Goal: Task Accomplishment & Management: Manage account settings

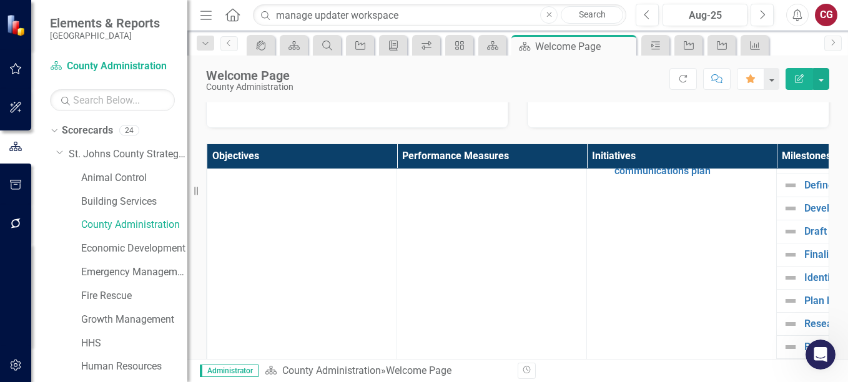
scroll to position [951, 0]
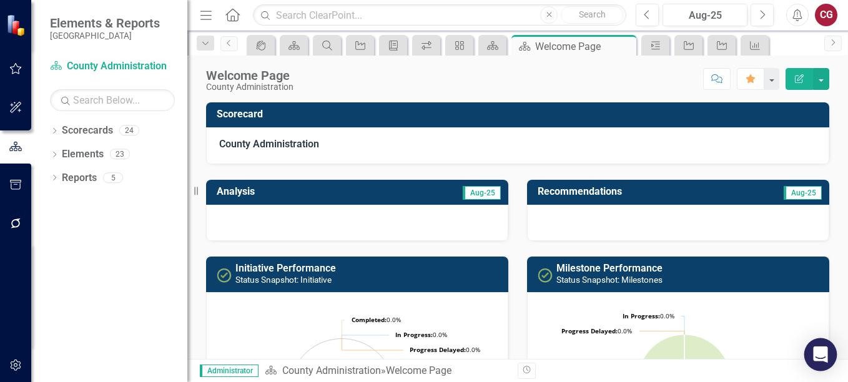
click at [818, 357] on icon "Open Intercom Messenger" at bounding box center [820, 355] width 14 height 16
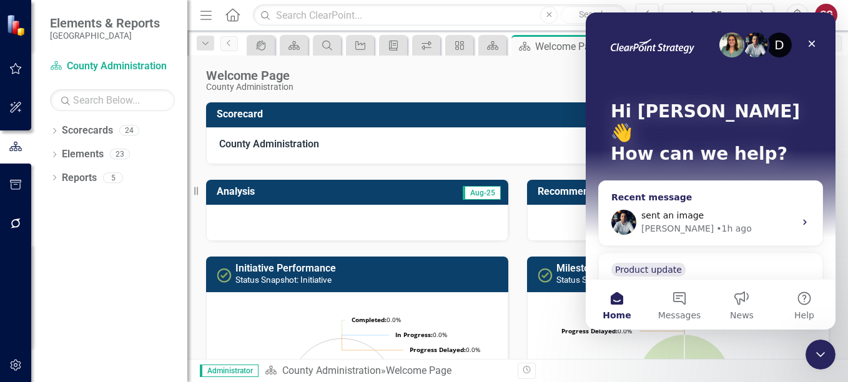
click at [667, 211] on span "sent an image" at bounding box center [673, 216] width 62 height 10
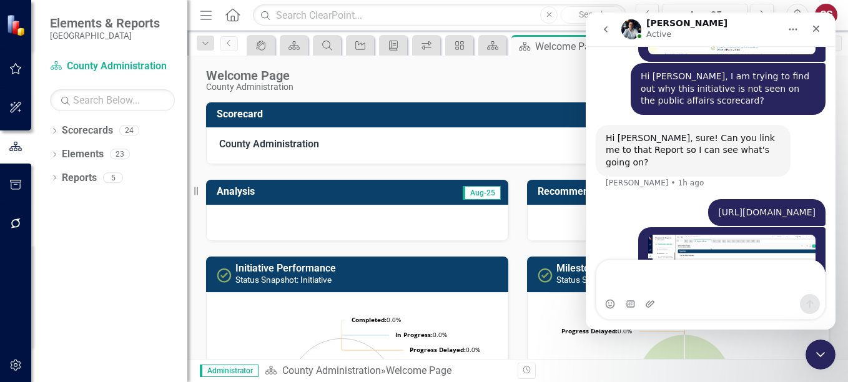
scroll to position [951, 0]
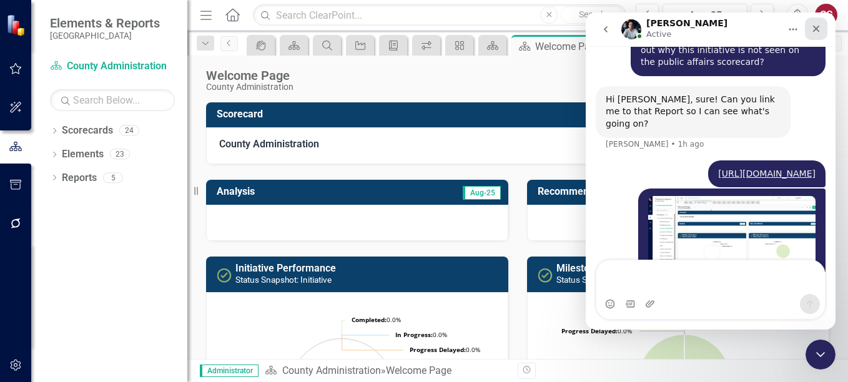
click at [820, 30] on icon "Close" at bounding box center [816, 29] width 10 height 10
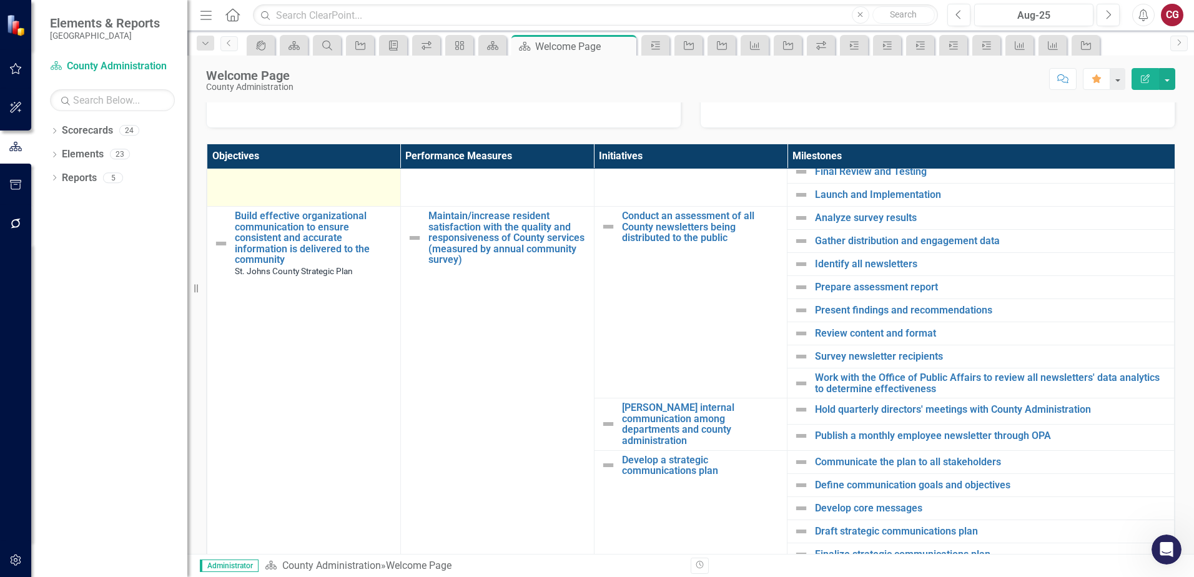
scroll to position [437, 0]
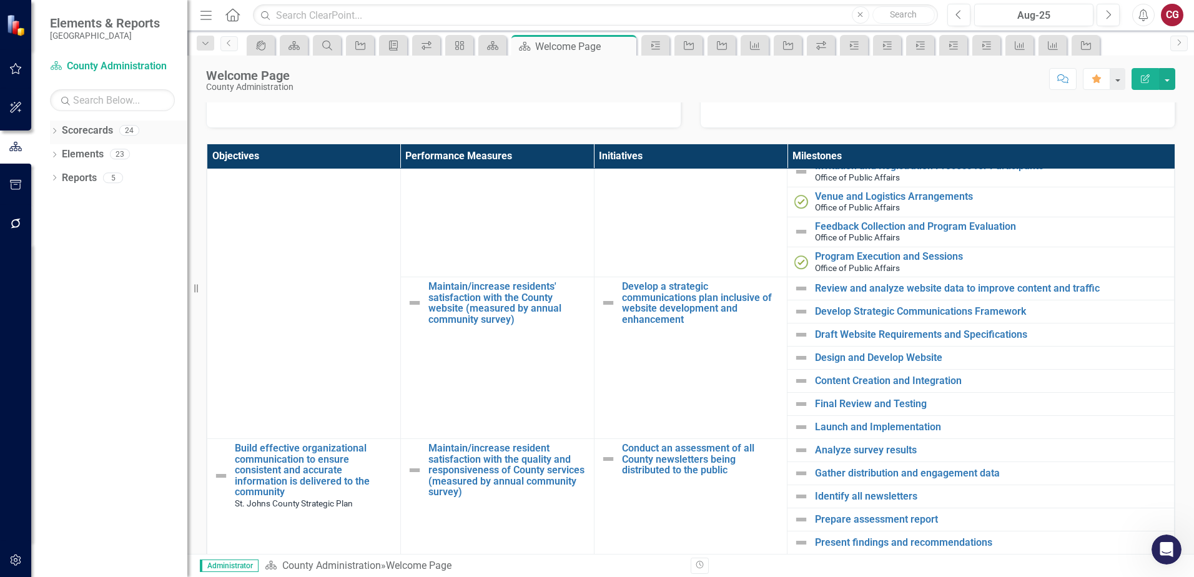
click at [87, 129] on link "Scorecards" at bounding box center [87, 131] width 51 height 14
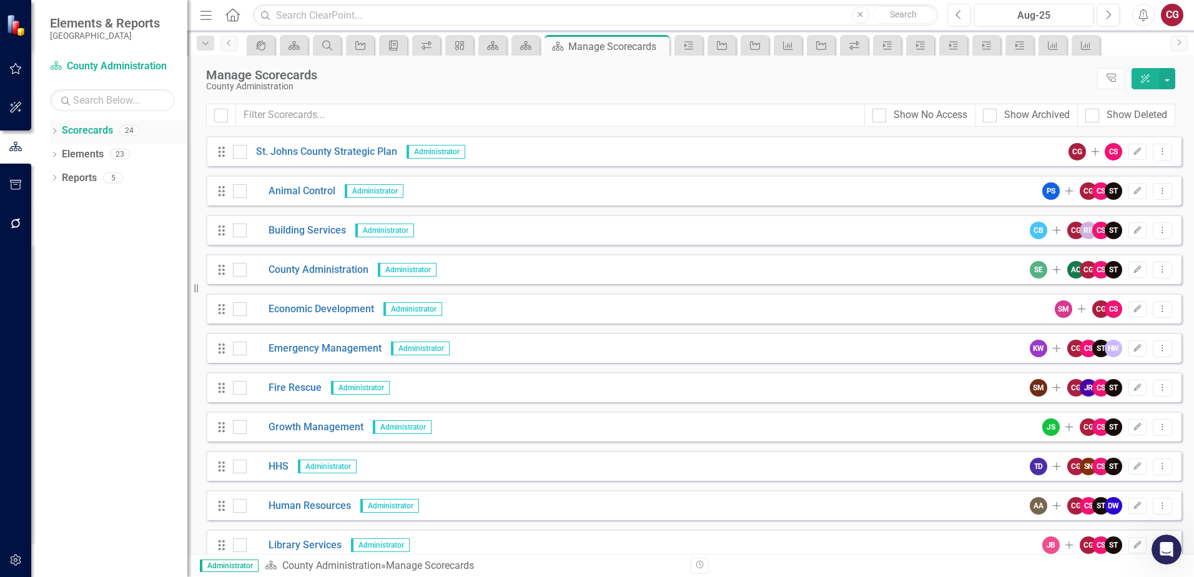
click at [55, 132] on icon at bounding box center [54, 131] width 3 height 6
click at [64, 154] on icon "Dropdown" at bounding box center [60, 153] width 9 height 7
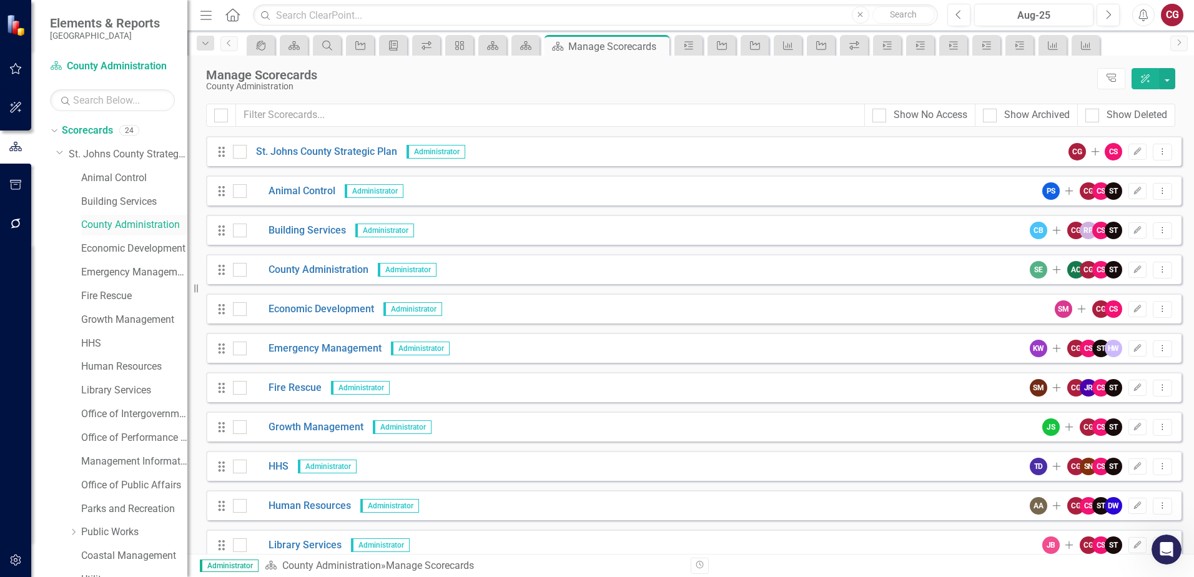
click at [91, 227] on link "County Administration" at bounding box center [134, 225] width 106 height 14
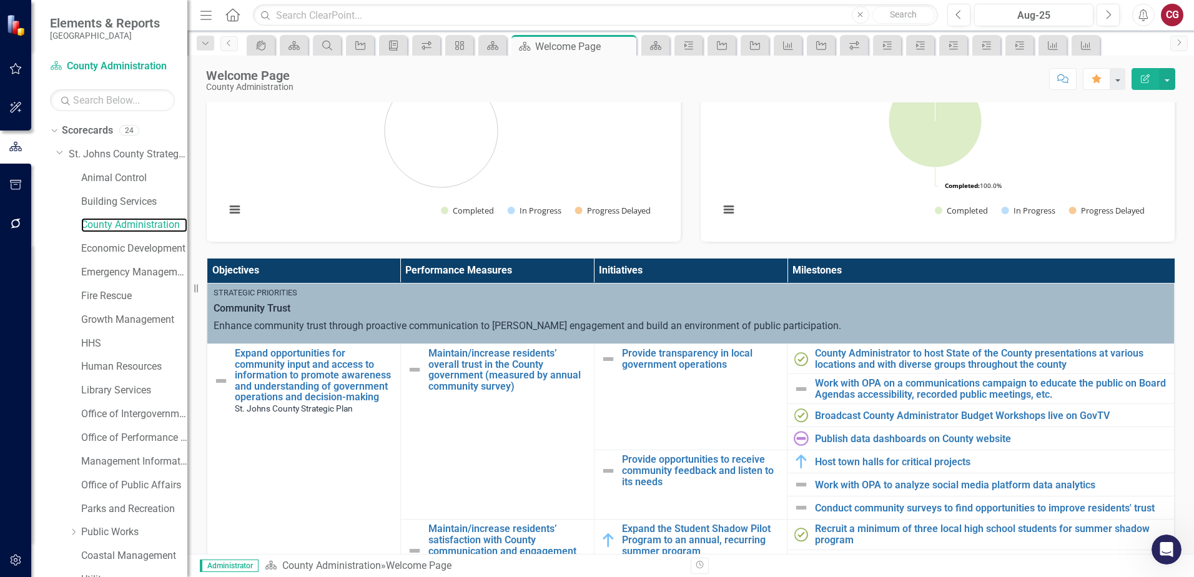
scroll to position [312, 0]
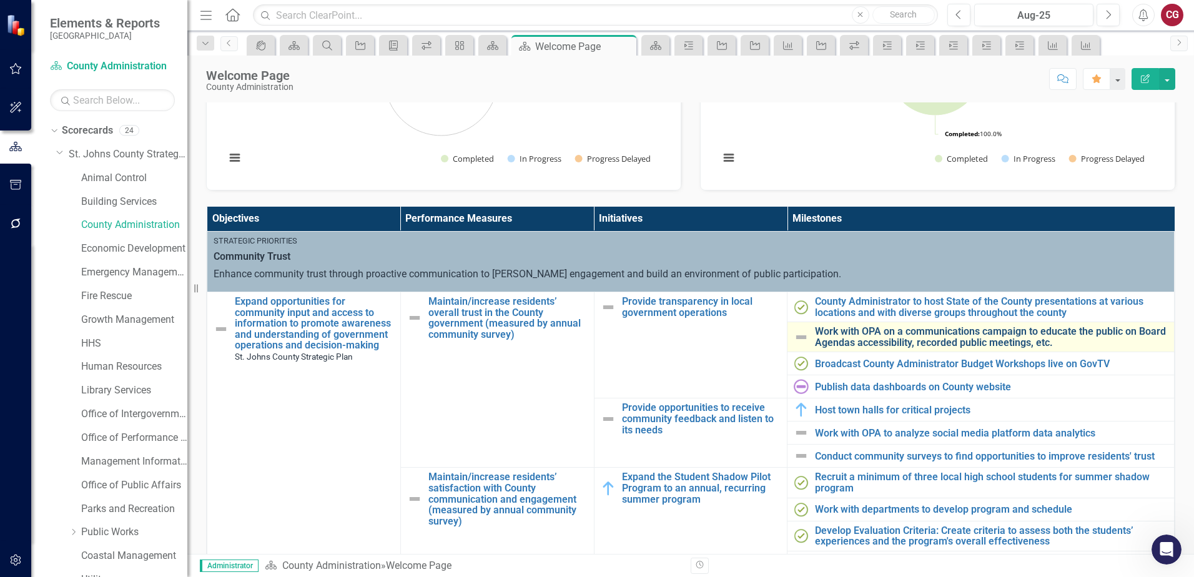
click at [848, 332] on link "Work with OPA on a communications campaign to educate the public on Board Agend…" at bounding box center [991, 337] width 353 height 22
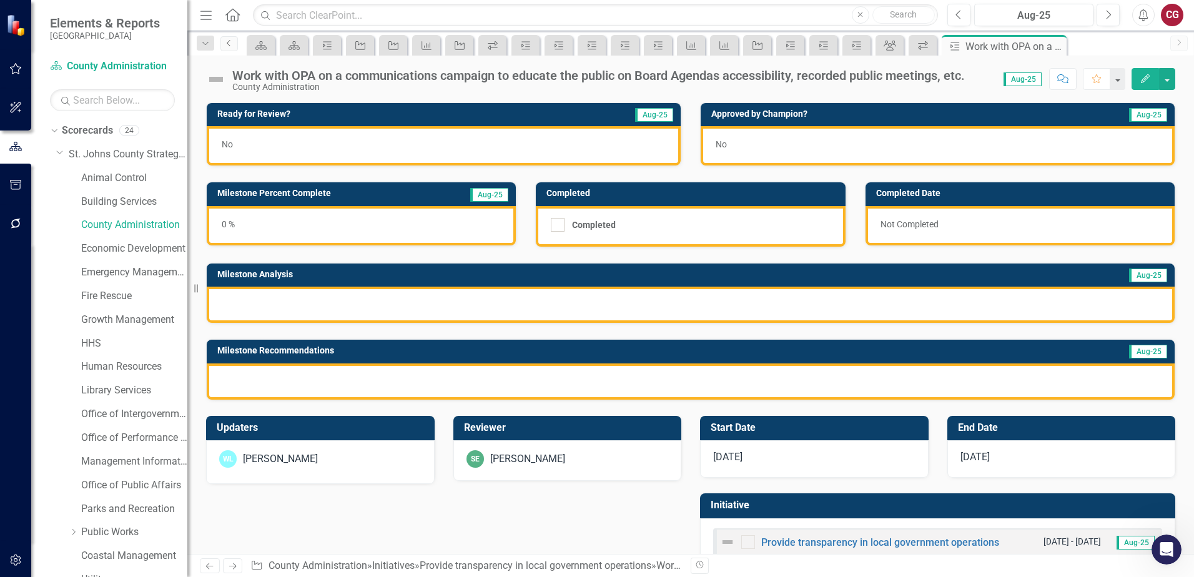
click at [232, 44] on icon "Previous" at bounding box center [229, 42] width 10 height 7
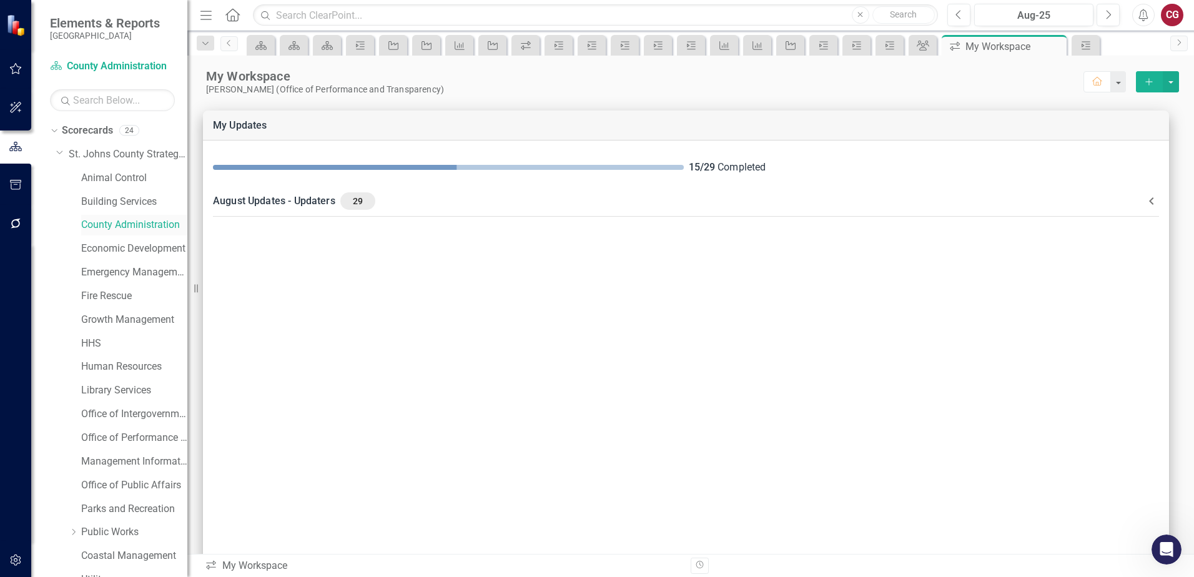
click at [144, 229] on link "County Administration" at bounding box center [134, 225] width 106 height 14
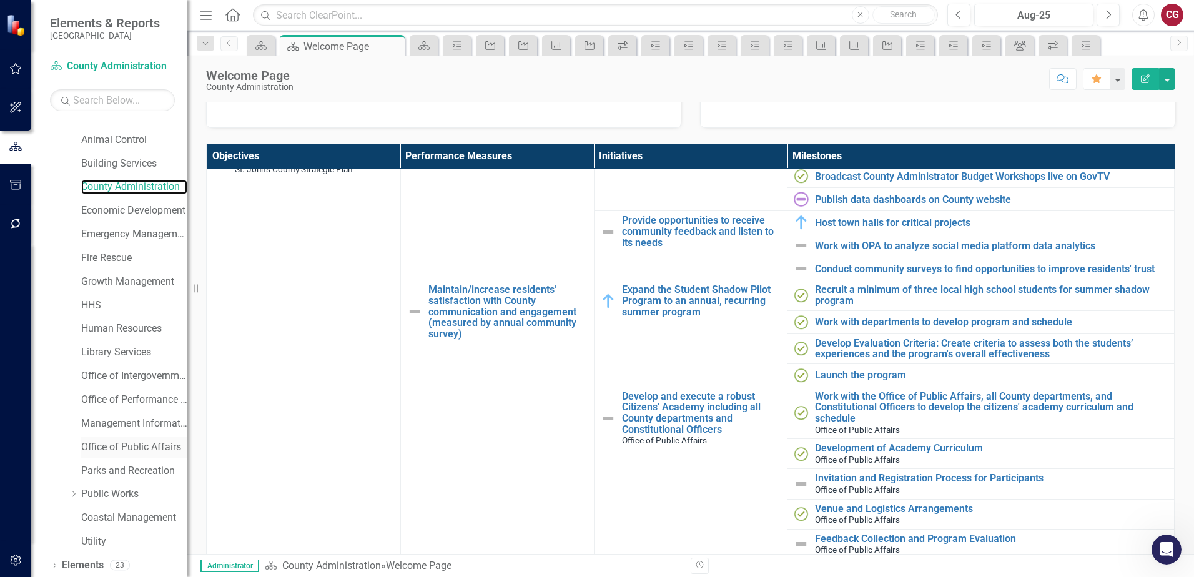
scroll to position [64, 0]
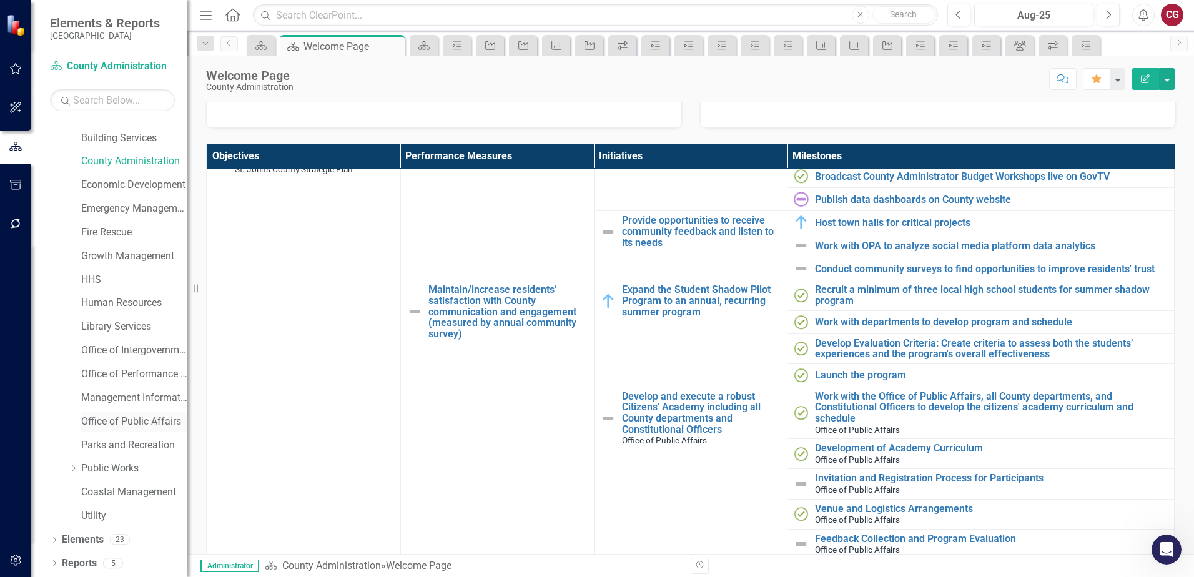
click at [124, 382] on link "Office of Public Affairs" at bounding box center [134, 422] width 106 height 14
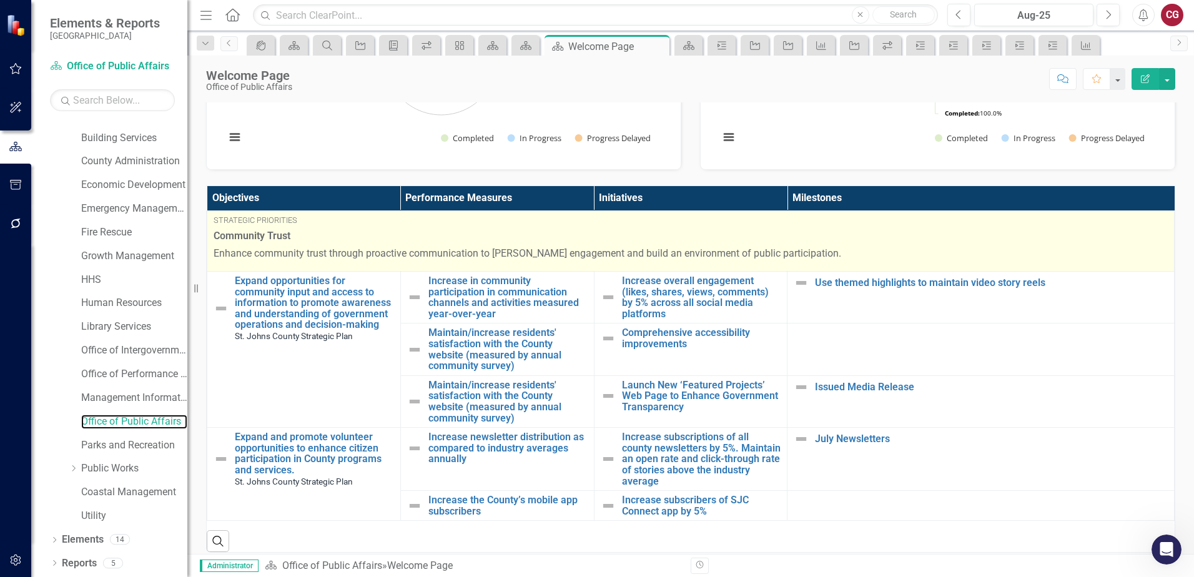
scroll to position [329, 0]
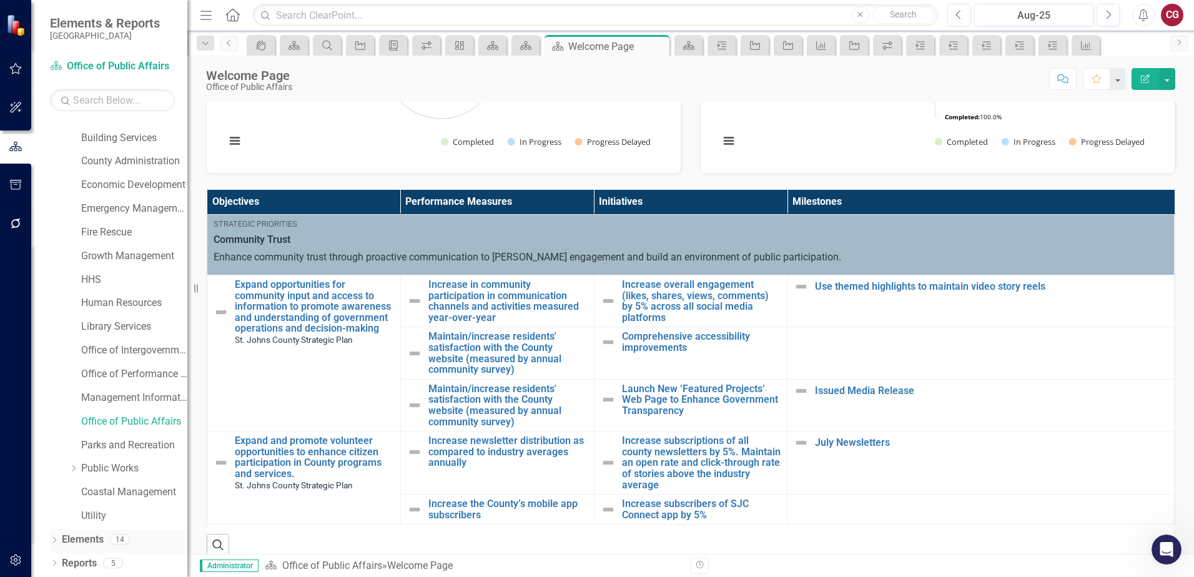
click at [87, 382] on link "Elements" at bounding box center [83, 540] width 42 height 14
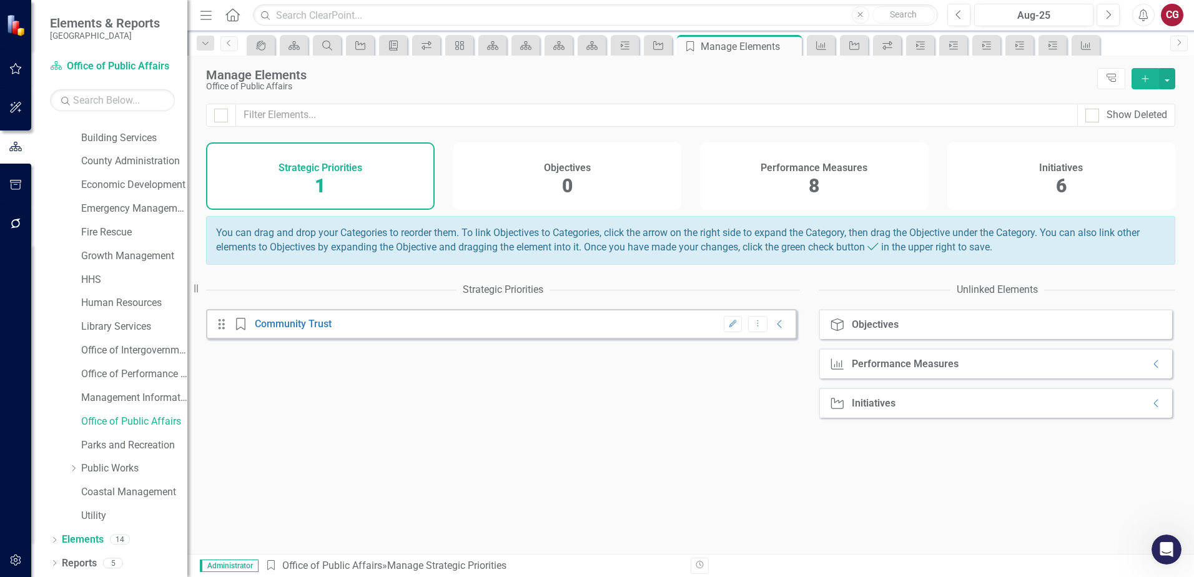
click at [848, 186] on div "Initiatives 6" at bounding box center [1062, 175] width 229 height 67
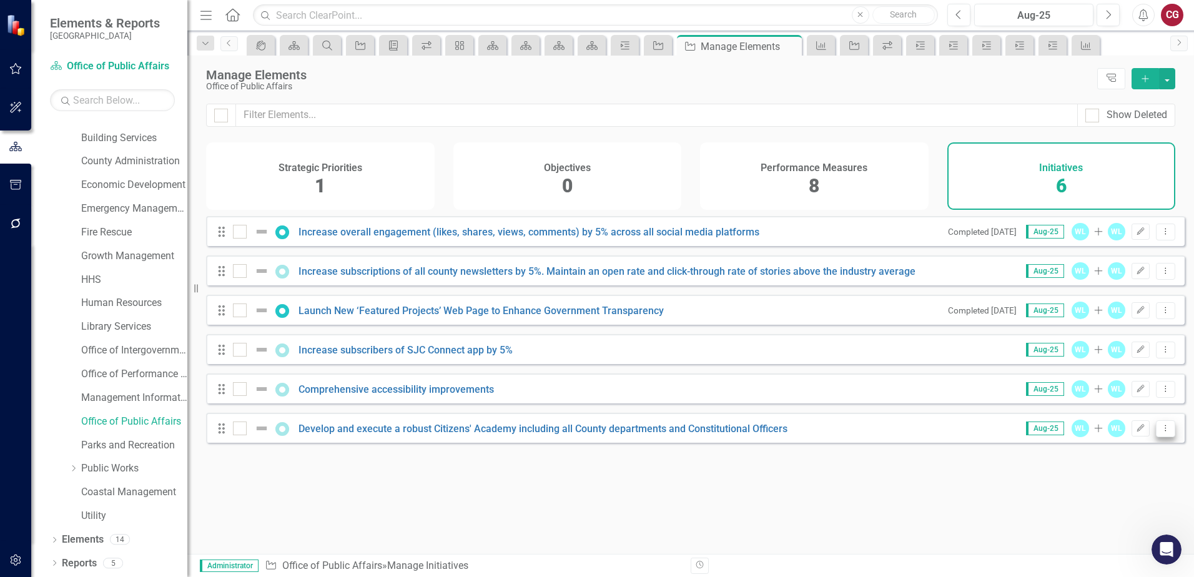
click at [848, 382] on icon "Dropdown Menu" at bounding box center [1166, 428] width 11 height 8
click at [848, 382] on link "Edit Edit Initiative" at bounding box center [1110, 458] width 112 height 23
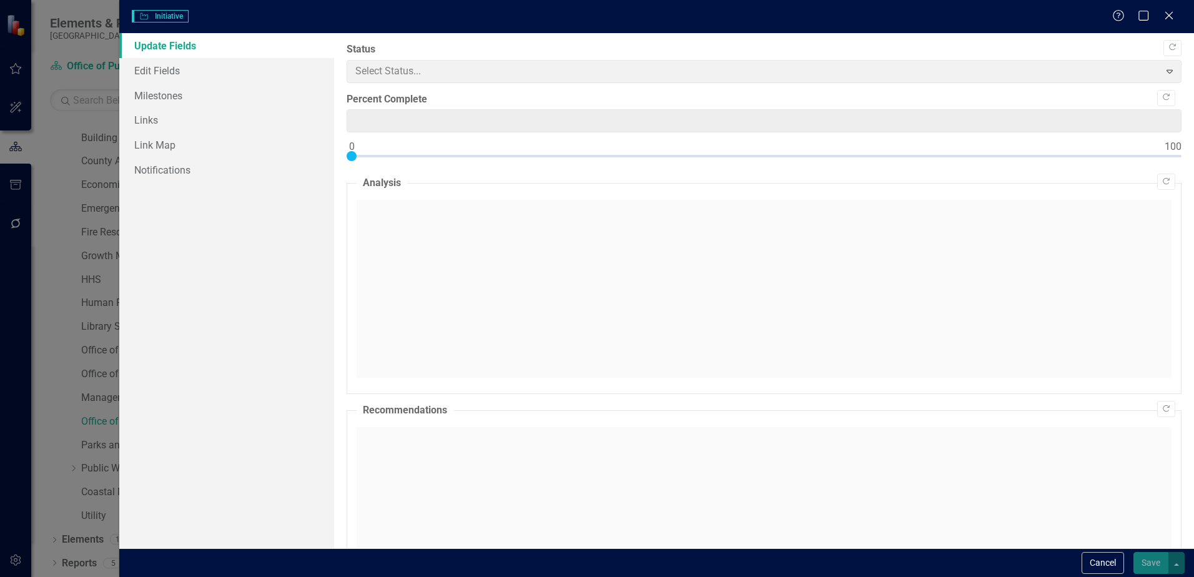
type input "0"
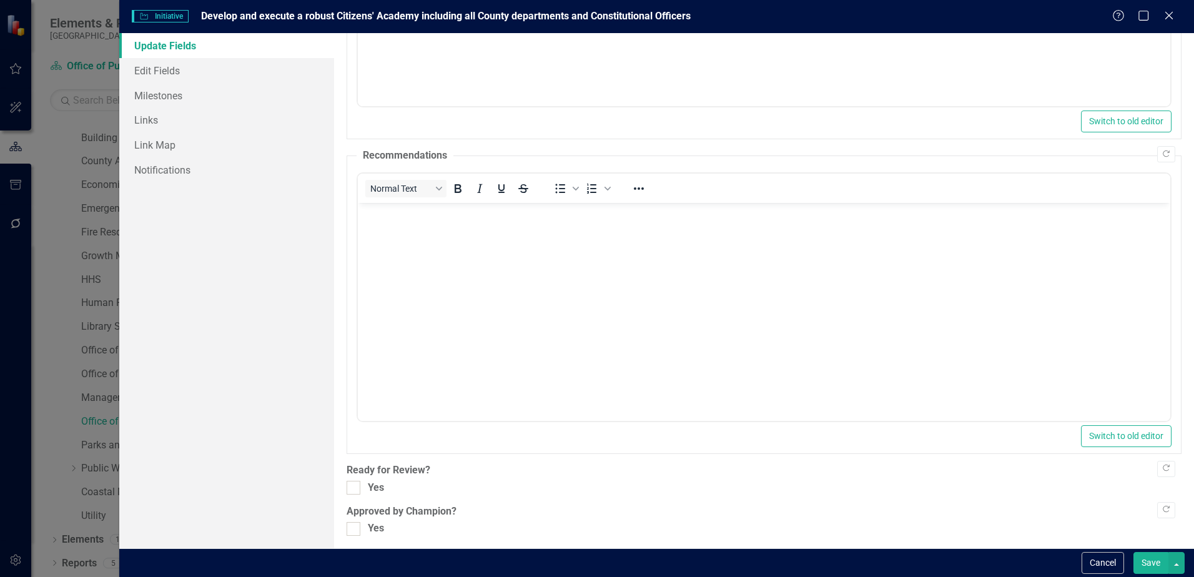
scroll to position [349, 0]
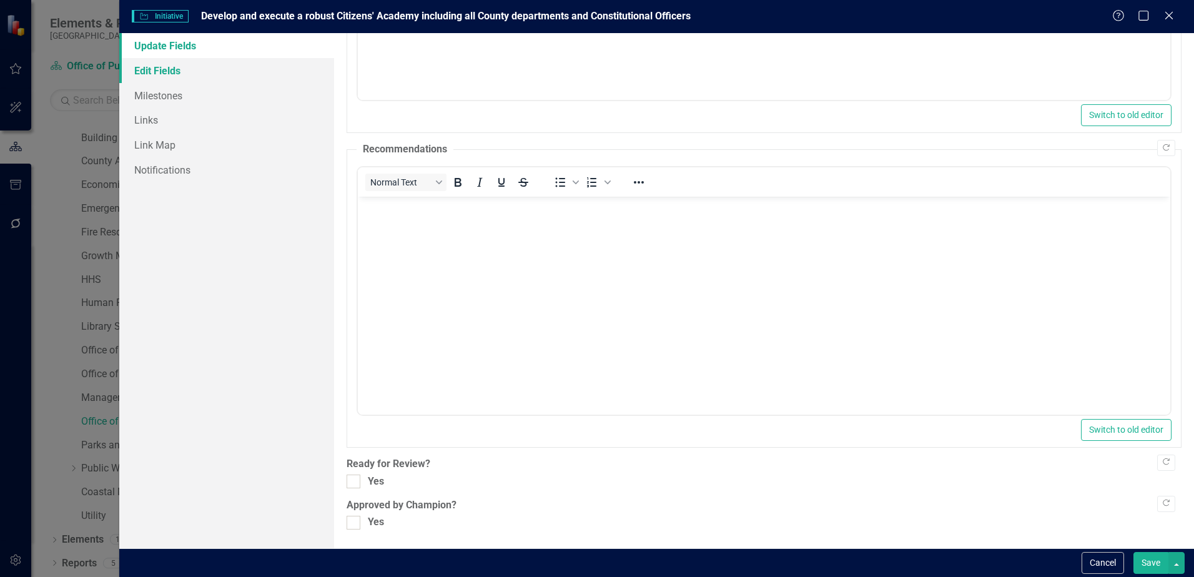
click at [163, 72] on link "Edit Fields" at bounding box center [226, 70] width 215 height 25
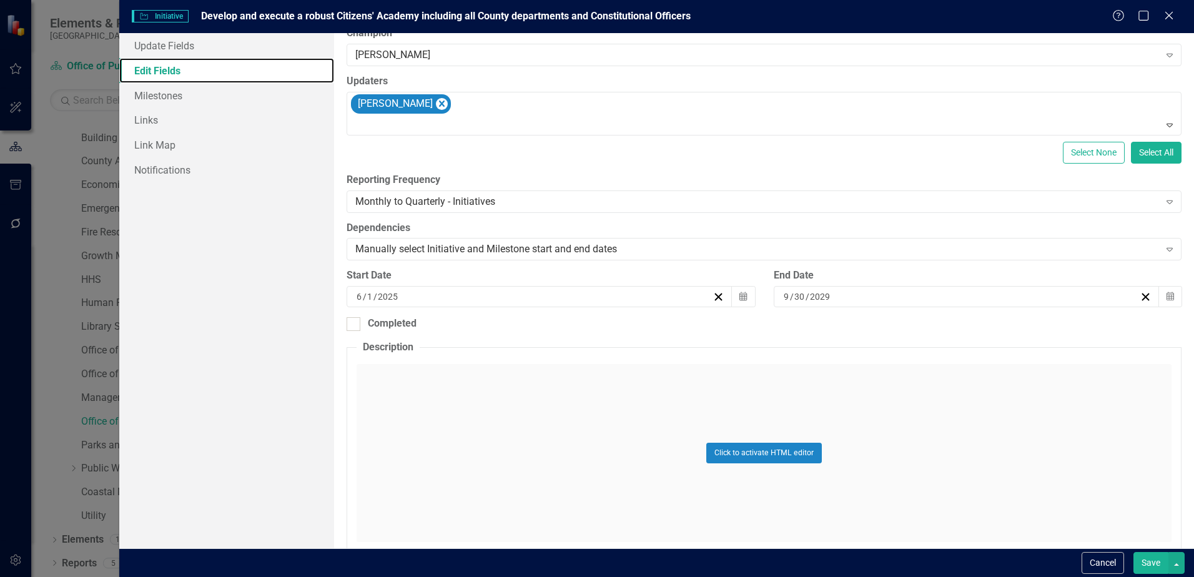
scroll to position [0, 0]
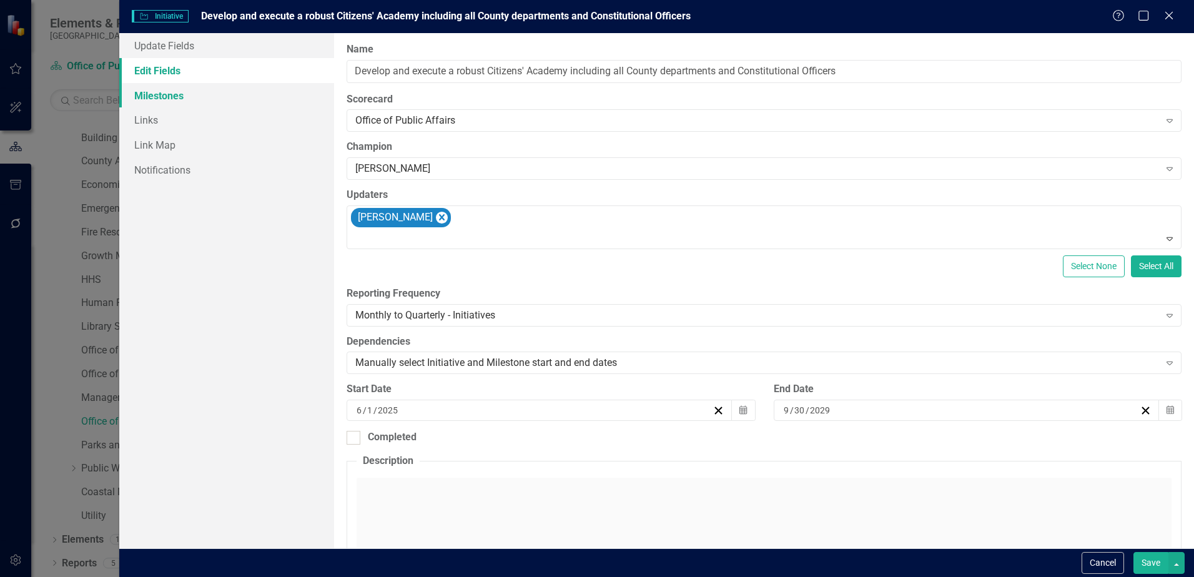
click at [167, 101] on link "Milestones" at bounding box center [226, 95] width 215 height 25
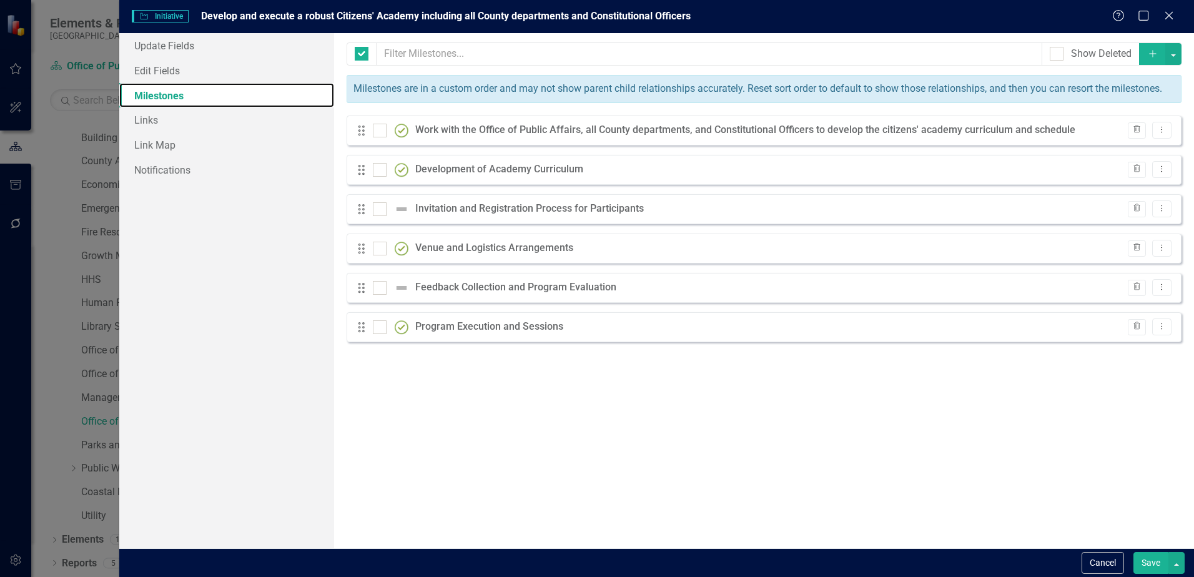
checkbox input "false"
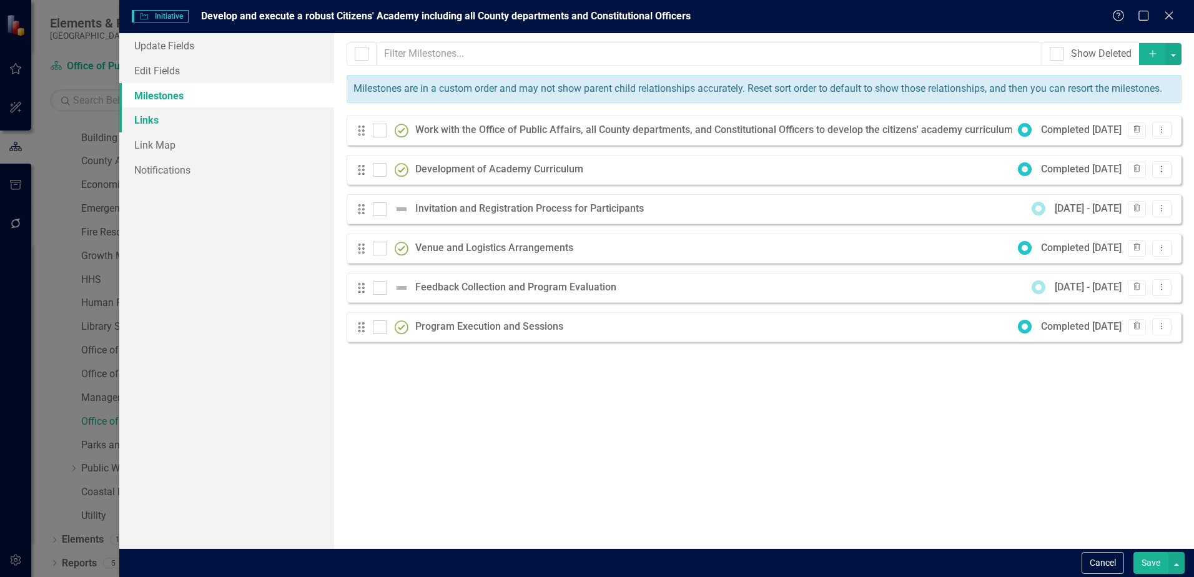
click at [129, 116] on link "Links" at bounding box center [226, 119] width 215 height 25
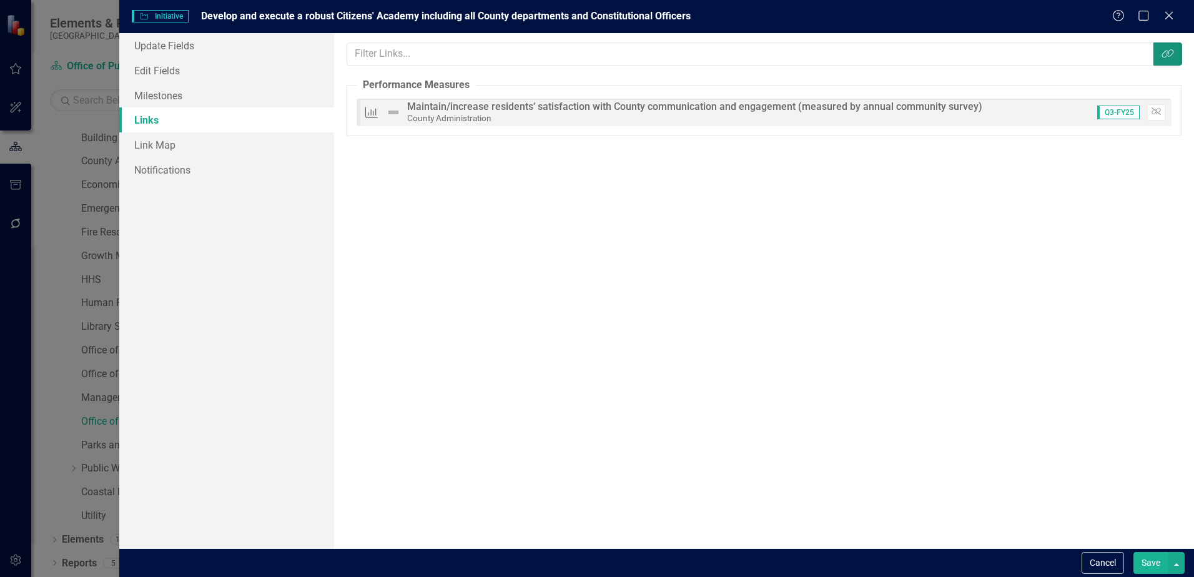
click at [848, 61] on button "Link Tag" at bounding box center [1168, 53] width 29 height 23
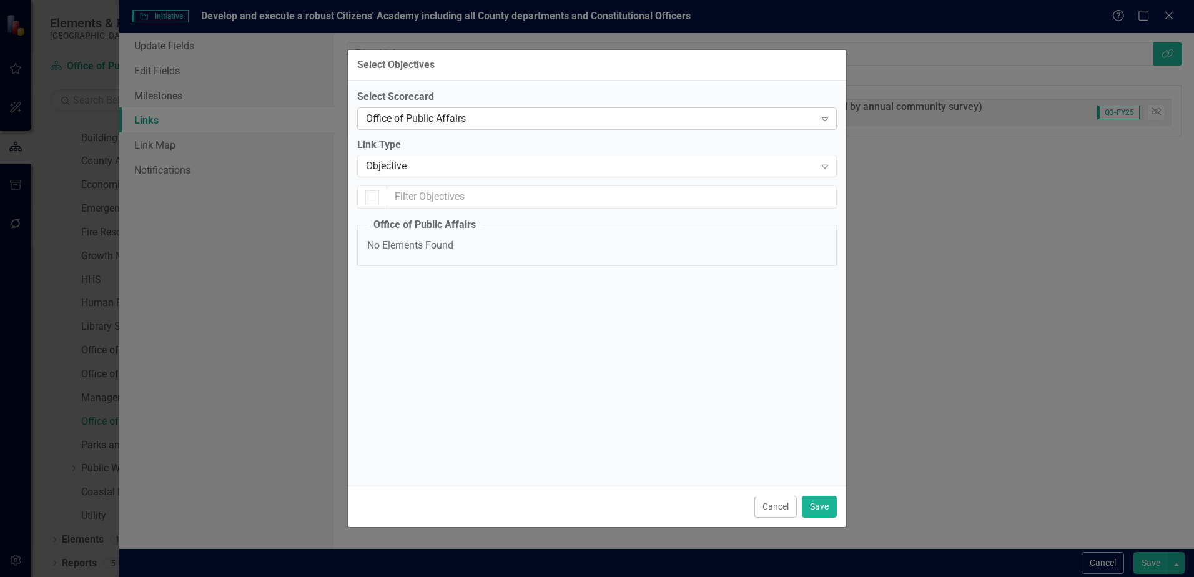
click at [522, 119] on div "Office of Public Affairs" at bounding box center [590, 118] width 449 height 14
click at [765, 382] on button "Cancel" at bounding box center [776, 507] width 42 height 22
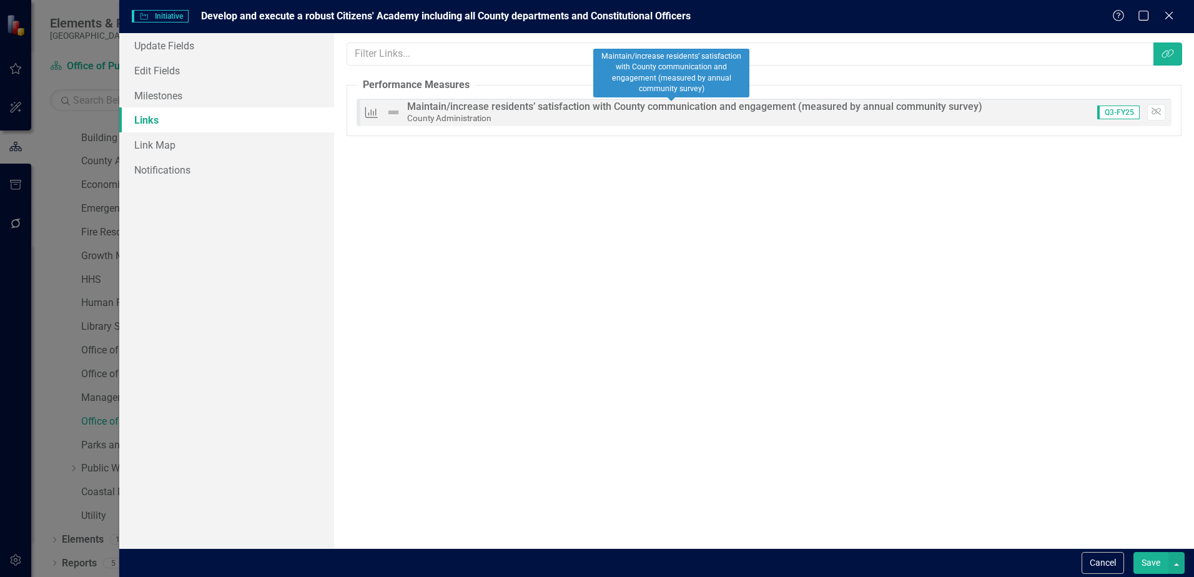
click at [483, 122] on small "County Administration" at bounding box center [449, 118] width 84 height 10
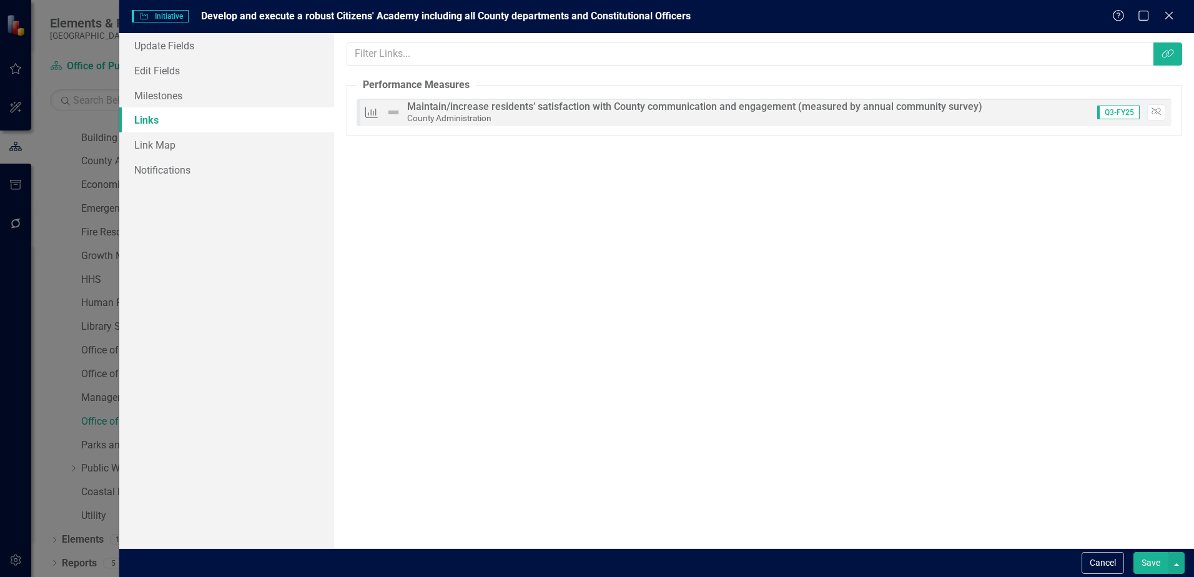
click at [848, 382] on button "Save" at bounding box center [1151, 563] width 35 height 22
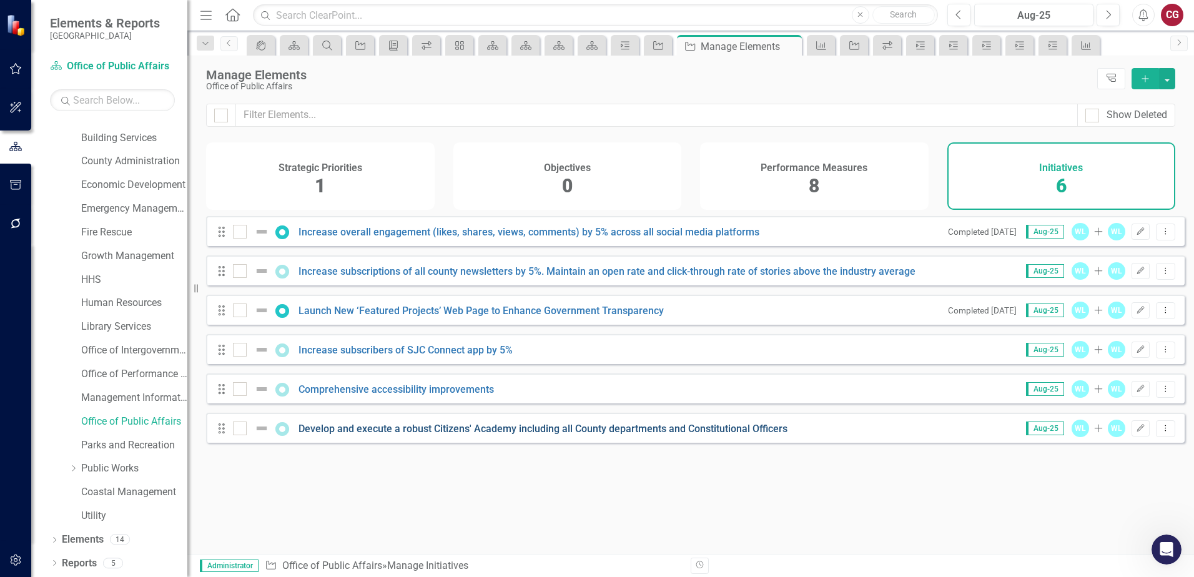
click at [329, 382] on link "Develop and execute a robust Citizens' Academy including all County departments…" at bounding box center [543, 429] width 489 height 12
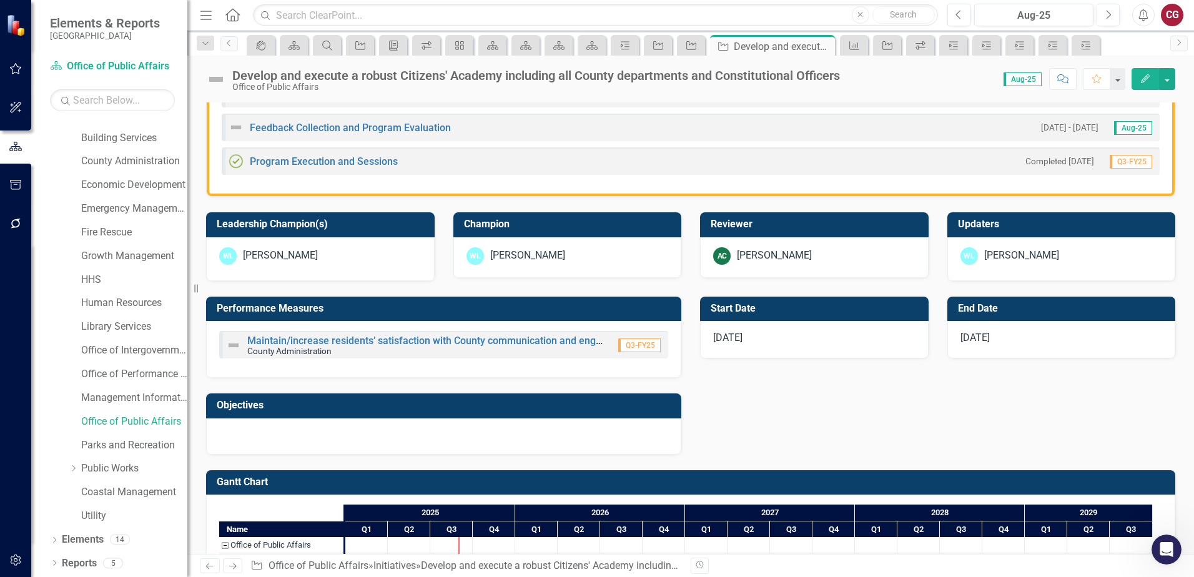
scroll to position [500, 0]
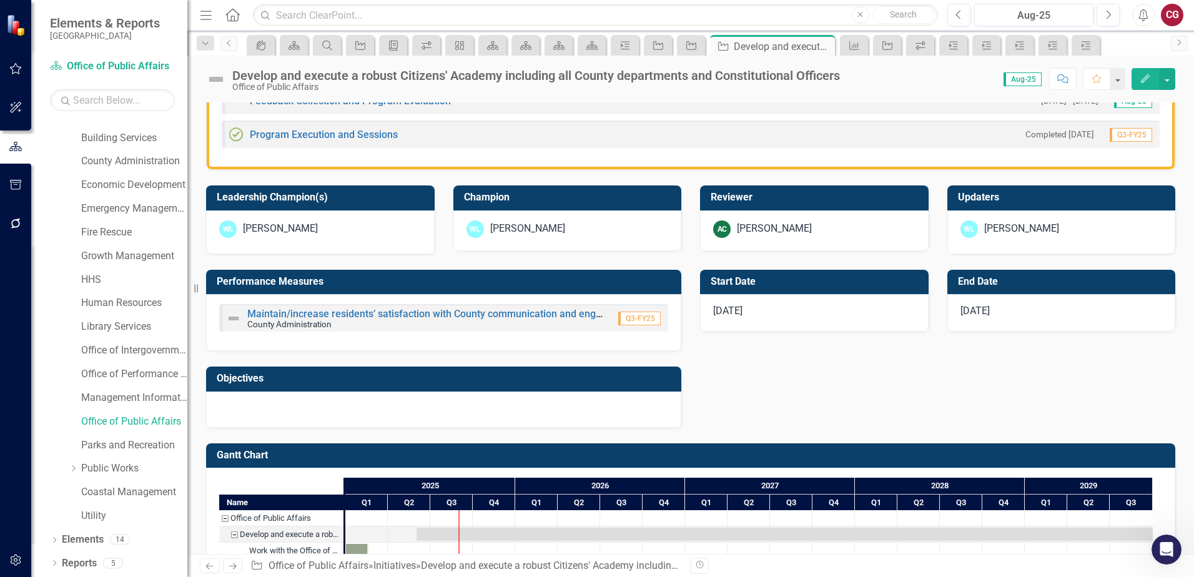
click at [398, 382] on div at bounding box center [443, 410] width 475 height 36
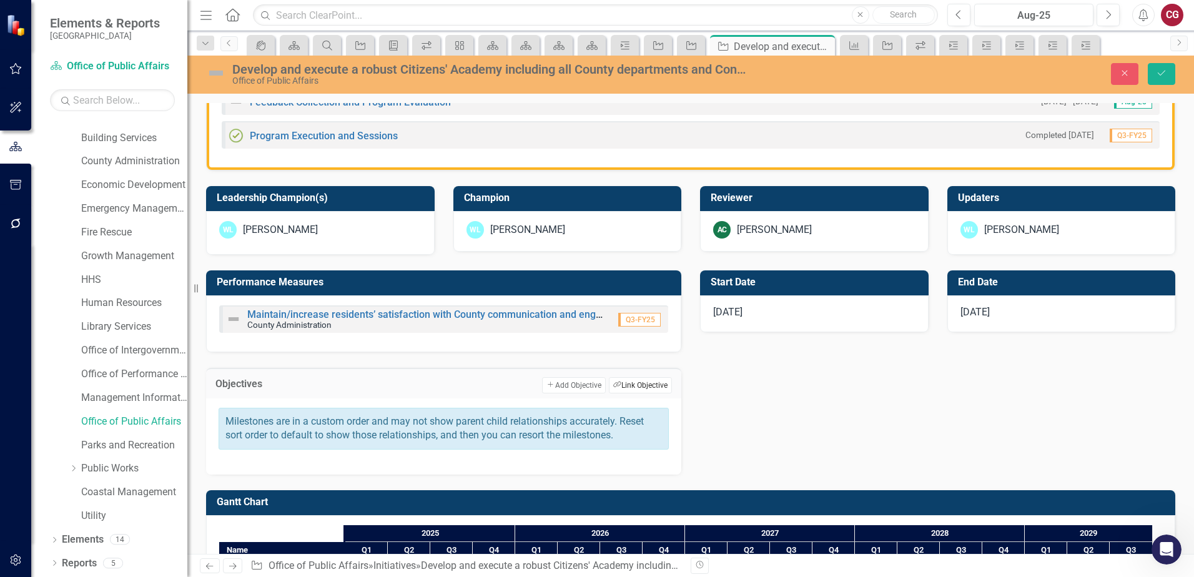
click at [625, 382] on button "Link Tag Link Objective" at bounding box center [640, 385] width 63 height 16
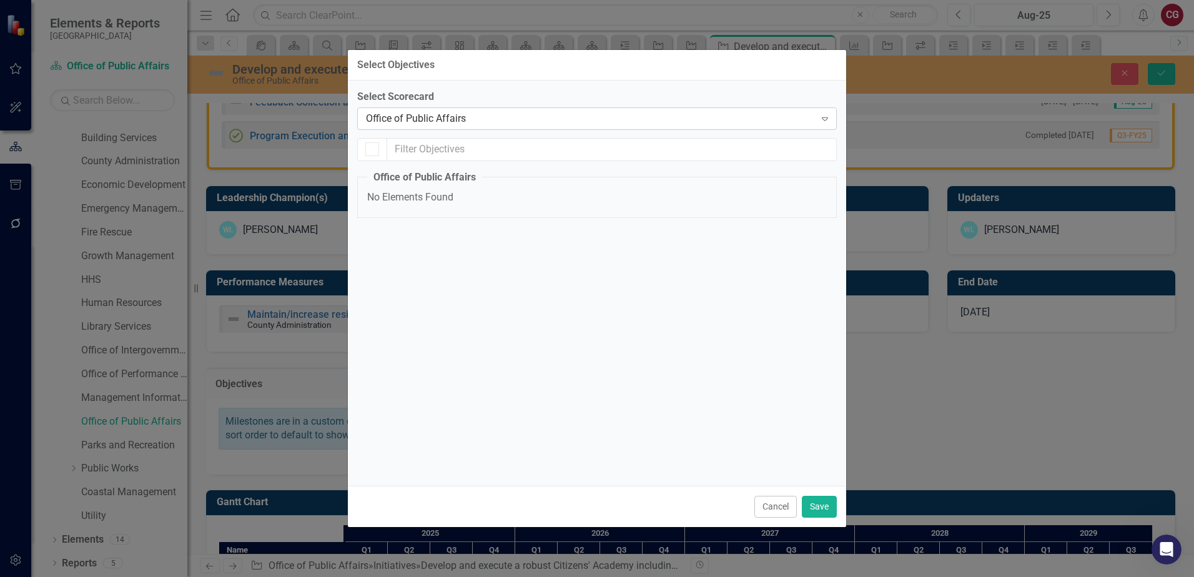
click at [442, 122] on div "Office of Public Affairs" at bounding box center [590, 118] width 449 height 14
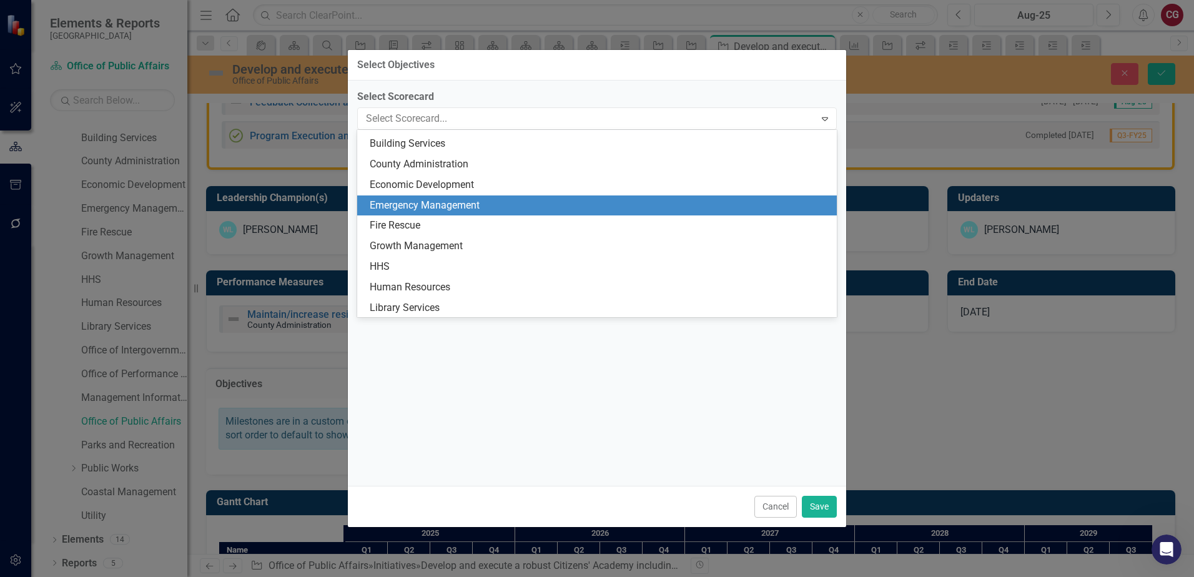
scroll to position [0, 0]
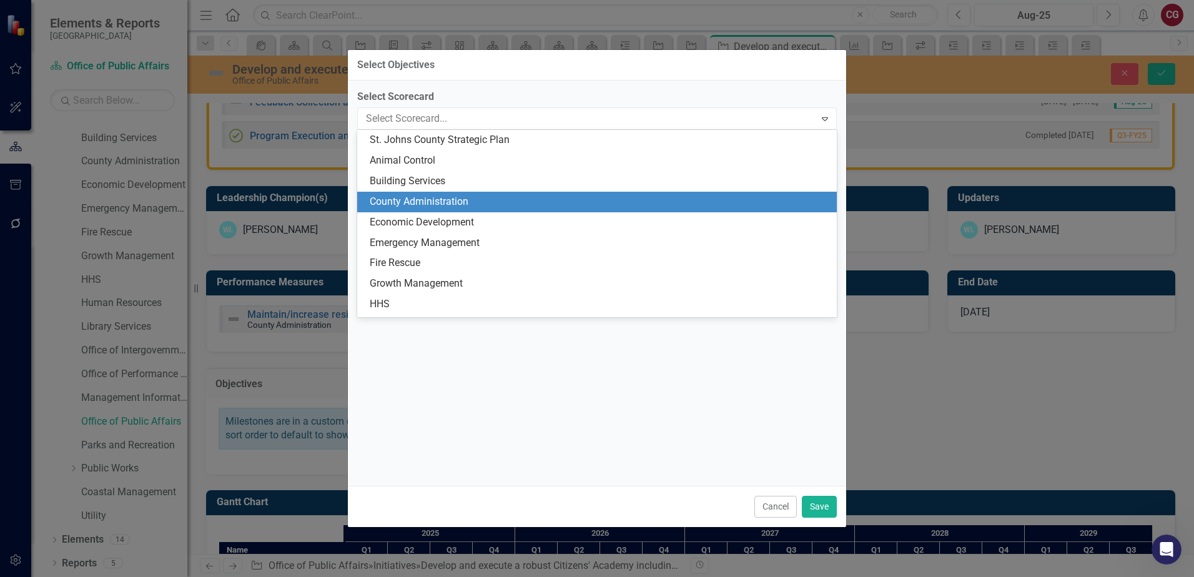
click at [501, 199] on div "County Administration" at bounding box center [600, 202] width 460 height 14
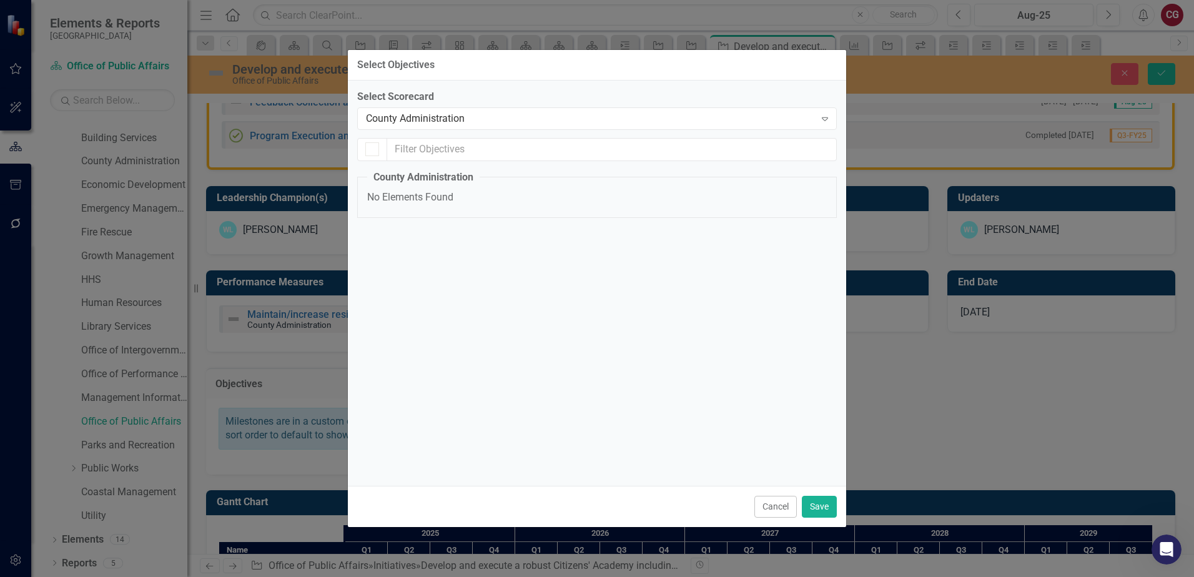
click at [430, 249] on div "Select Scorecard County Administration Expand County Administration No Elements…" at bounding box center [597, 283] width 480 height 387
click at [770, 382] on button "Cancel" at bounding box center [776, 507] width 42 height 22
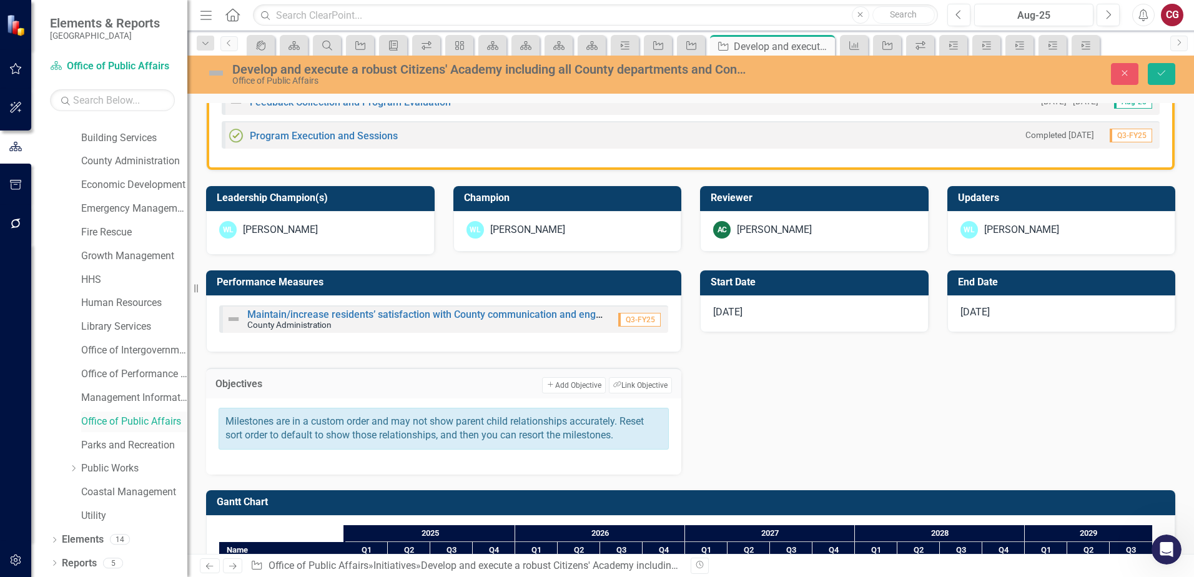
click at [132, 382] on link "Office of Public Affairs" at bounding box center [134, 422] width 106 height 14
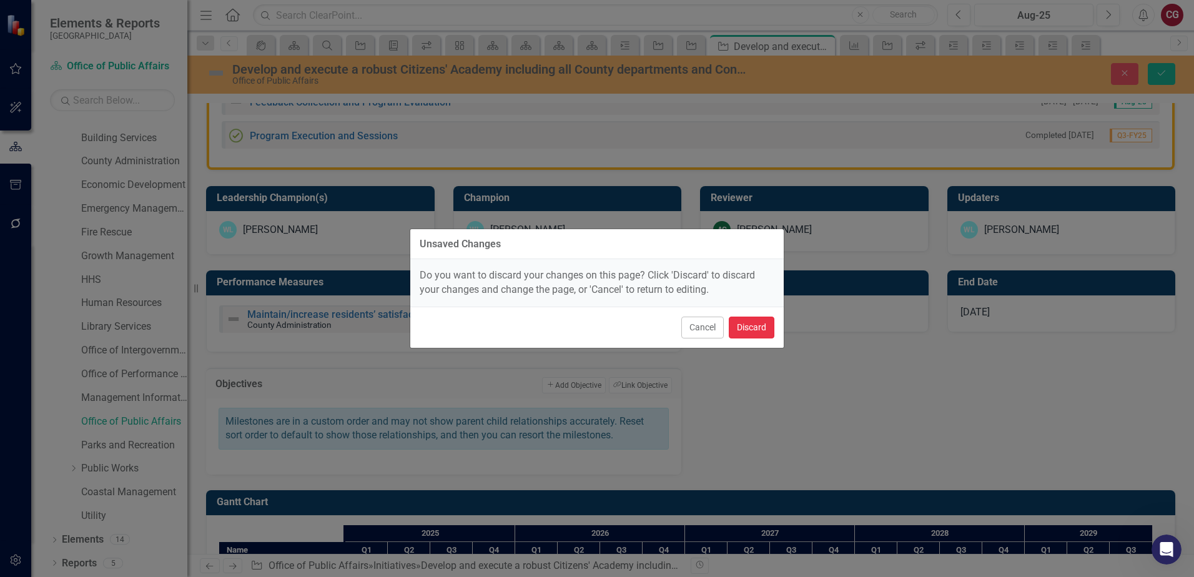
click at [760, 329] on button "Discard" at bounding box center [752, 328] width 46 height 22
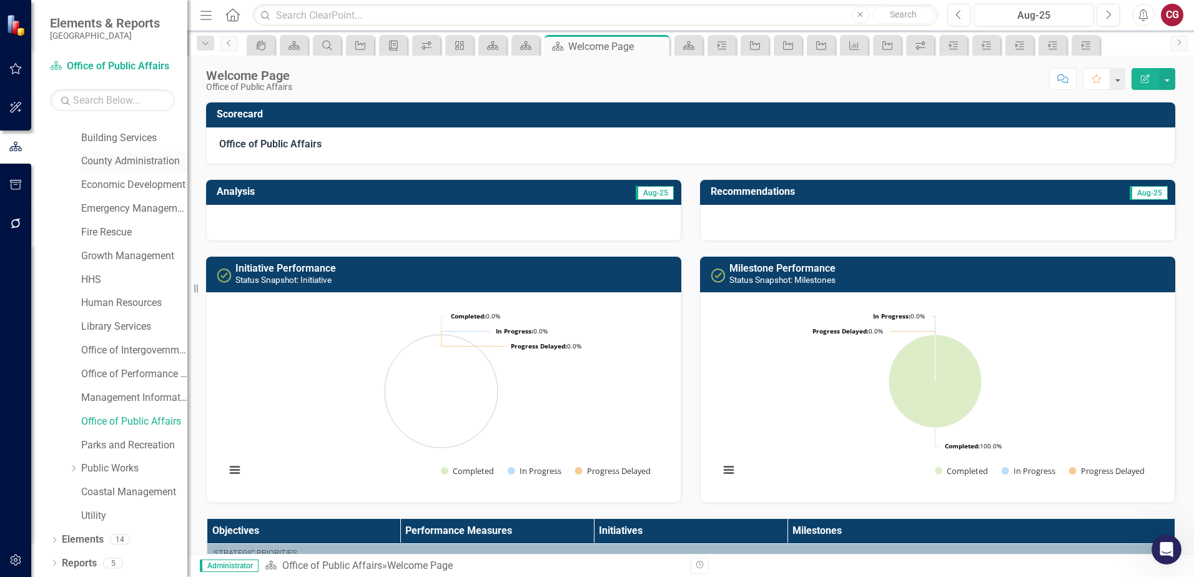
click at [111, 165] on link "County Administration" at bounding box center [134, 161] width 106 height 14
click at [124, 161] on link "County Administration" at bounding box center [134, 161] width 106 height 14
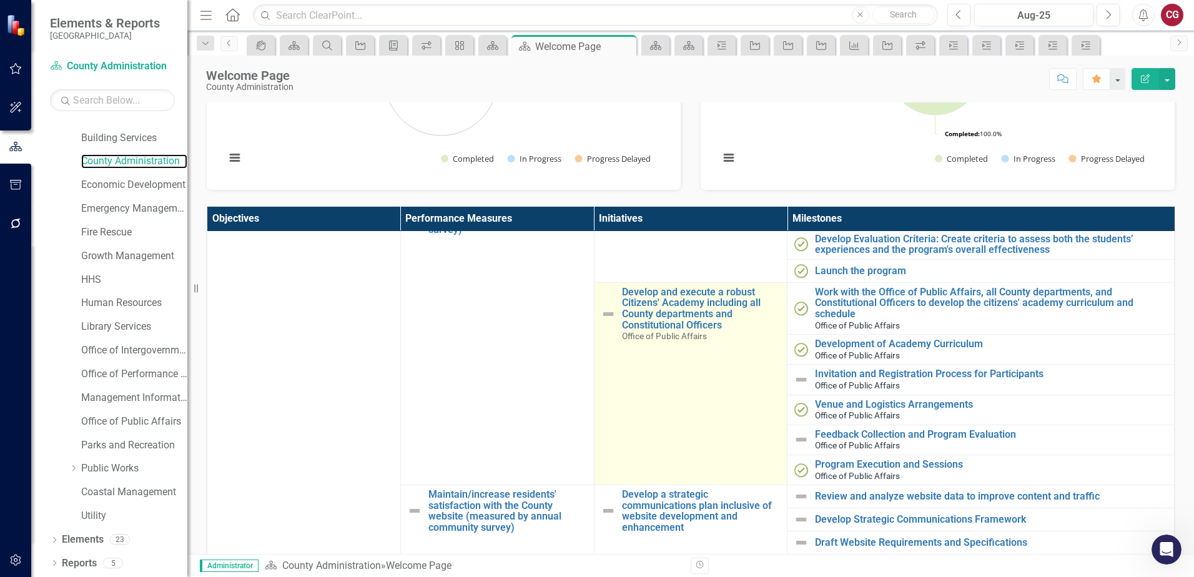
scroll to position [375, 0]
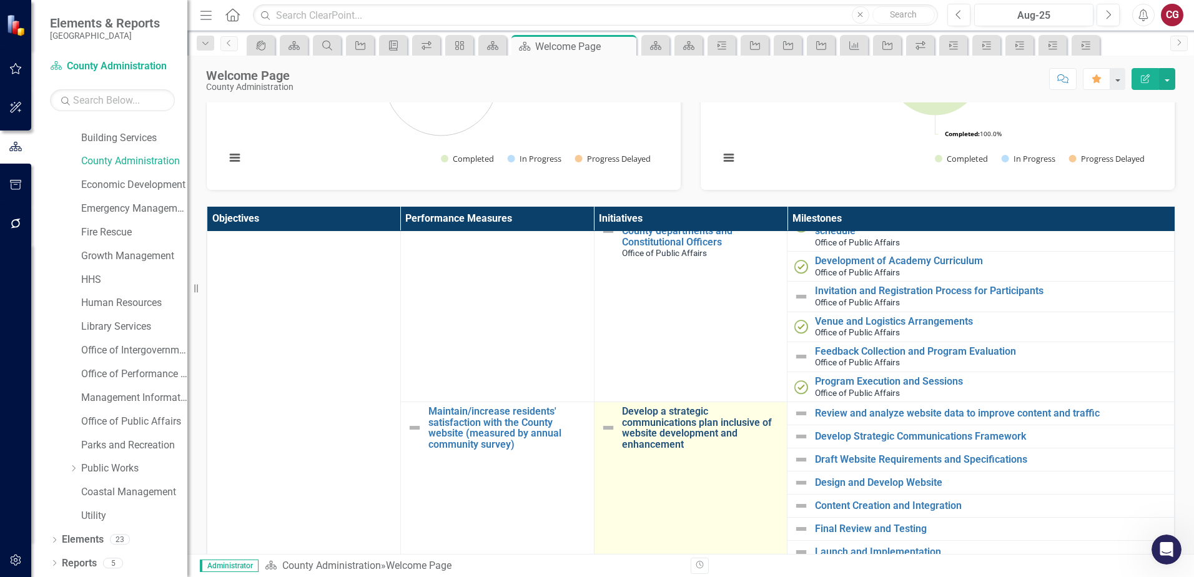
click at [665, 382] on link "Develop a strategic communications plan inclusive of website development and en…" at bounding box center [701, 428] width 159 height 44
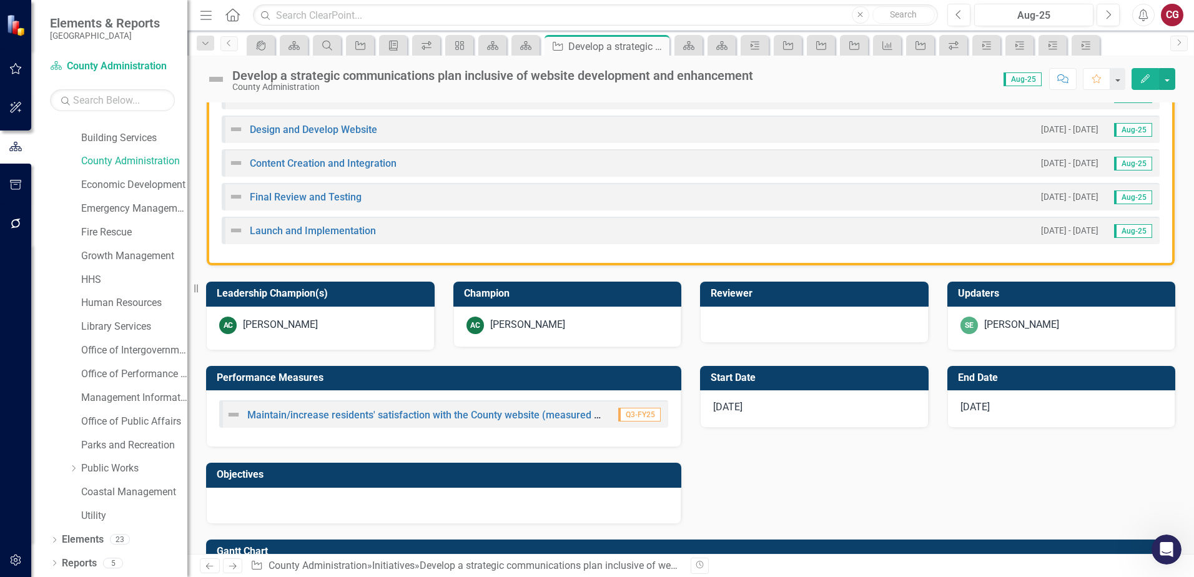
scroll to position [500, 0]
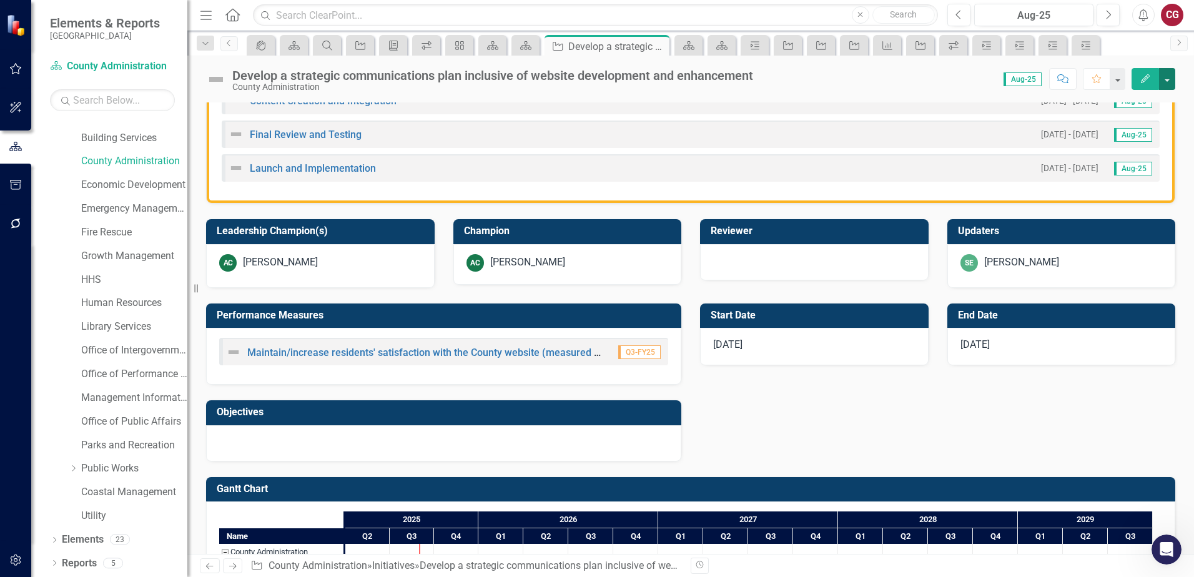
click at [848, 83] on button "button" at bounding box center [1167, 79] width 16 height 22
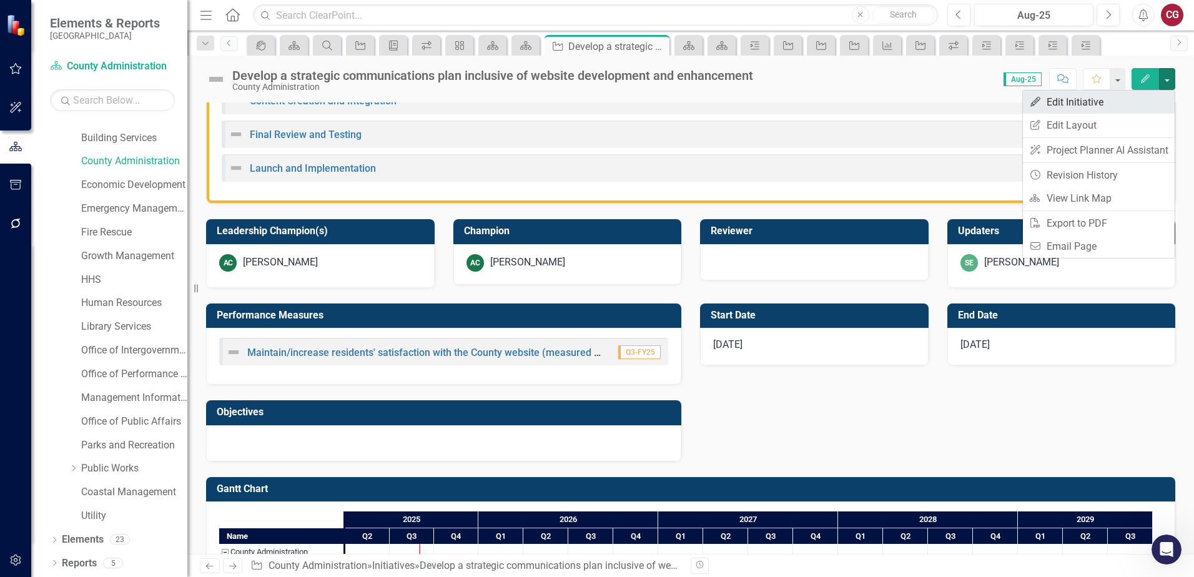
click at [848, 106] on link "Edit Edit Initiative" at bounding box center [1099, 102] width 152 height 23
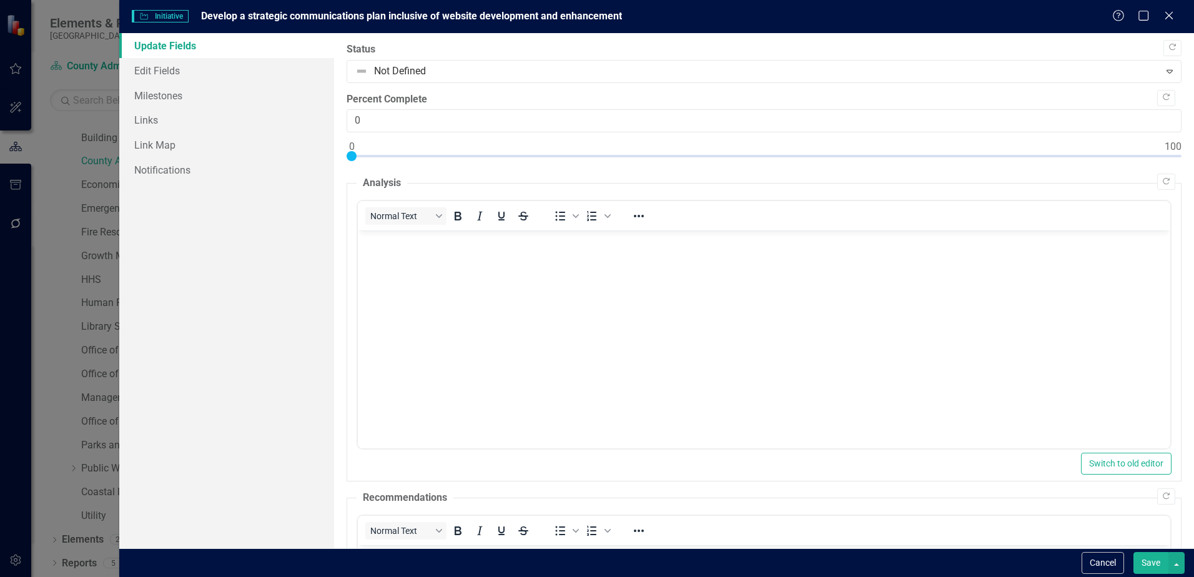
scroll to position [0, 0]
click at [157, 64] on link "Edit Fields" at bounding box center [226, 70] width 215 height 25
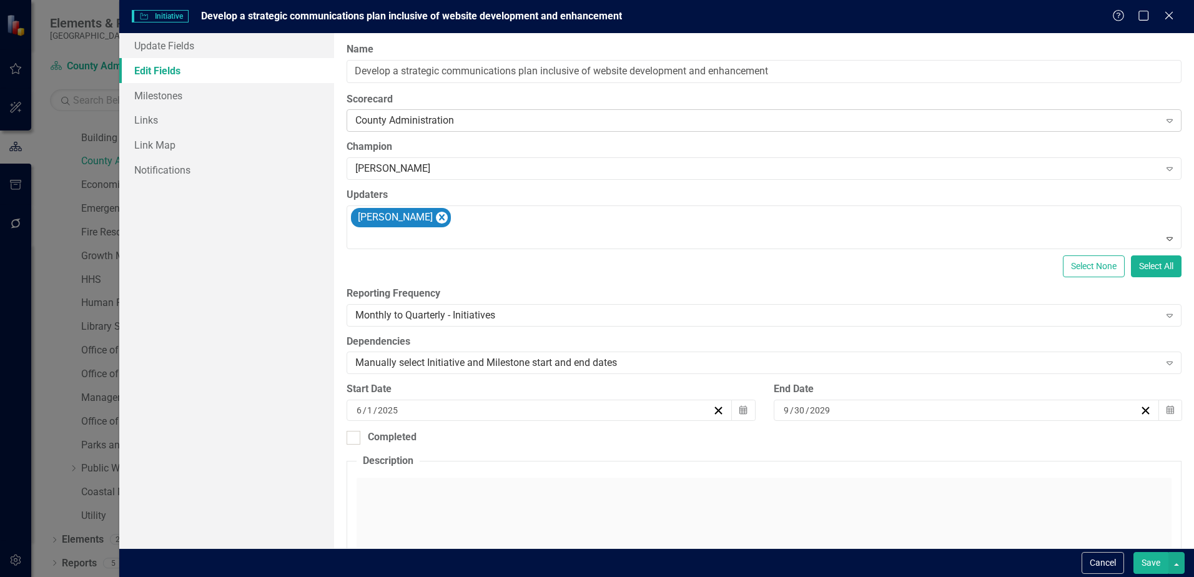
click at [485, 118] on div "County Administration" at bounding box center [757, 121] width 804 height 14
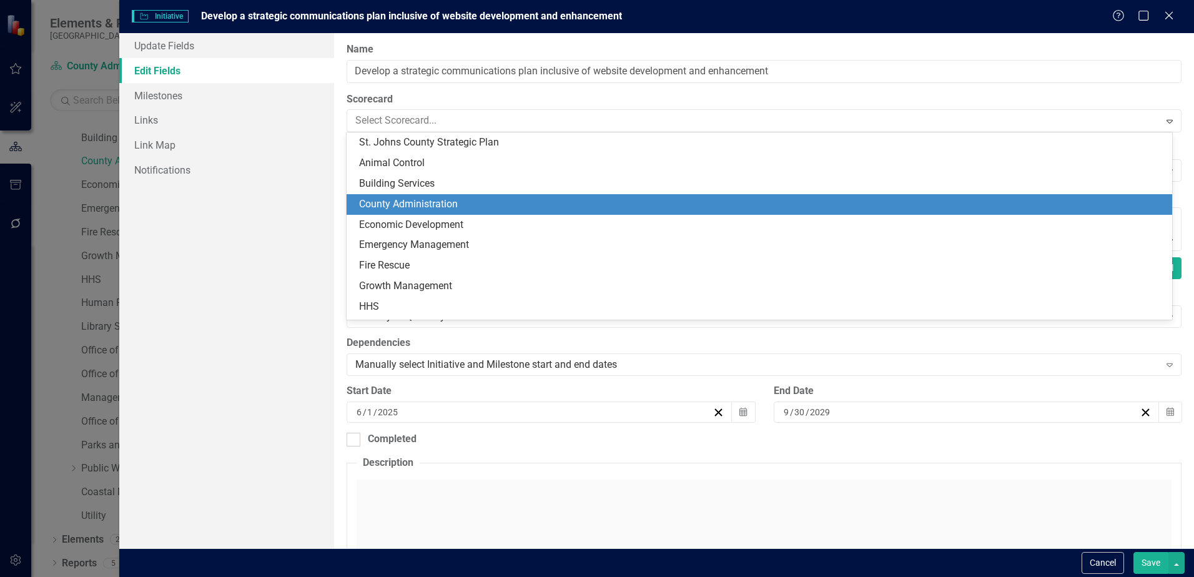
scroll to position [62, 0]
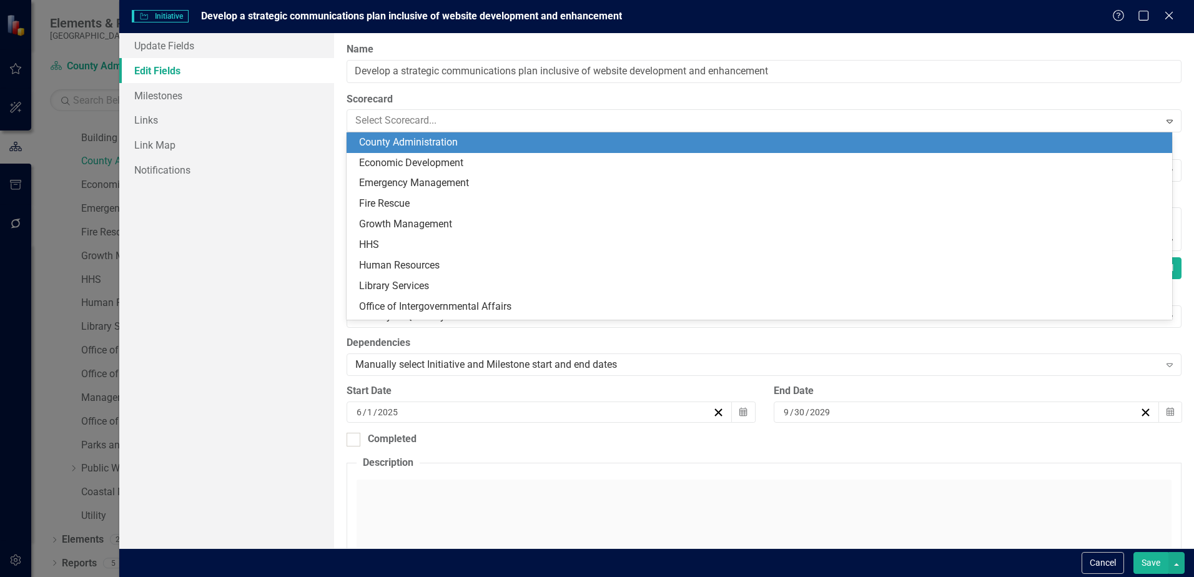
click at [467, 146] on div "County Administration" at bounding box center [762, 143] width 806 height 14
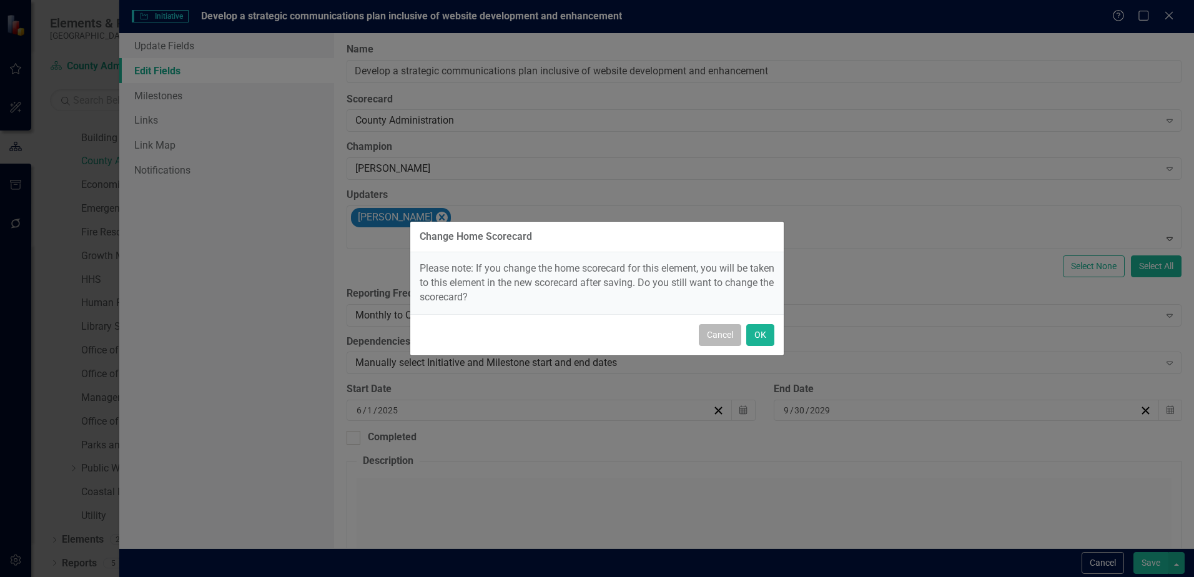
click at [709, 333] on button "Cancel" at bounding box center [720, 335] width 42 height 22
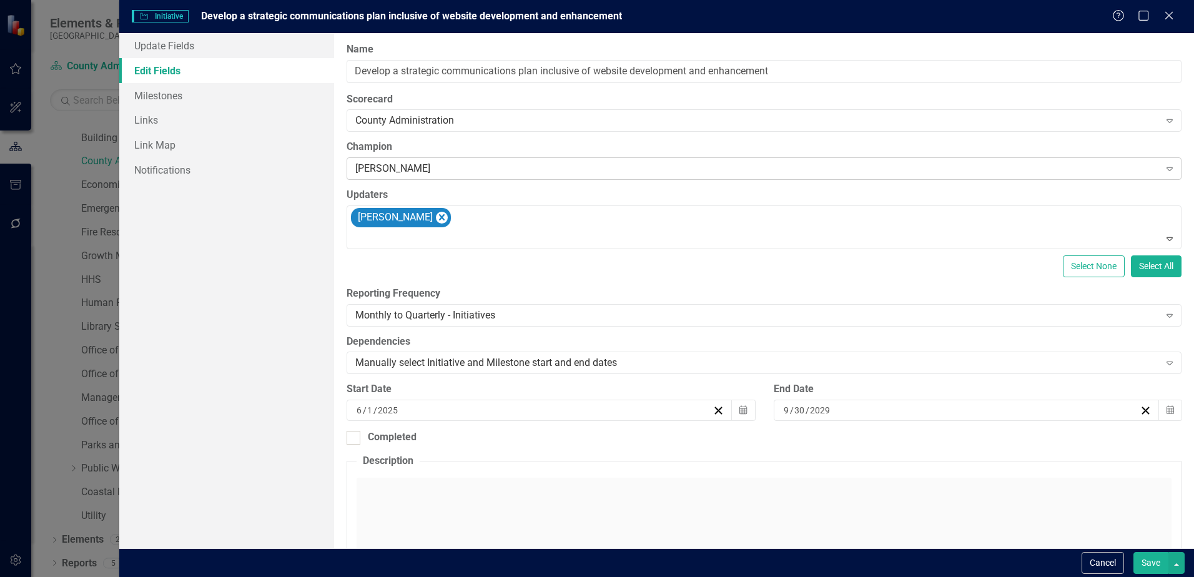
click at [438, 164] on div "[PERSON_NAME]" at bounding box center [757, 169] width 804 height 14
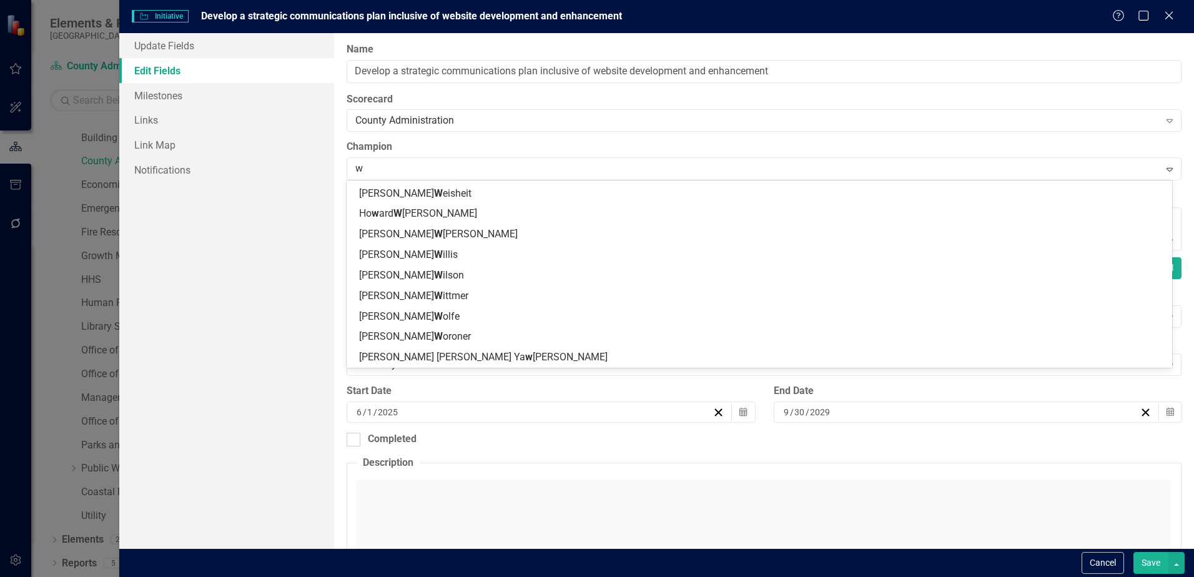
scroll to position [0, 0]
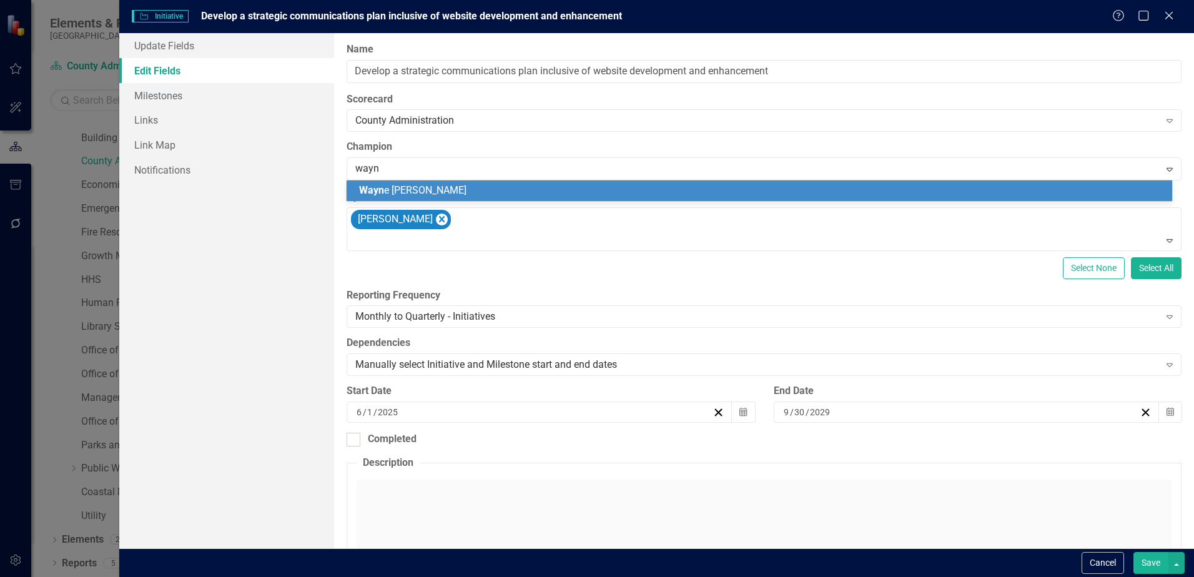
type input "[PERSON_NAME]"
click at [434, 188] on div "[PERSON_NAME]" at bounding box center [762, 191] width 806 height 14
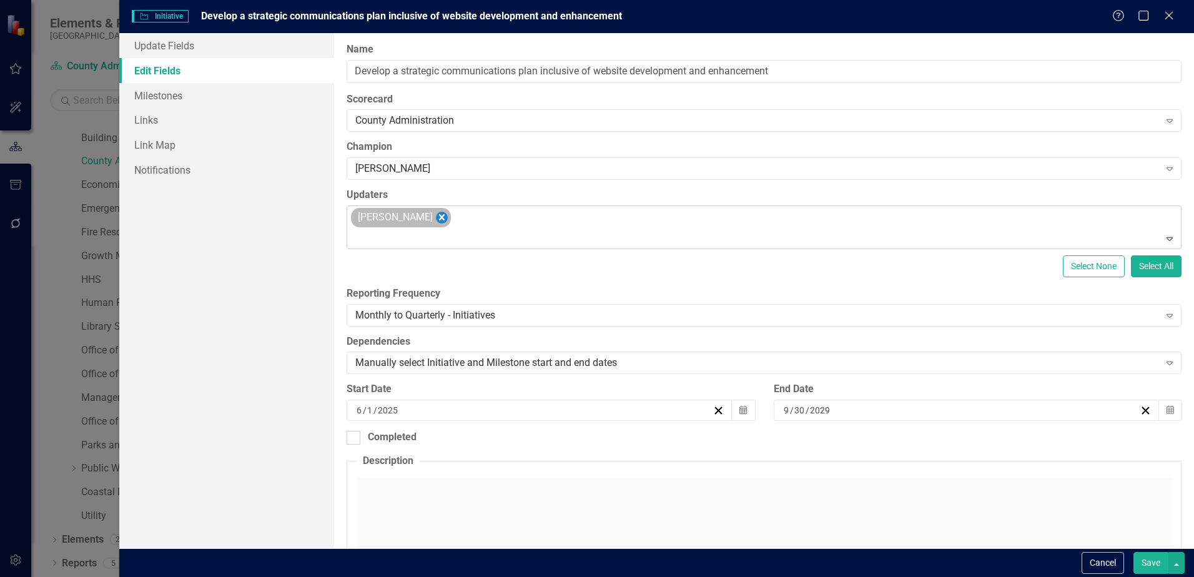
click at [438, 217] on icon "Remove Savannah Evans" at bounding box center [442, 218] width 12 height 16
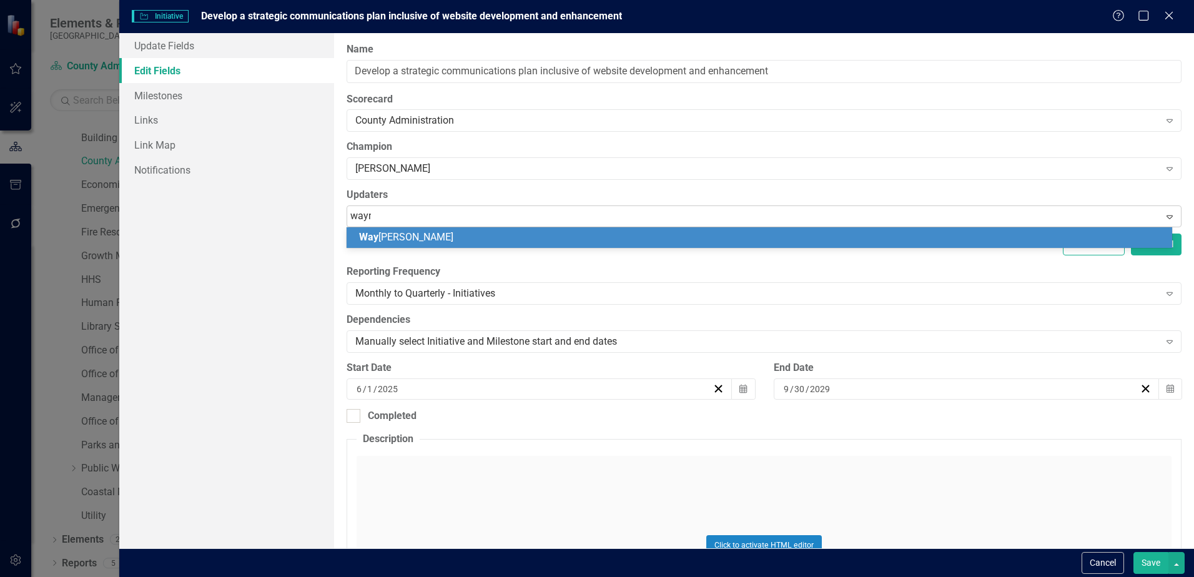
type input "[PERSON_NAME]"
click at [400, 233] on span "[PERSON_NAME]" at bounding box center [434, 237] width 151 height 12
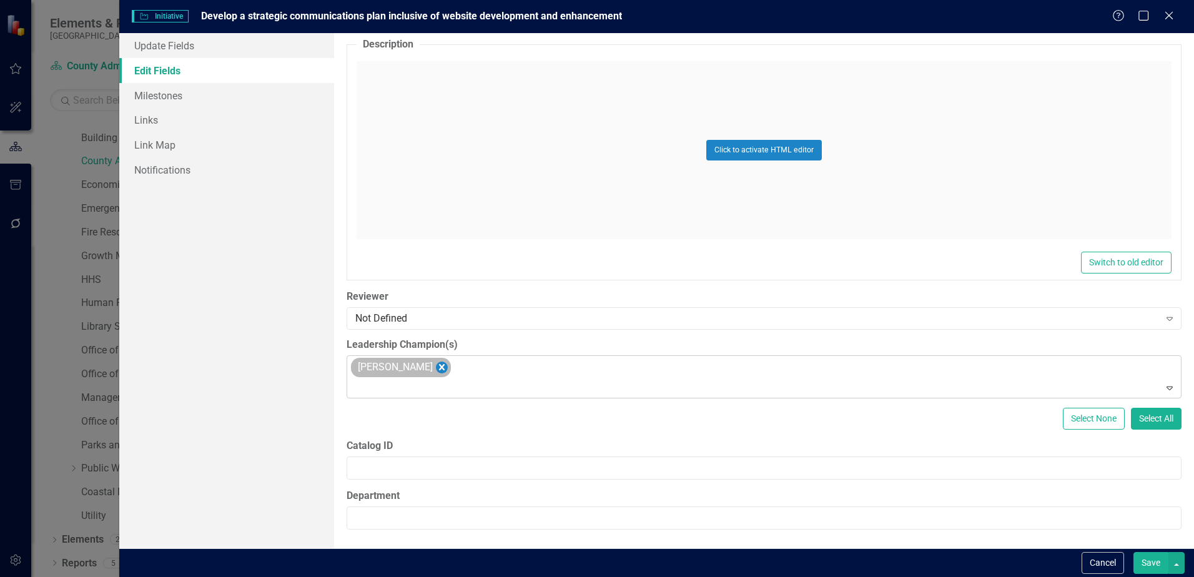
click at [436, 364] on icon "Remove Angie Cowling" at bounding box center [442, 368] width 12 height 16
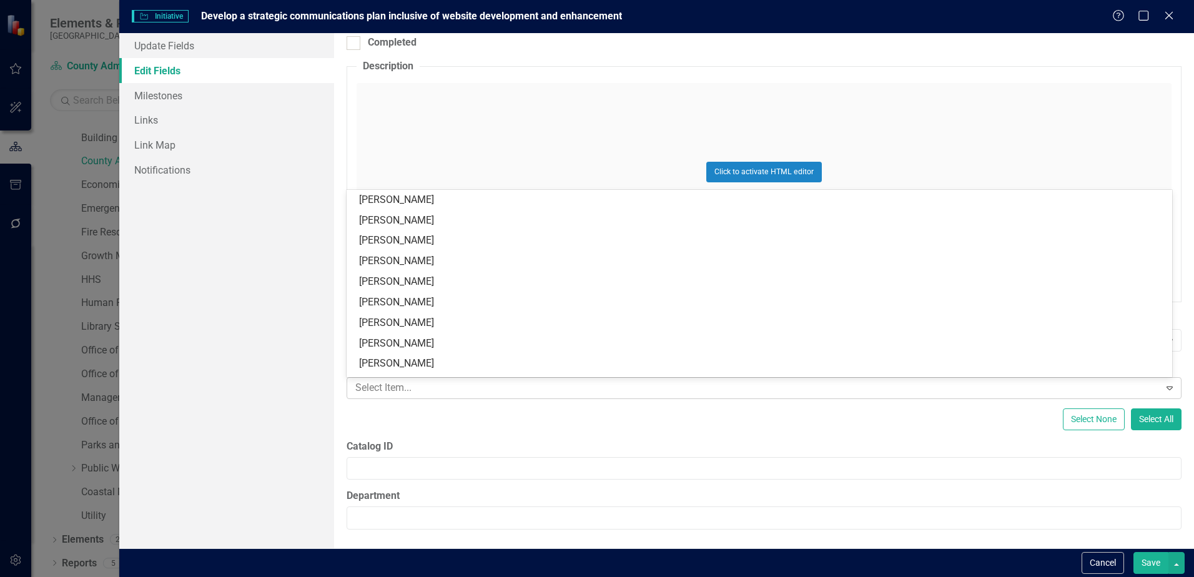
click at [434, 382] on div at bounding box center [754, 388] width 809 height 17
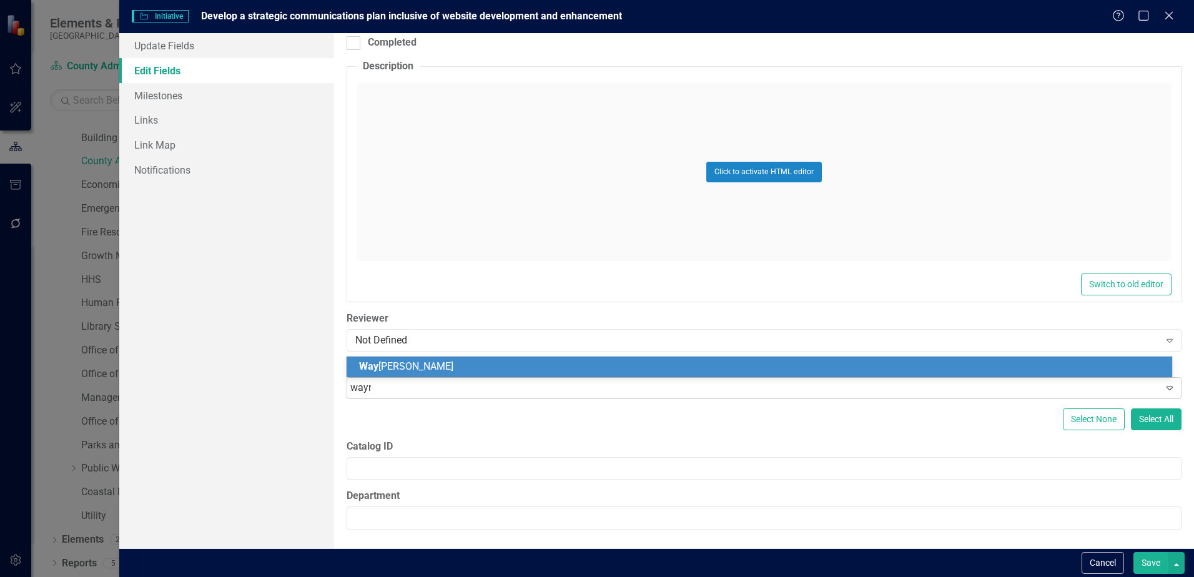
type input "[PERSON_NAME]"
click at [432, 367] on div "[PERSON_NAME]" at bounding box center [762, 367] width 806 height 14
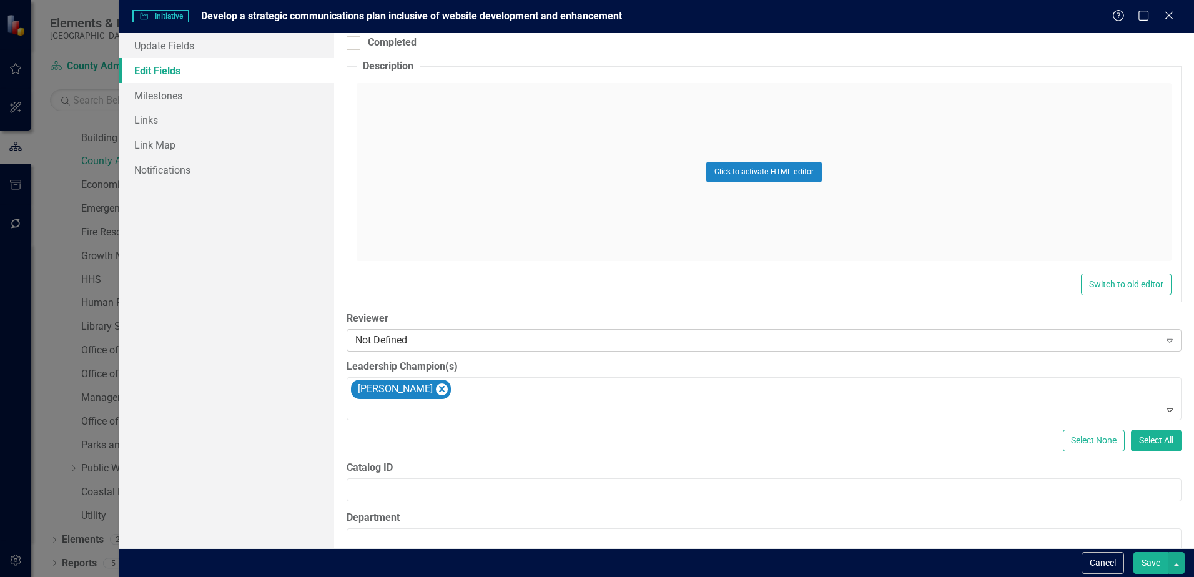
click at [405, 333] on div "Not Defined" at bounding box center [757, 340] width 804 height 14
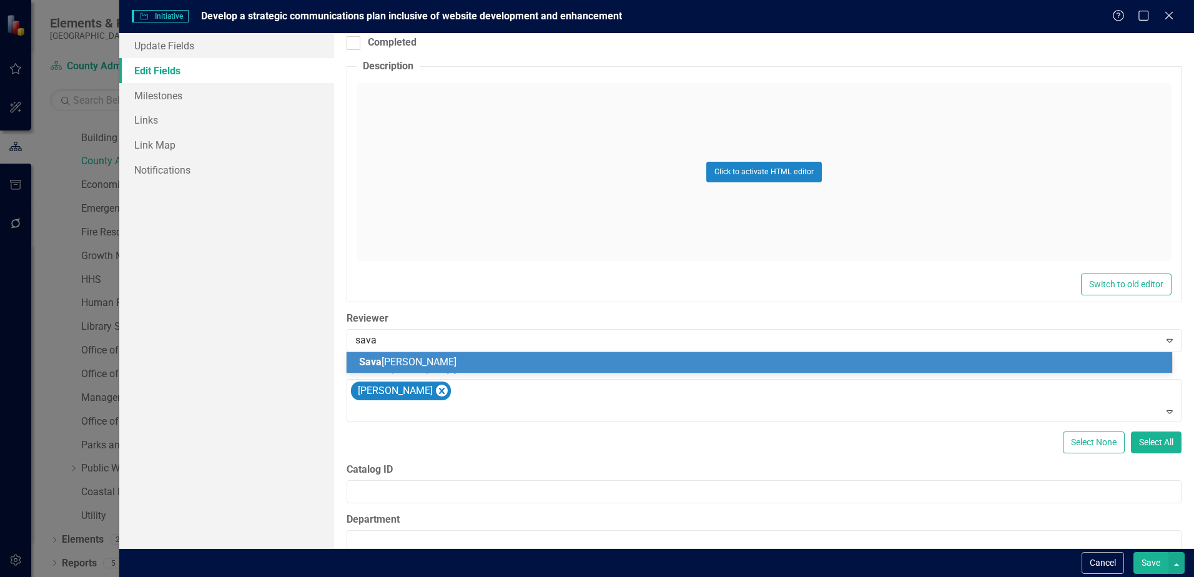
type input "savan"
click at [405, 360] on span "[PERSON_NAME] nah [PERSON_NAME]" at bounding box center [410, 362] width 103 height 12
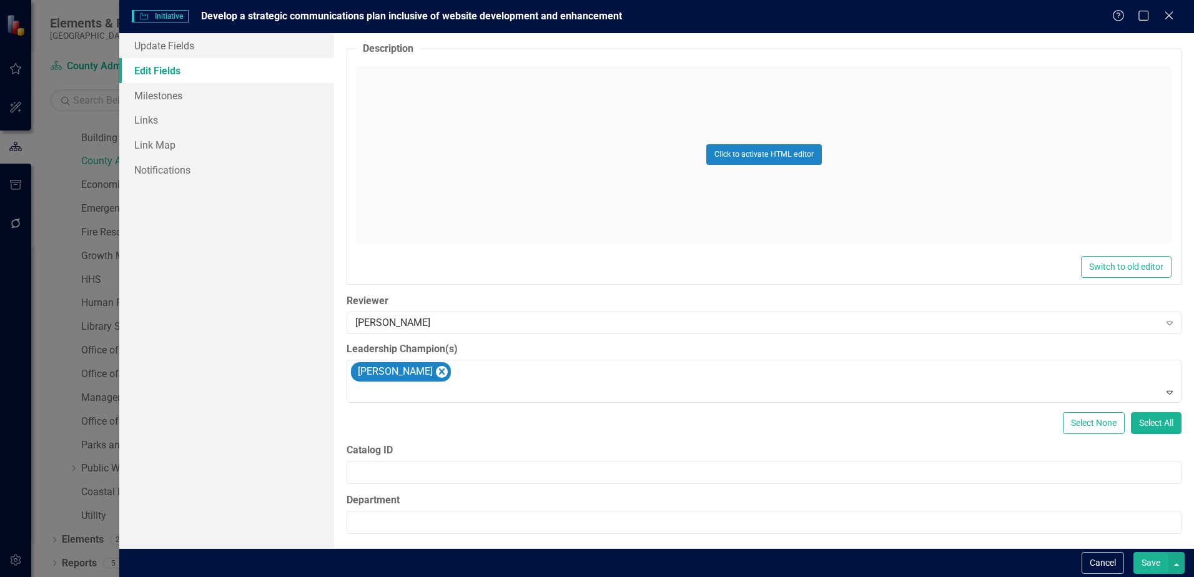
scroll to position [417, 0]
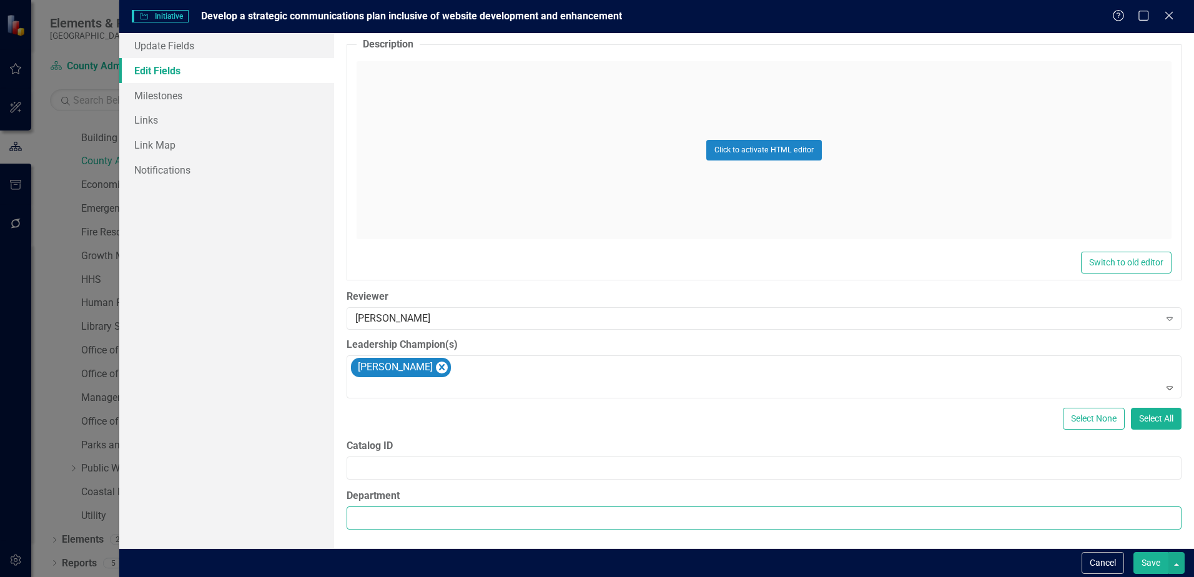
click at [421, 382] on input "Department" at bounding box center [764, 518] width 835 height 23
type input "Office of Public Affairs"
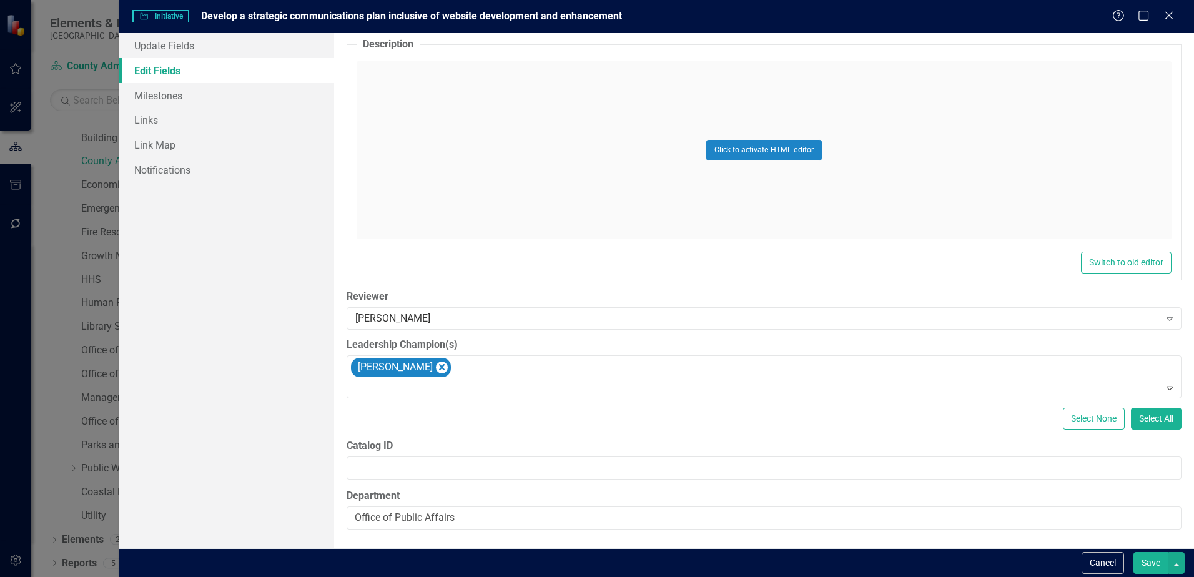
click at [848, 382] on button "Save" at bounding box center [1151, 563] width 35 height 22
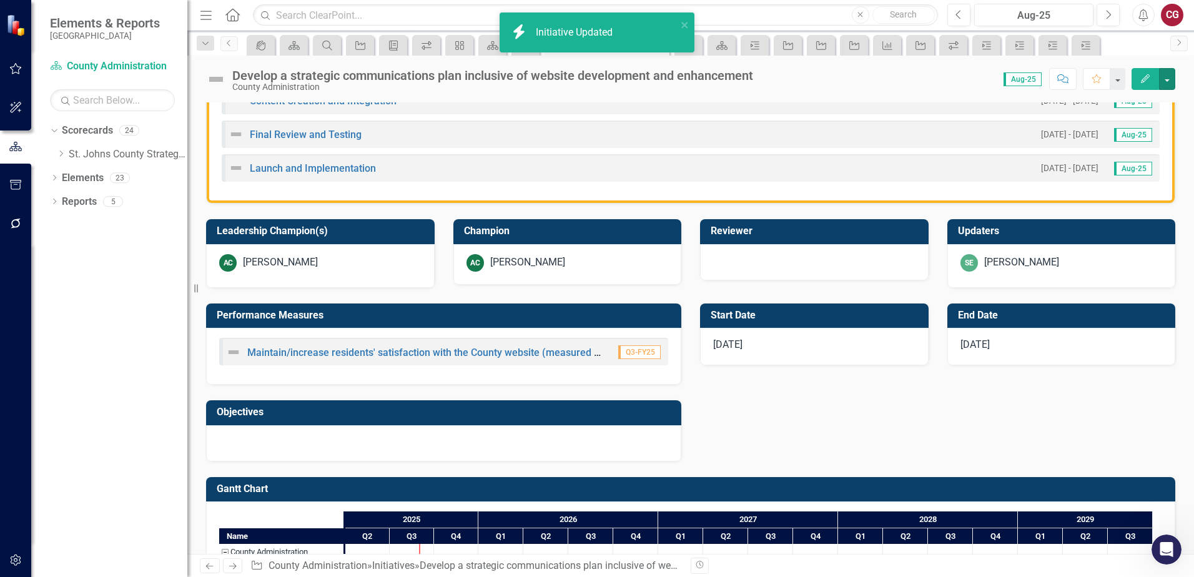
scroll to position [0, 0]
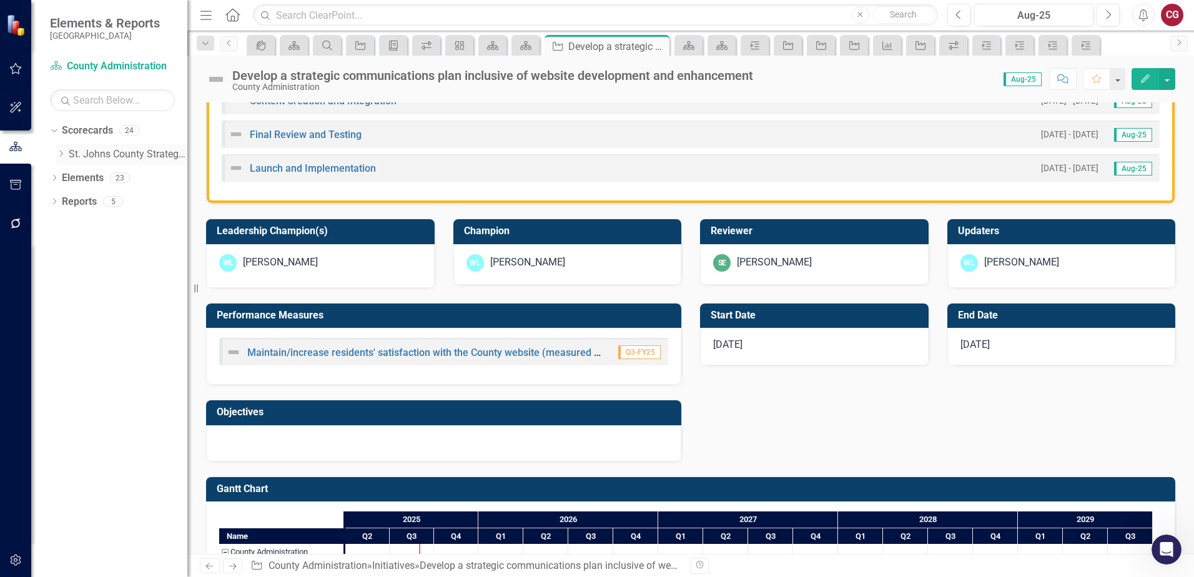
click at [57, 154] on icon "Dropdown" at bounding box center [60, 153] width 9 height 7
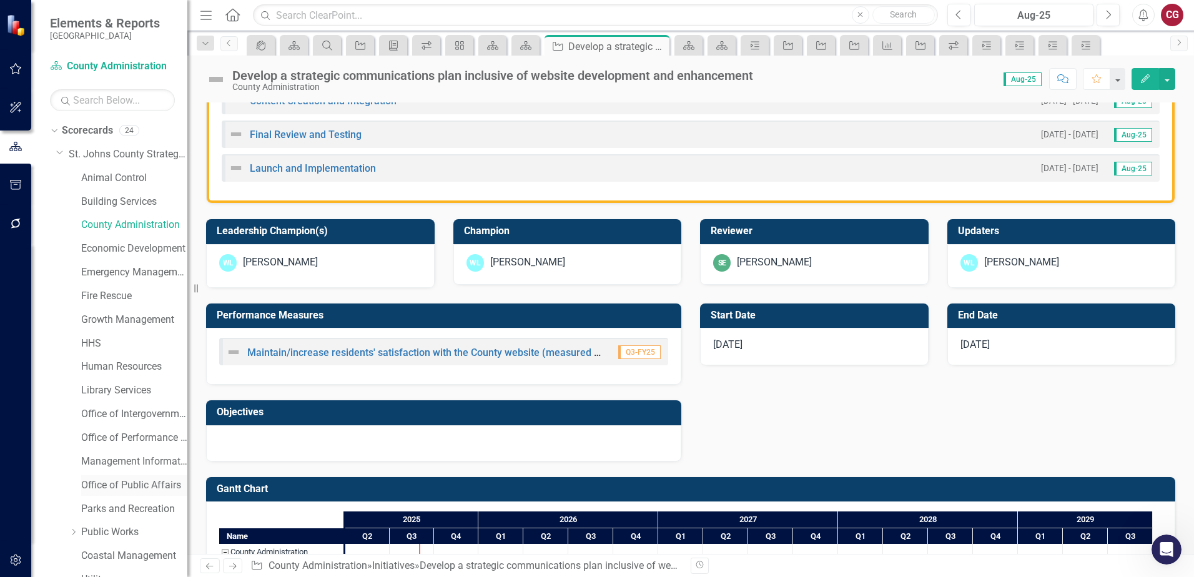
click at [115, 382] on link "Office of Public Affairs" at bounding box center [134, 485] width 106 height 14
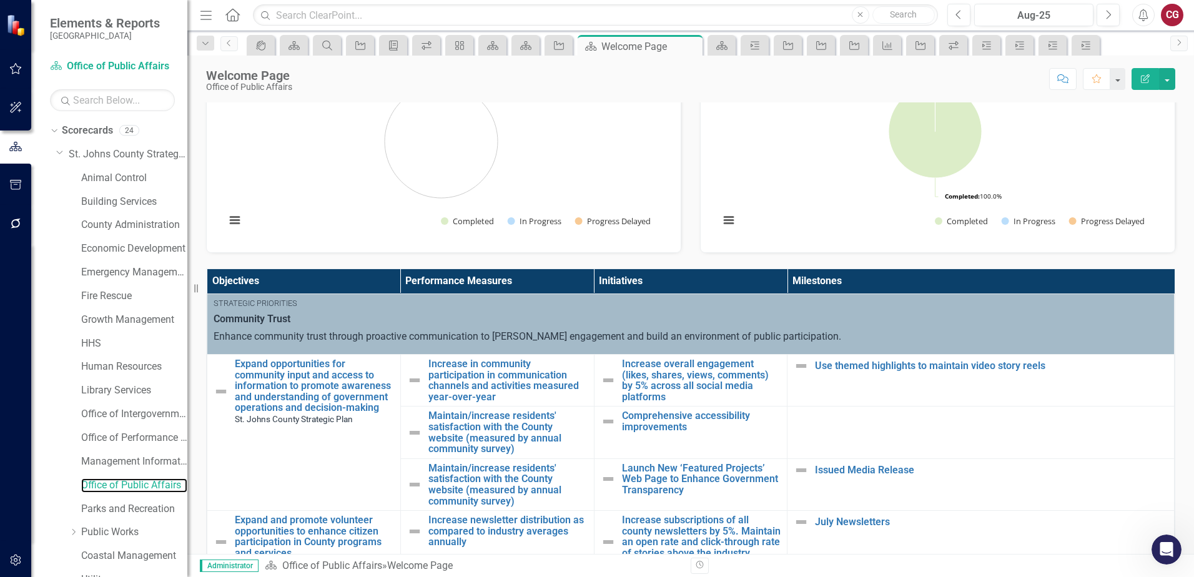
scroll to position [187, 0]
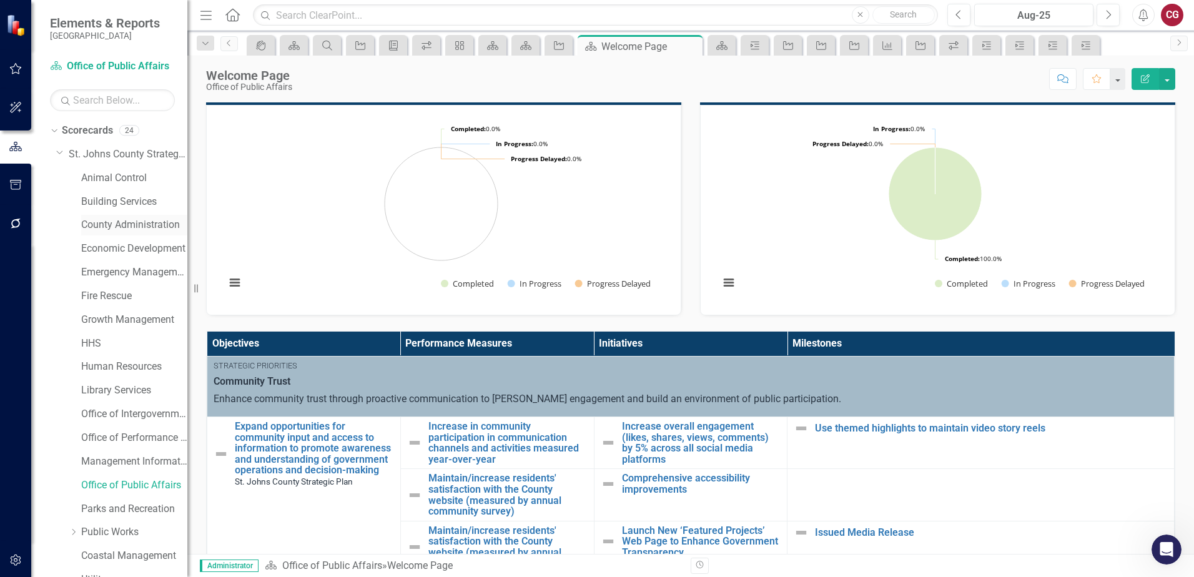
click at [121, 216] on div "County Administration" at bounding box center [134, 225] width 106 height 21
click at [125, 224] on link "County Administration" at bounding box center [134, 225] width 106 height 14
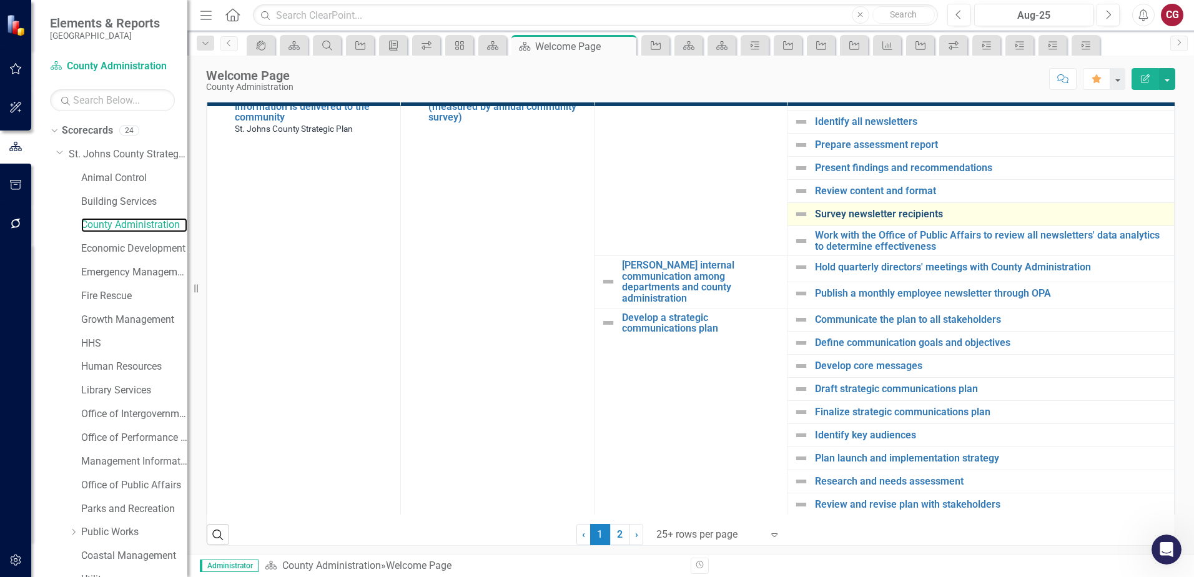
scroll to position [437, 0]
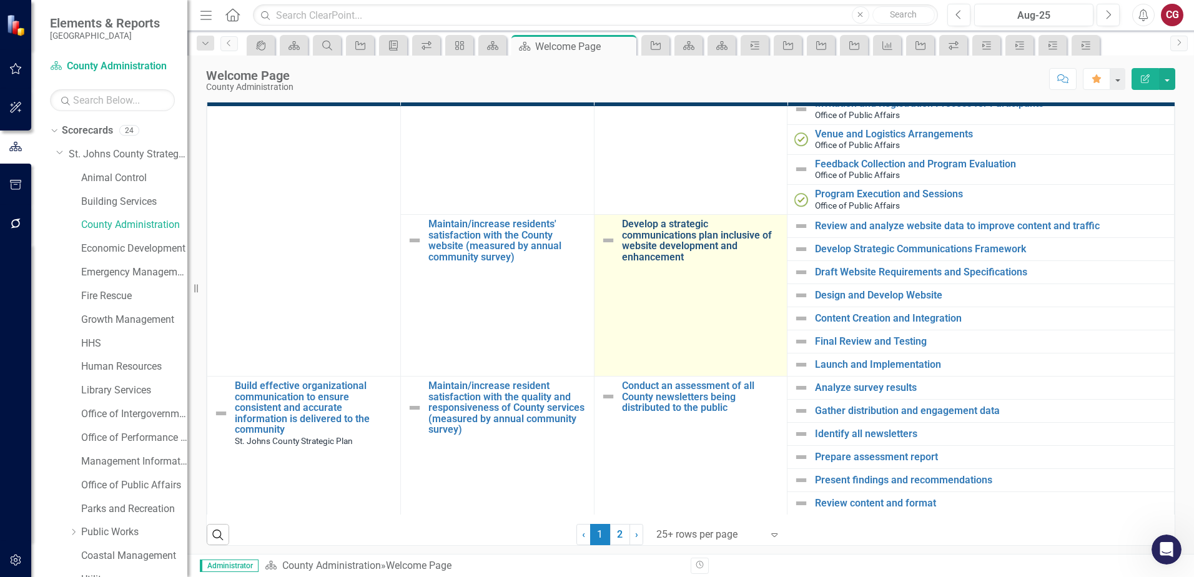
click at [647, 246] on link "Develop a strategic communications plan inclusive of website development and en…" at bounding box center [701, 241] width 159 height 44
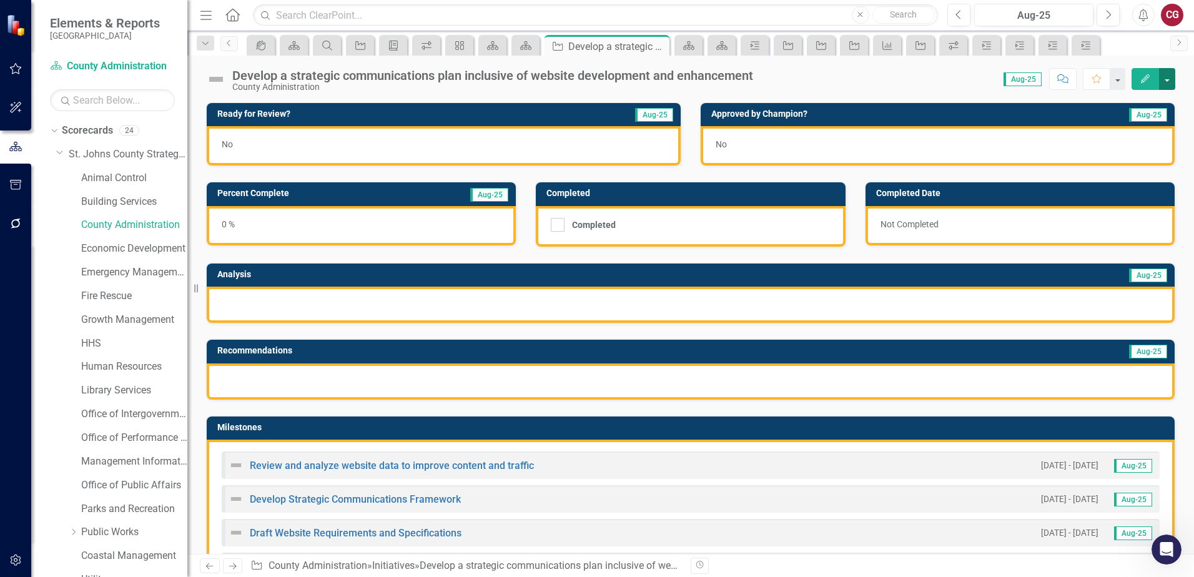
click at [848, 77] on button "button" at bounding box center [1167, 79] width 16 height 22
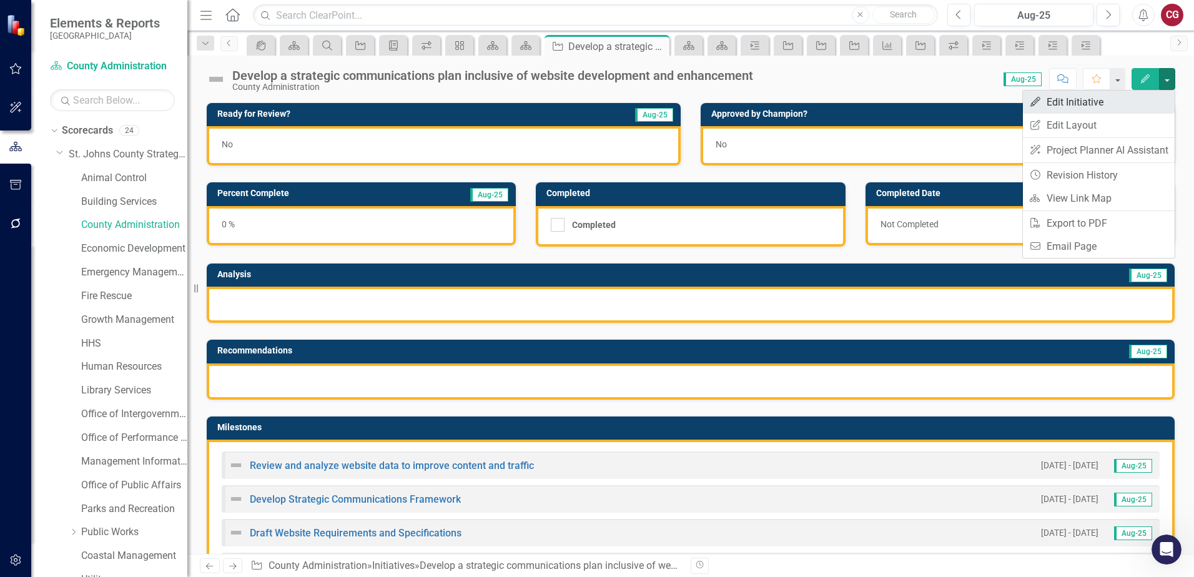
click at [848, 103] on link "Edit Edit Initiative" at bounding box center [1099, 102] width 152 height 23
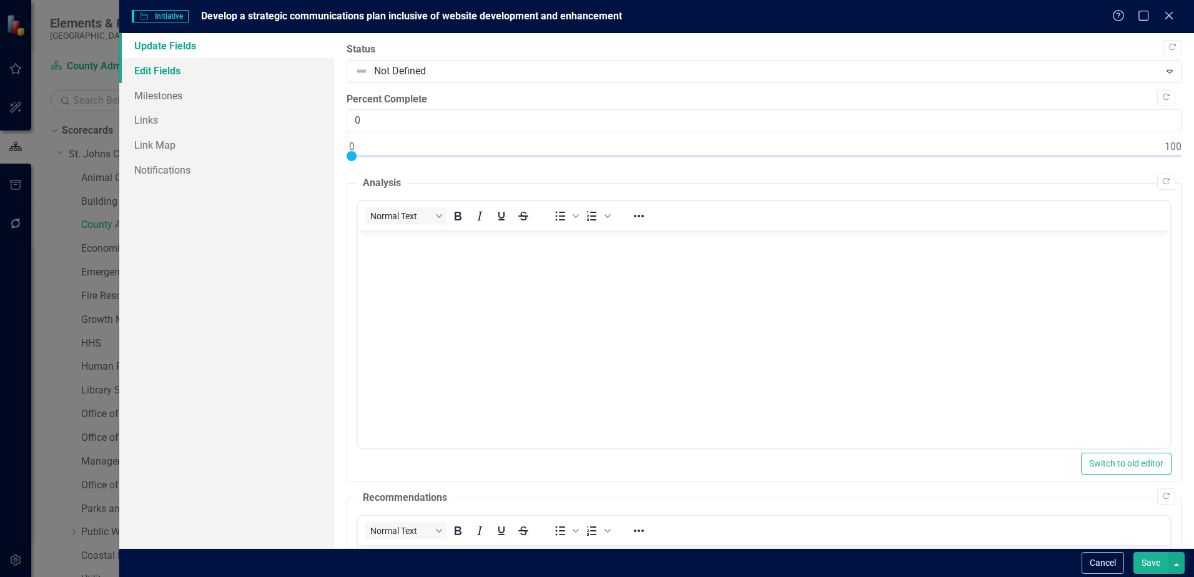
click at [144, 70] on link "Edit Fields" at bounding box center [226, 70] width 215 height 25
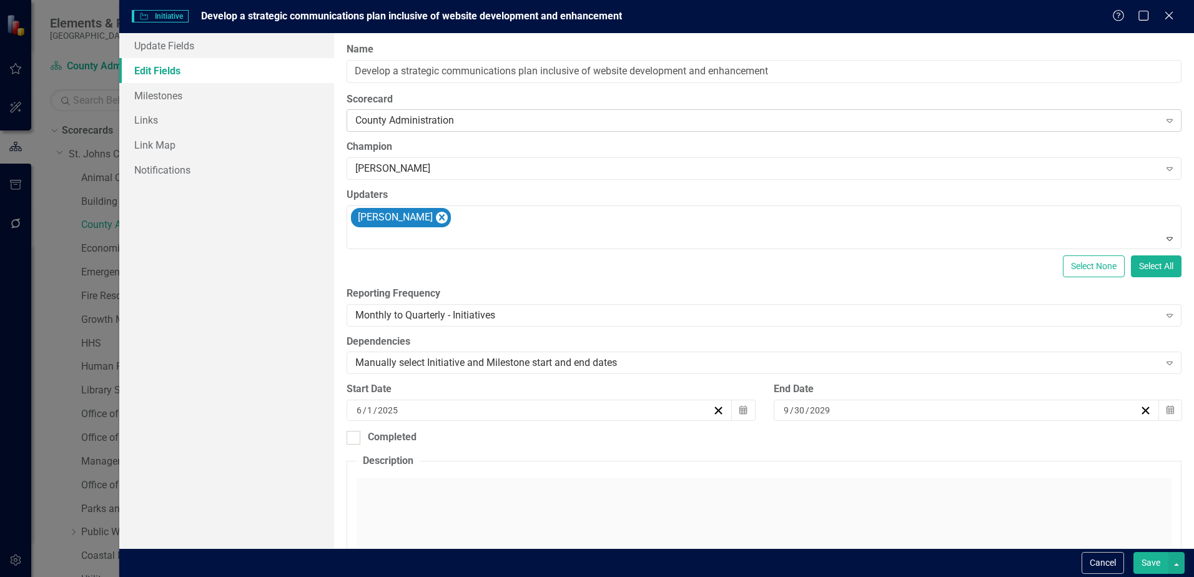
click at [419, 119] on div "County Administration" at bounding box center [757, 121] width 804 height 14
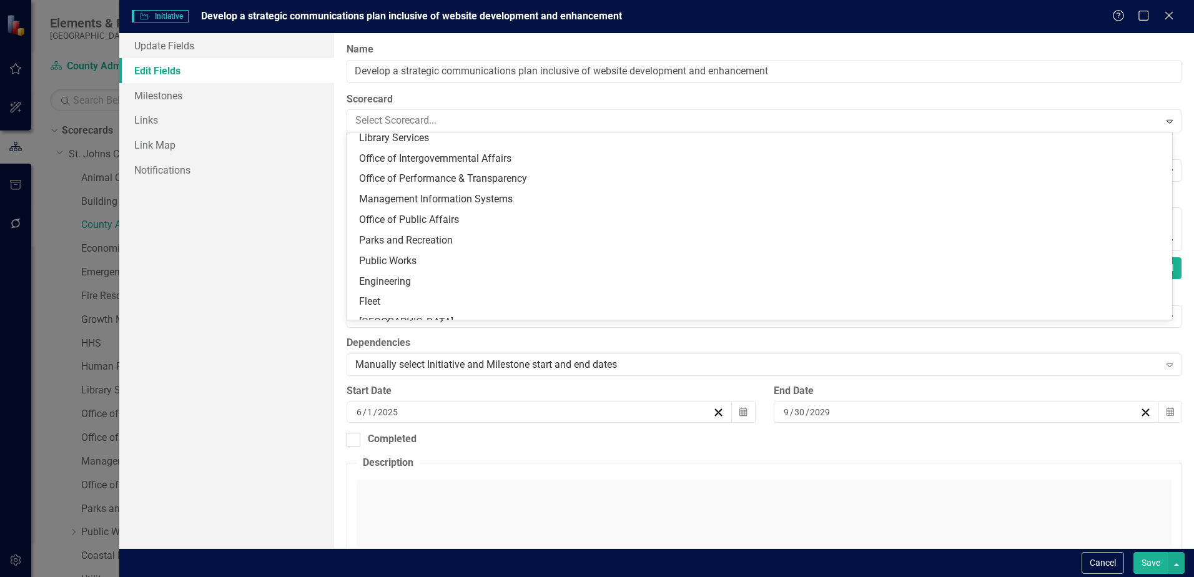
scroll to position [249, 0]
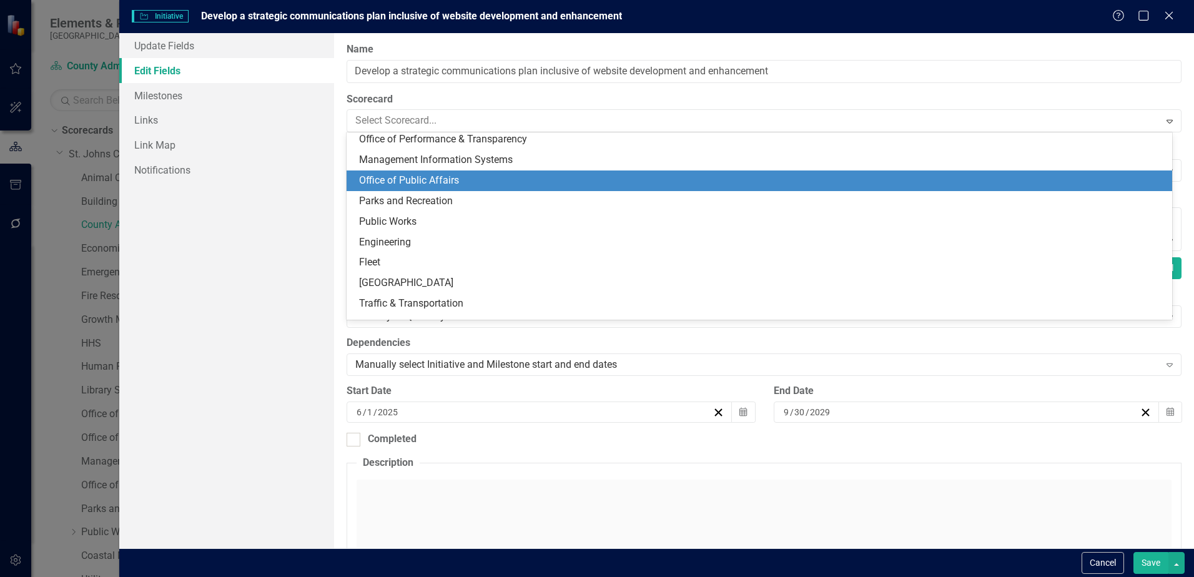
click at [429, 174] on div "Office of Public Affairs" at bounding box center [762, 181] width 806 height 14
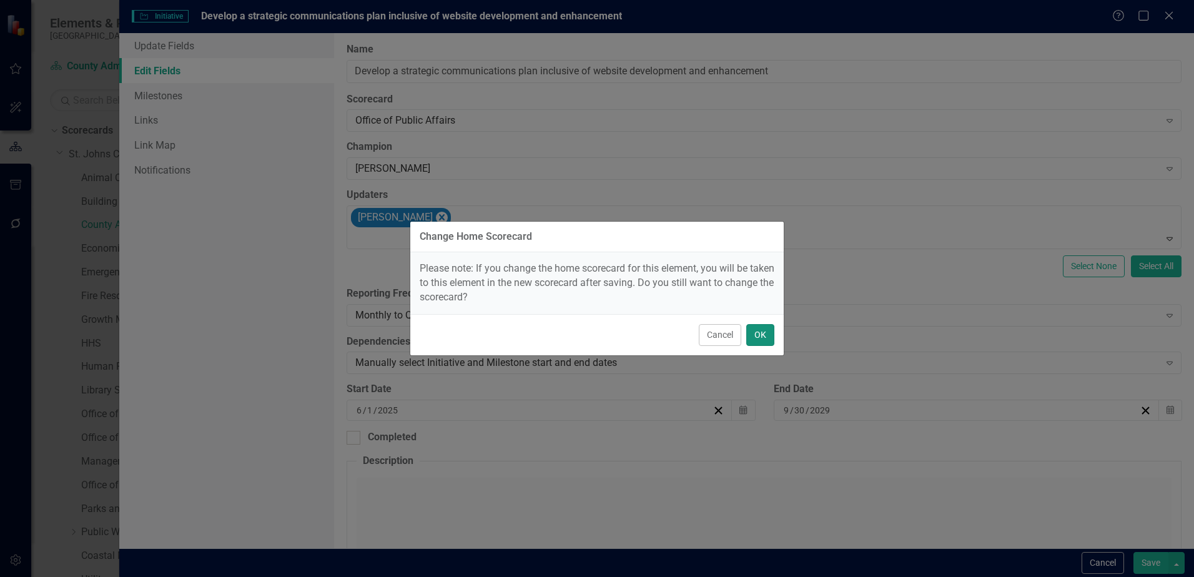
click at [766, 338] on button "OK" at bounding box center [760, 335] width 28 height 22
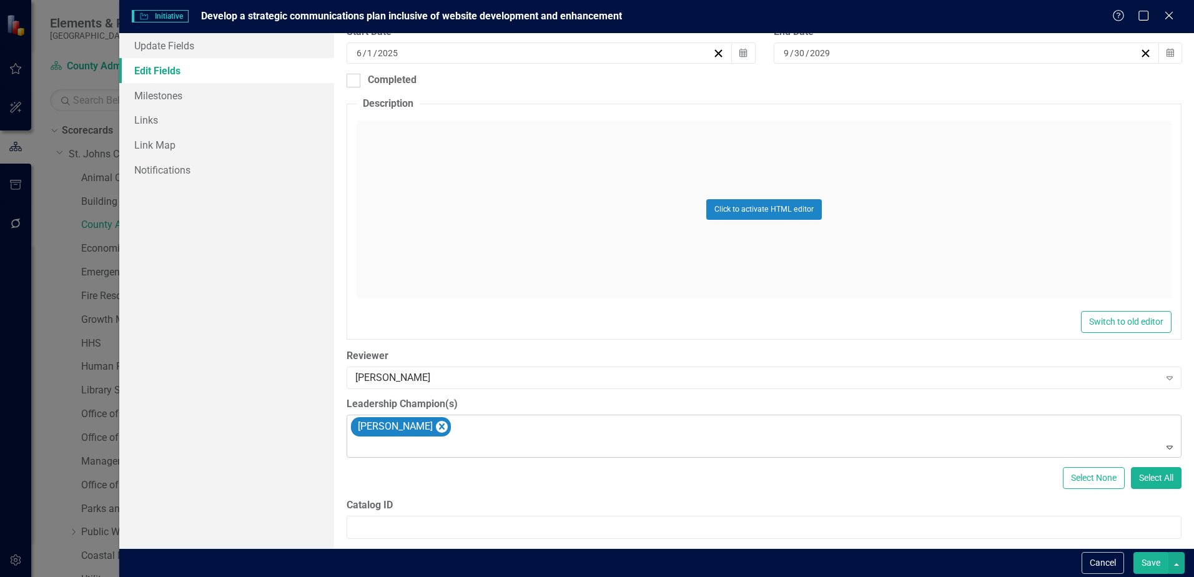
scroll to position [417, 0]
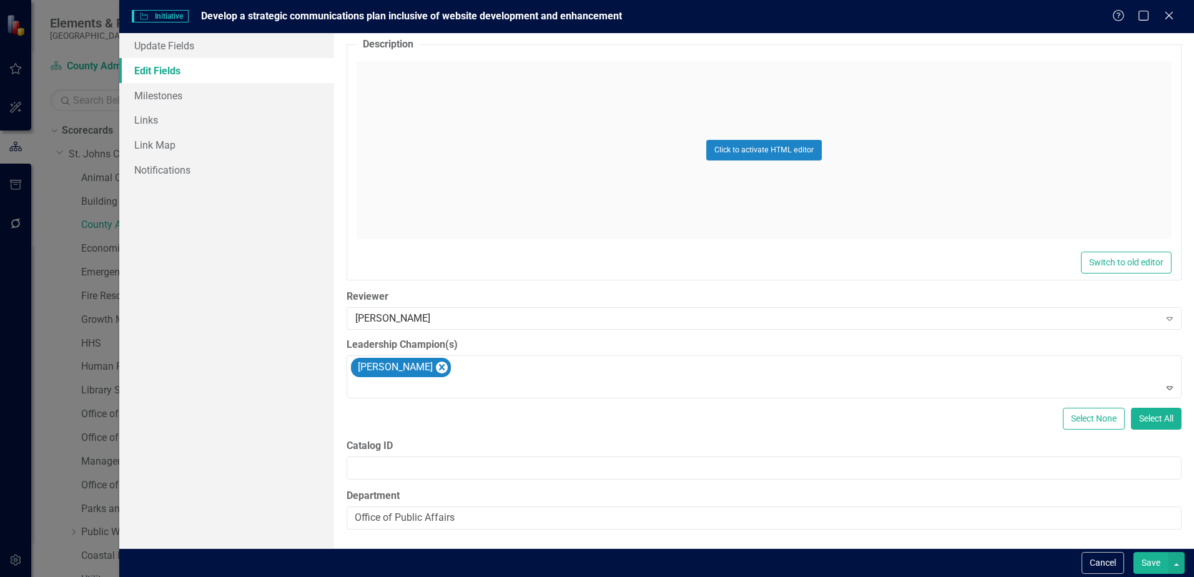
click at [553, 382] on label "Department" at bounding box center [764, 496] width 835 height 14
click at [553, 382] on input "Office of Public Affairs" at bounding box center [764, 518] width 835 height 23
click at [545, 382] on input "Office of Public Affairs" at bounding box center [764, 518] width 835 height 23
click at [848, 382] on button "Save" at bounding box center [1151, 563] width 35 height 22
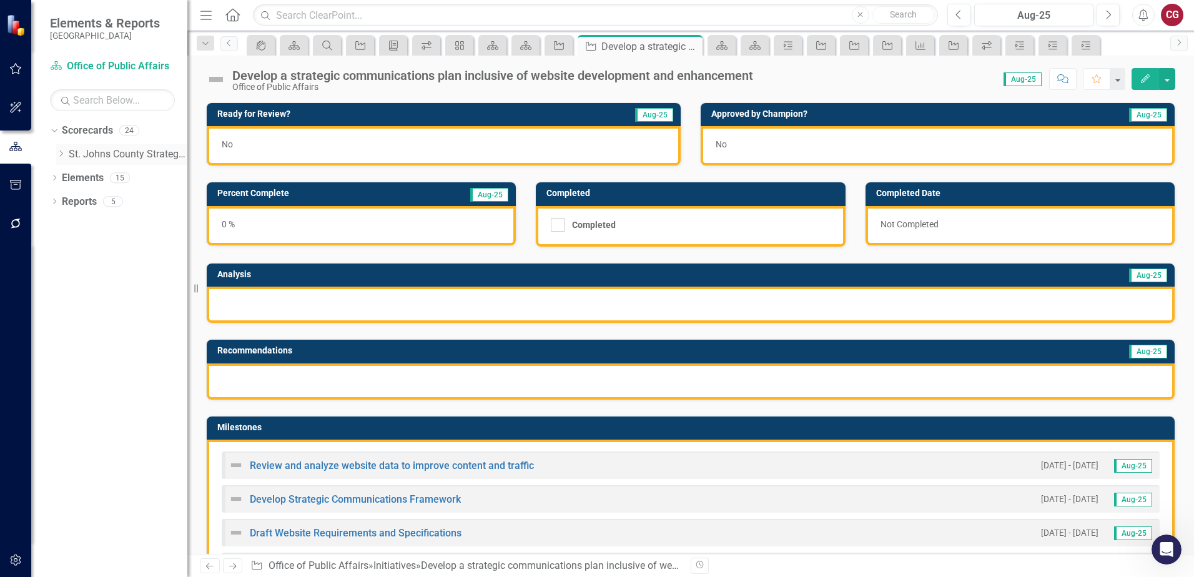
click at [62, 154] on icon at bounding box center [61, 154] width 3 height 6
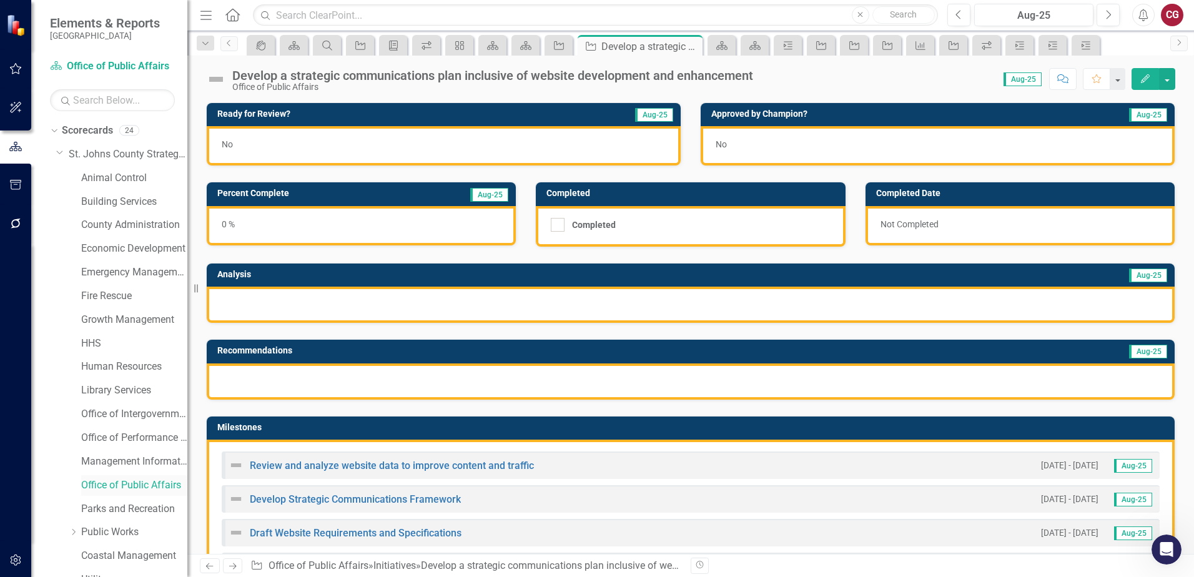
click at [121, 382] on link "Office of Public Affairs" at bounding box center [134, 485] width 106 height 14
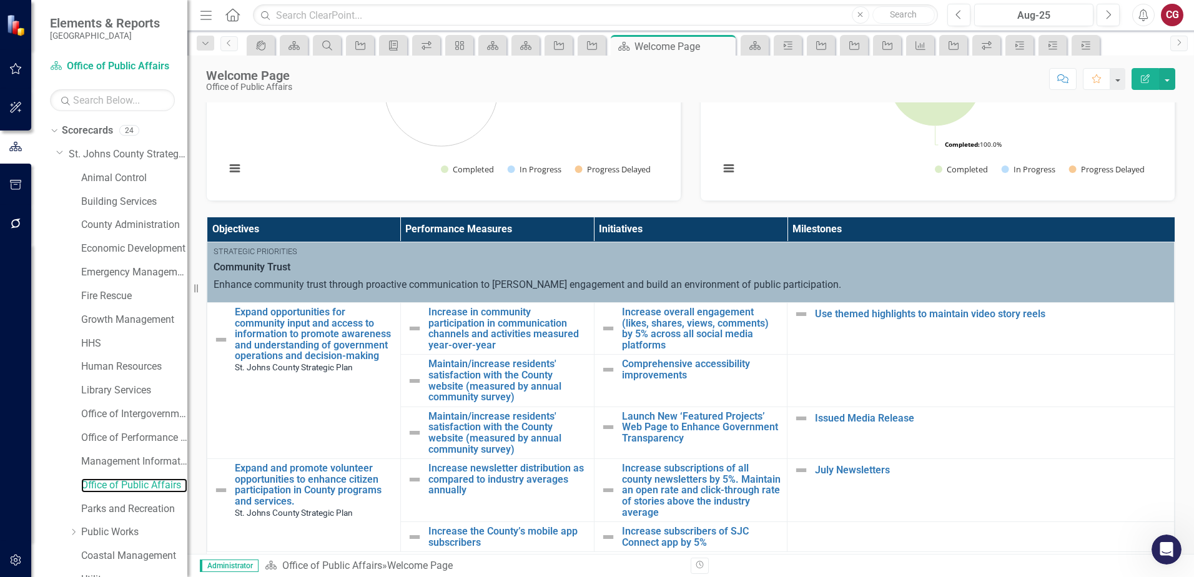
scroll to position [250, 0]
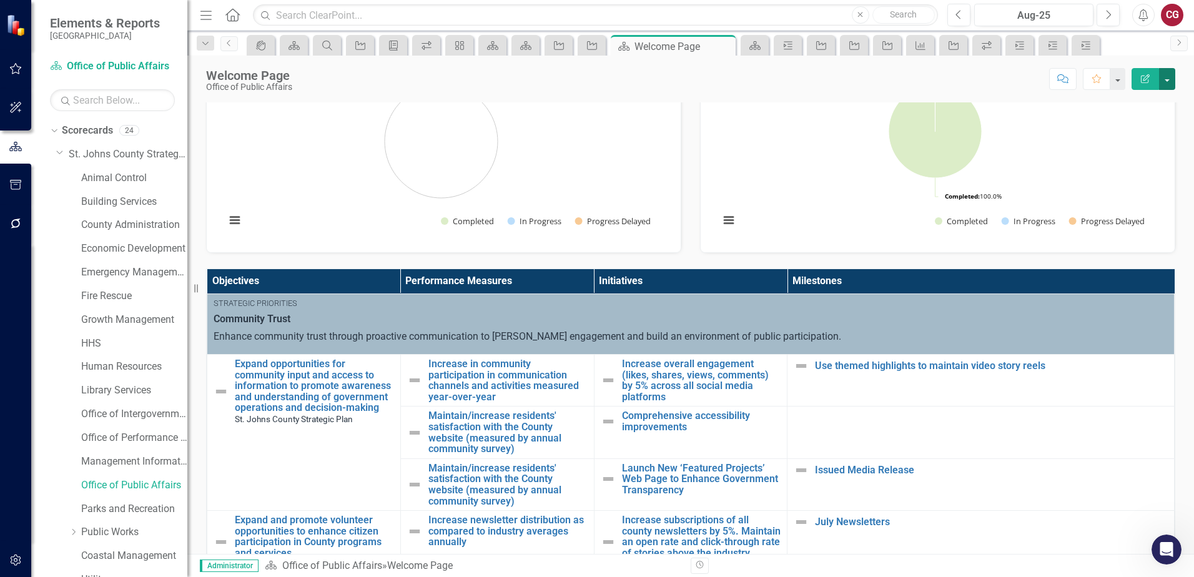
click at [848, 76] on button "button" at bounding box center [1167, 79] width 16 height 22
click at [848, 120] on link "Edit Report Edit Layout" at bounding box center [1124, 125] width 101 height 23
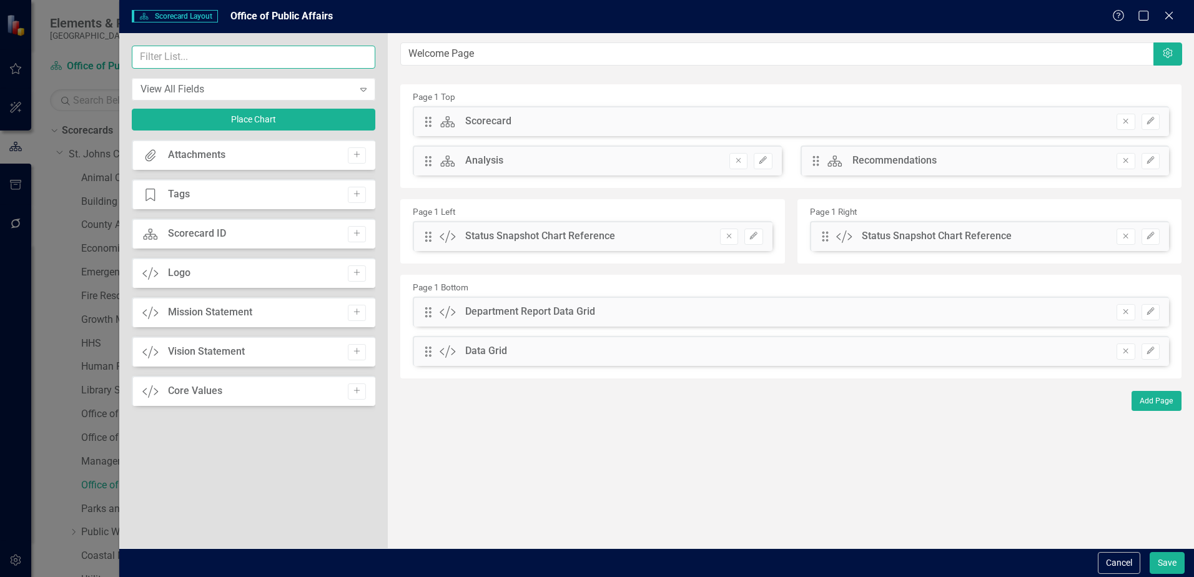
click at [202, 60] on input "text" at bounding box center [254, 57] width 244 height 23
click at [209, 81] on div "View All Fields Expand" at bounding box center [254, 89] width 244 height 22
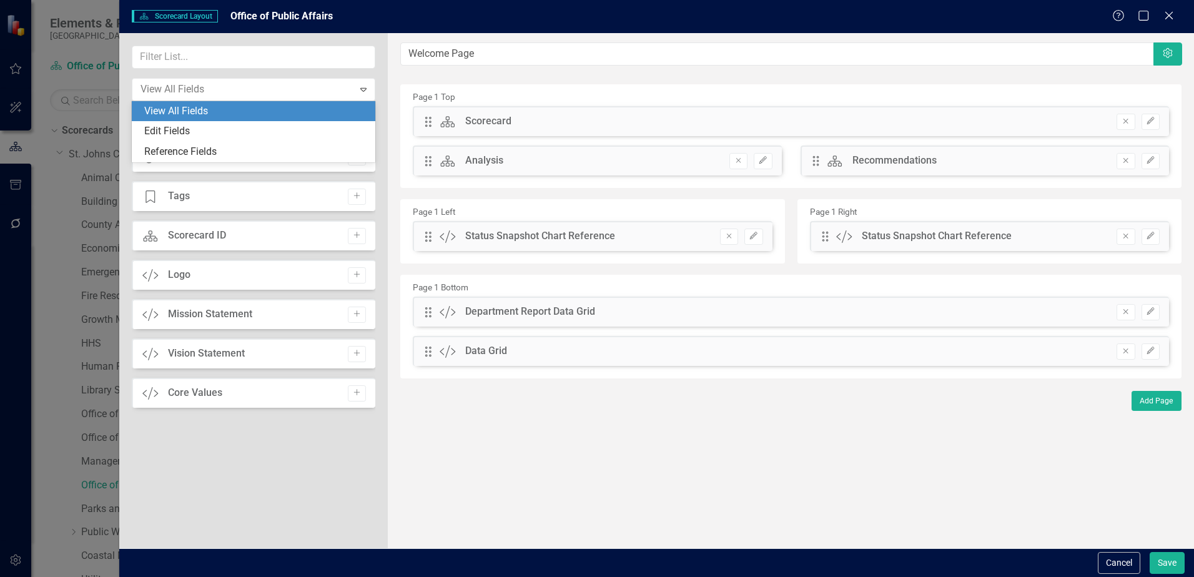
click at [237, 104] on div "View All Fields" at bounding box center [256, 111] width 224 height 14
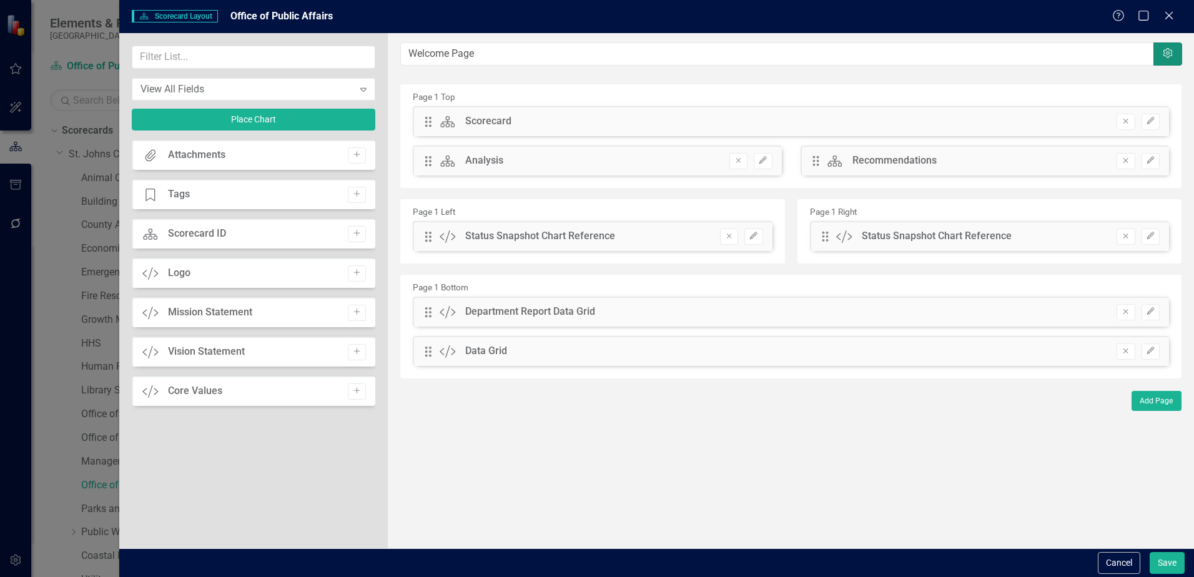
click at [848, 57] on button "Settings" at bounding box center [1168, 53] width 29 height 23
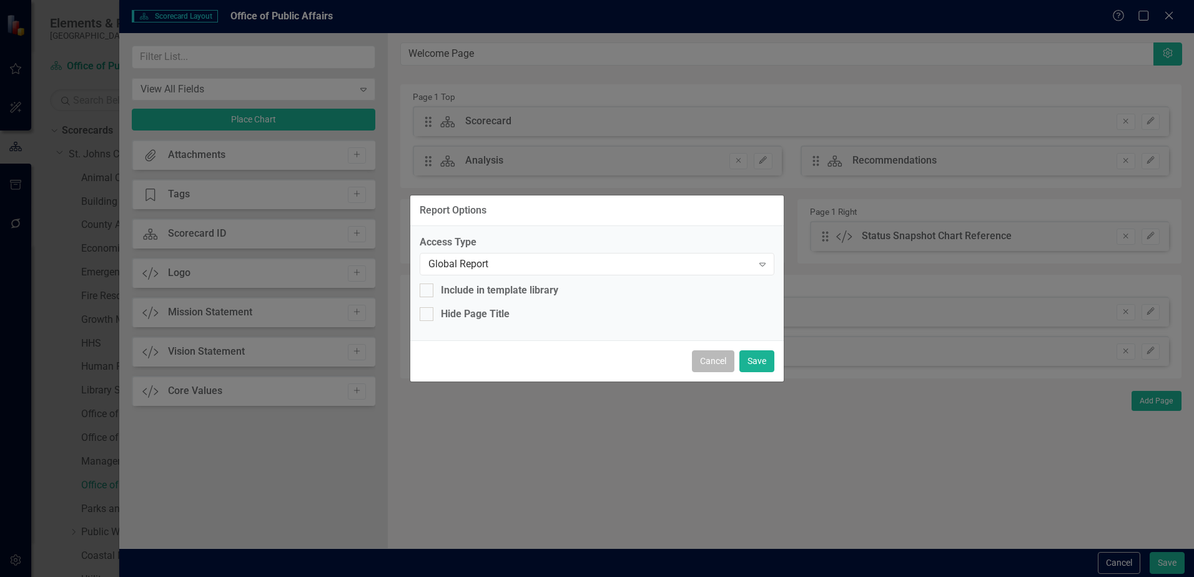
click at [721, 367] on button "Cancel" at bounding box center [713, 361] width 42 height 22
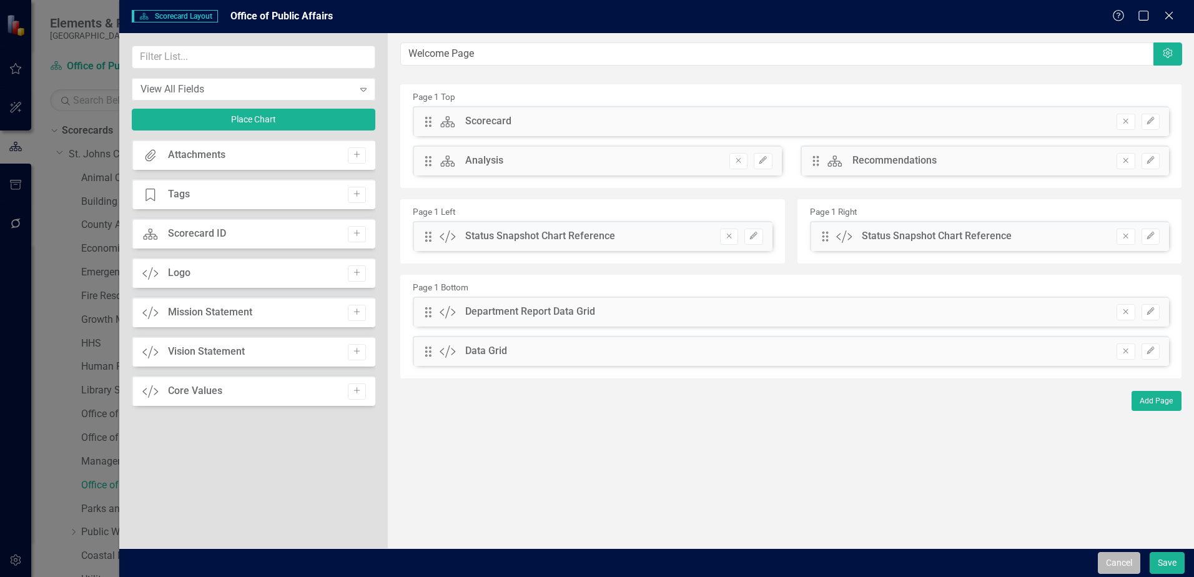
click at [848, 382] on button "Cancel" at bounding box center [1119, 563] width 42 height 22
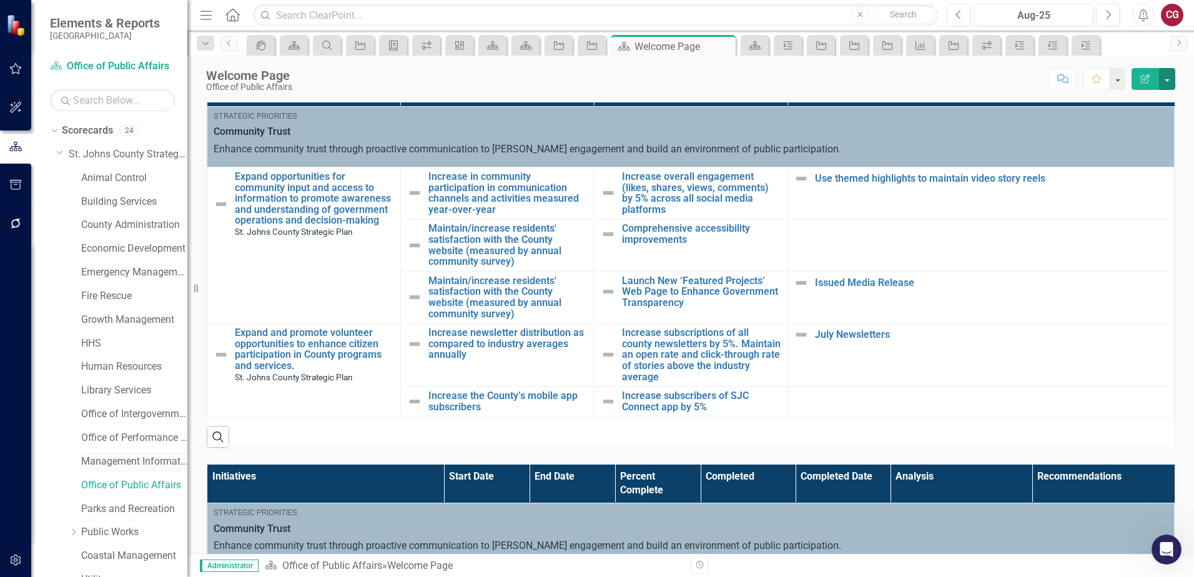
scroll to position [64, 0]
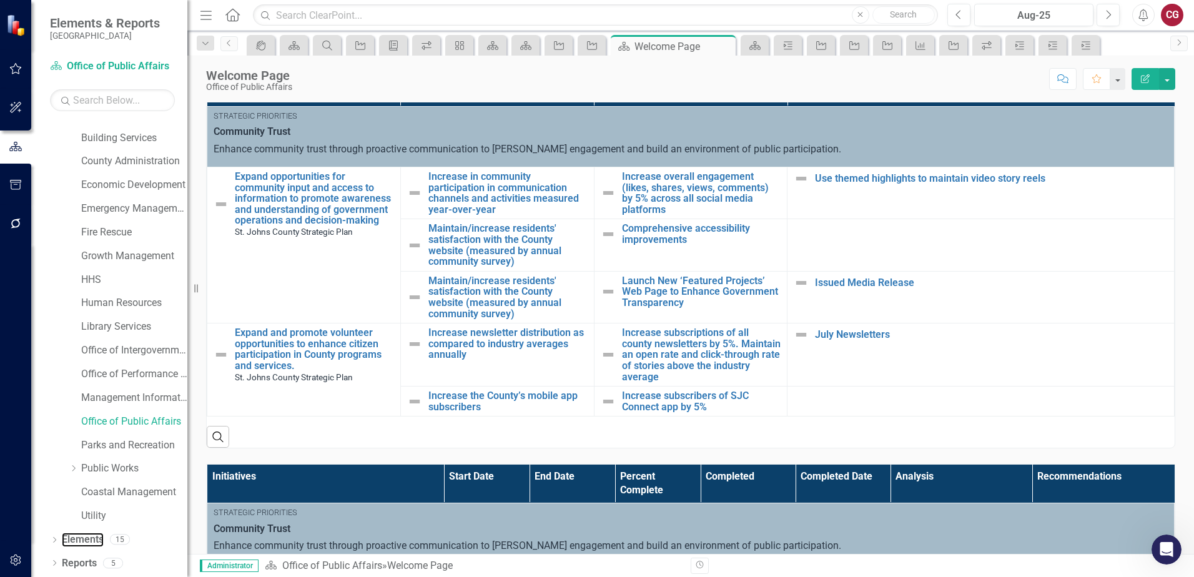
drag, startPoint x: 95, startPoint y: 540, endPoint x: 102, endPoint y: 527, distance: 14.6
click at [95, 382] on link "Elements" at bounding box center [83, 540] width 42 height 14
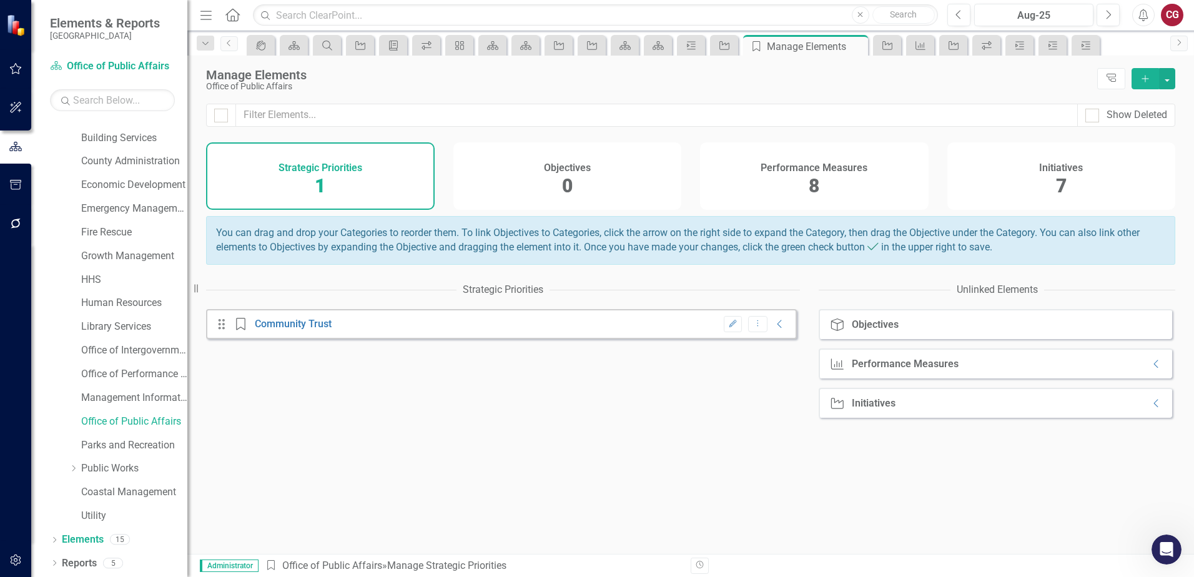
click at [848, 188] on div "Initiatives 7" at bounding box center [1062, 175] width 229 height 67
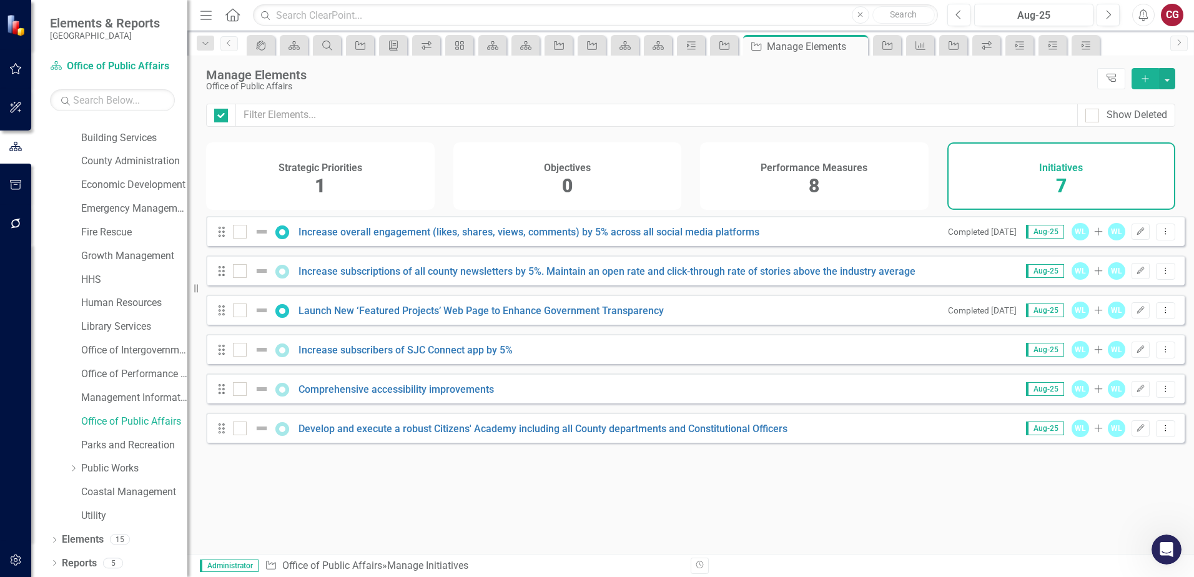
checkbox input "false"
click at [378, 382] on link "Develop a strategic communications plan inclusive of website development and en…" at bounding box center [509, 468] width 421 height 12
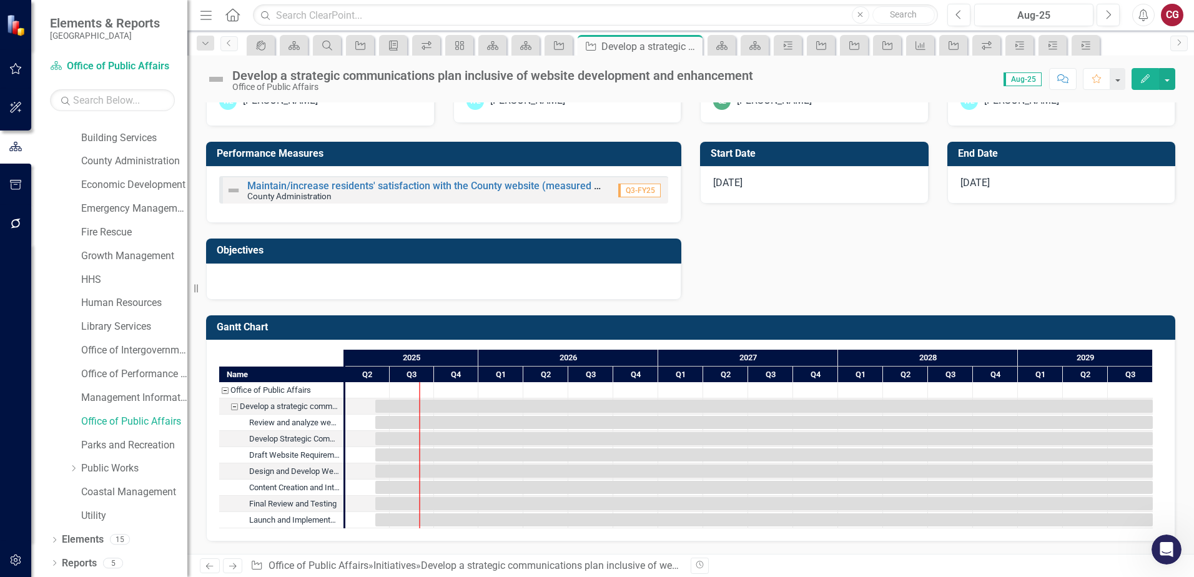
scroll to position [474, 0]
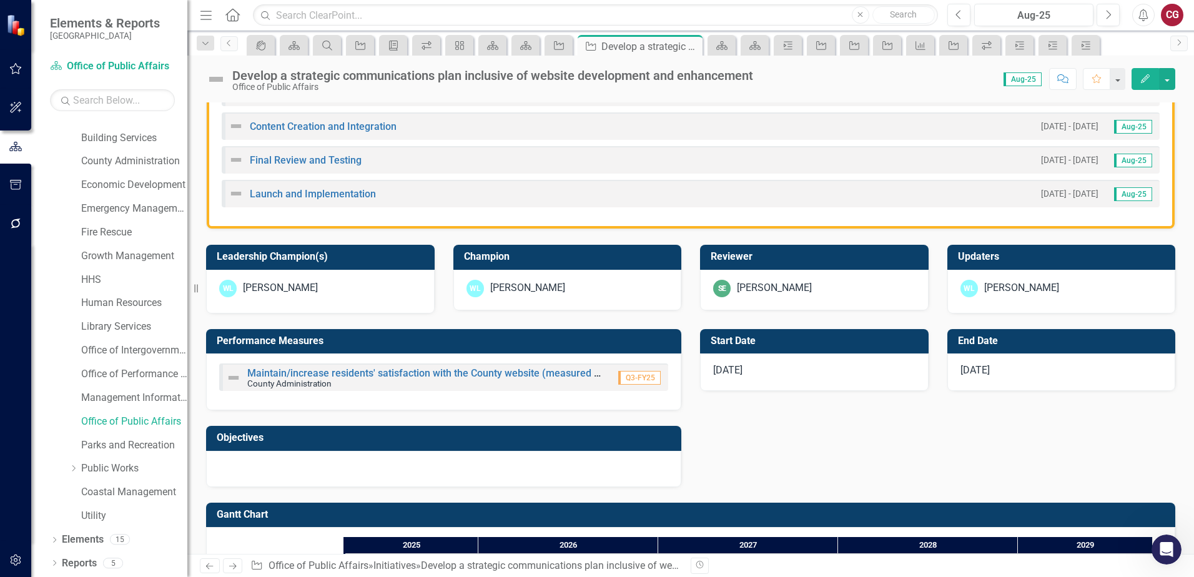
click at [768, 298] on div "SE [PERSON_NAME]" at bounding box center [814, 290] width 229 height 41
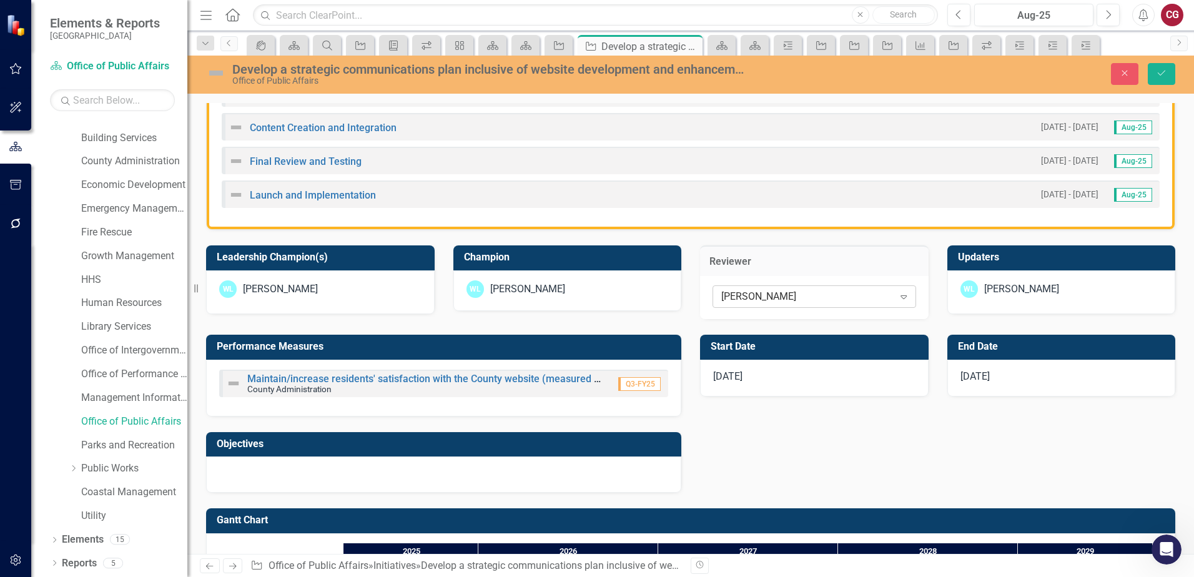
click at [768, 294] on div "[PERSON_NAME]" at bounding box center [807, 297] width 172 height 14
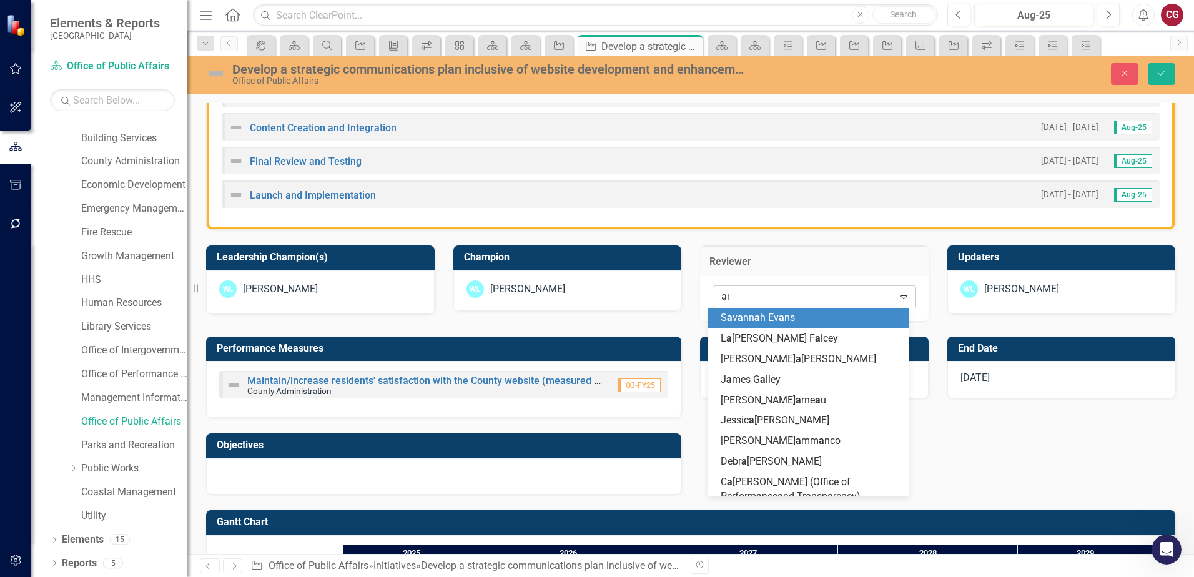
scroll to position [103, 0]
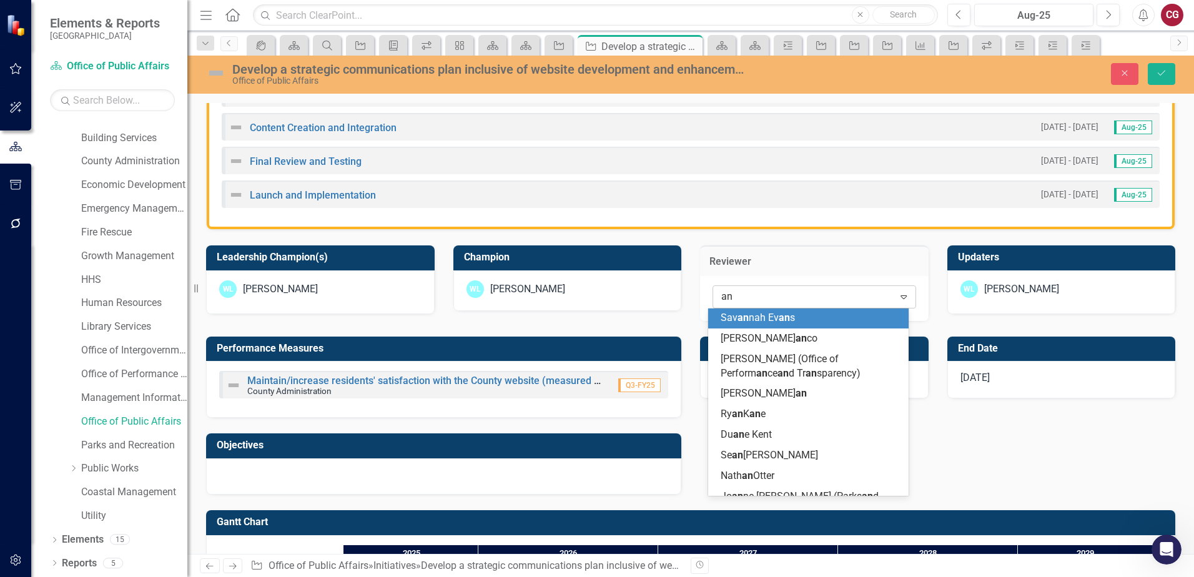
type input "ang"
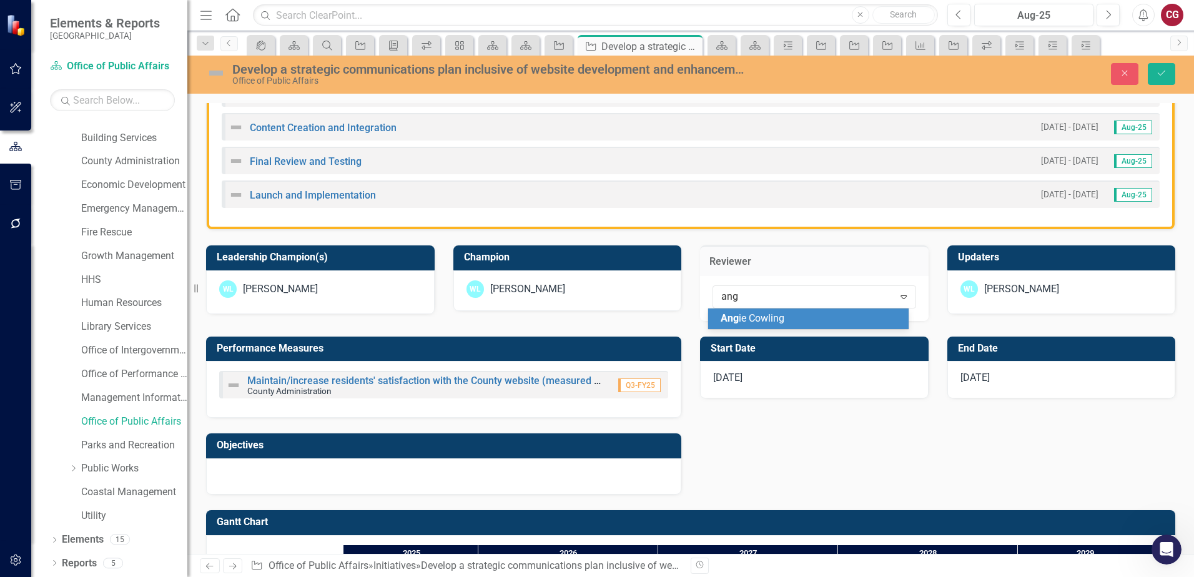
click at [777, 309] on div "Ang ie Cowling" at bounding box center [808, 319] width 201 height 21
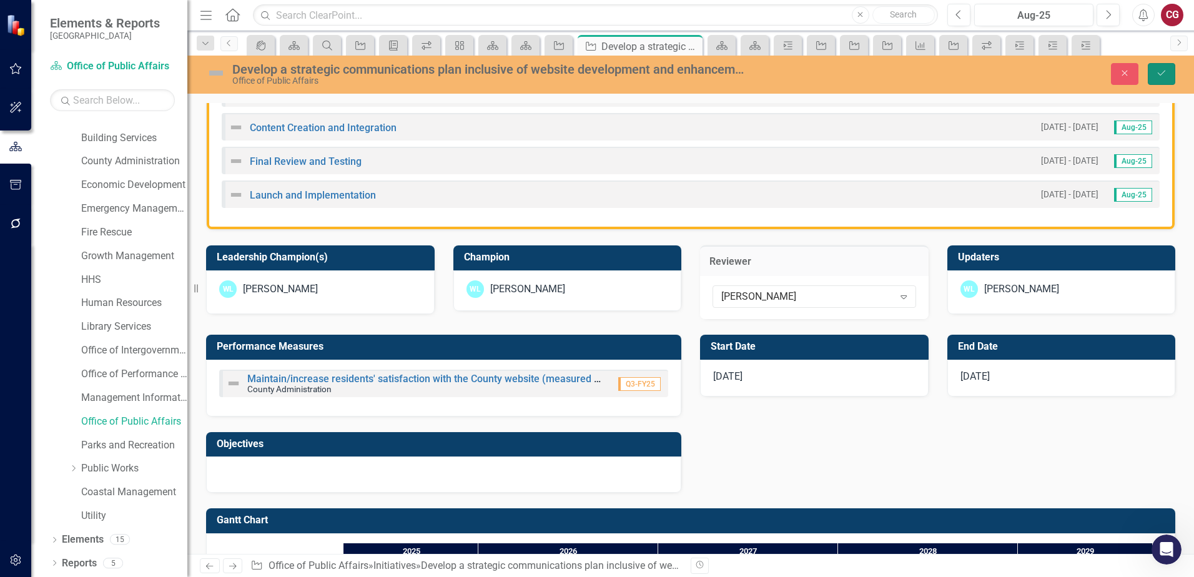
click at [848, 80] on button "Save" at bounding box center [1161, 74] width 27 height 22
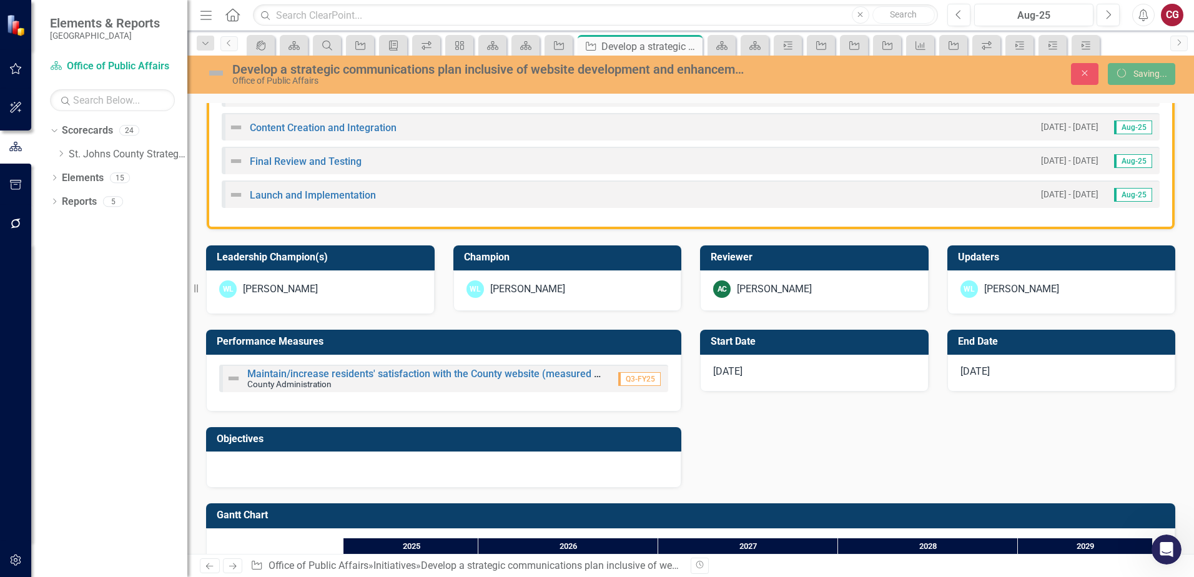
scroll to position [662, 0]
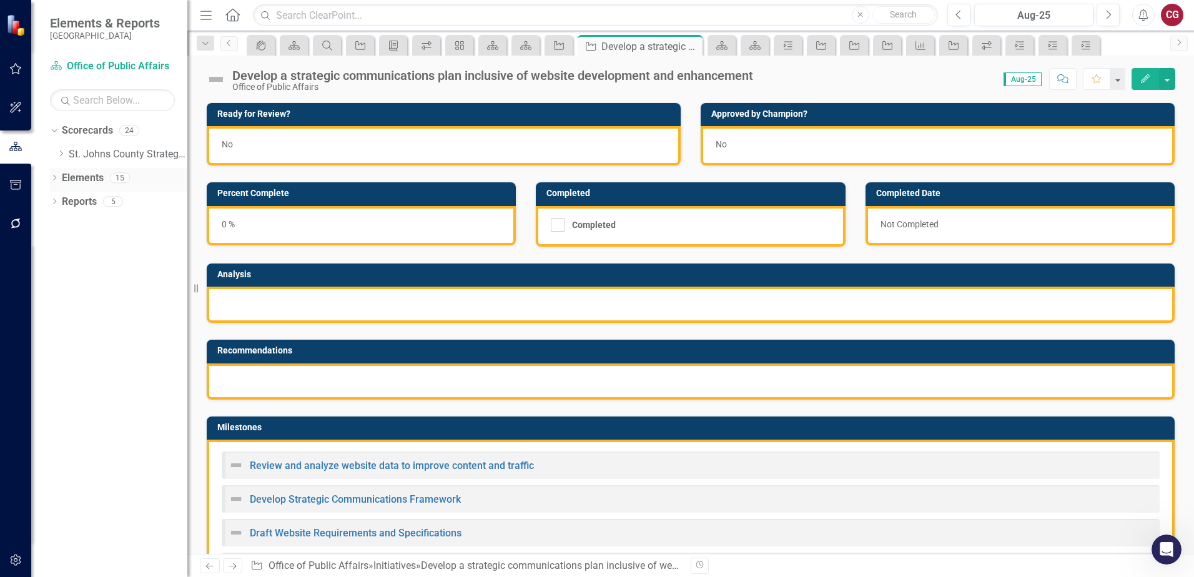
click at [95, 183] on link "Elements" at bounding box center [83, 178] width 42 height 14
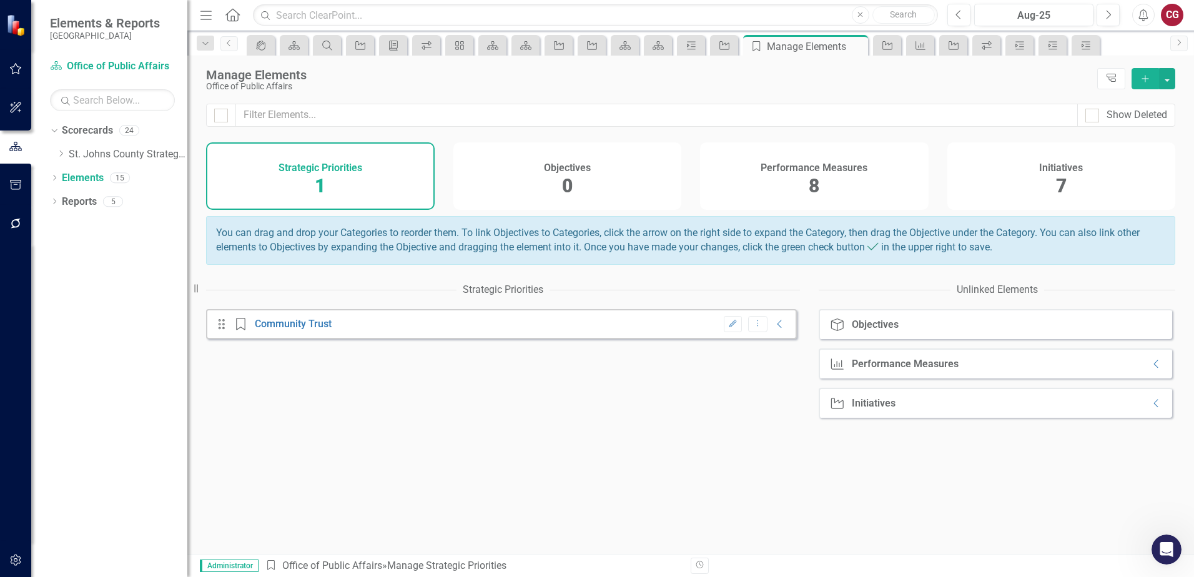
click at [848, 189] on div "Initiatives 7" at bounding box center [1062, 175] width 229 height 67
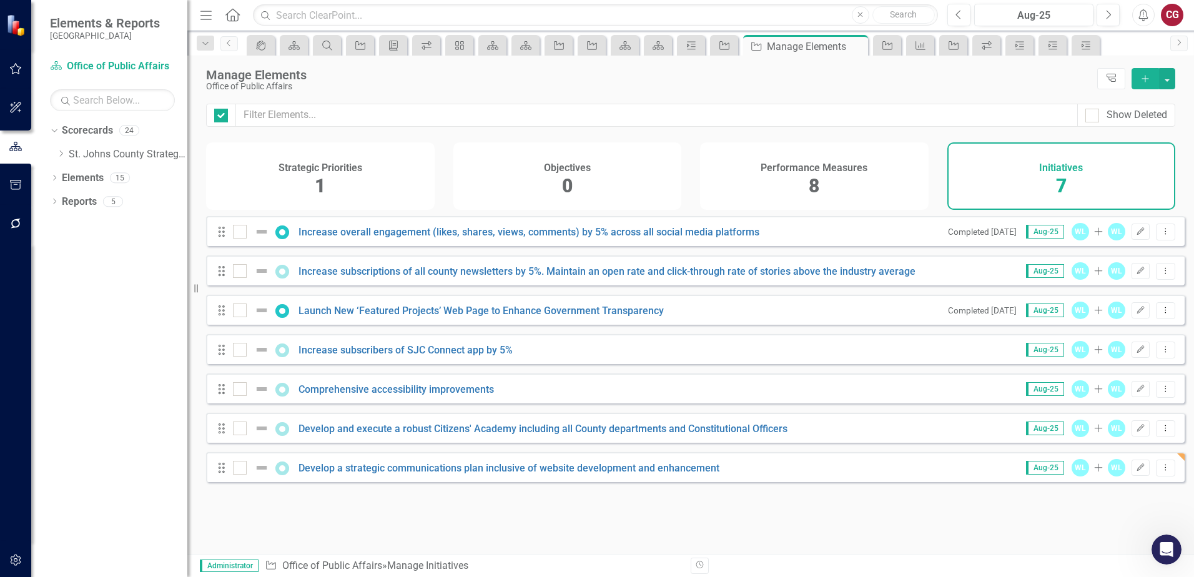
checkbox input "false"
click at [375, 382] on link "Develop and execute a robust Citizens' Academy including all County departments…" at bounding box center [543, 429] width 489 height 12
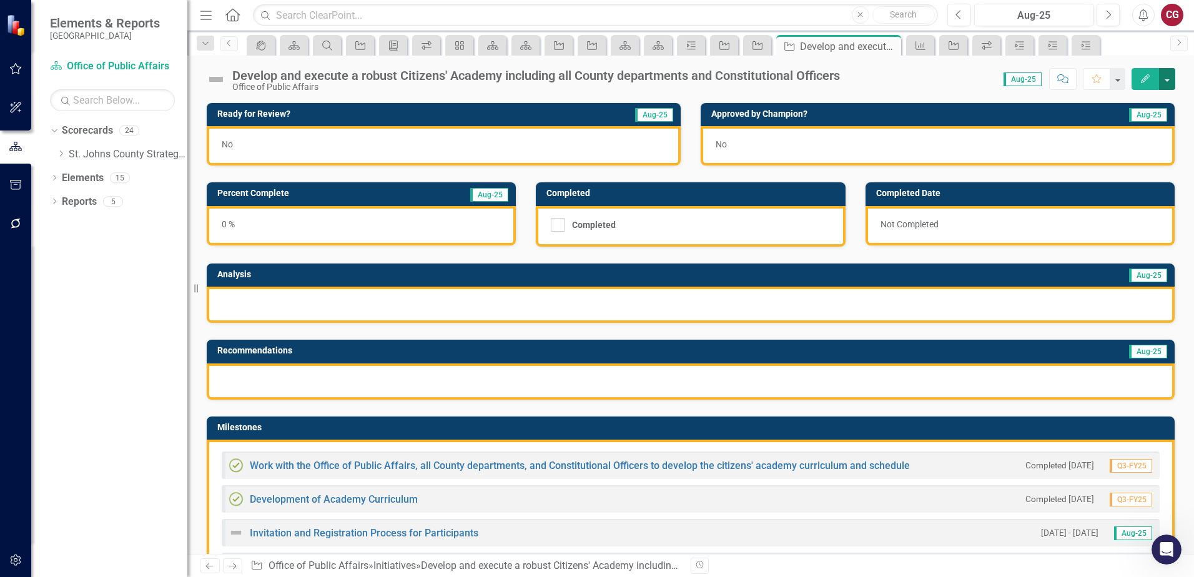
click at [848, 82] on button "button" at bounding box center [1167, 79] width 16 height 22
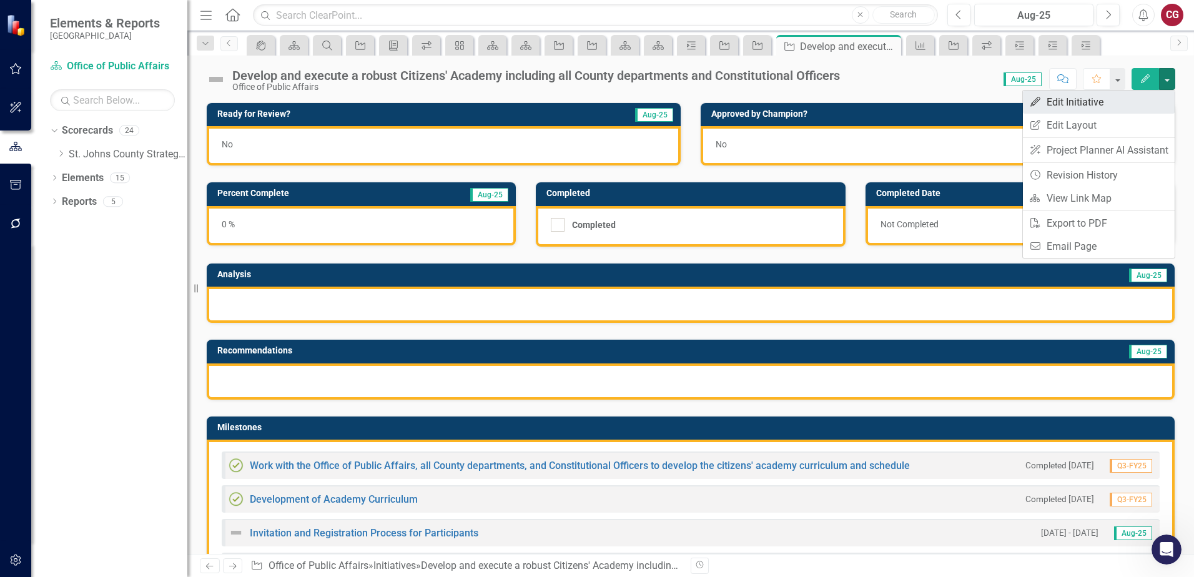
click at [848, 108] on link "Edit Edit Initiative" at bounding box center [1099, 102] width 152 height 23
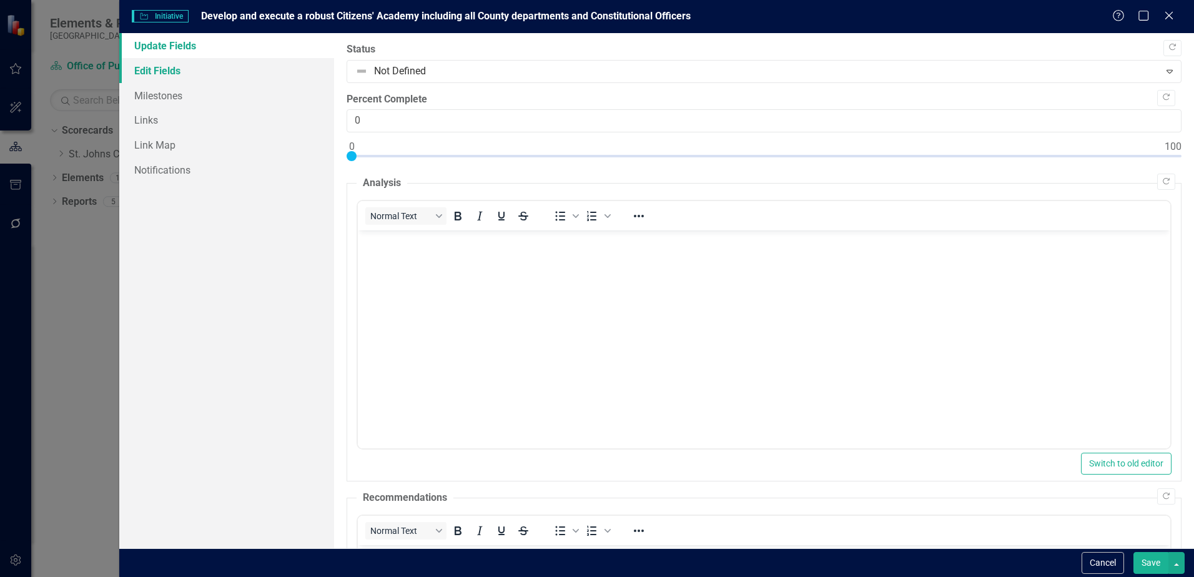
click at [153, 69] on link "Edit Fields" at bounding box center [226, 70] width 215 height 25
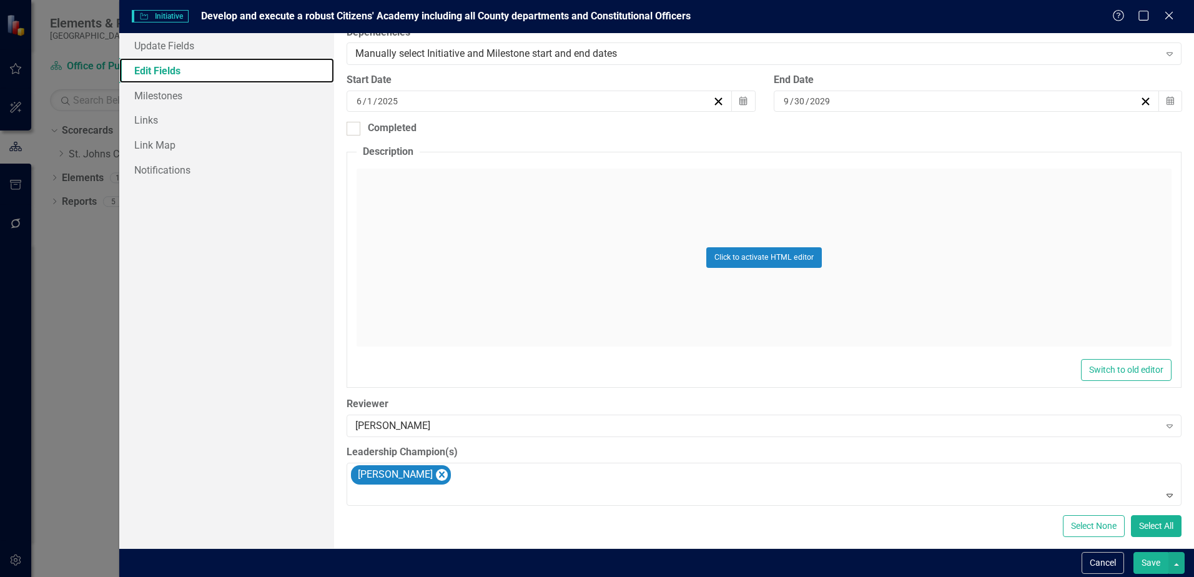
scroll to position [417, 0]
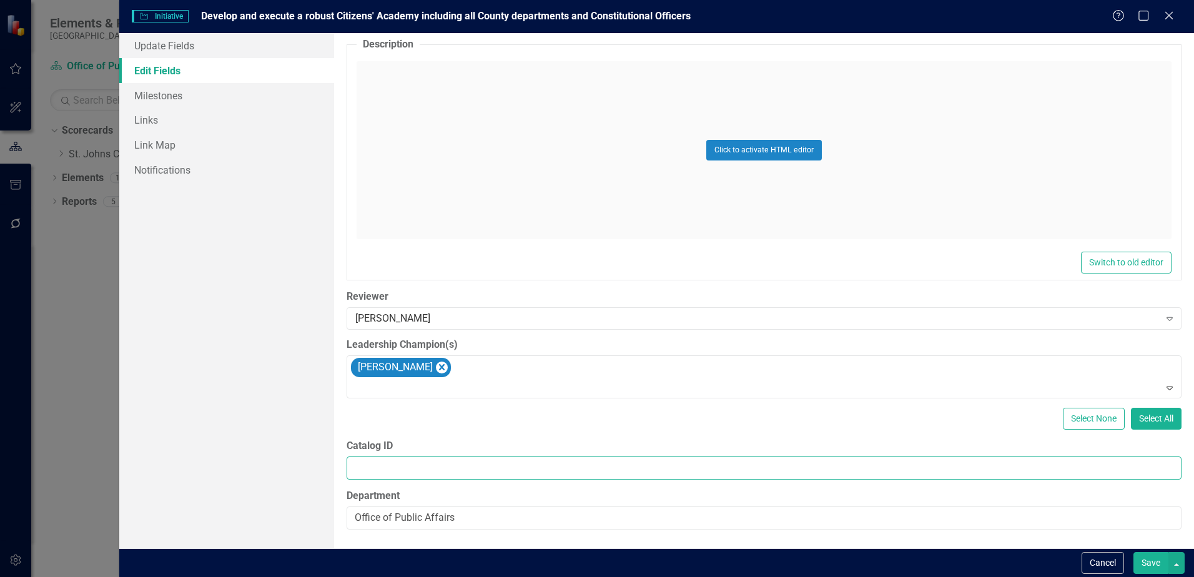
click at [550, 382] on input "Catalog ID" at bounding box center [764, 468] width 835 height 23
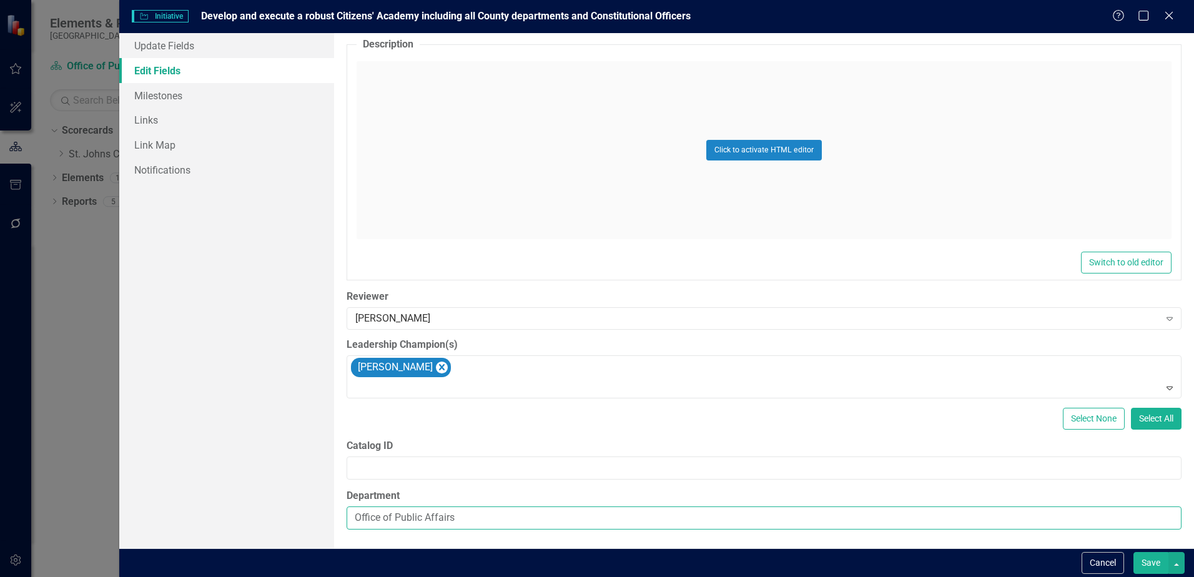
click at [487, 382] on input "Office of Public Affairs" at bounding box center [764, 518] width 835 height 23
click at [848, 382] on button "Save" at bounding box center [1151, 563] width 35 height 22
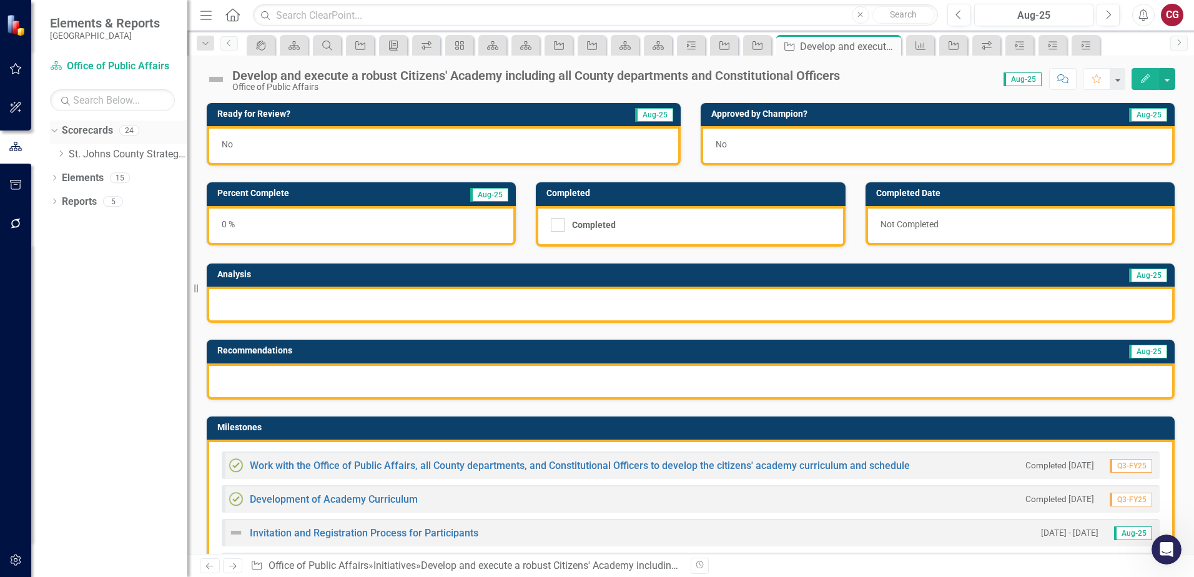
click at [53, 131] on icon "Dropdown" at bounding box center [52, 130] width 7 height 9
click at [53, 130] on icon "Dropdown" at bounding box center [54, 132] width 9 height 7
click at [57, 154] on icon "Dropdown" at bounding box center [60, 153] width 9 height 7
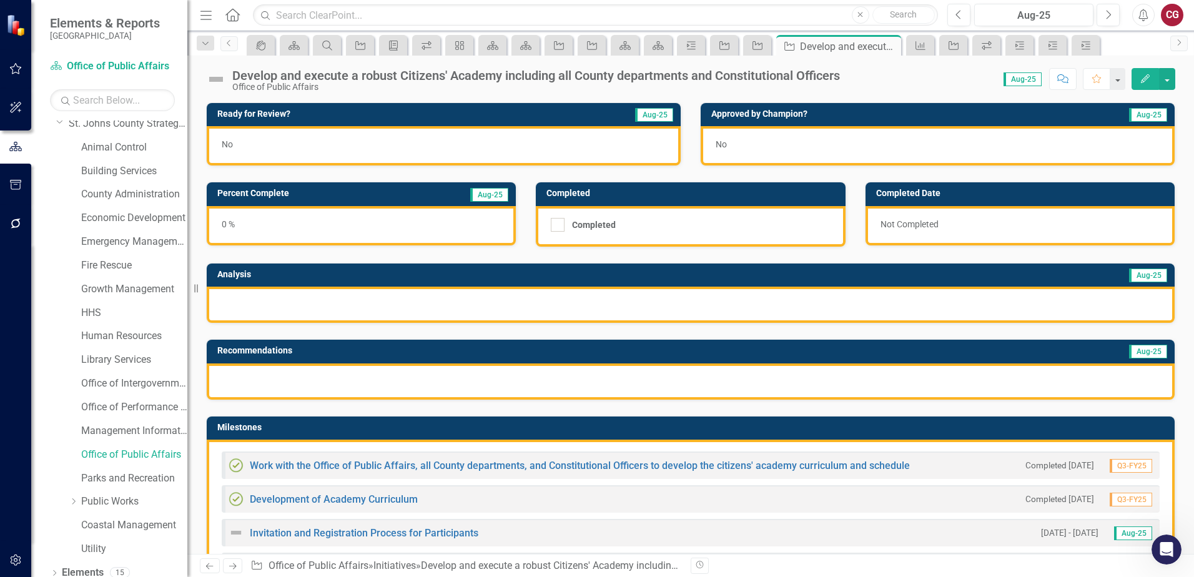
scroll to position [0, 0]
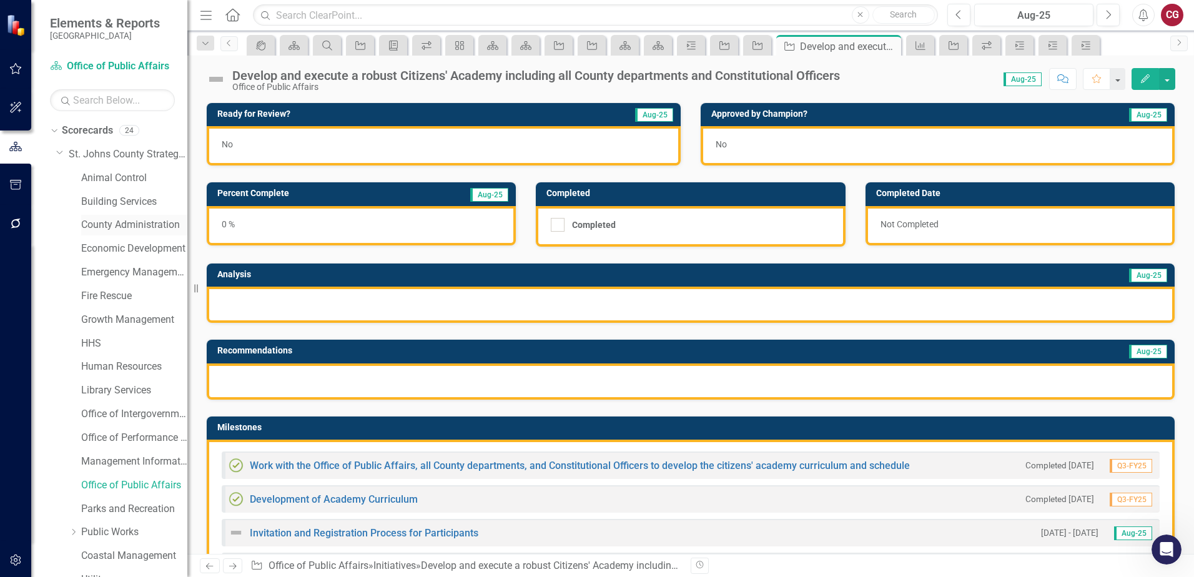
click at [112, 228] on link "County Administration" at bounding box center [134, 225] width 106 height 14
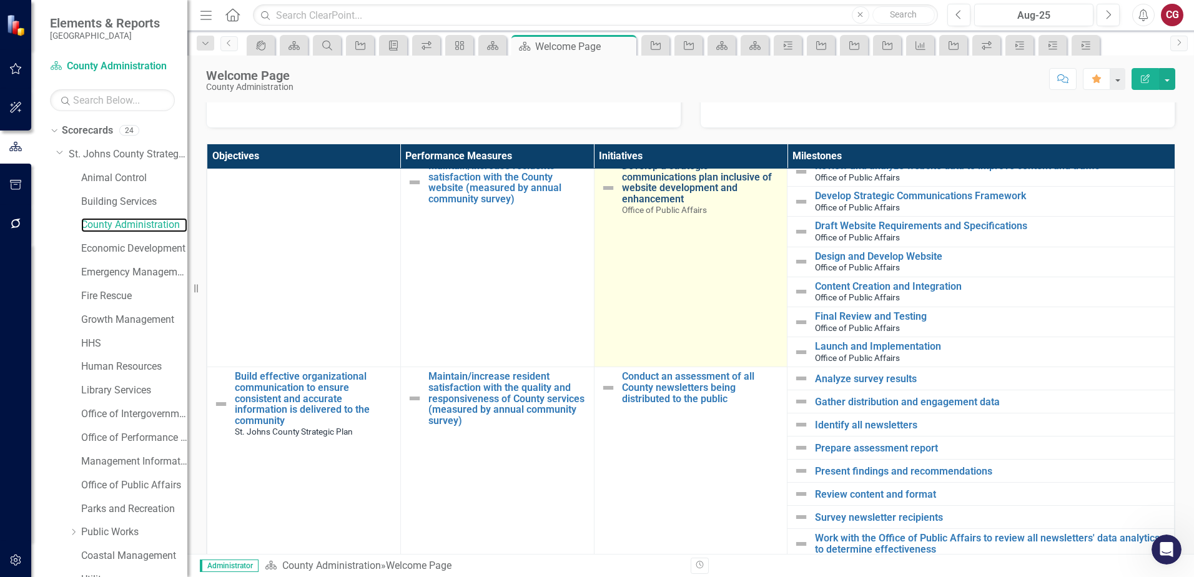
scroll to position [562, 0]
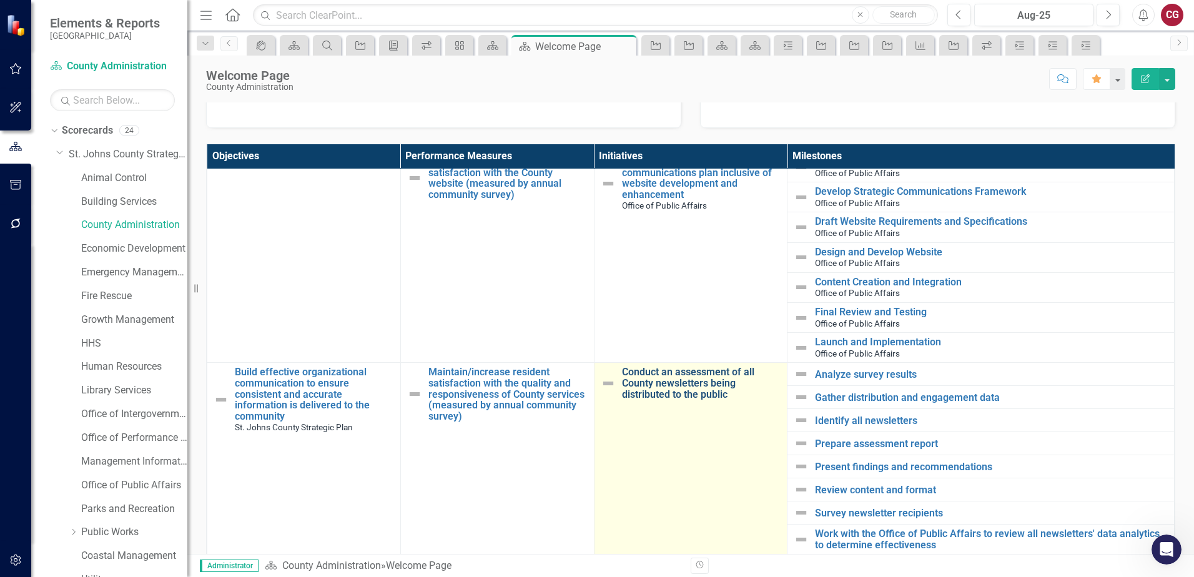
click at [658, 382] on link "Conduct an assessment of all County newsletters being distributed to the public" at bounding box center [701, 383] width 159 height 33
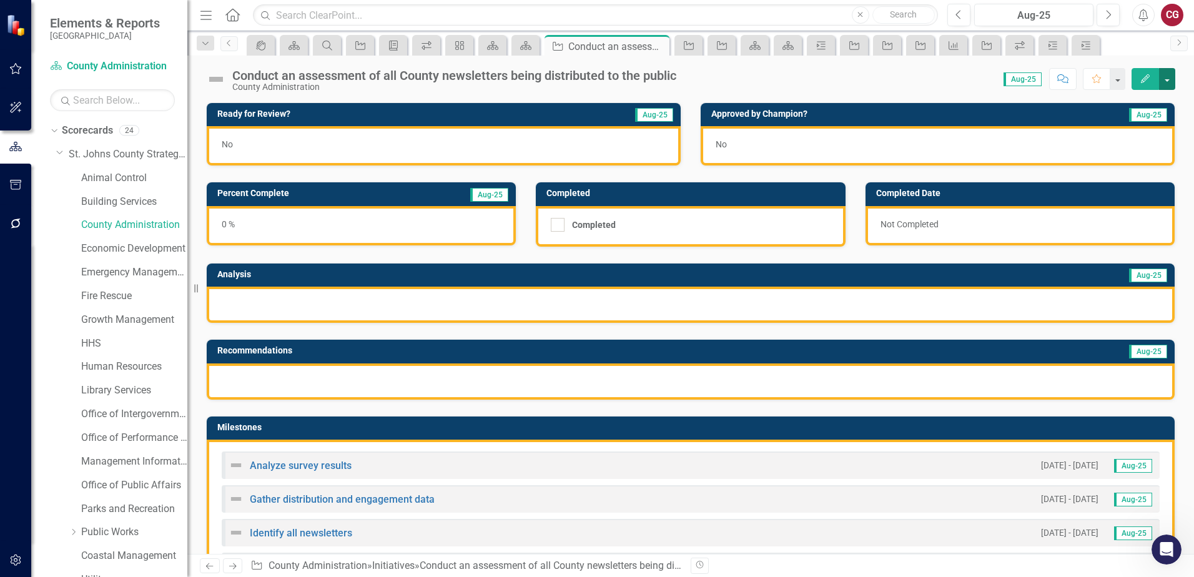
click at [848, 82] on button "button" at bounding box center [1167, 79] width 16 height 22
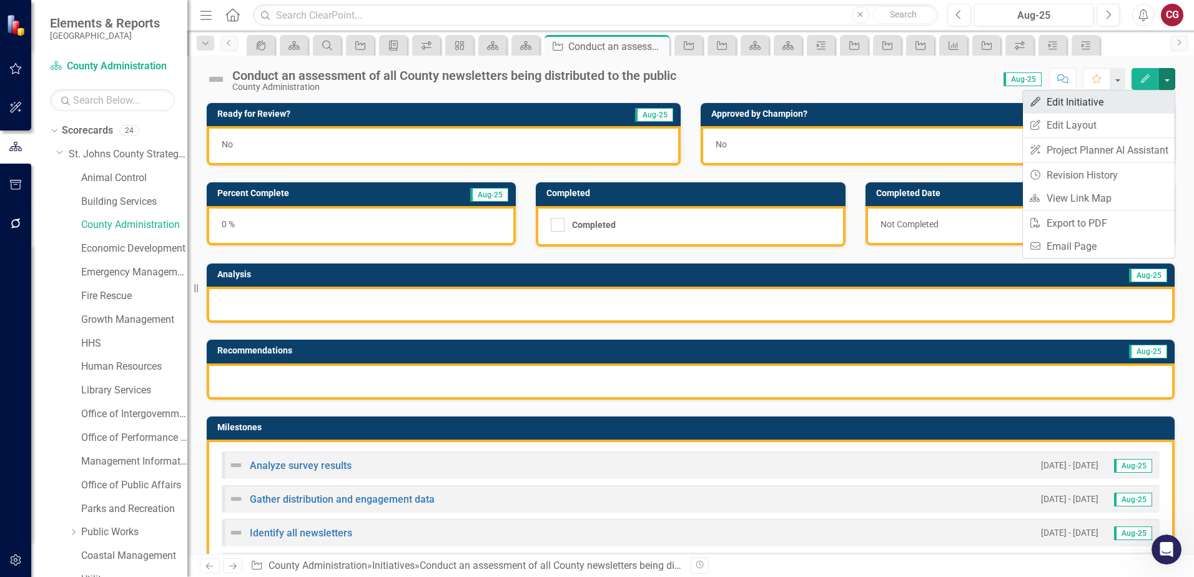
click at [848, 102] on link "Edit Edit Initiative" at bounding box center [1099, 102] width 152 height 23
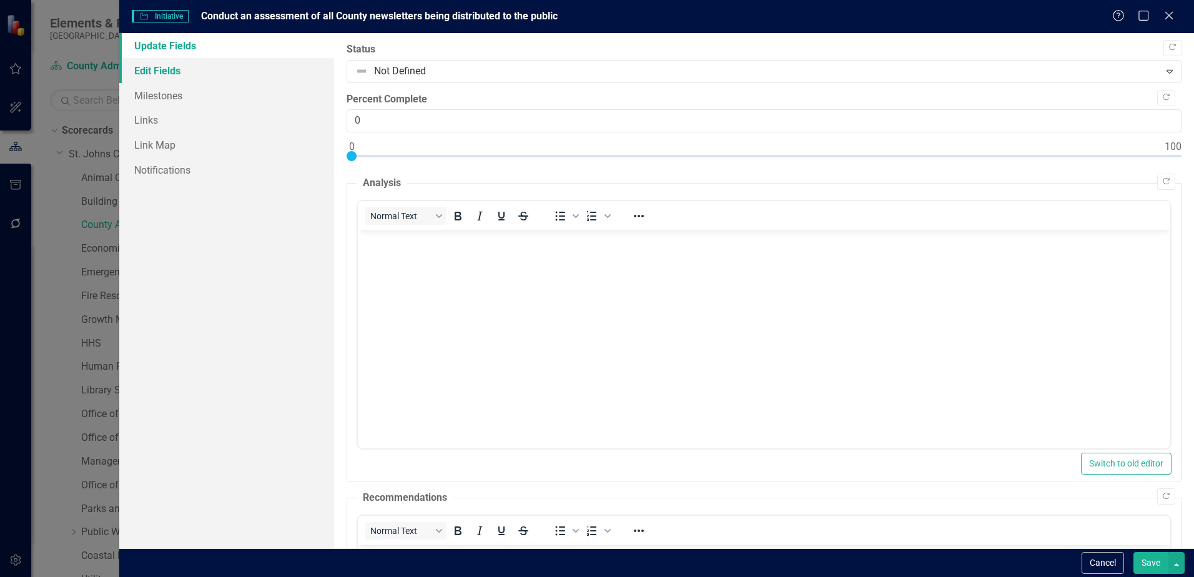
click at [188, 75] on link "Edit Fields" at bounding box center [226, 70] width 215 height 25
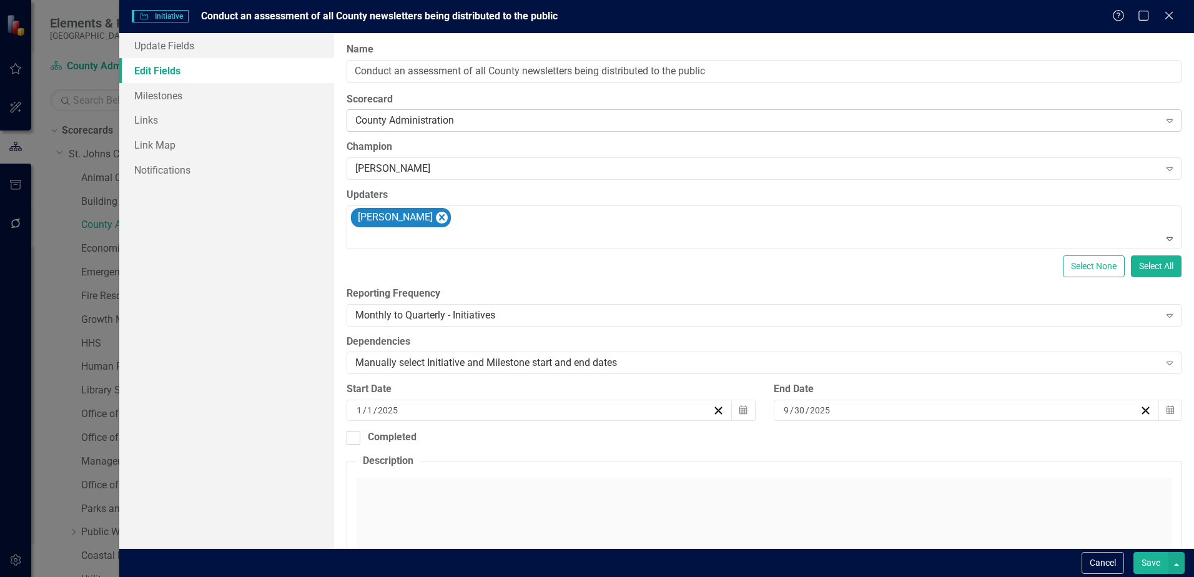
click at [493, 120] on div "County Administration" at bounding box center [757, 121] width 804 height 14
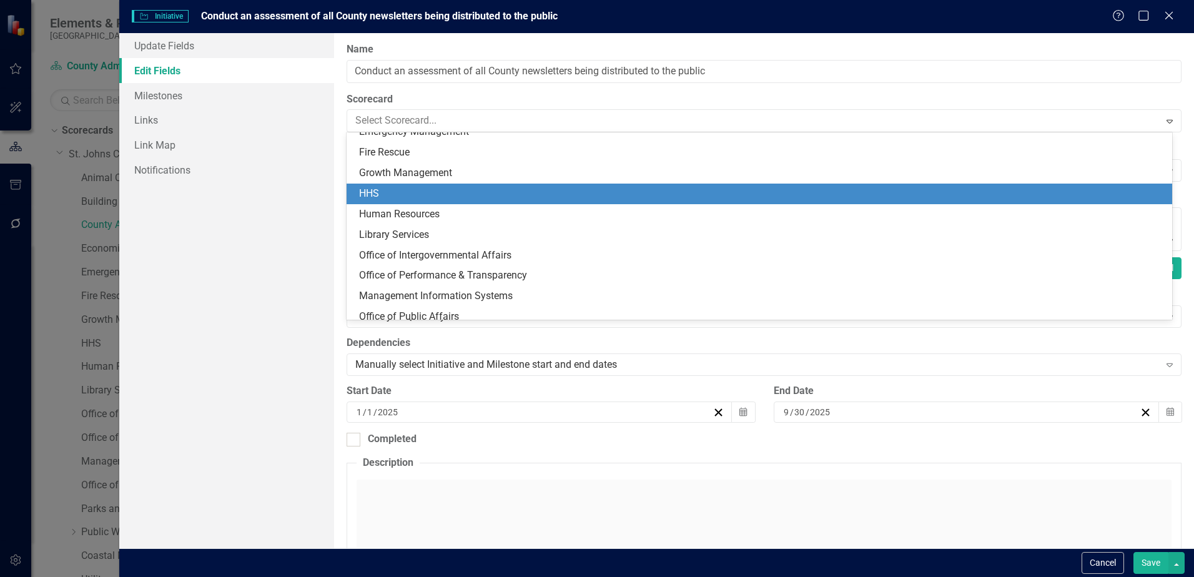
scroll to position [187, 0]
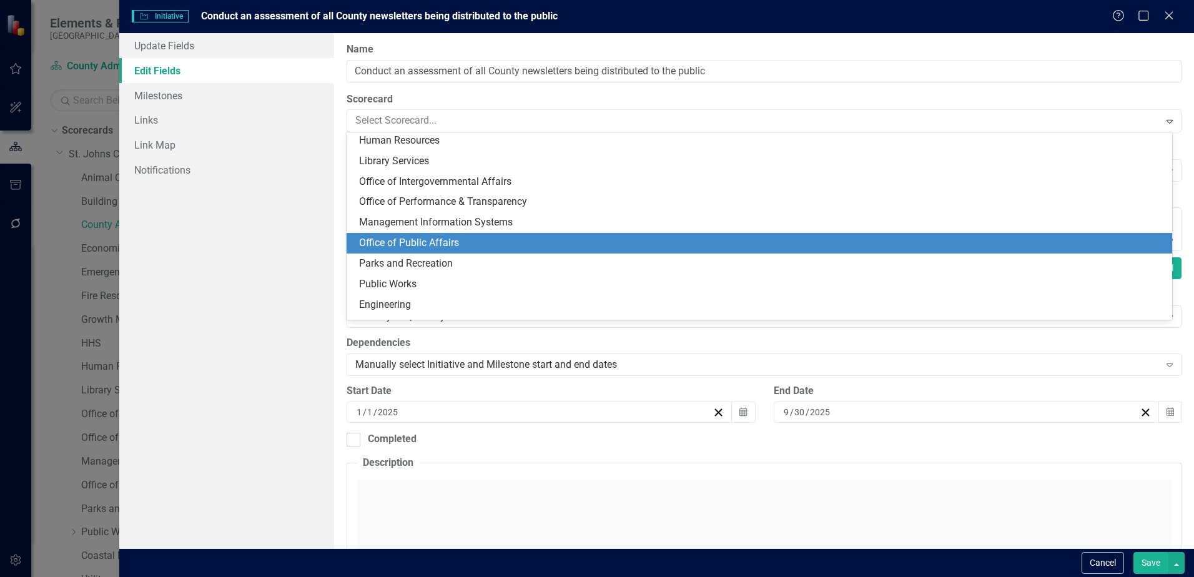
click at [432, 242] on div "Office of Public Affairs" at bounding box center [762, 243] width 806 height 14
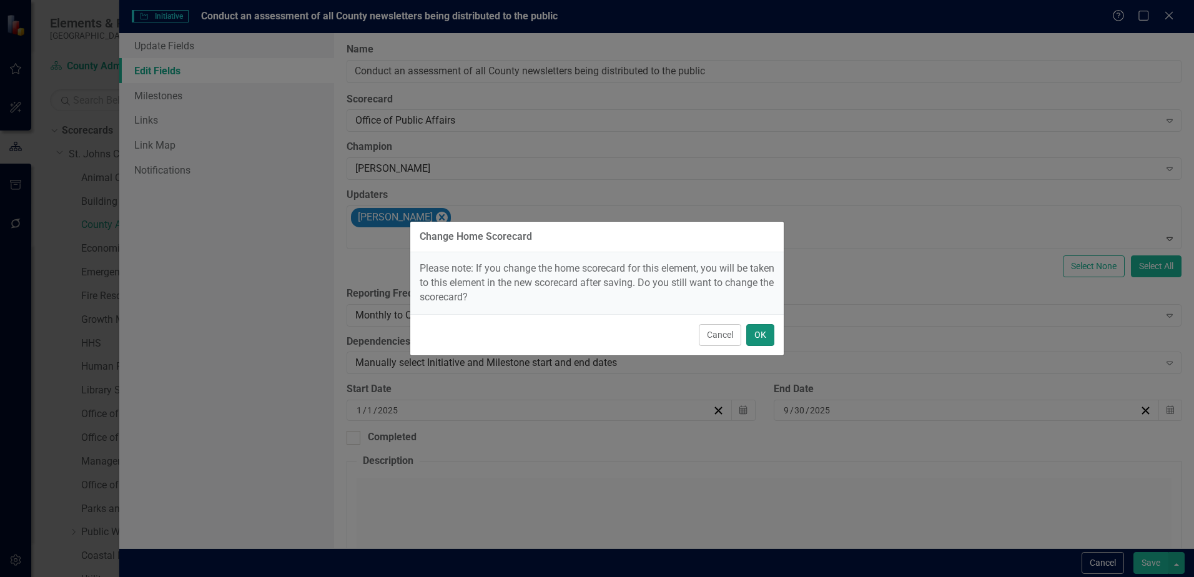
click at [758, 331] on button "OK" at bounding box center [760, 335] width 28 height 22
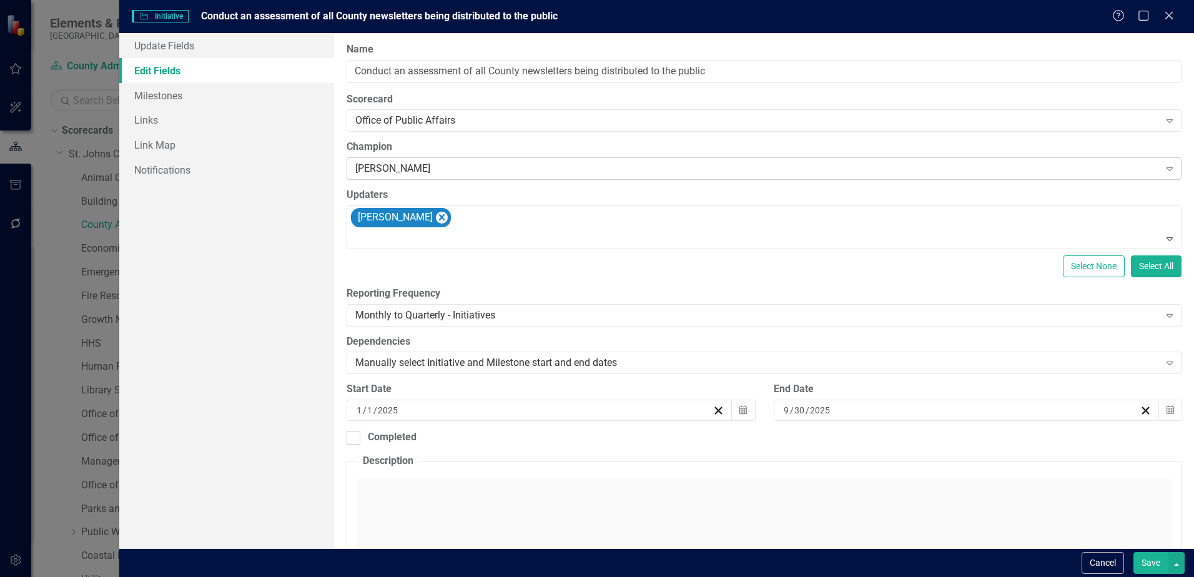
click at [427, 174] on div "[PERSON_NAME]" at bounding box center [757, 169] width 804 height 14
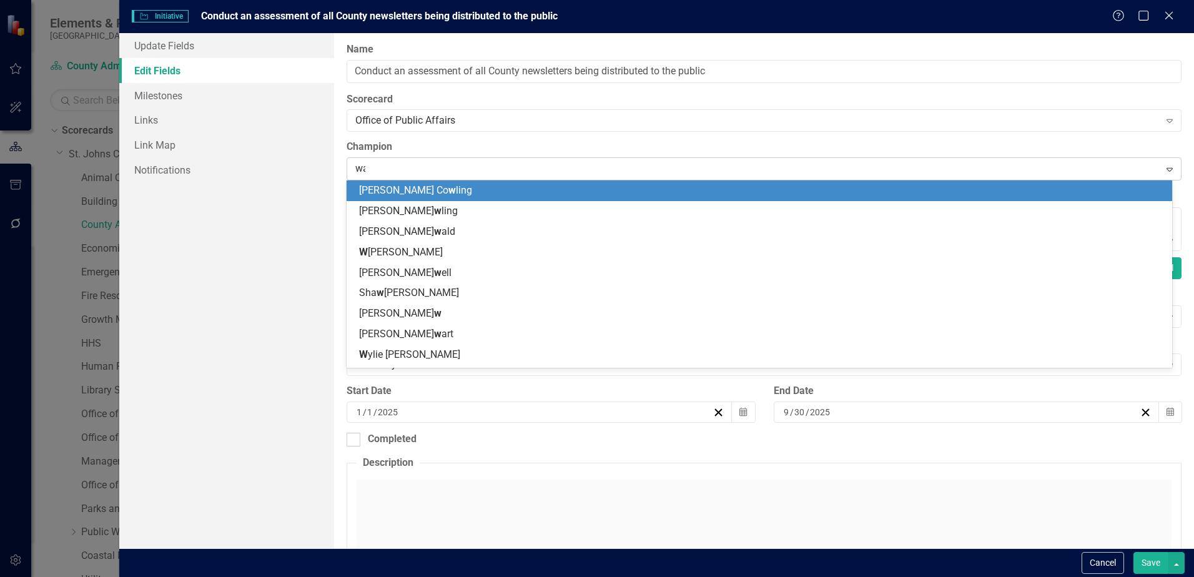
scroll to position [0, 0]
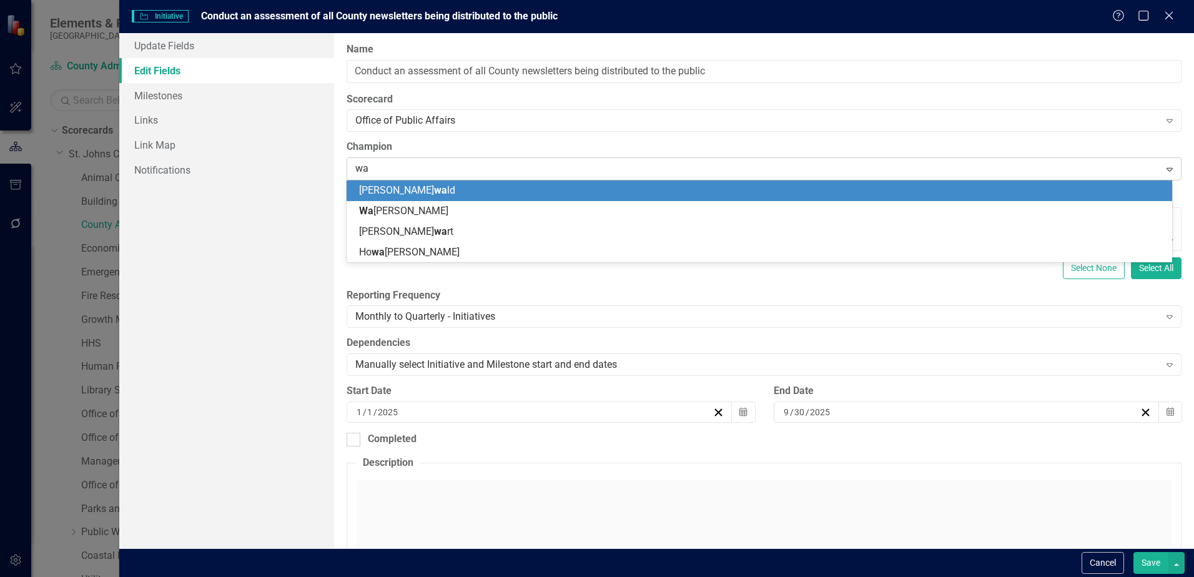
type input "way"
click at [426, 184] on div "Way [PERSON_NAME]" at bounding box center [762, 191] width 806 height 14
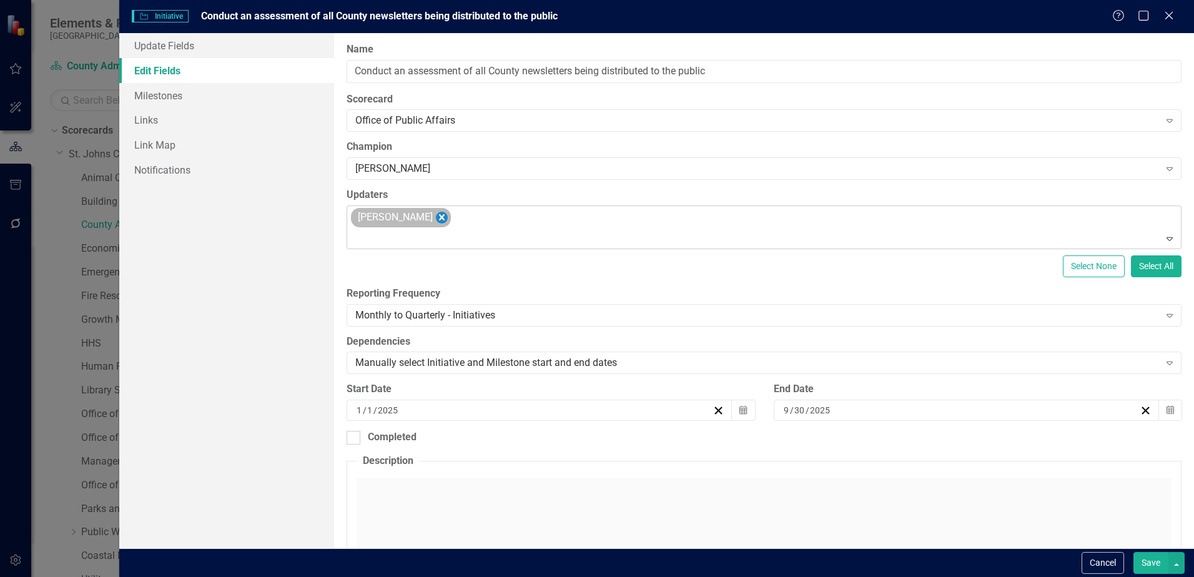
click at [436, 216] on icon "Remove Savannah Evans" at bounding box center [442, 218] width 12 height 16
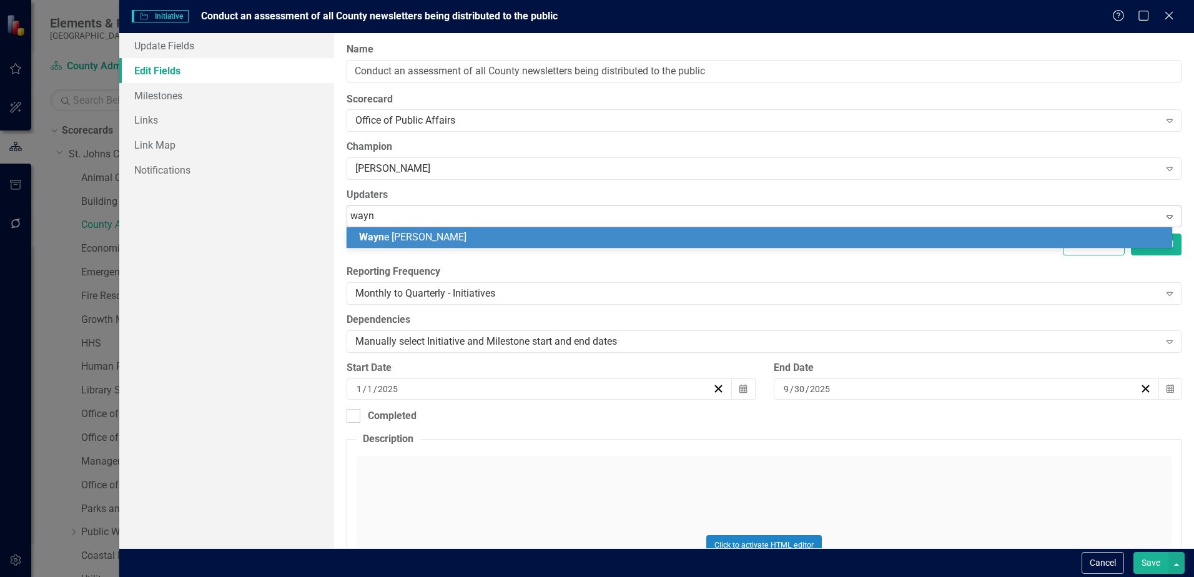
type input "[PERSON_NAME]"
click at [429, 236] on div "[PERSON_NAME]" at bounding box center [762, 237] width 806 height 14
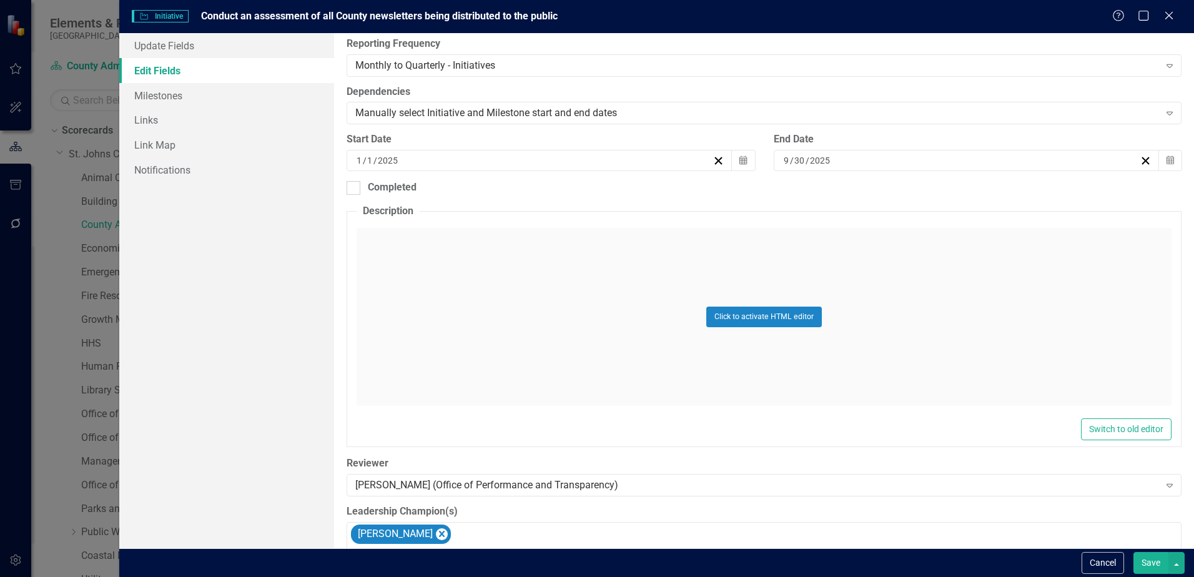
scroll to position [375, 0]
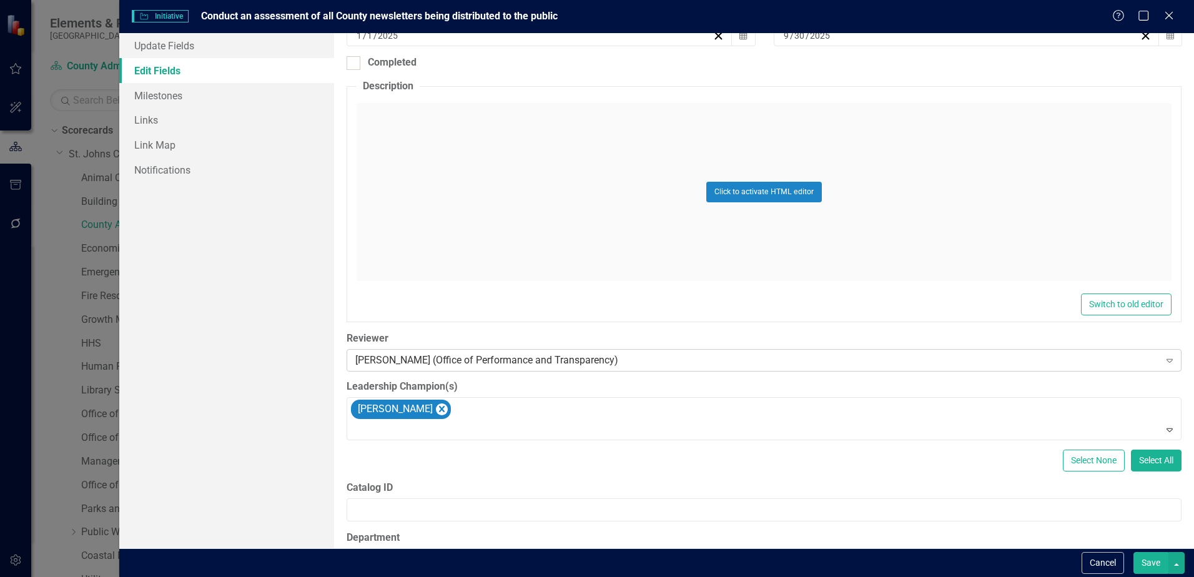
click at [434, 359] on div "[PERSON_NAME] (Office of Performance and Transparency)" at bounding box center [757, 360] width 804 height 14
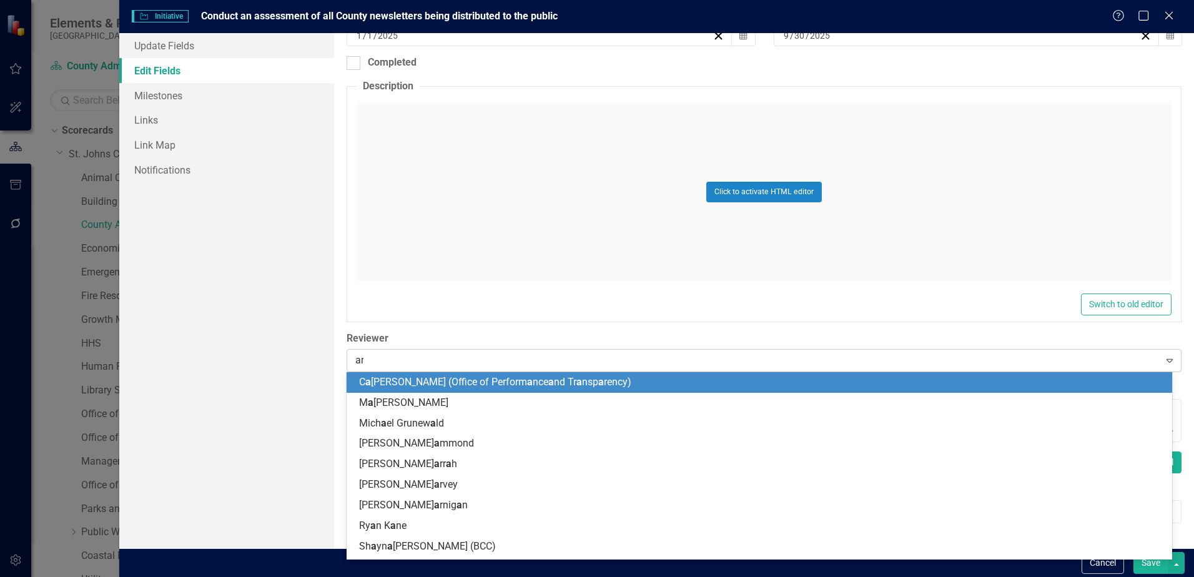
scroll to position [144, 0]
type input "ang"
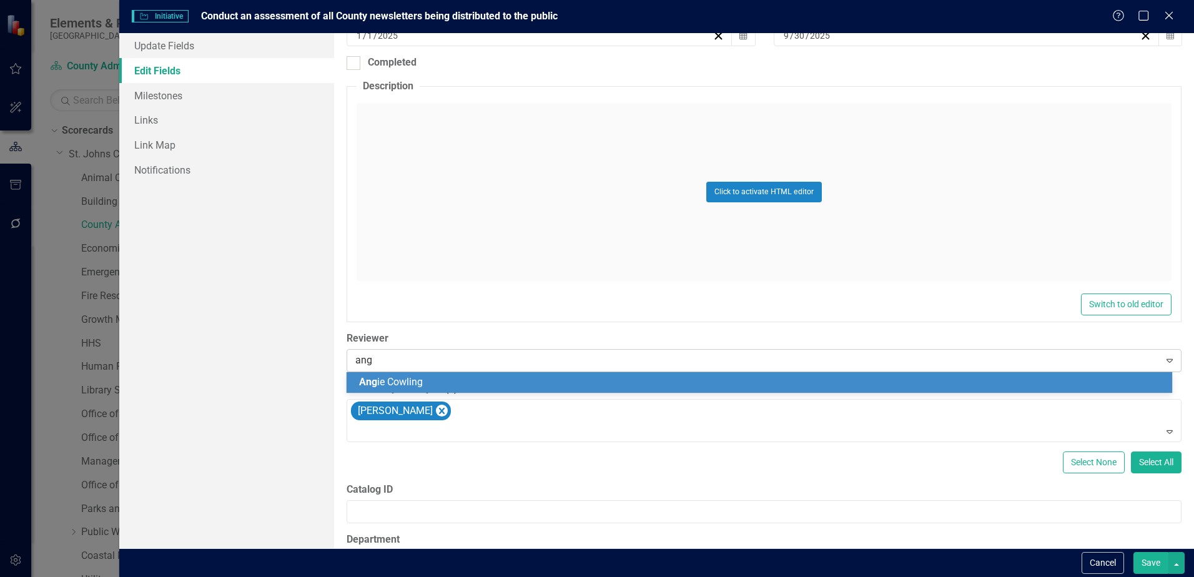
scroll to position [0, 0]
click at [438, 382] on div "Ang ie Cowling" at bounding box center [762, 382] width 806 height 14
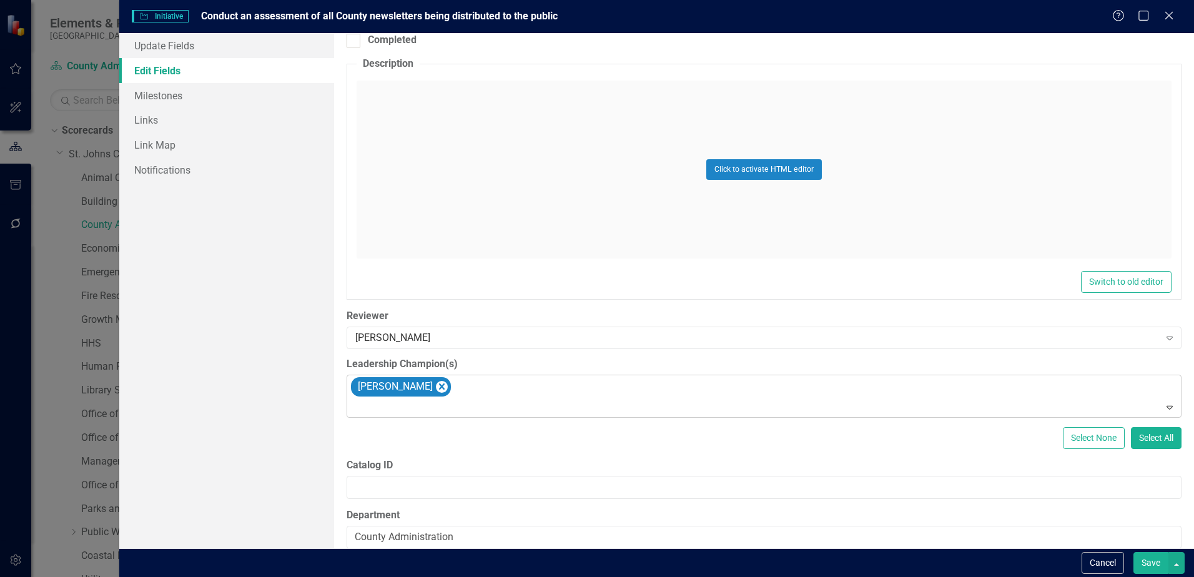
scroll to position [417, 0]
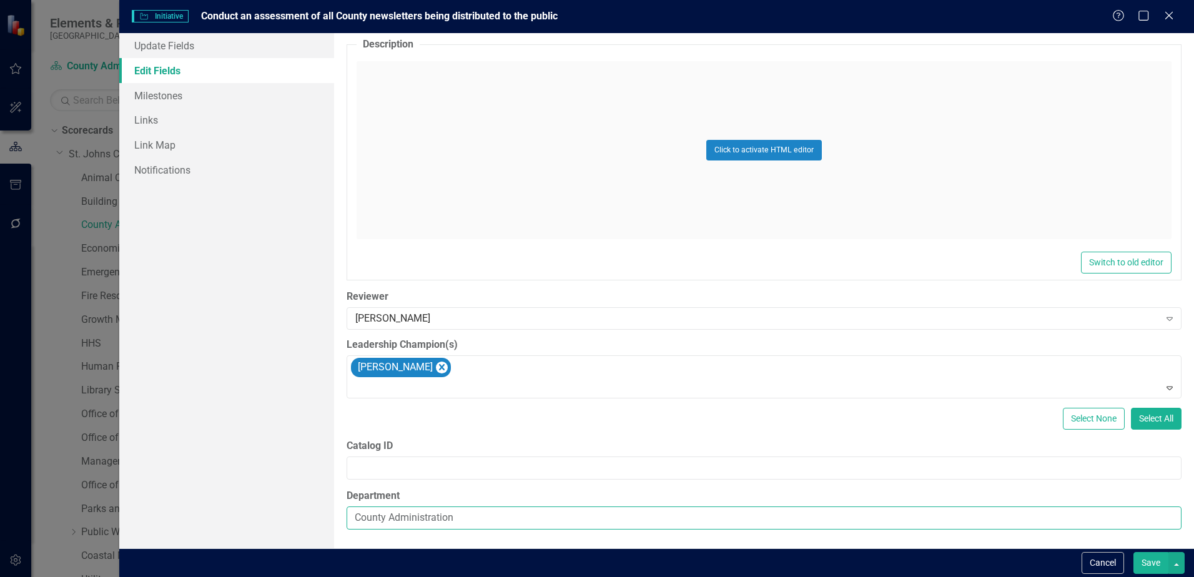
drag, startPoint x: 478, startPoint y: 520, endPoint x: 324, endPoint y: 508, distance: 154.7
click at [324, 382] on div "Update Fields Edit Fields Milestones Links Link Map Notifications "Update" fiel…" at bounding box center [656, 290] width 1075 height 515
type input "Office of Public Affairs"
click at [848, 382] on button "Save" at bounding box center [1151, 563] width 35 height 22
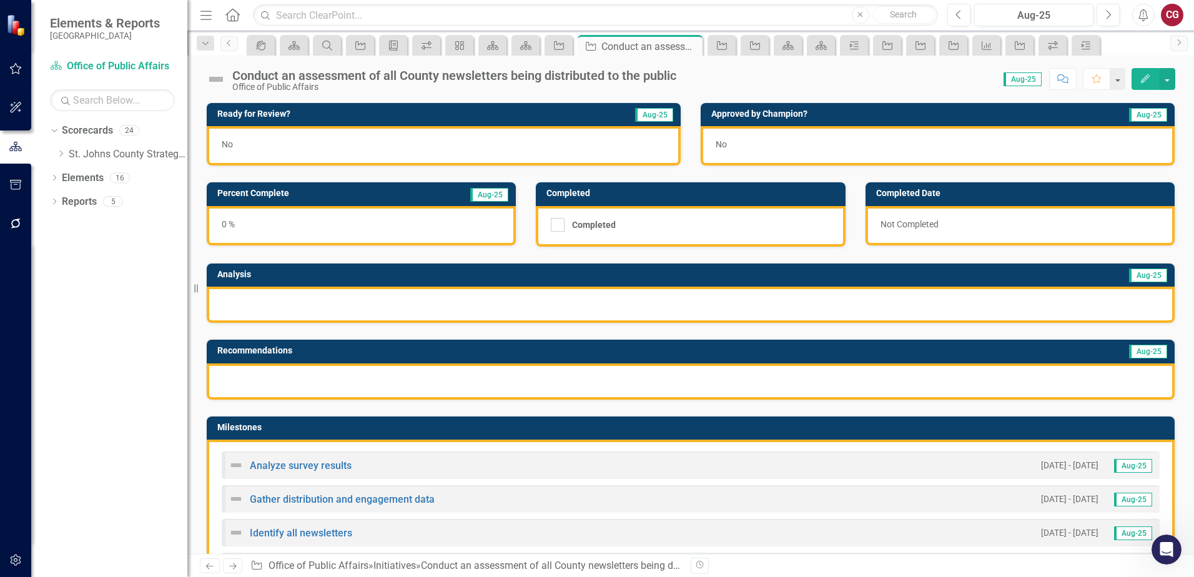
scroll to position [829, 0]
click at [62, 151] on icon "Dropdown" at bounding box center [60, 153] width 9 height 7
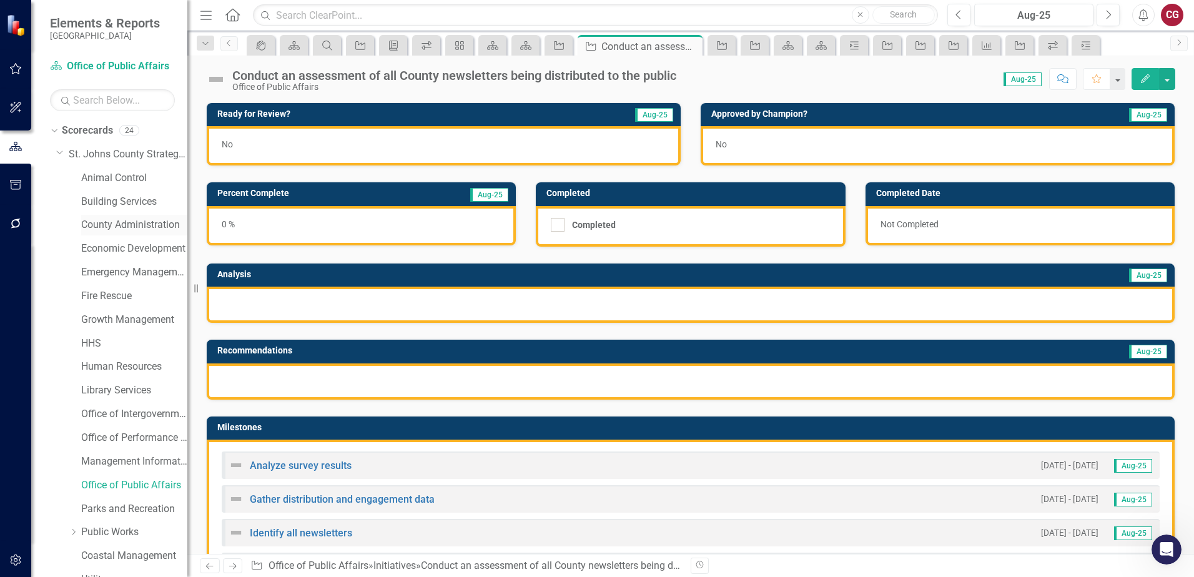
click at [112, 222] on link "County Administration" at bounding box center [134, 225] width 106 height 14
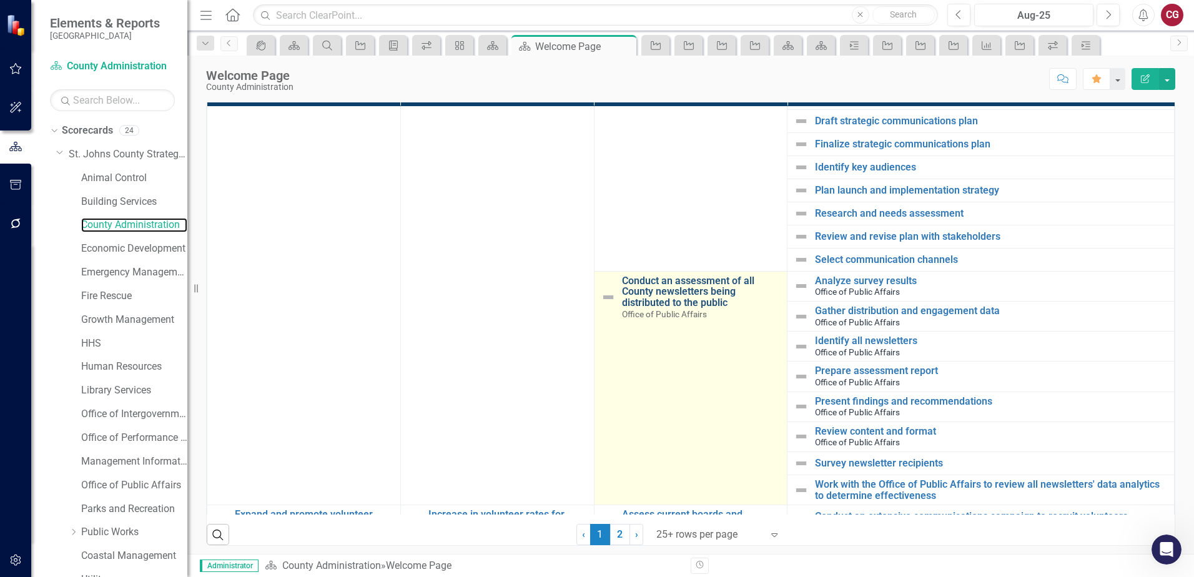
scroll to position [937, 0]
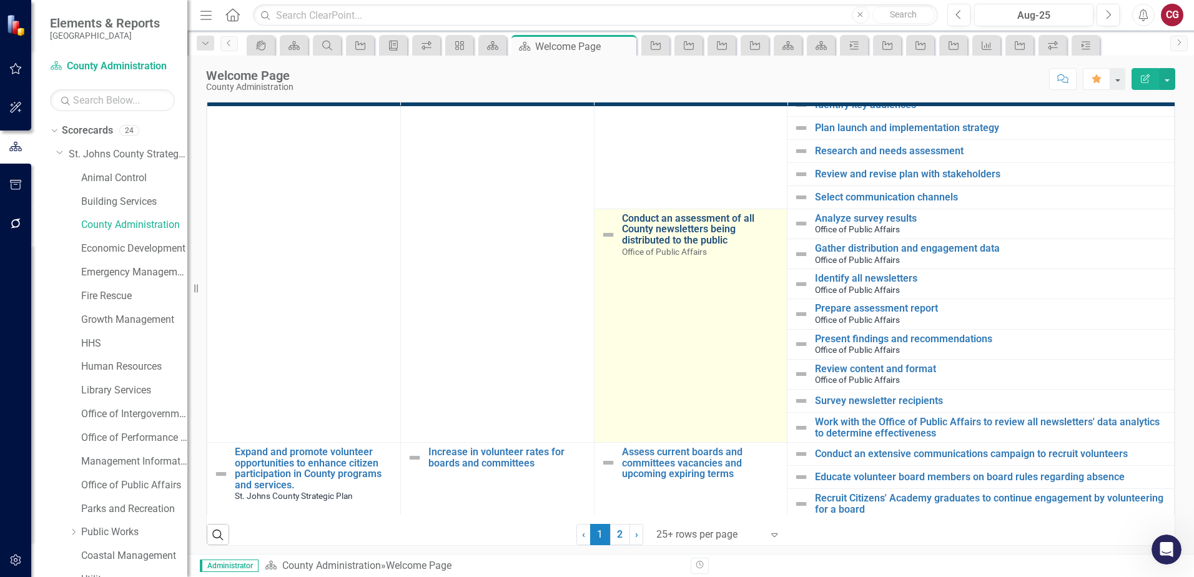
click at [685, 234] on link "Conduct an assessment of all County newsletters being distributed to the public" at bounding box center [701, 229] width 159 height 33
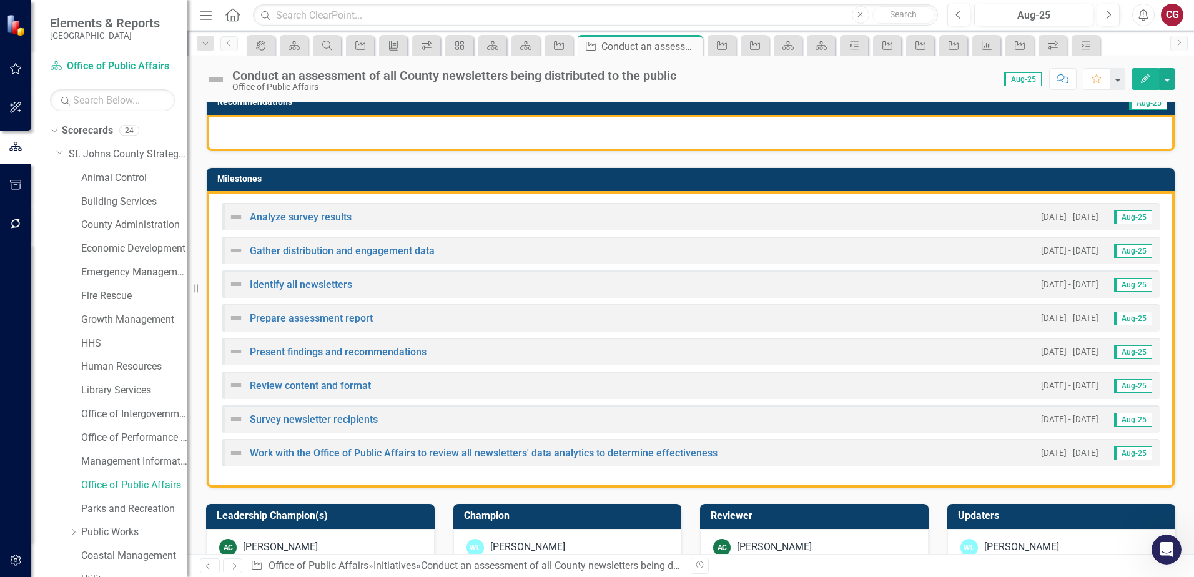
scroll to position [250, 0]
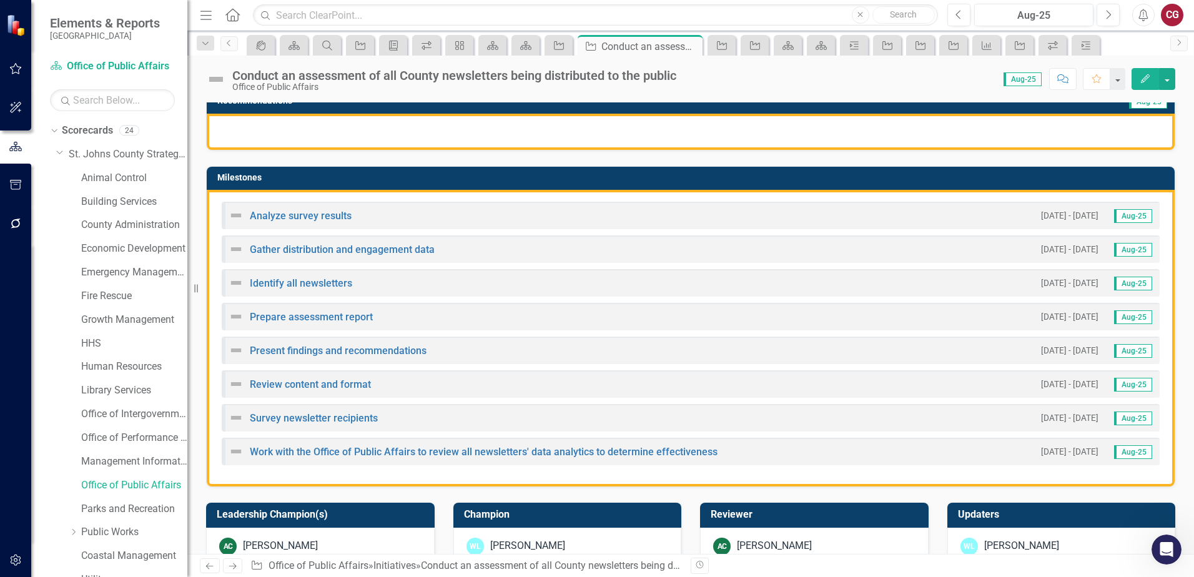
click at [805, 182] on h3 "Milestones" at bounding box center [692, 177] width 951 height 9
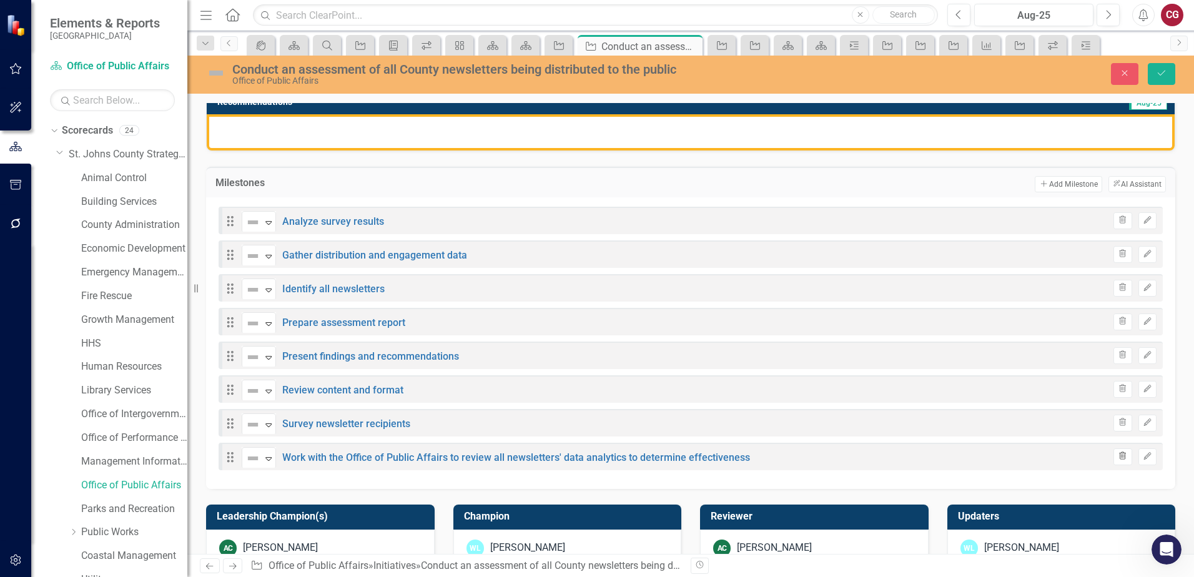
click at [1118, 459] on icon "Trash" at bounding box center [1122, 456] width 9 height 7
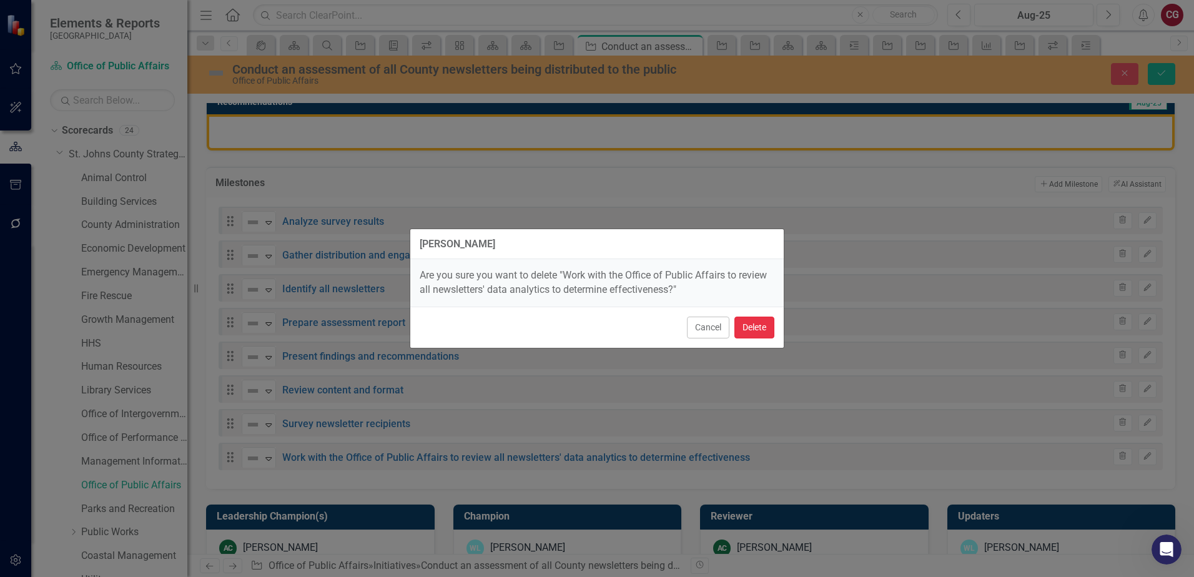
click at [759, 332] on button "Delete" at bounding box center [755, 328] width 40 height 22
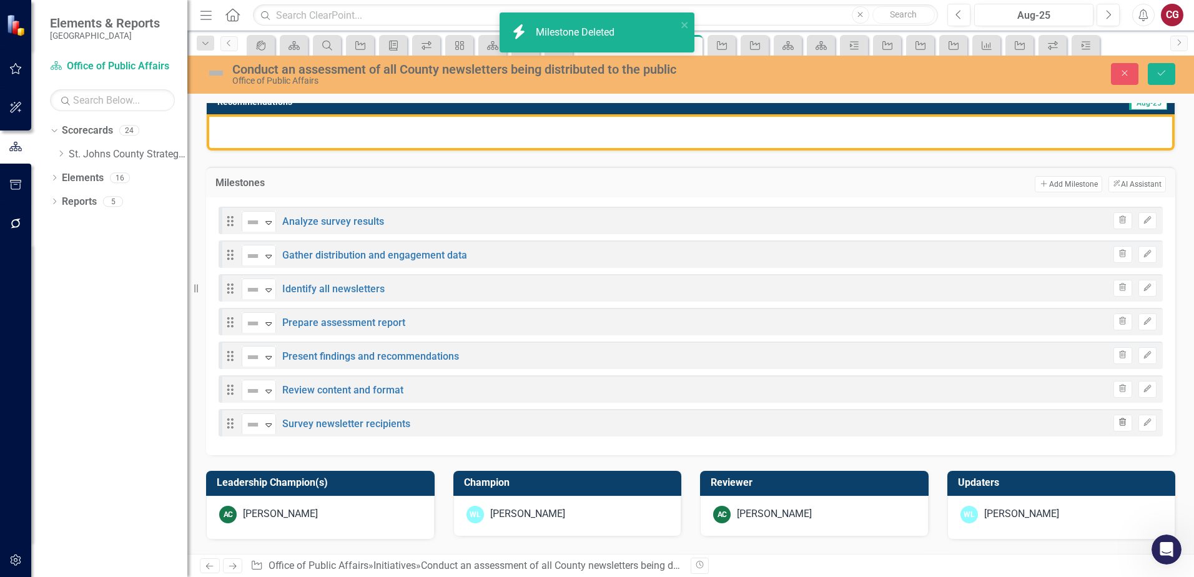
click at [1118, 425] on icon "Trash" at bounding box center [1122, 422] width 9 height 7
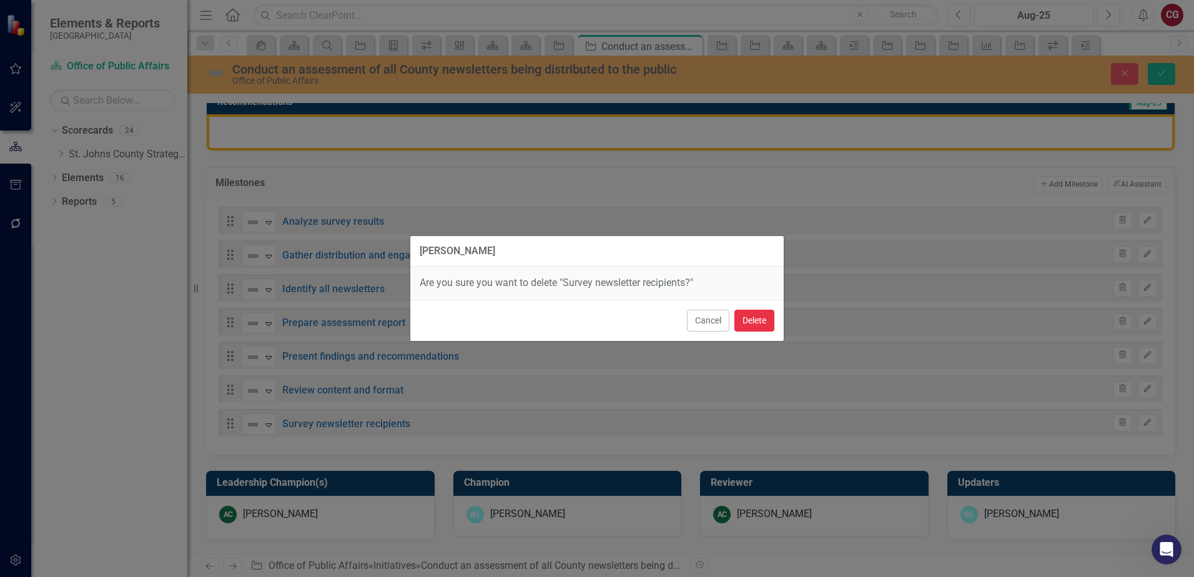
click at [771, 324] on button "Delete" at bounding box center [755, 321] width 40 height 22
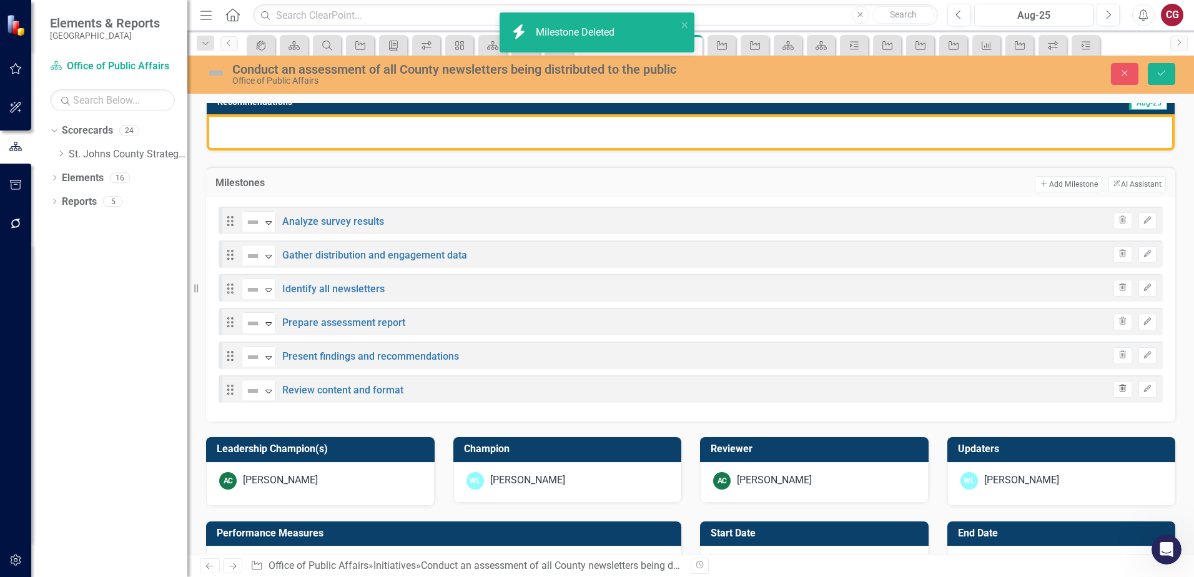
click at [1117, 394] on button "Trash" at bounding box center [1123, 389] width 18 height 16
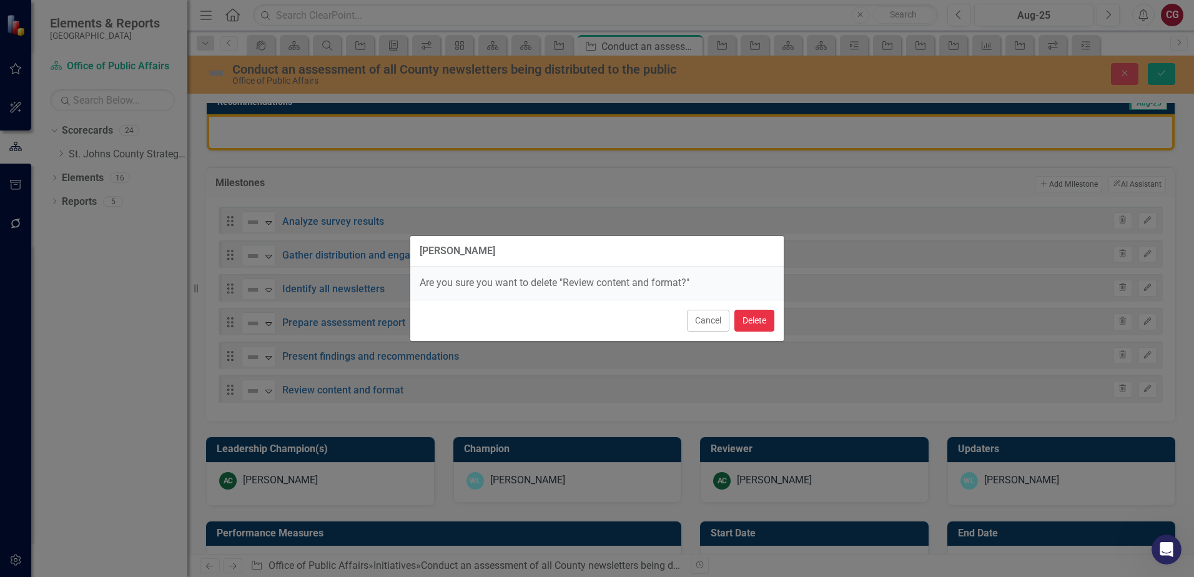
click at [749, 321] on button "Delete" at bounding box center [755, 321] width 40 height 22
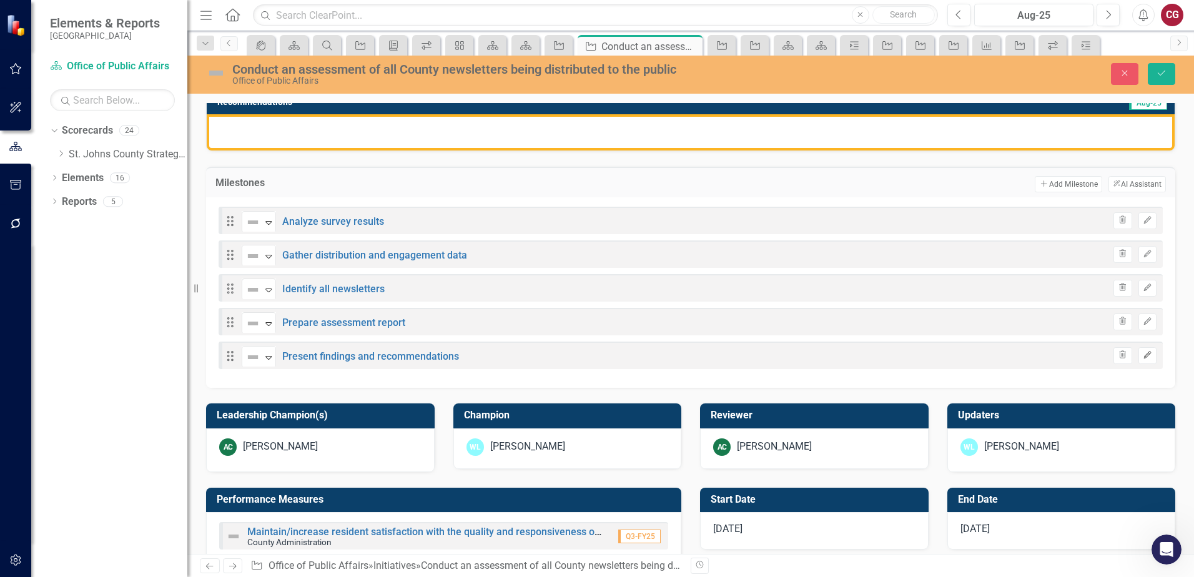
click at [1141, 361] on button "Edit" at bounding box center [1148, 355] width 18 height 16
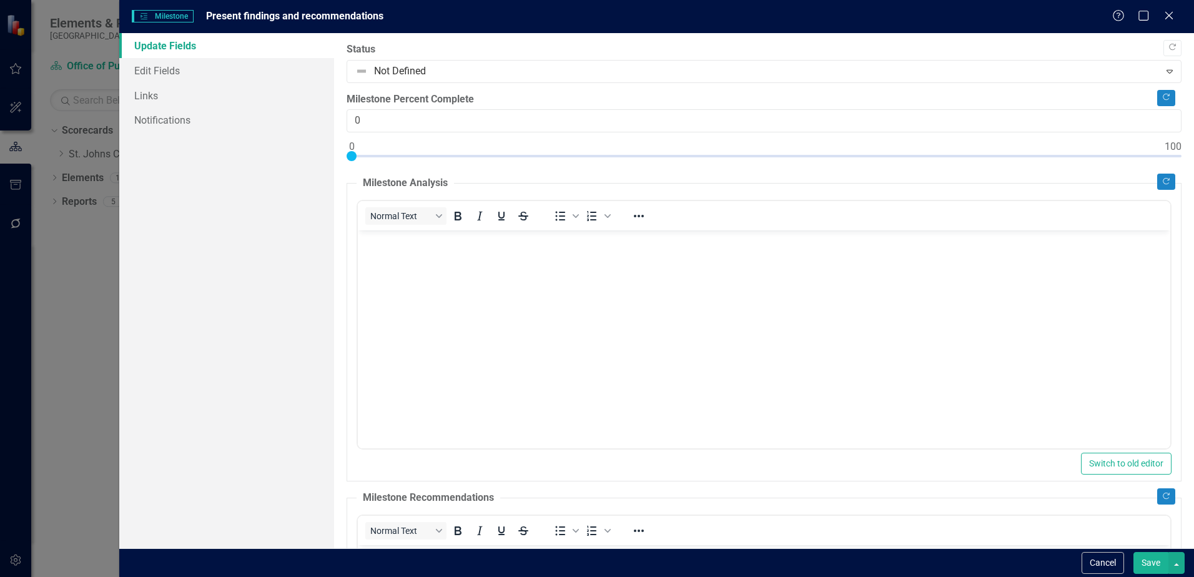
scroll to position [0, 0]
click at [396, 16] on div "Milestones Milestone Present findings and recommendations" at bounding box center [622, 16] width 980 height 14
click at [410, 14] on div "Milestones Milestone Present findings and recommendations" at bounding box center [622, 16] width 980 height 14
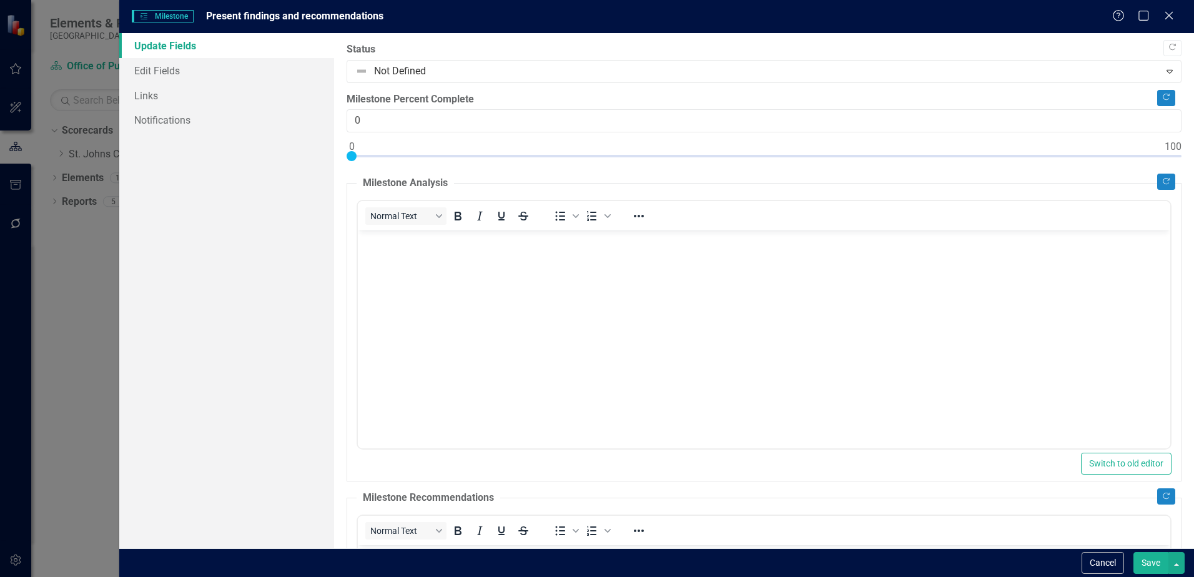
click at [282, 24] on div "Milestones Milestone Present findings and recommendations Help Maximize Close" at bounding box center [656, 16] width 1075 height 33
click at [288, 14] on span "Present findings and recommendations" at bounding box center [294, 16] width 177 height 12
click at [292, 12] on span "Present findings and recommendations" at bounding box center [294, 16] width 177 height 12
click at [201, 72] on link "Edit Fields" at bounding box center [226, 70] width 215 height 25
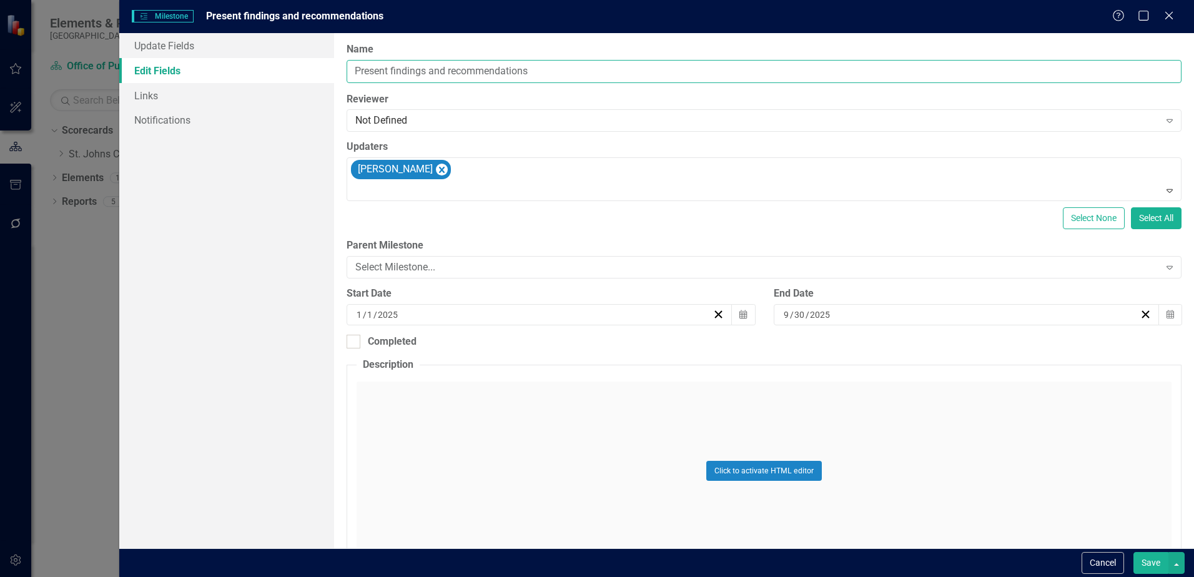
click at [567, 74] on input "Present findings and recommendations" at bounding box center [764, 71] width 835 height 23
click at [440, 170] on icon "Remove Savannah Evans" at bounding box center [442, 170] width 6 height 6
type input "Present findings and recommendations to Admin"
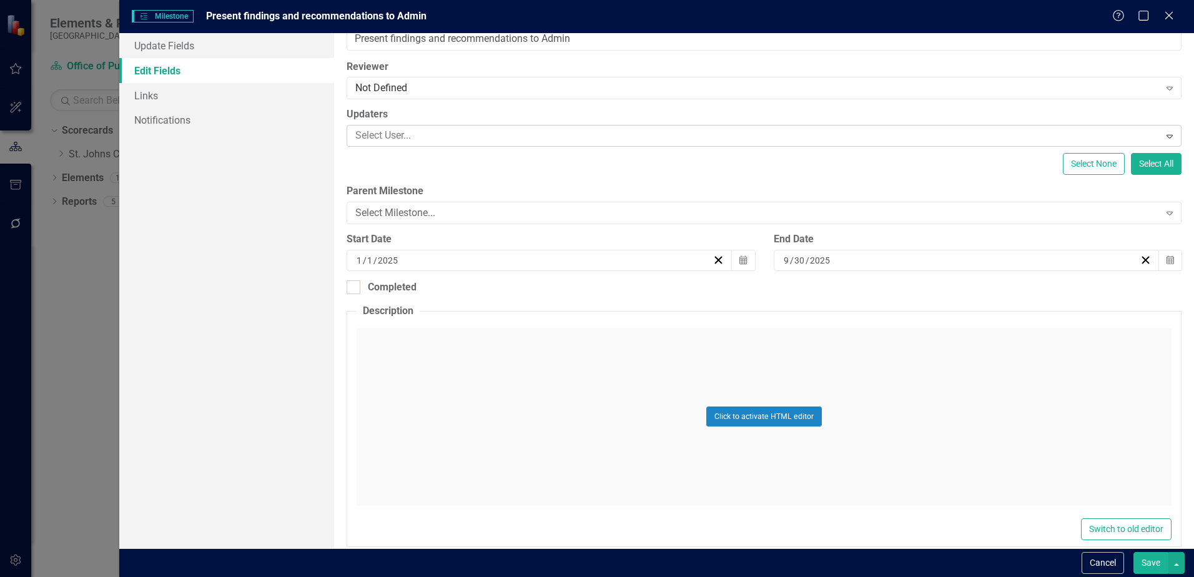
scroll to position [50, 0]
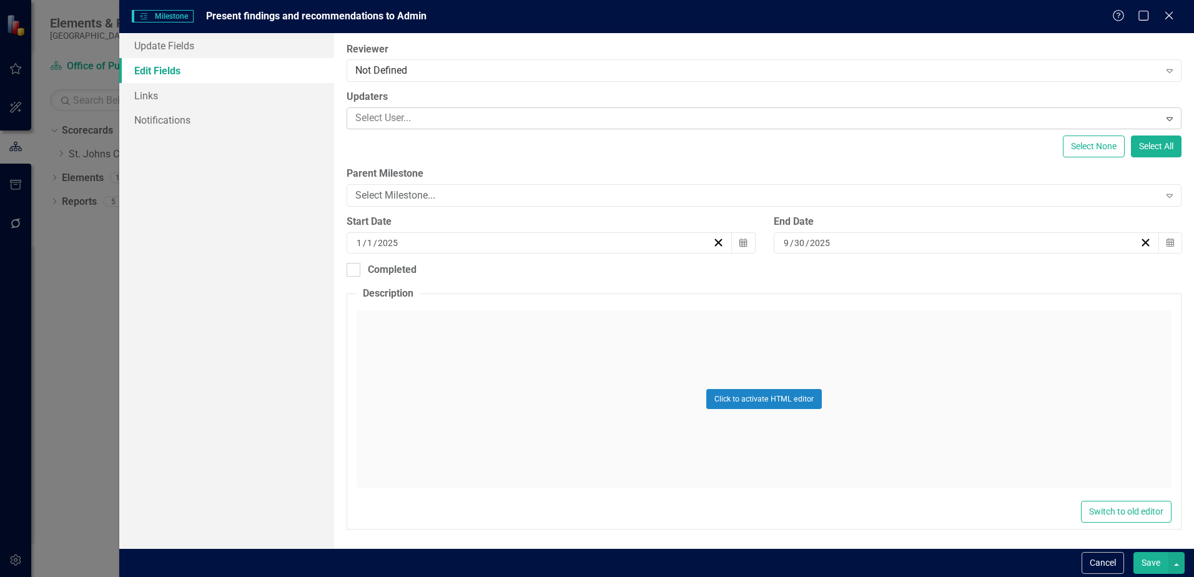
click at [1144, 570] on button "Save" at bounding box center [1151, 563] width 35 height 22
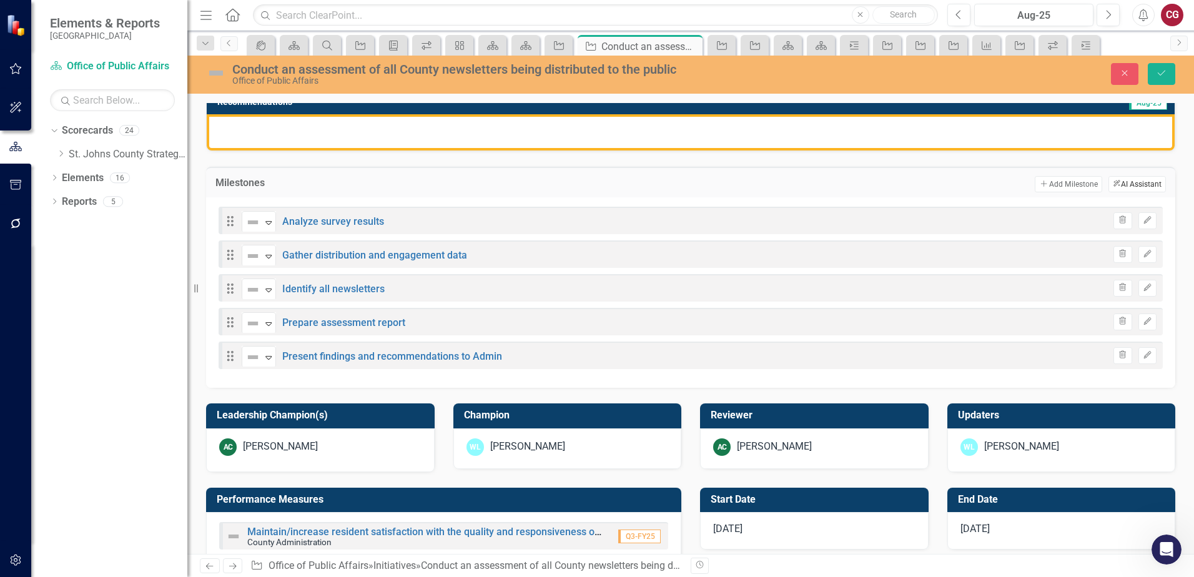
click at [1111, 182] on button "ClearPoint AI AI Assistant" at bounding box center [1137, 184] width 57 height 16
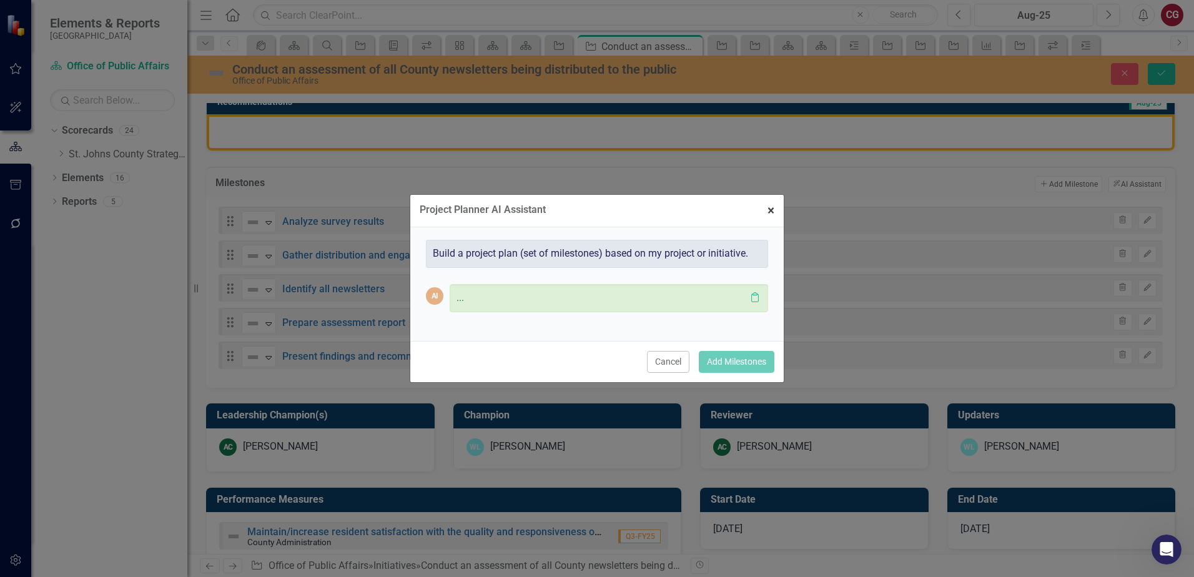
click at [772, 211] on span "×" at bounding box center [771, 210] width 7 height 15
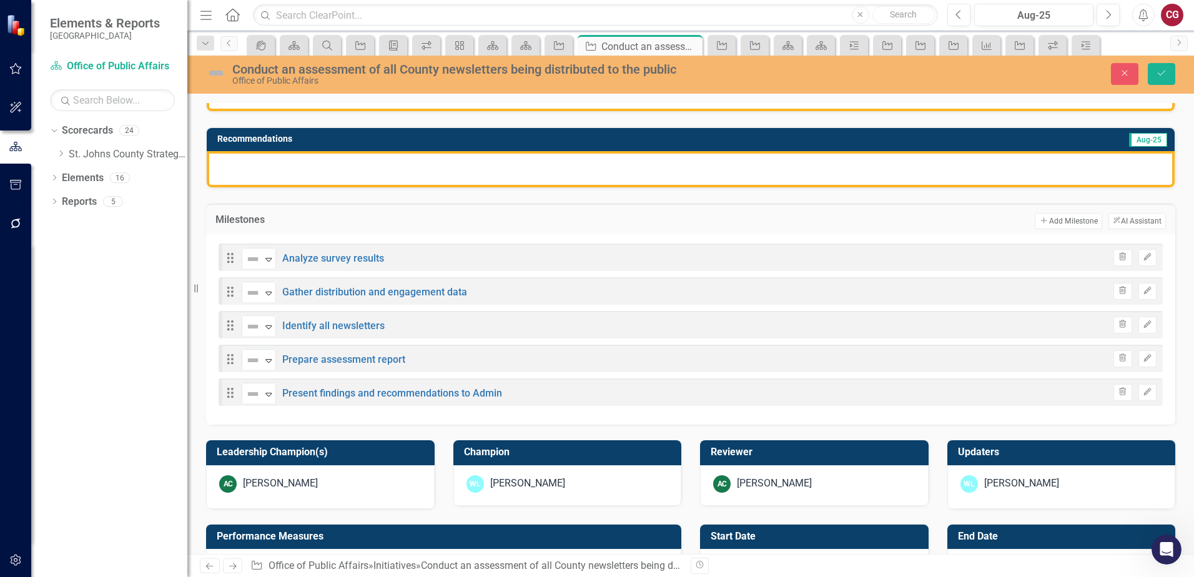
scroll to position [187, 0]
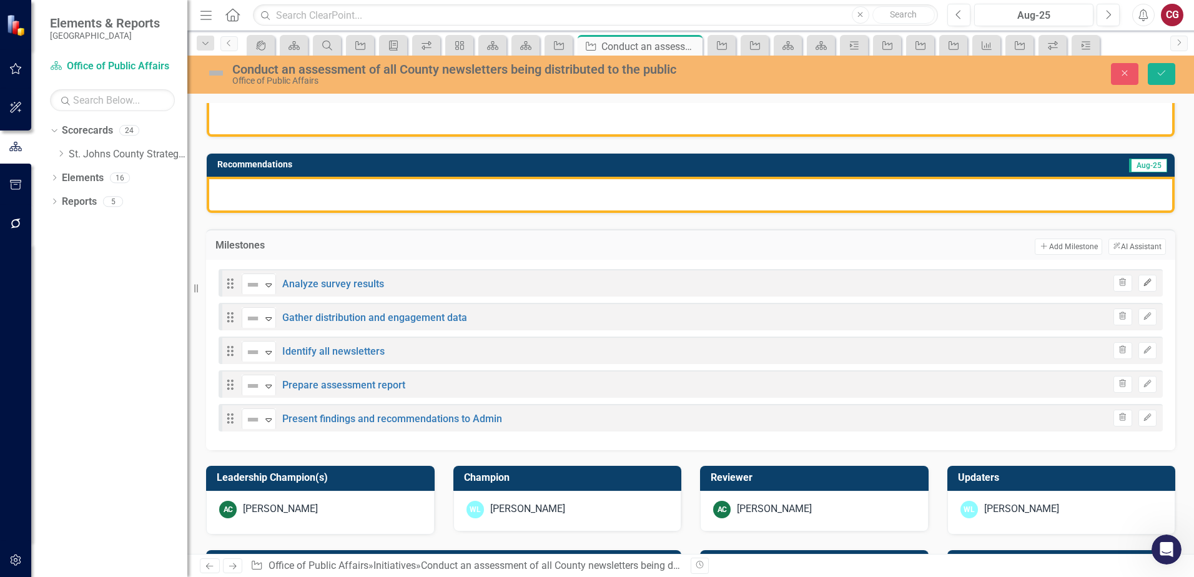
click at [1144, 283] on icon "button" at bounding box center [1147, 282] width 7 height 7
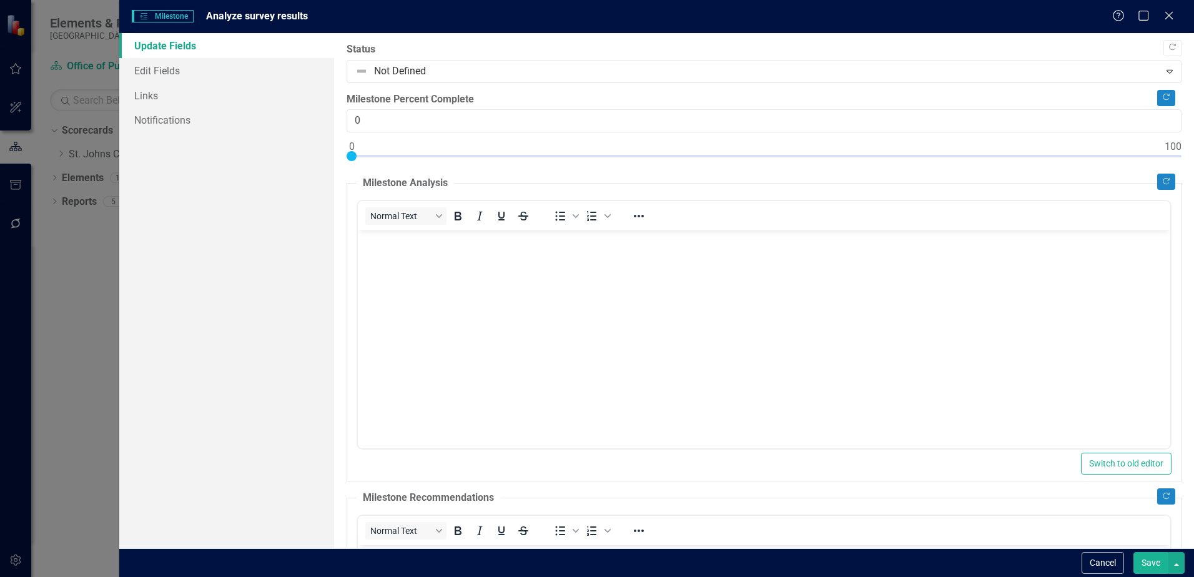
scroll to position [0, 0]
click at [1090, 557] on button "Cancel" at bounding box center [1103, 563] width 42 height 22
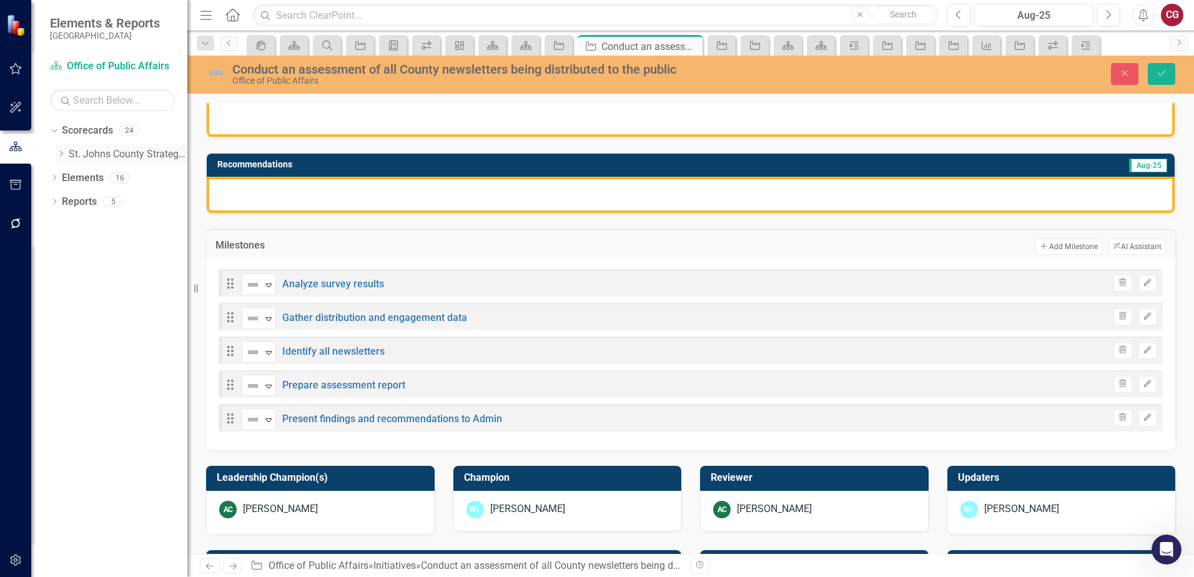
click at [62, 152] on icon "Dropdown" at bounding box center [60, 153] width 9 height 7
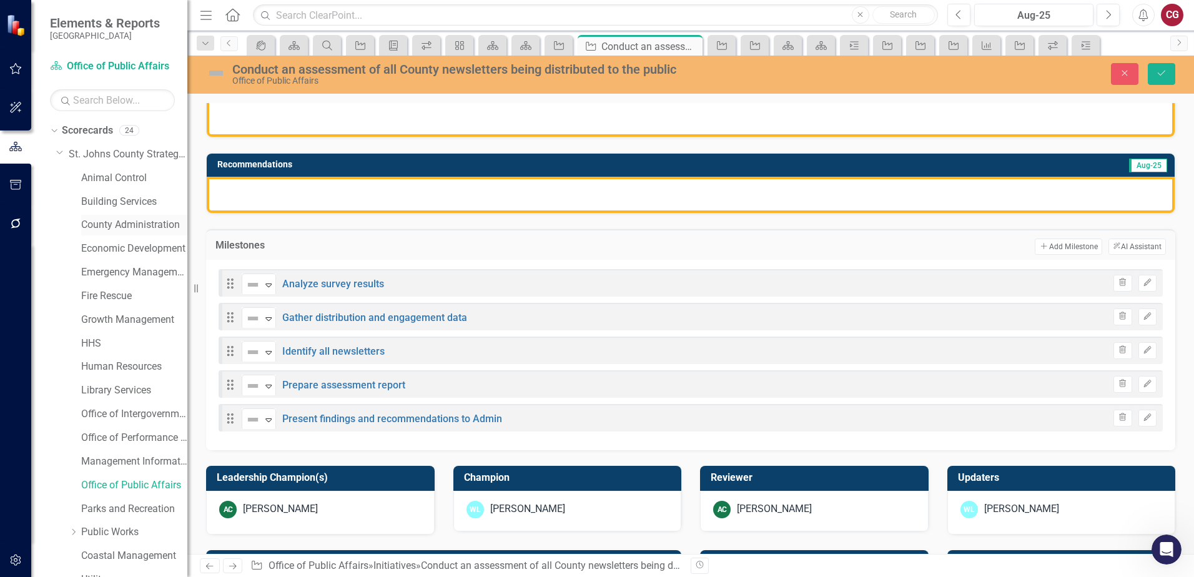
click at [116, 226] on link "County Administration" at bounding box center [134, 225] width 106 height 14
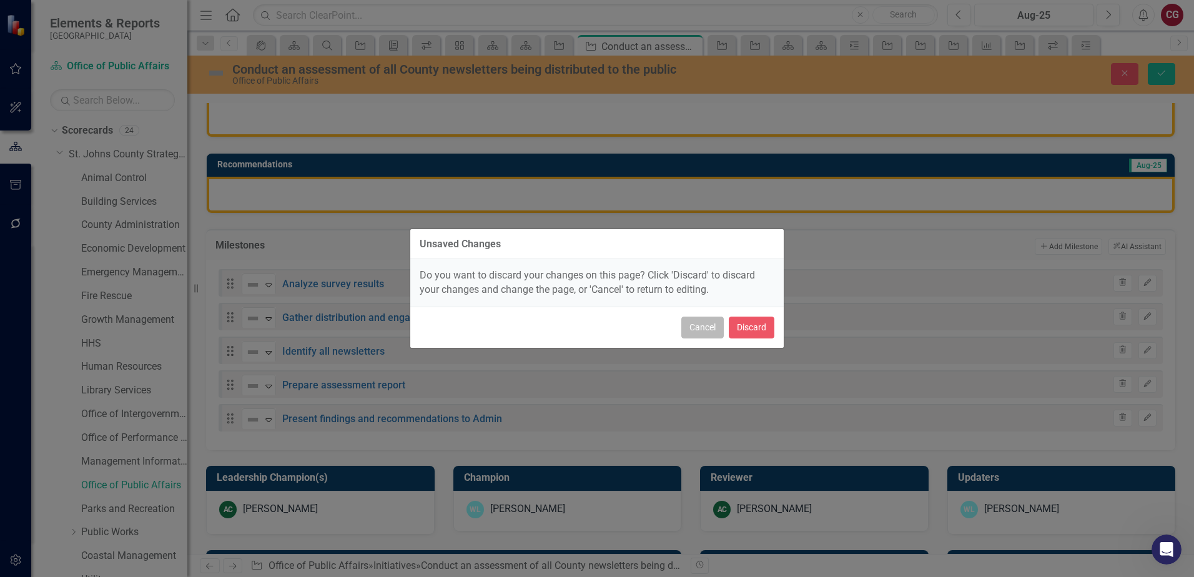
click at [693, 329] on button "Cancel" at bounding box center [702, 328] width 42 height 22
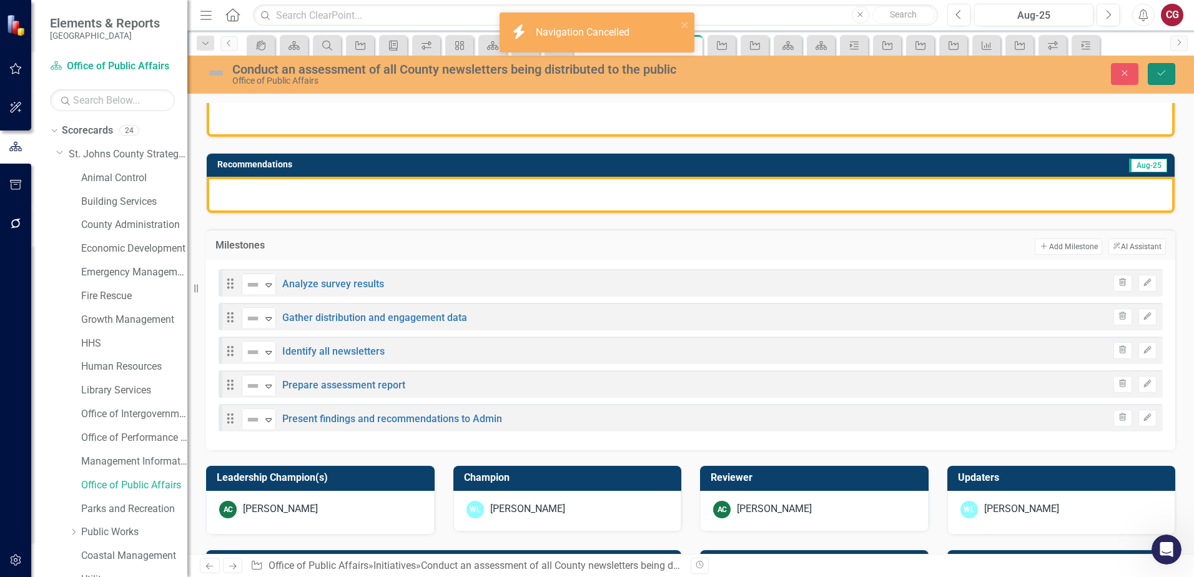
click at [1152, 76] on button "Save" at bounding box center [1161, 74] width 27 height 22
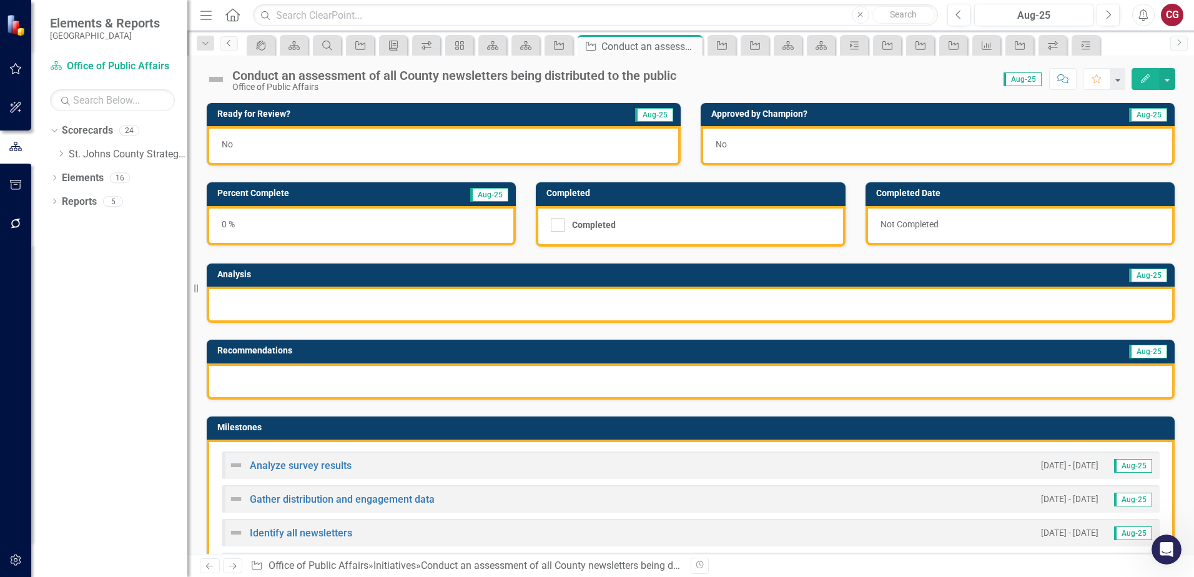
click at [232, 46] on icon "Previous" at bounding box center [229, 42] width 10 height 7
click at [60, 154] on icon "Dropdown" at bounding box center [60, 153] width 9 height 7
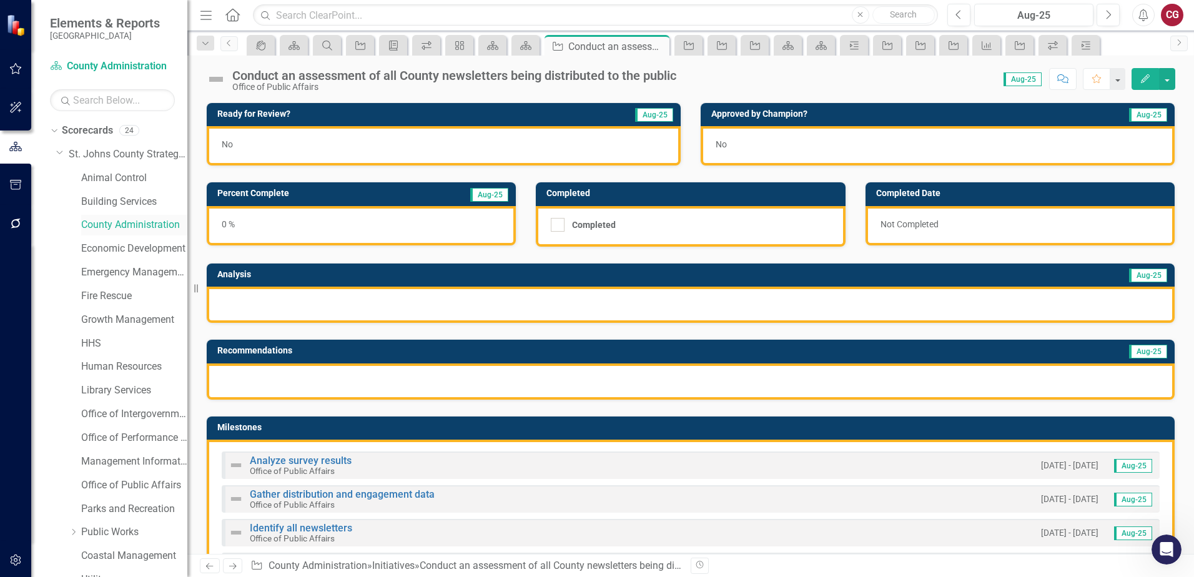
click at [114, 222] on link "County Administration" at bounding box center [134, 225] width 106 height 14
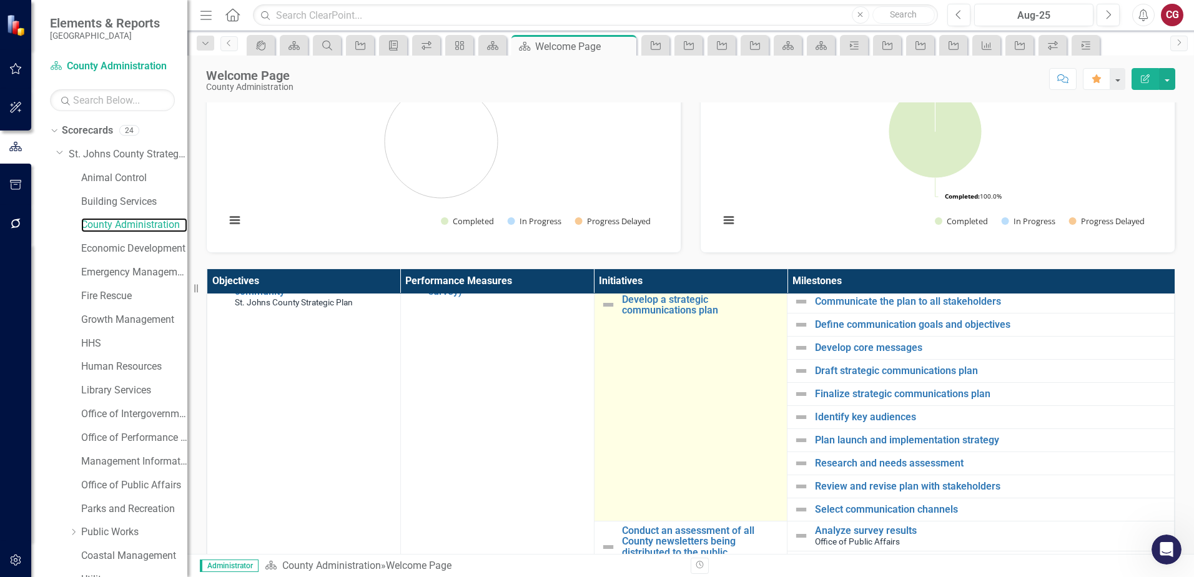
scroll to position [750, 0]
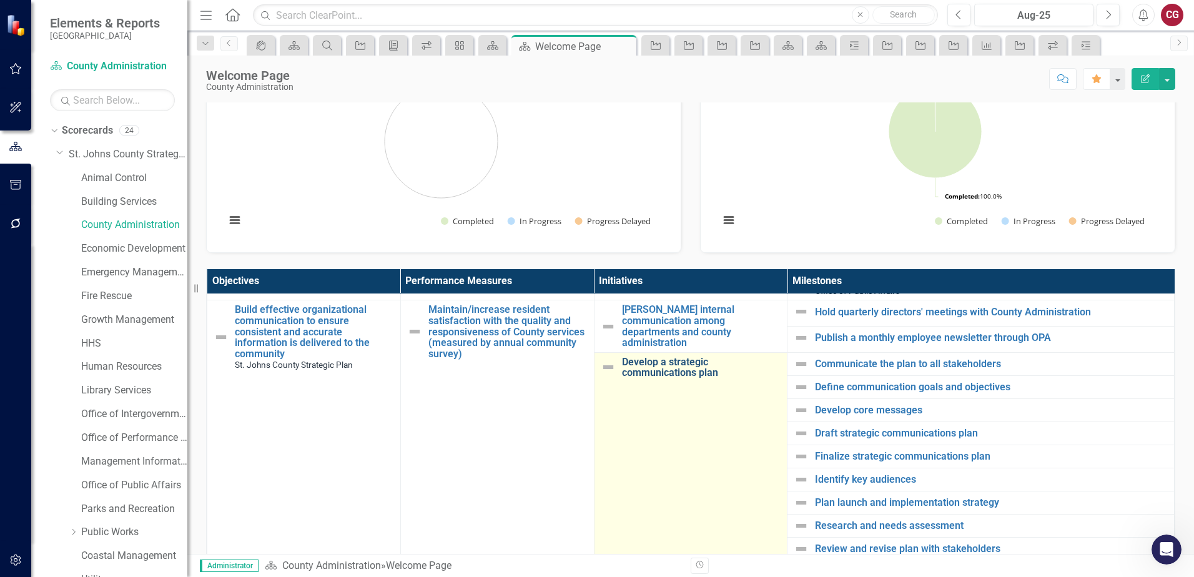
click at [661, 365] on link "Develop a strategic communications plan" at bounding box center [701, 368] width 159 height 22
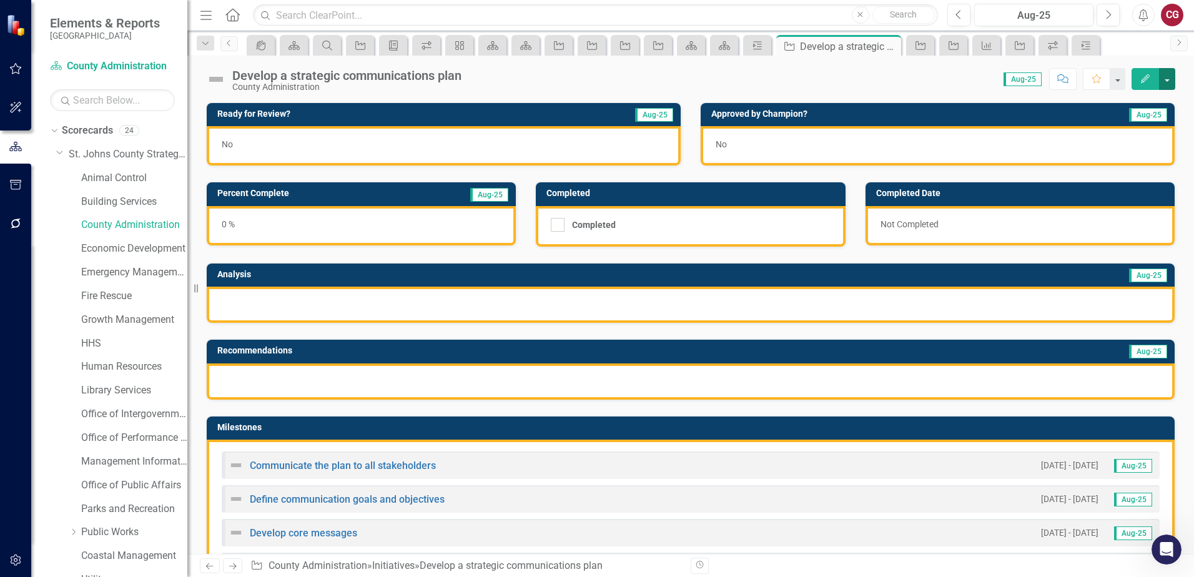
click at [1172, 82] on button "button" at bounding box center [1167, 79] width 16 height 22
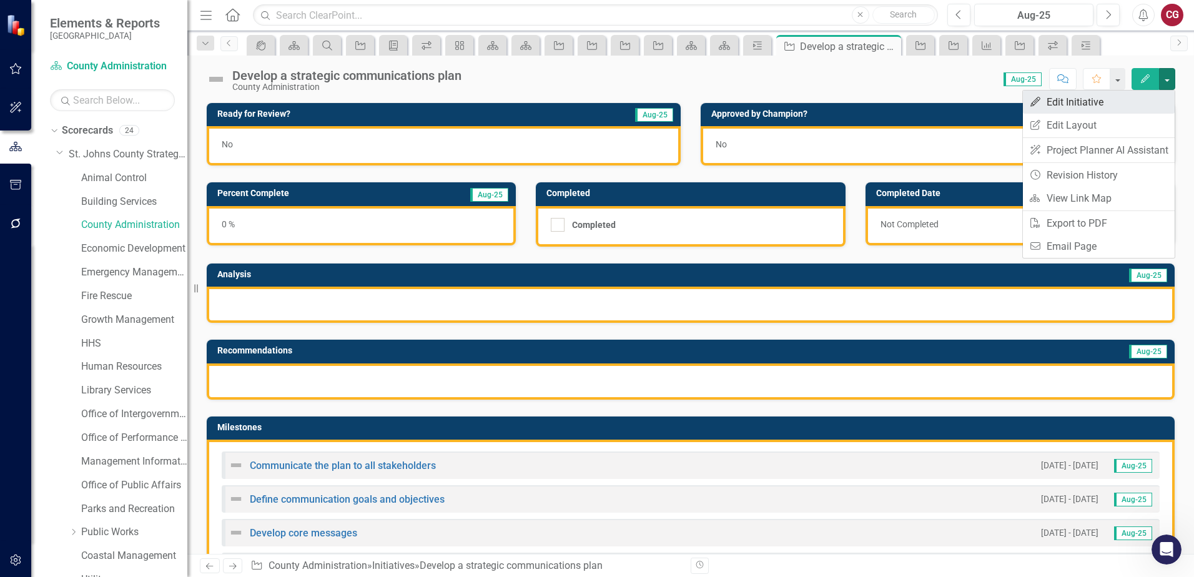
click at [1116, 104] on link "Edit Edit Initiative" at bounding box center [1099, 102] width 152 height 23
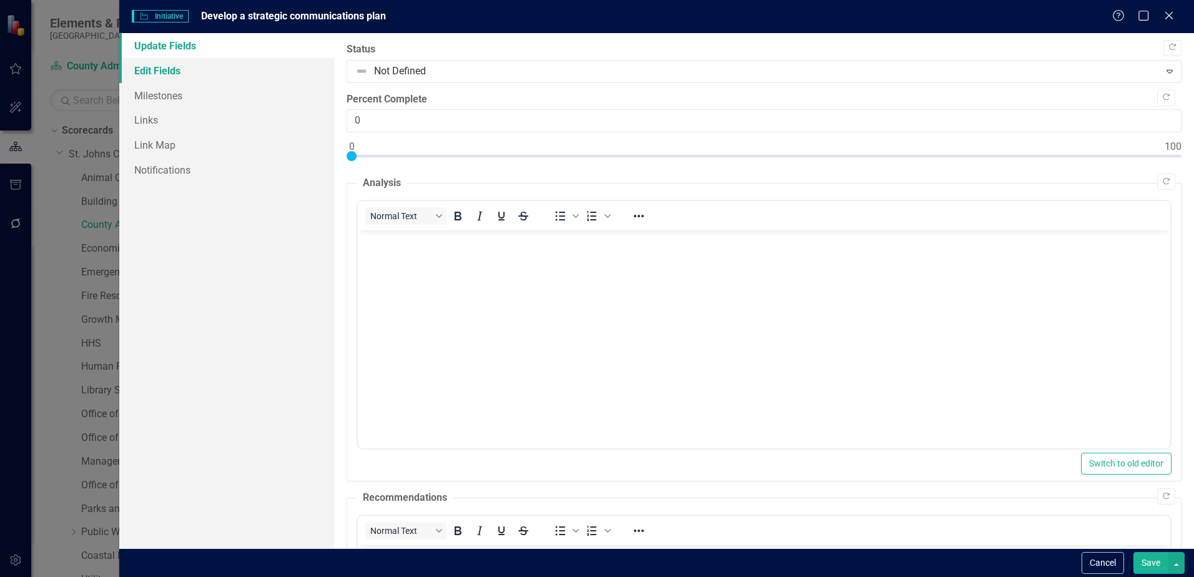
click at [217, 70] on link "Edit Fields" at bounding box center [226, 70] width 215 height 25
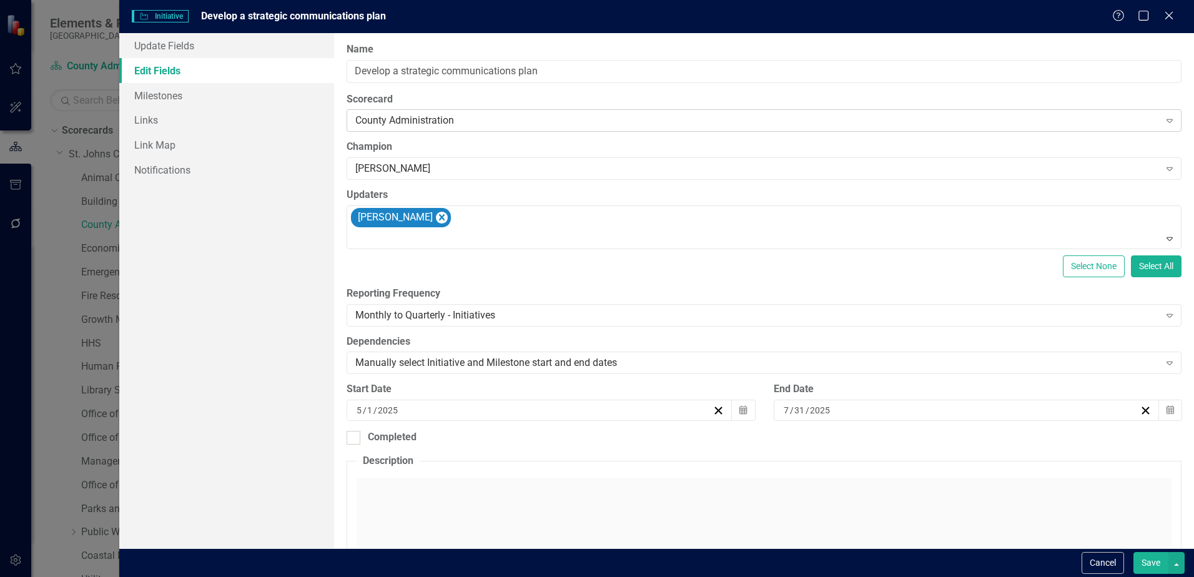
click at [478, 122] on div "County Administration" at bounding box center [757, 121] width 804 height 14
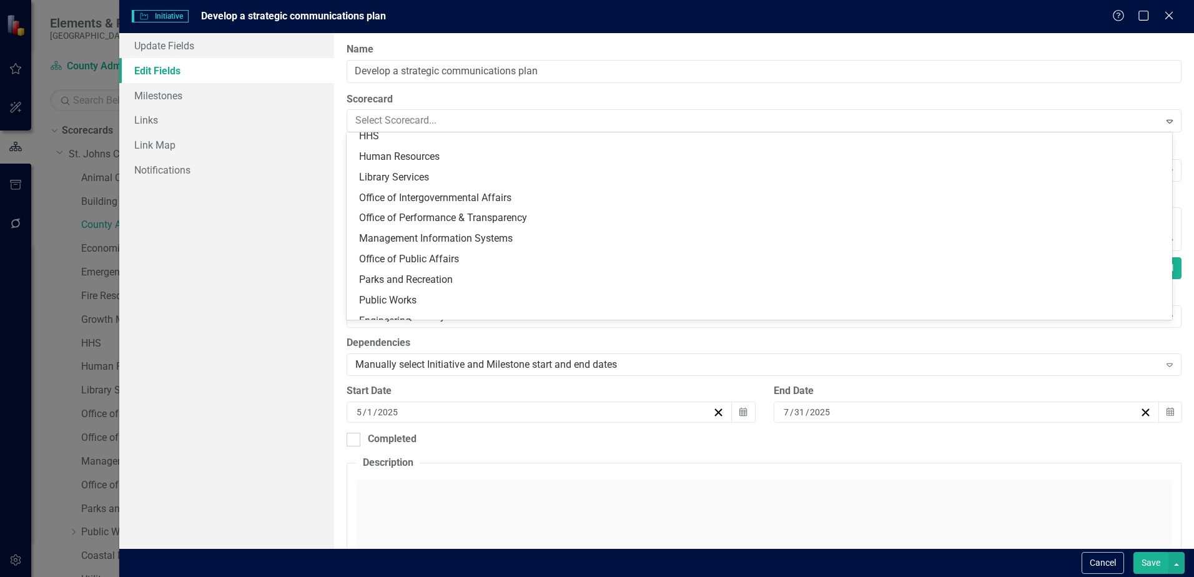
scroll to position [187, 0]
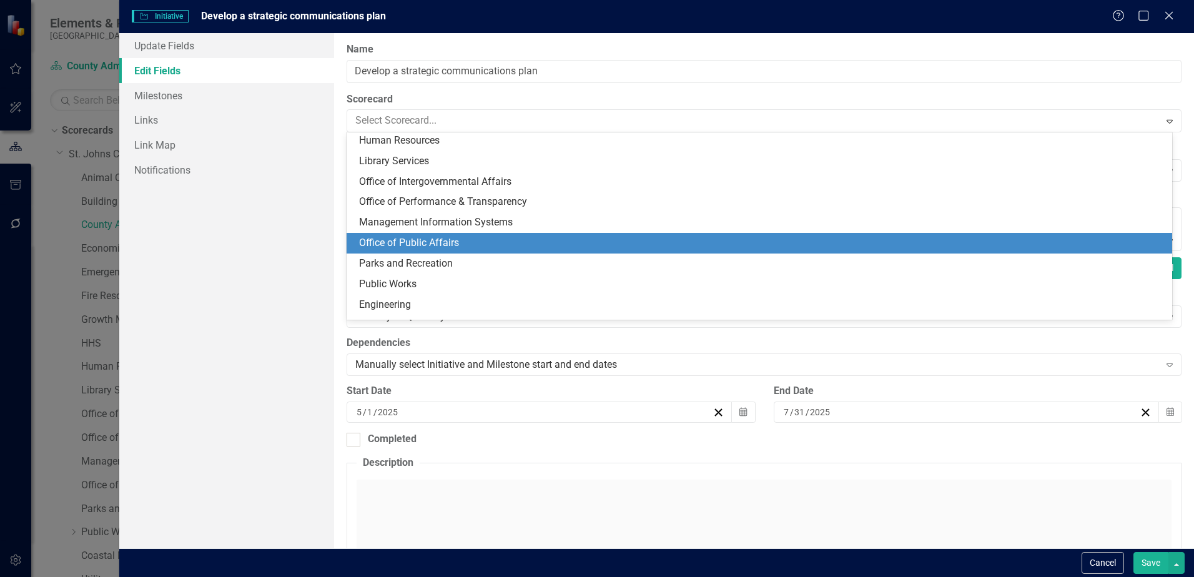
click at [448, 240] on div "Office of Public Affairs" at bounding box center [762, 243] width 806 height 14
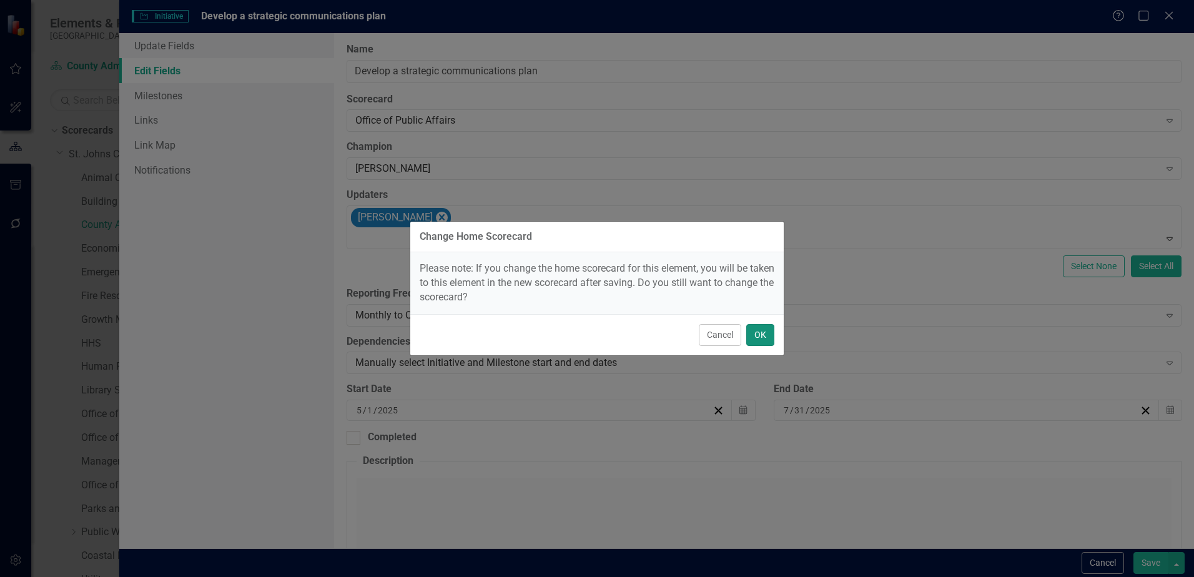
click at [759, 335] on button "OK" at bounding box center [760, 335] width 28 height 22
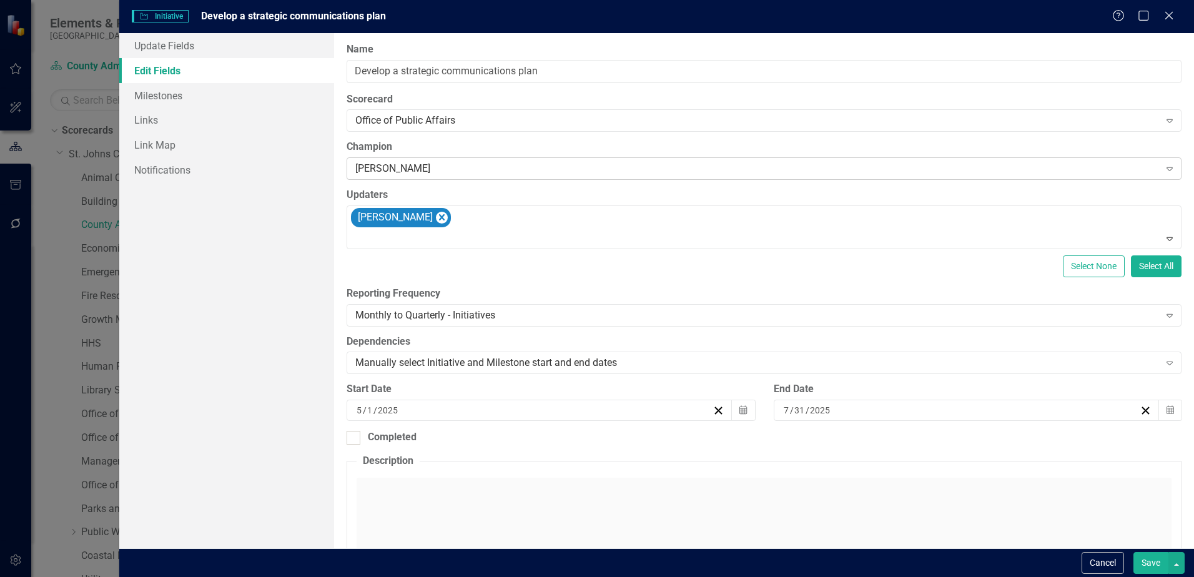
click at [395, 166] on div "[PERSON_NAME]" at bounding box center [757, 169] width 804 height 14
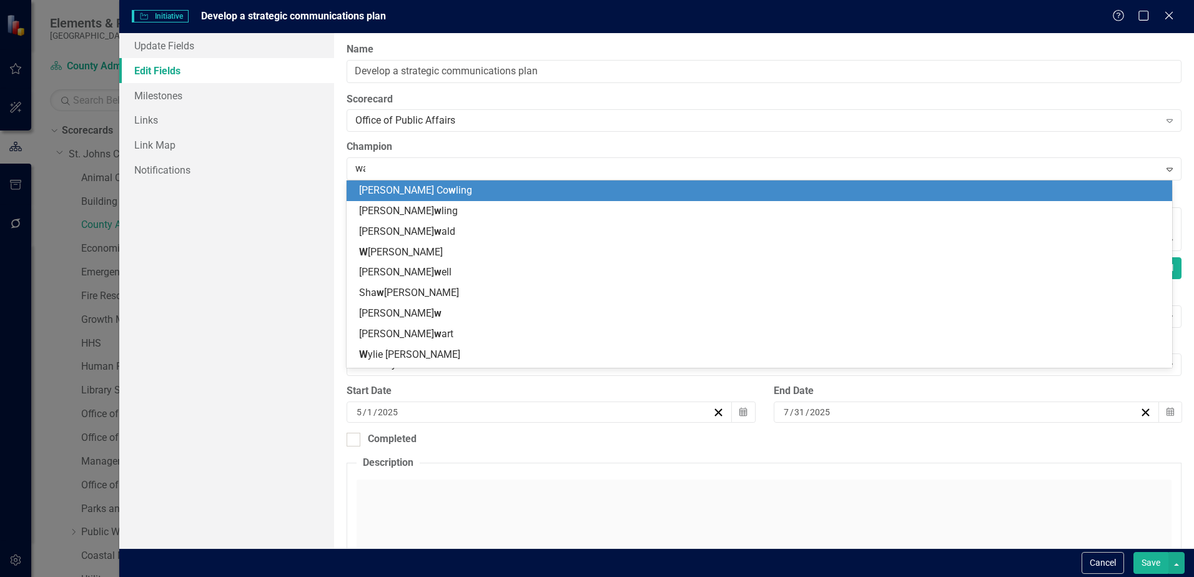
scroll to position [0, 0]
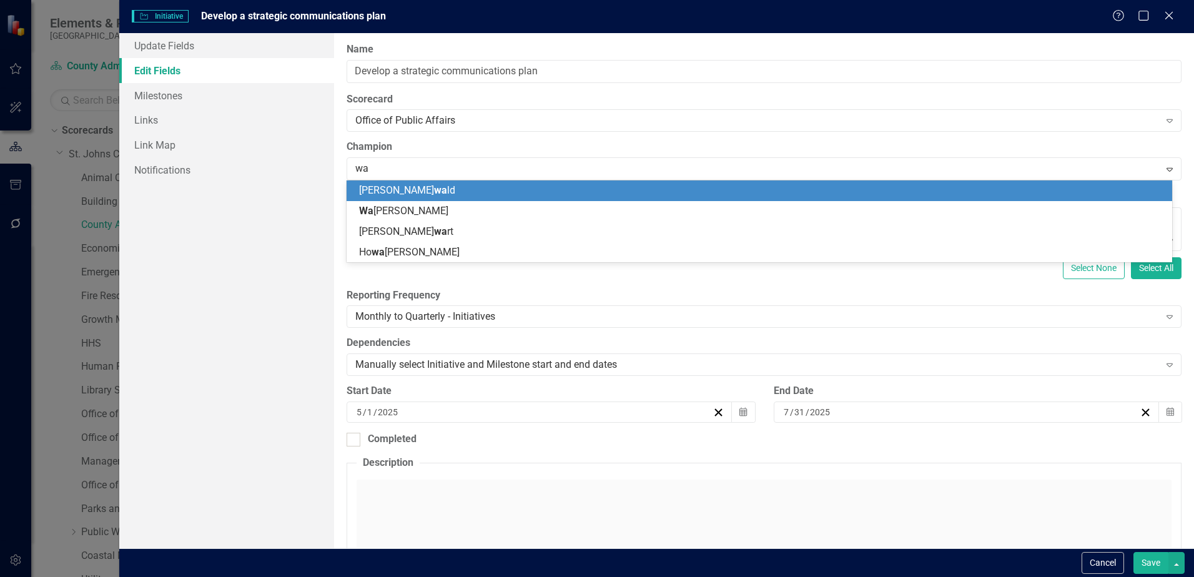
type input "way"
click at [390, 190] on span "Way [PERSON_NAME]" at bounding box center [406, 190] width 94 height 12
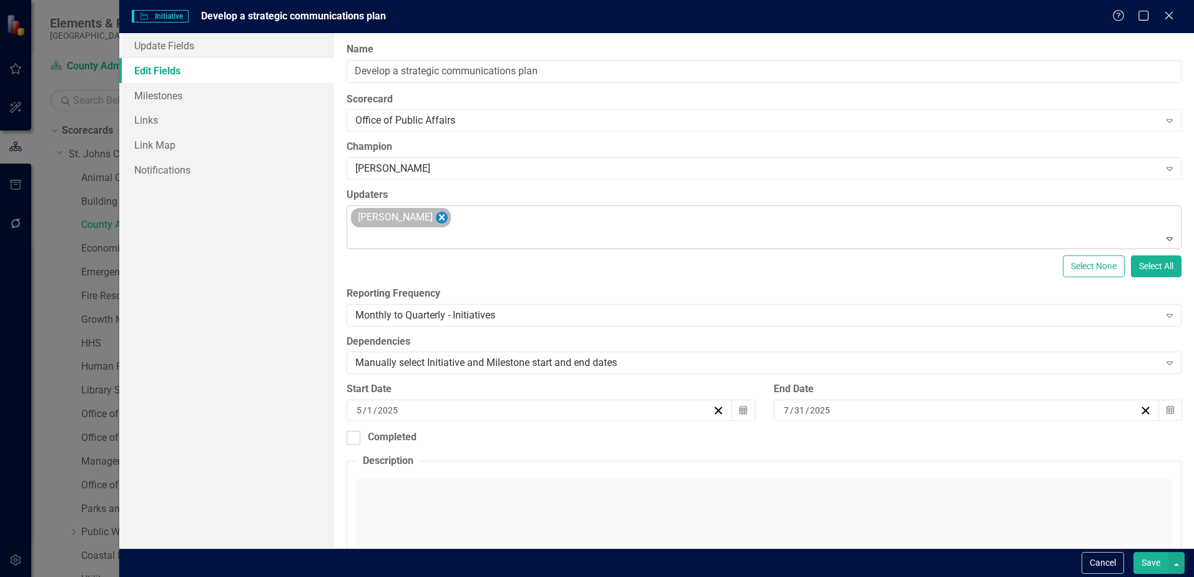
click at [439, 216] on icon "Remove Savannah Evans" at bounding box center [442, 217] width 6 height 6
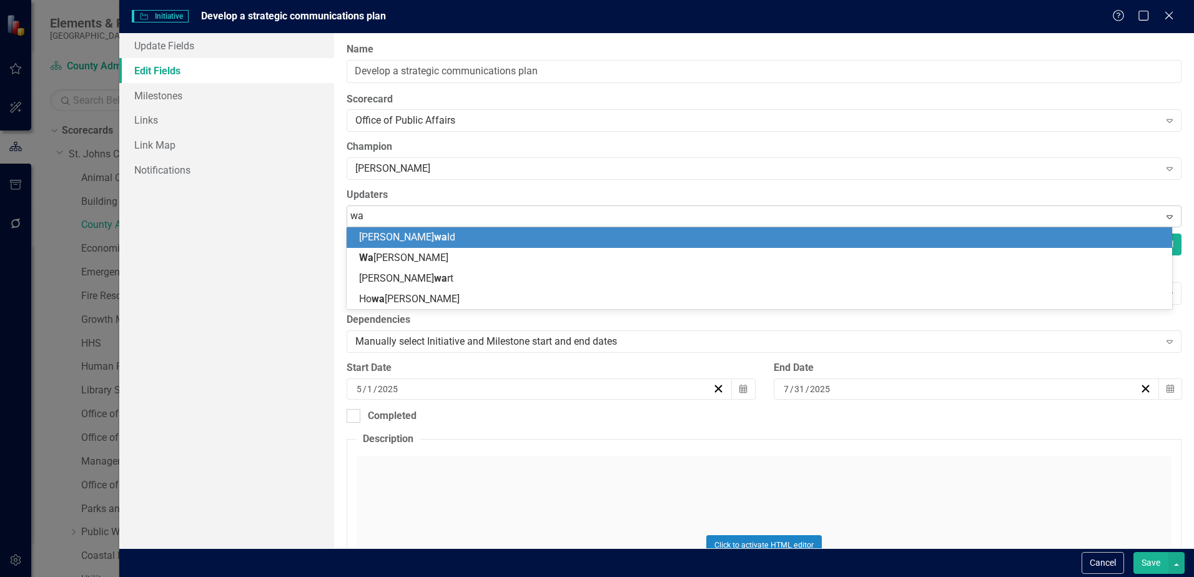
type input "way"
click at [368, 233] on span "Way" at bounding box center [368, 237] width 19 height 12
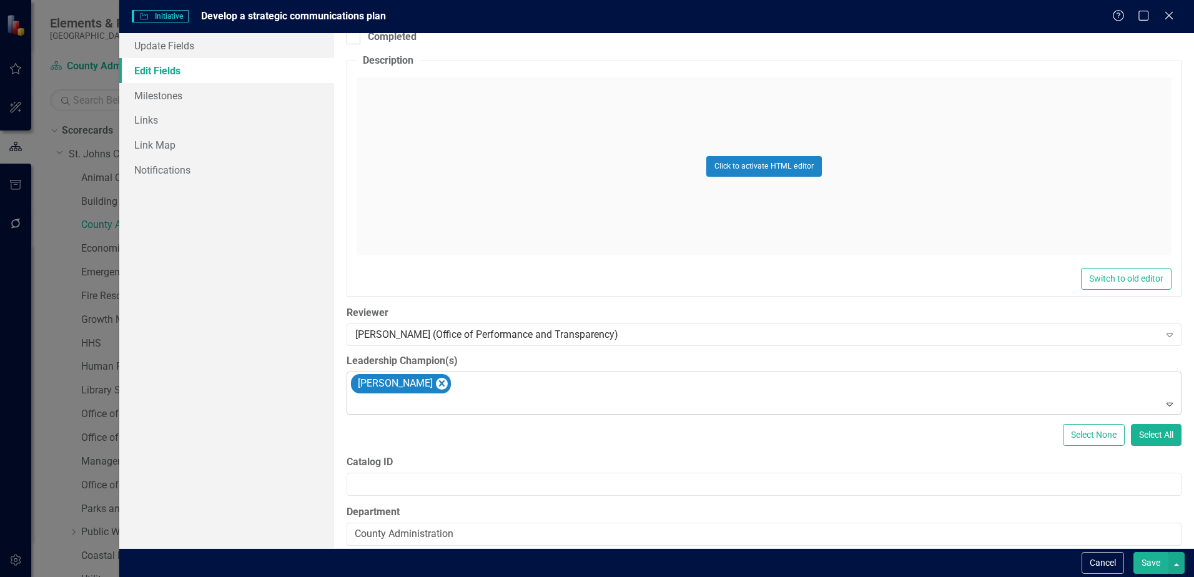
scroll to position [417, 0]
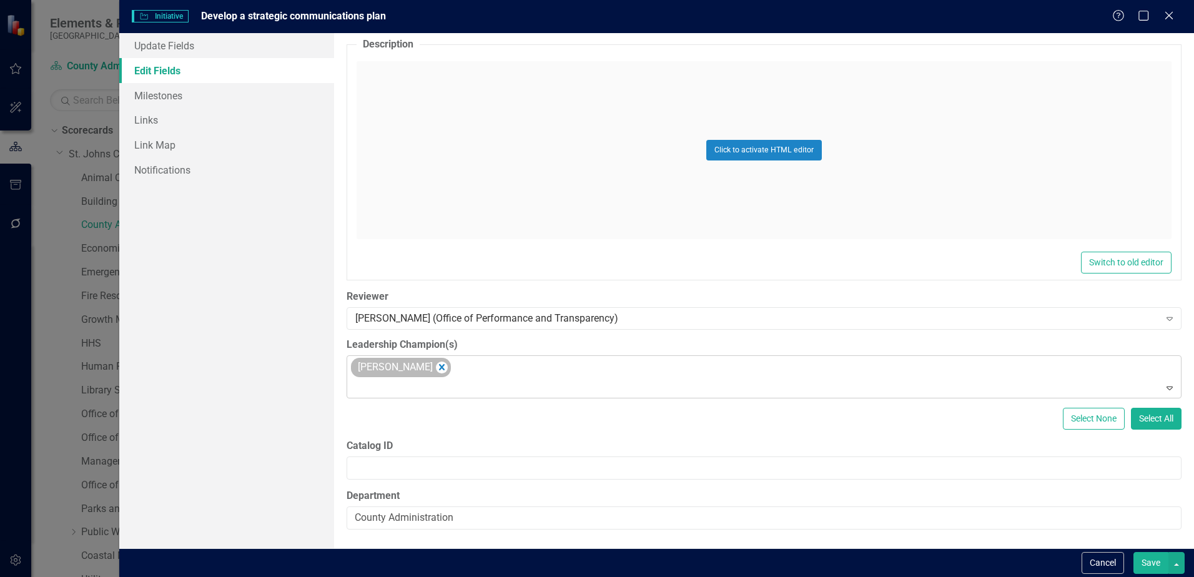
click at [438, 369] on div "[PERSON_NAME]" at bounding box center [401, 367] width 100 height 19
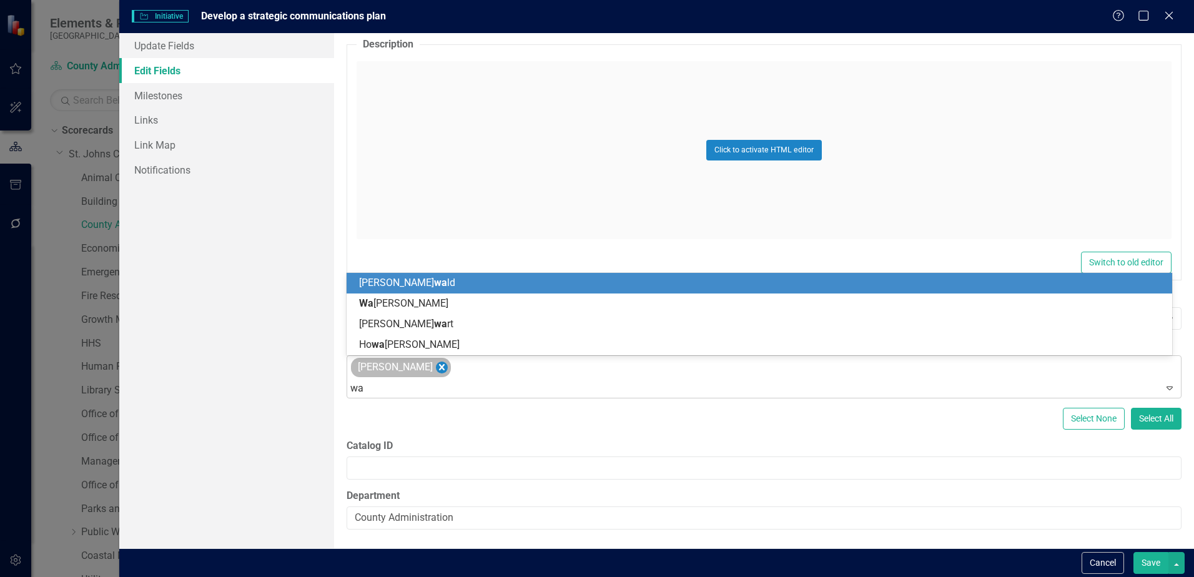
type input "way"
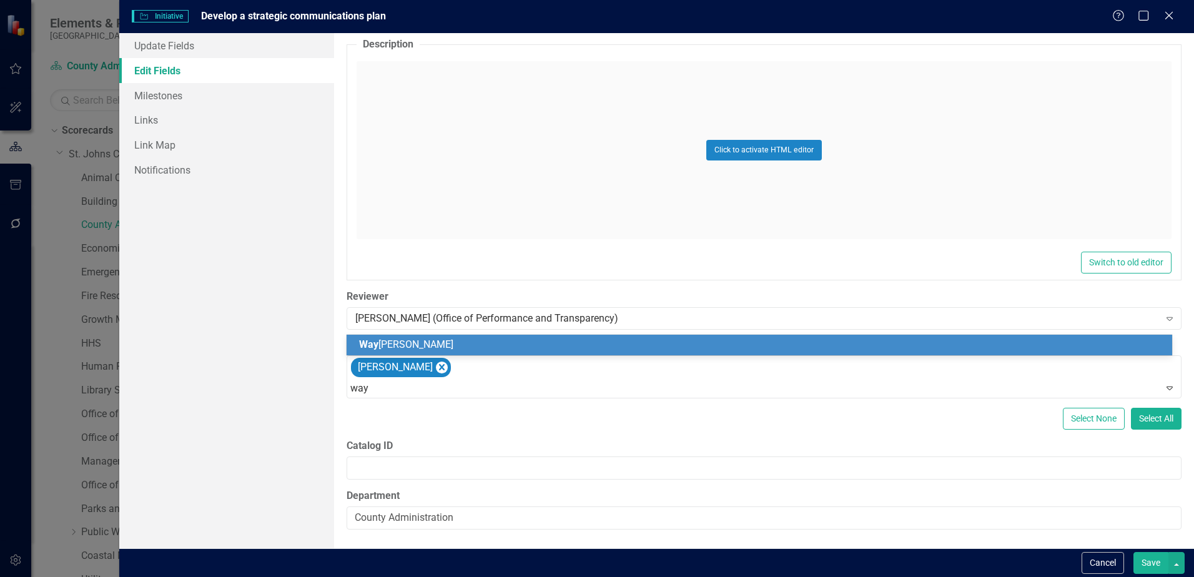
click at [400, 346] on span "Way [PERSON_NAME]" at bounding box center [406, 345] width 94 height 12
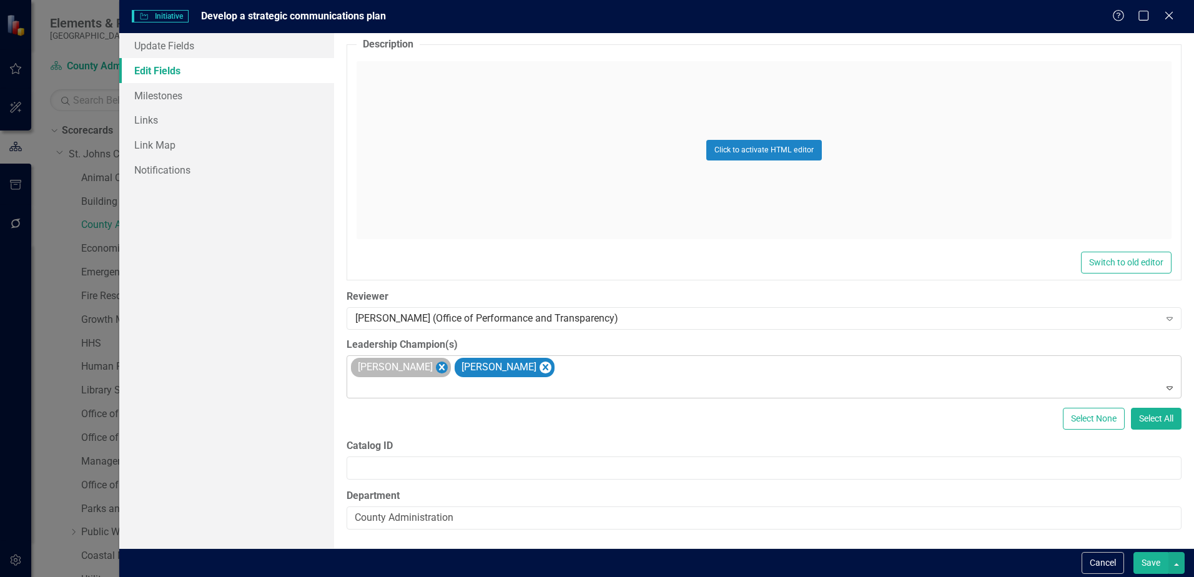
click at [436, 371] on icon "Remove Angie Cowling" at bounding box center [442, 368] width 12 height 16
click at [414, 315] on div "[PERSON_NAME] (Office of Performance and Transparency)" at bounding box center [757, 318] width 804 height 14
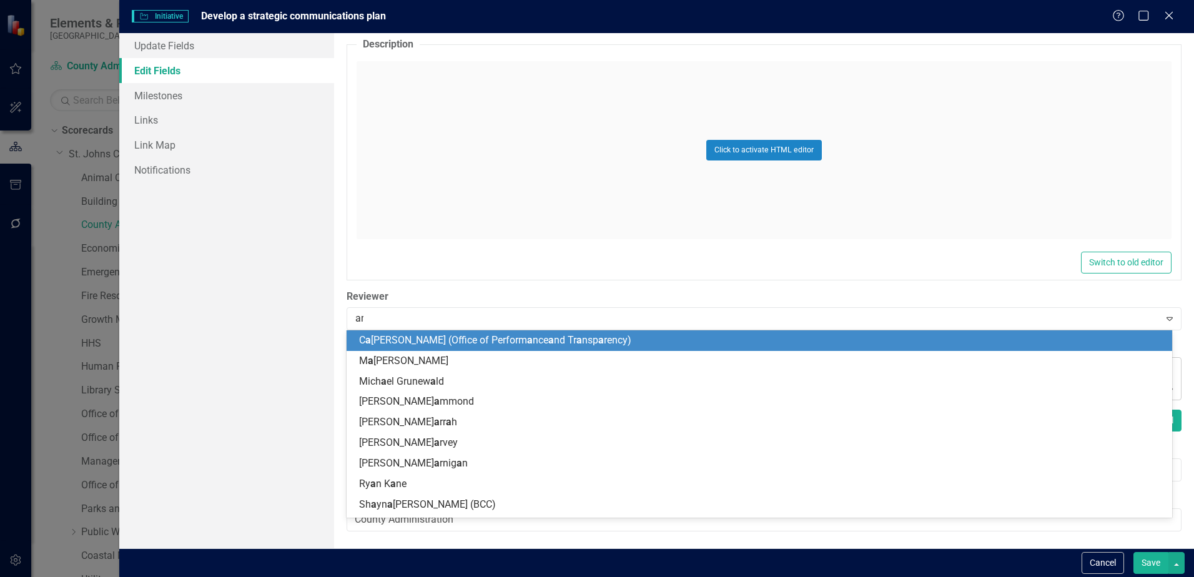
scroll to position [144, 0]
type input "ang"
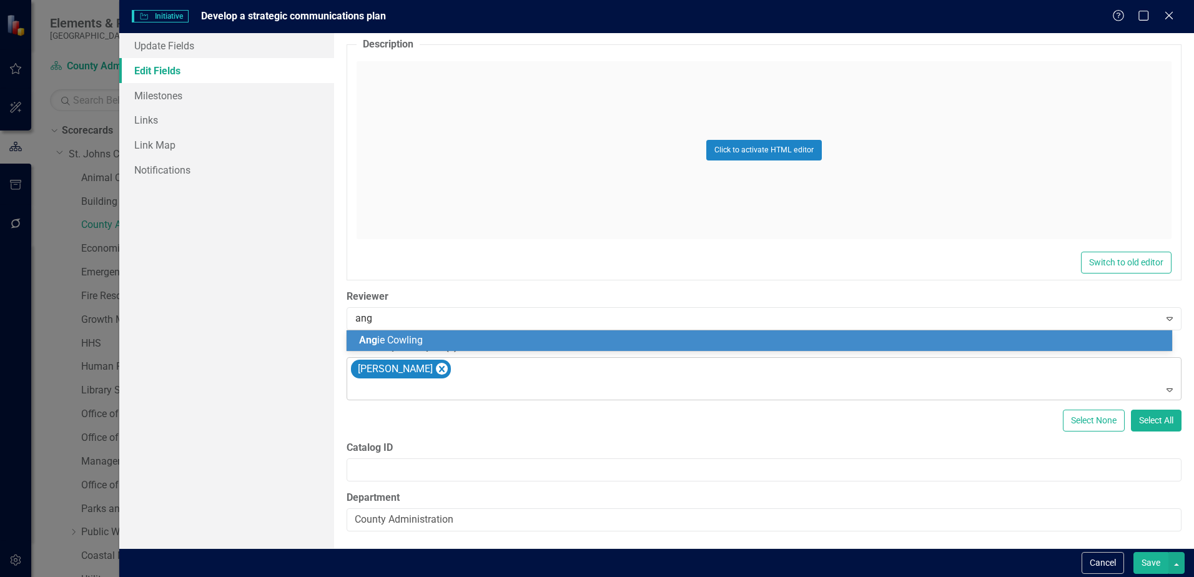
click at [417, 342] on span "Ang ie Cowling" at bounding box center [391, 340] width 64 height 12
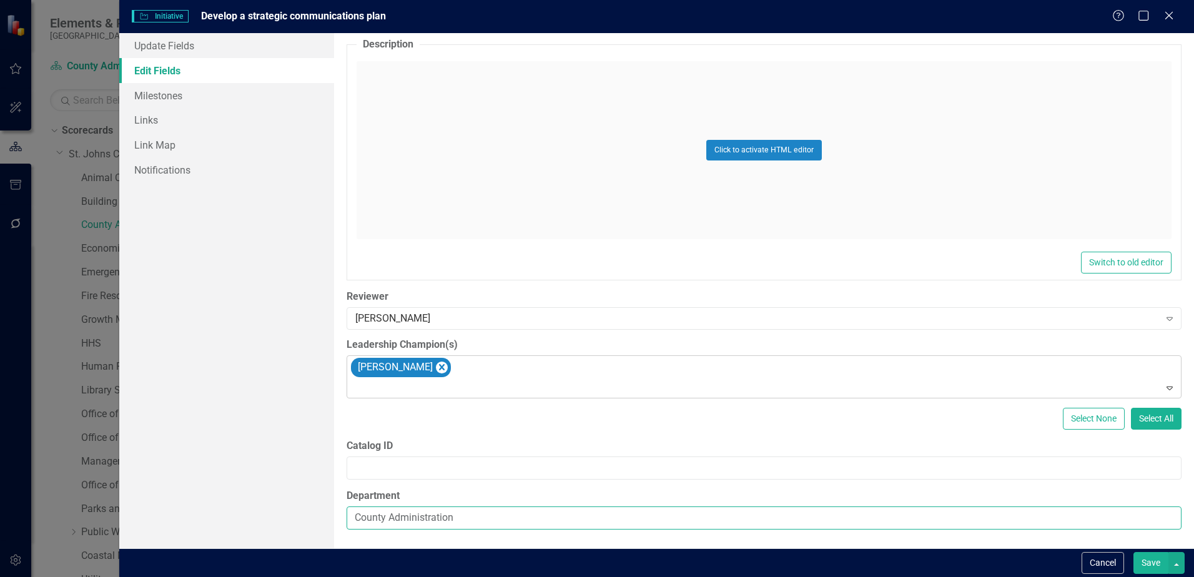
drag, startPoint x: 744, startPoint y: 524, endPoint x: 251, endPoint y: 480, distance: 494.8
click at [251, 480] on div "Update Fields Edit Fields Milestones Links Link Map Notifications "Update" fiel…" at bounding box center [656, 290] width 1075 height 515
type input "Office of Public Affairs"
click at [1143, 560] on button "Save" at bounding box center [1151, 563] width 35 height 22
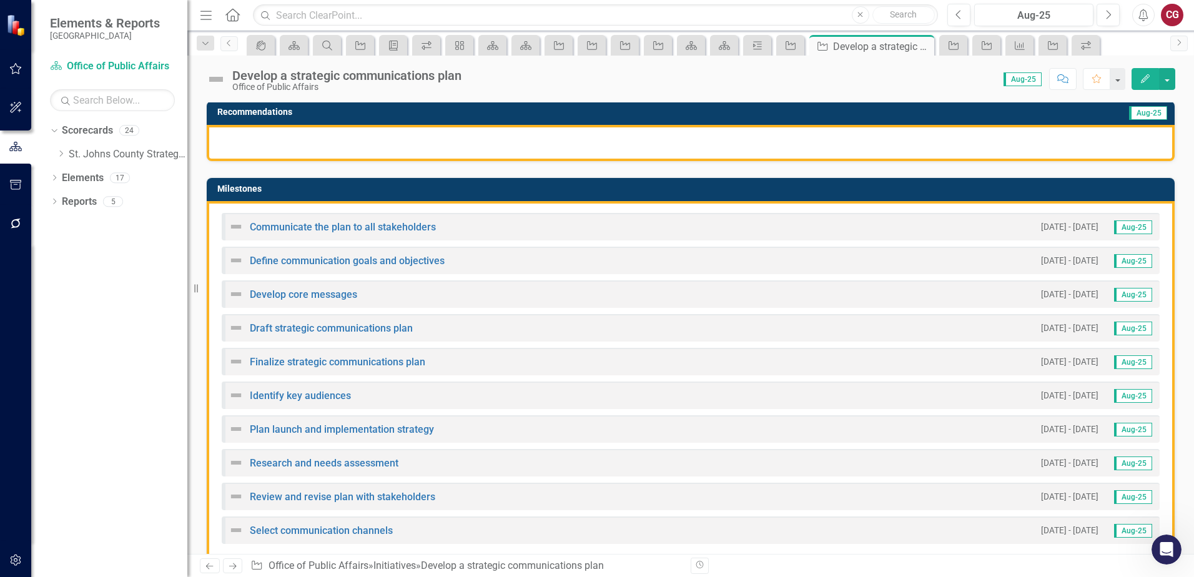
scroll to position [312, 0]
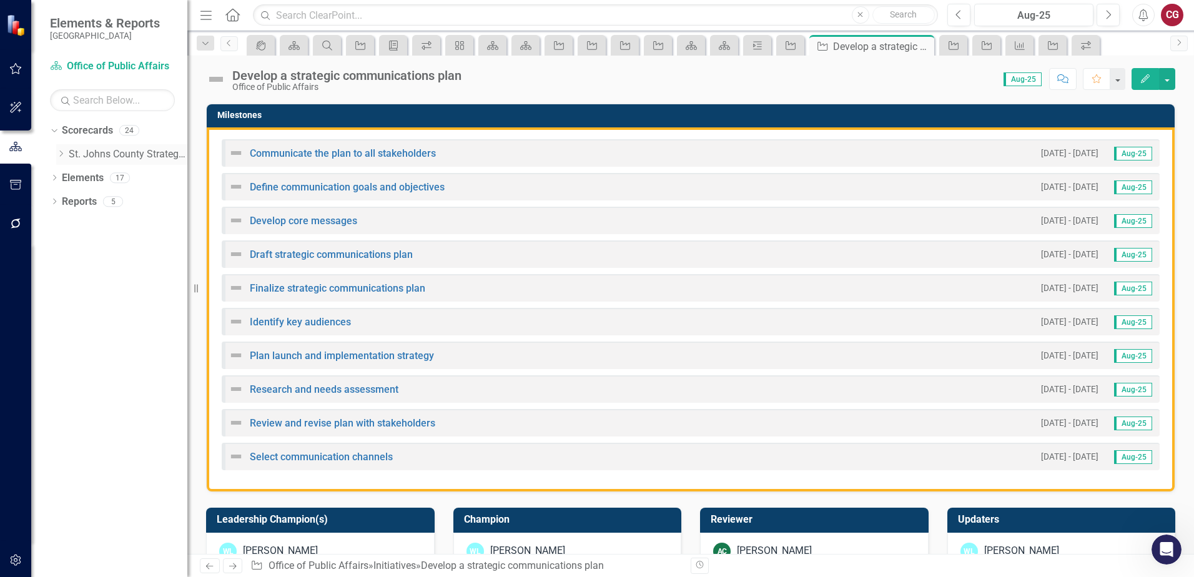
click at [62, 153] on icon at bounding box center [61, 154] width 3 height 6
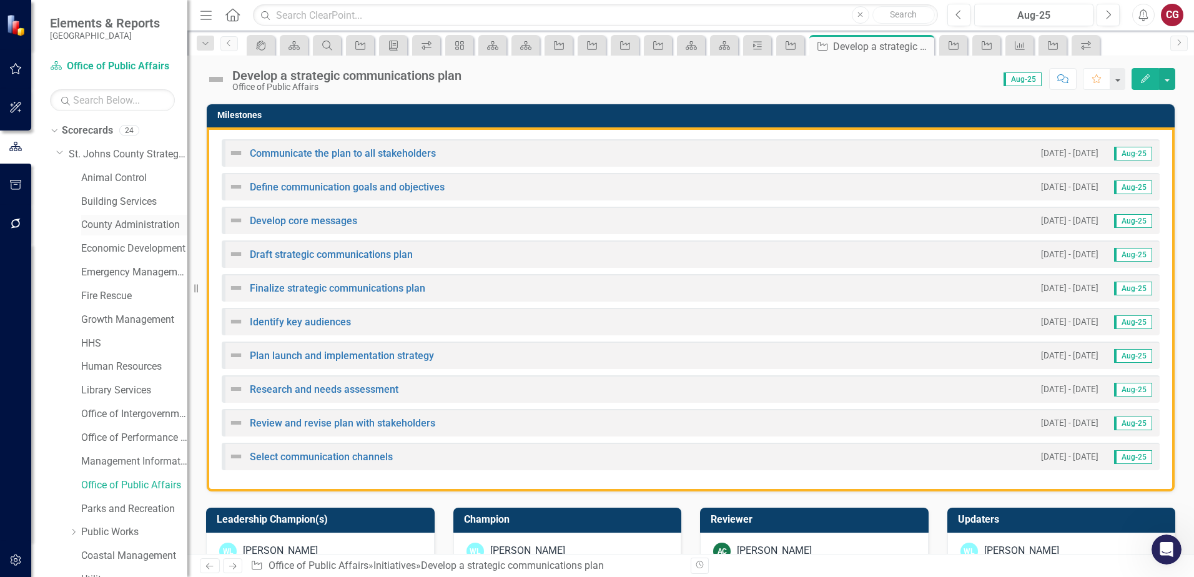
click at [116, 224] on link "County Administration" at bounding box center [134, 225] width 106 height 14
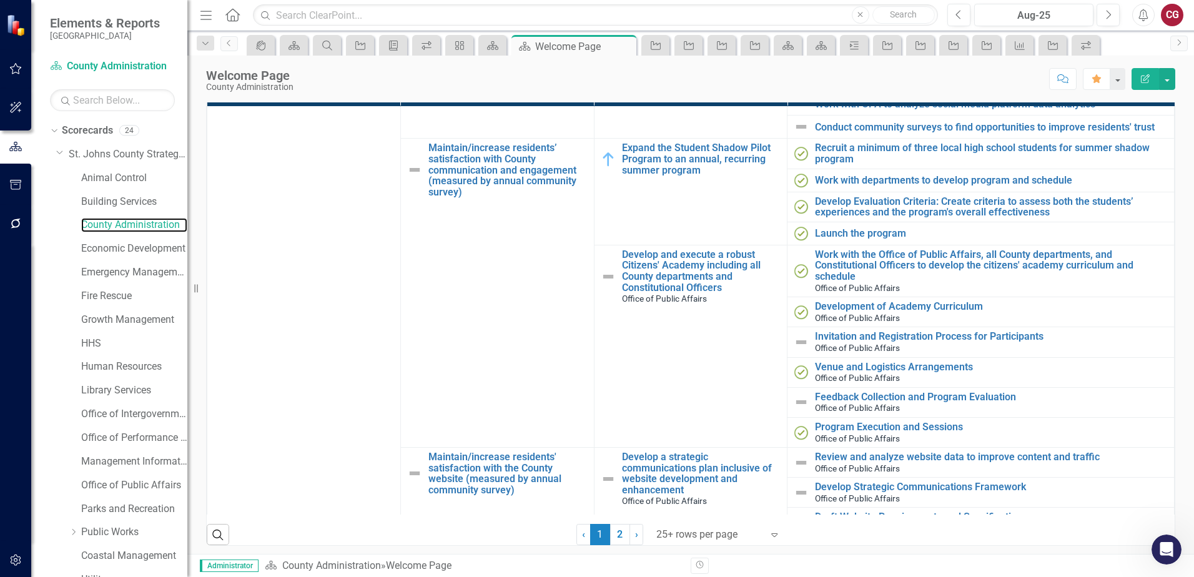
scroll to position [250, 0]
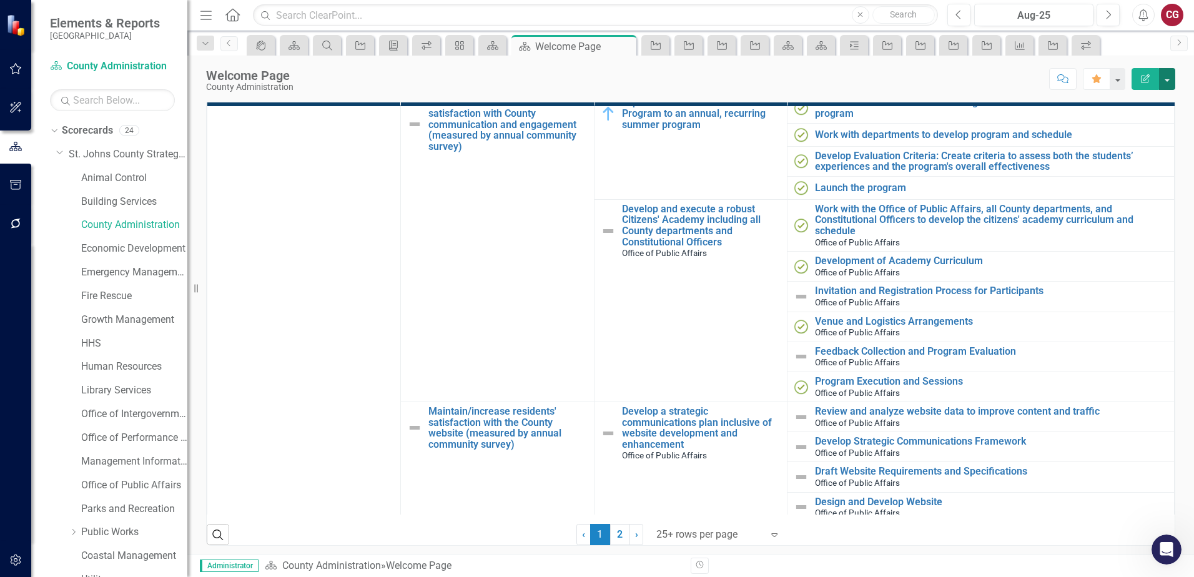
click at [1171, 81] on button "button" at bounding box center [1167, 79] width 16 height 22
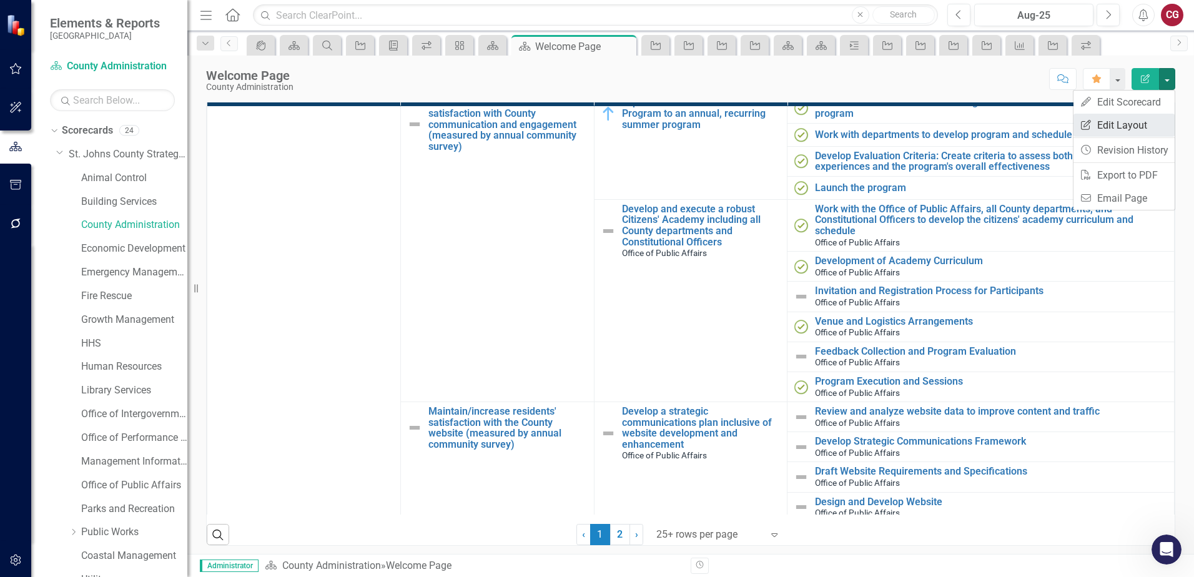
click at [1126, 124] on link "Edit Report Edit Layout" at bounding box center [1124, 125] width 101 height 23
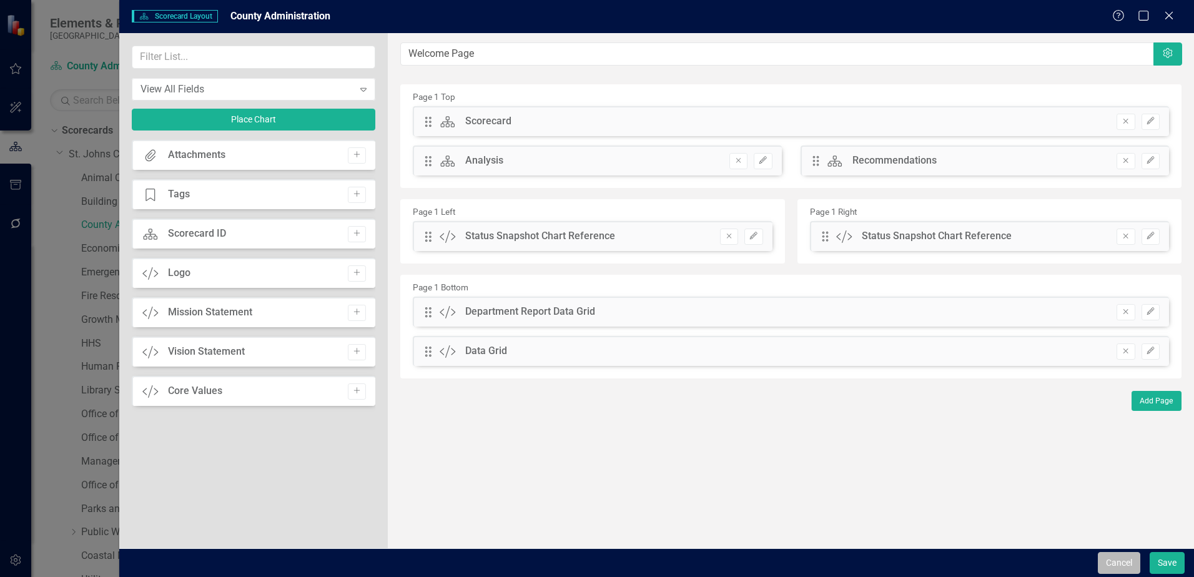
click at [1119, 566] on button "Cancel" at bounding box center [1119, 563] width 42 height 22
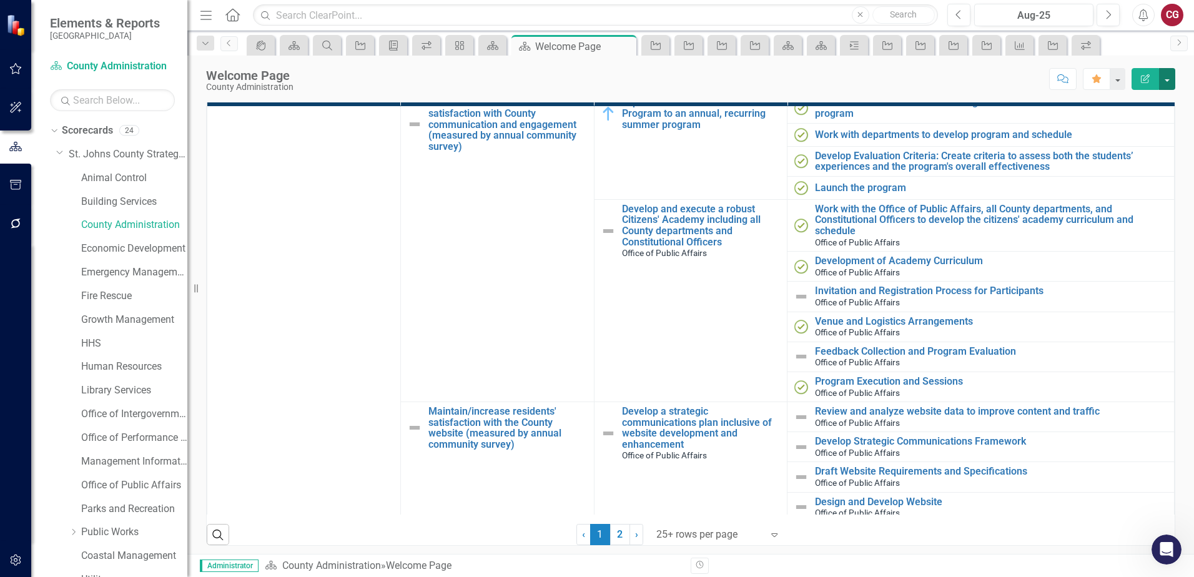
click at [1171, 82] on button "button" at bounding box center [1167, 79] width 16 height 22
click at [1143, 94] on link "Edit Edit Scorecard" at bounding box center [1124, 102] width 101 height 23
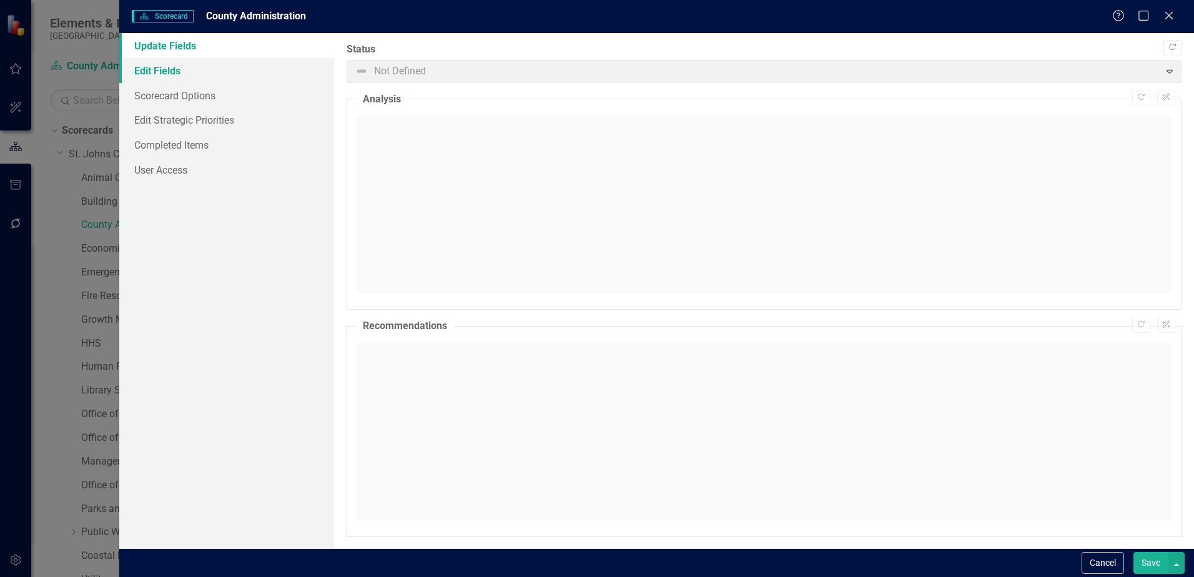
click at [151, 67] on link "Edit Fields" at bounding box center [226, 70] width 215 height 25
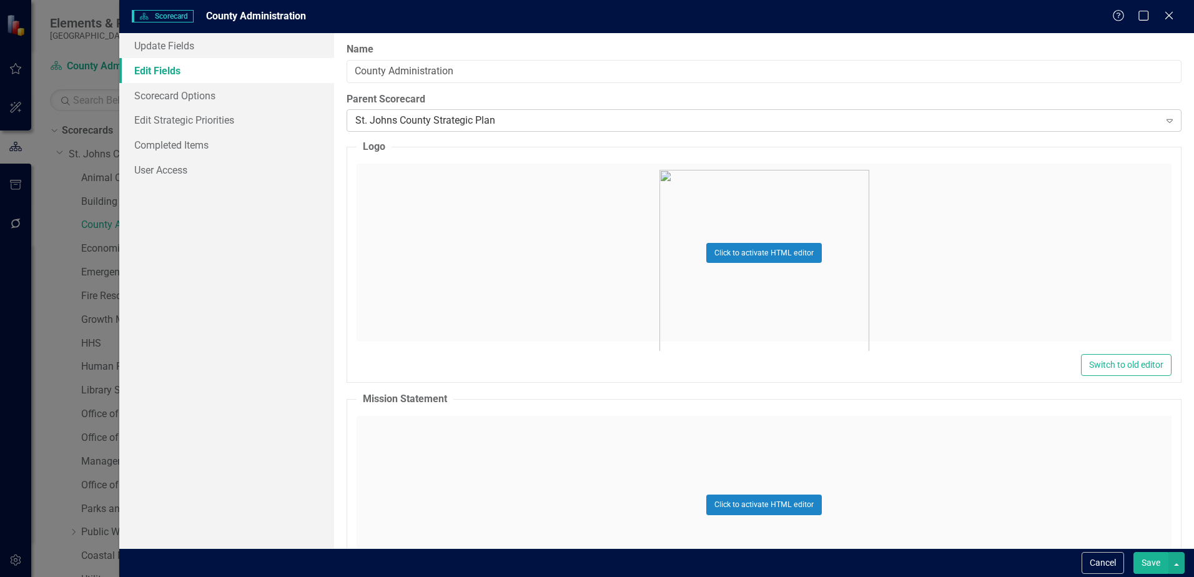
click at [523, 126] on div "St. Johns County Strategic Plan" at bounding box center [757, 121] width 804 height 14
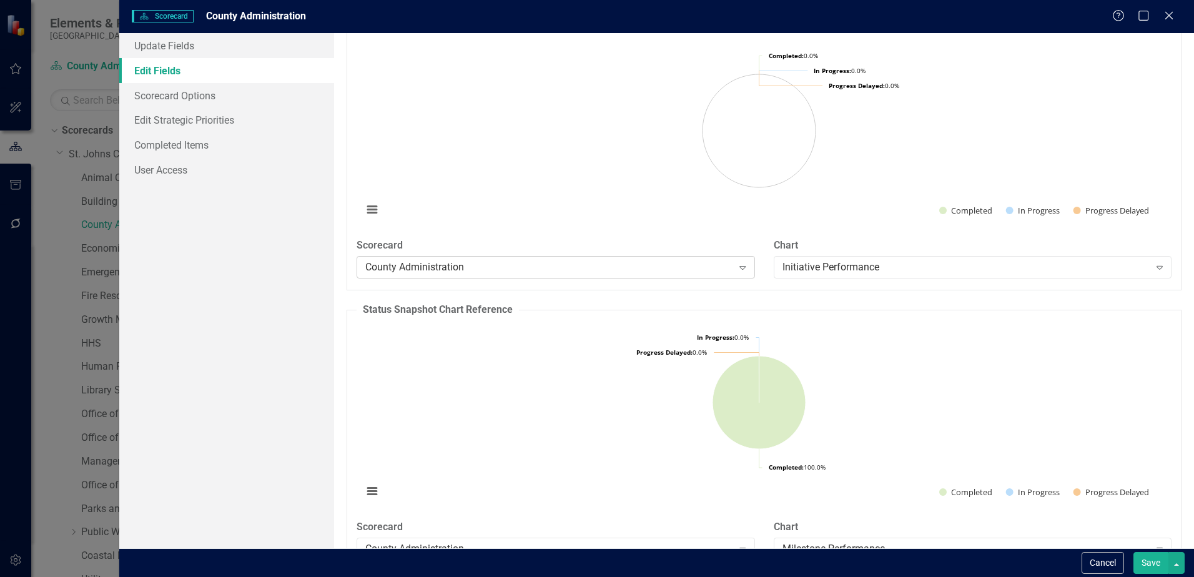
scroll to position [1062, 0]
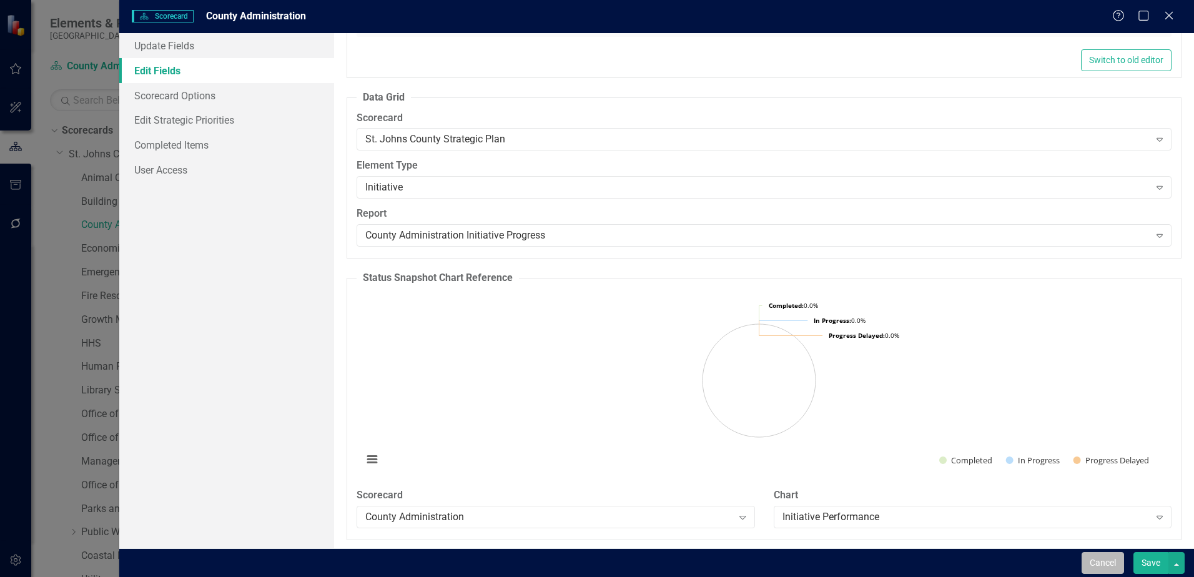
click at [1105, 560] on button "Cancel" at bounding box center [1103, 563] width 42 height 22
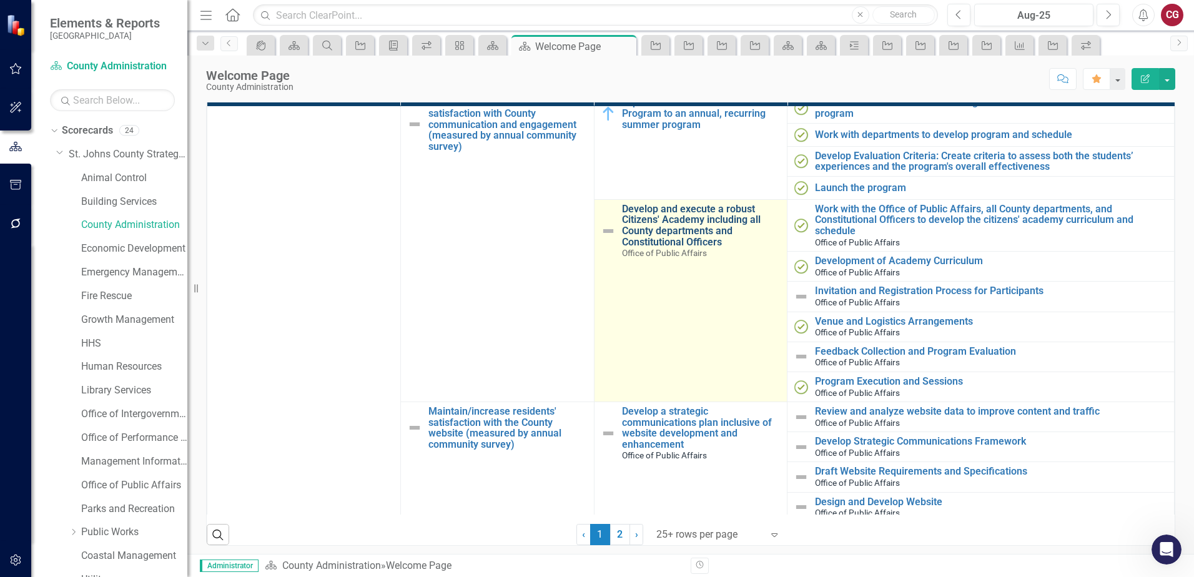
click at [680, 213] on link "Develop and execute a robust Citizens' Academy including all County departments…" at bounding box center [701, 226] width 159 height 44
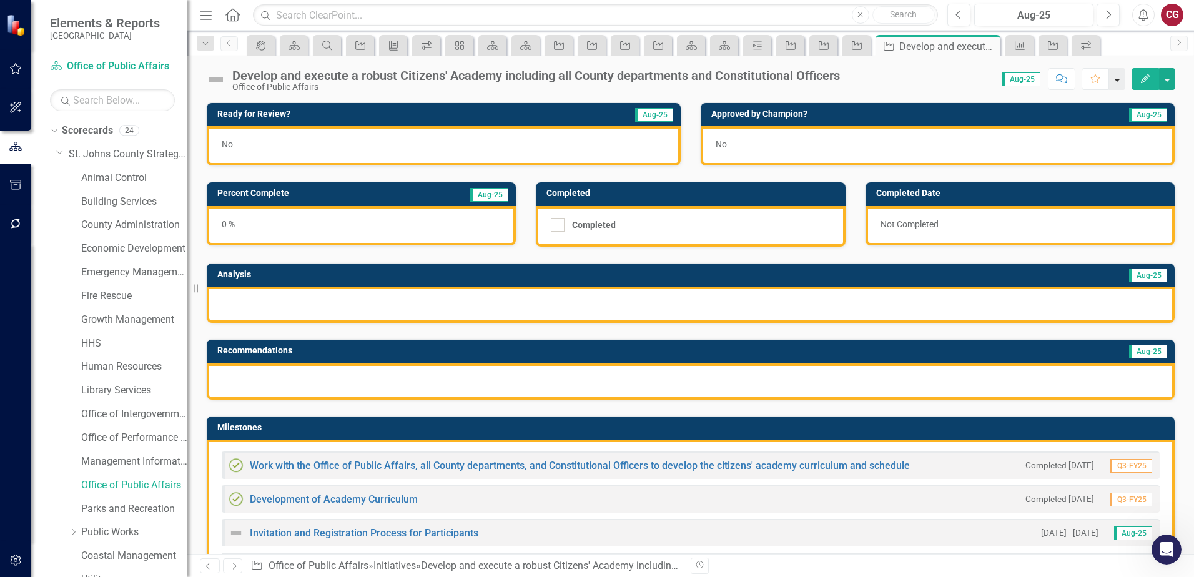
click at [1118, 81] on button "button" at bounding box center [1117, 79] width 16 height 22
click at [1172, 81] on button "button" at bounding box center [1167, 79] width 16 height 22
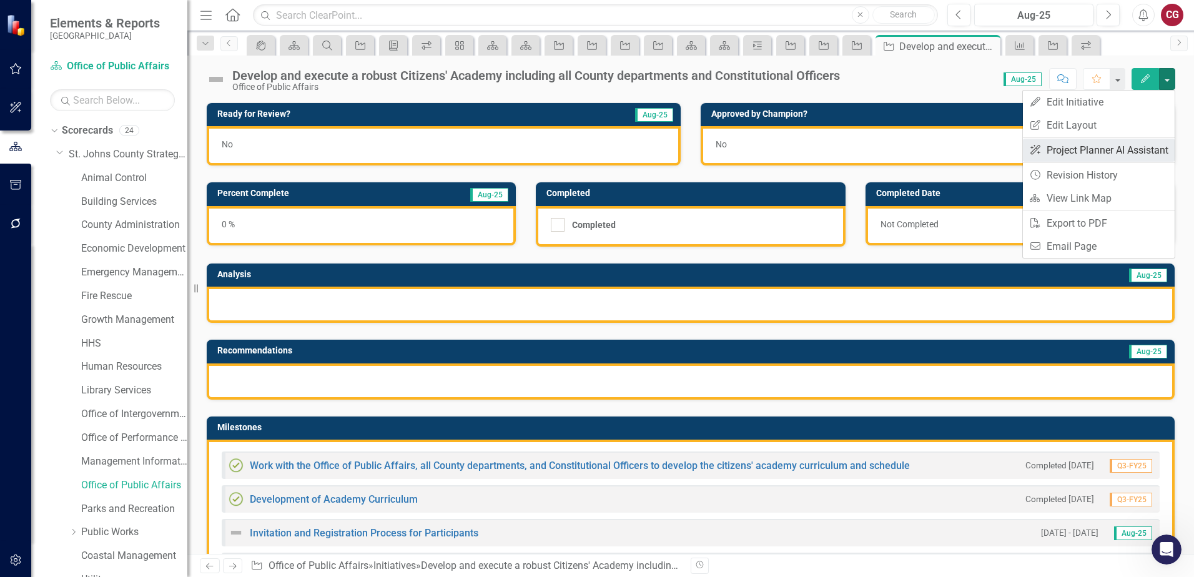
click at [1124, 149] on link "ClearPoint AI Project Planner AI Assistant" at bounding box center [1099, 150] width 152 height 23
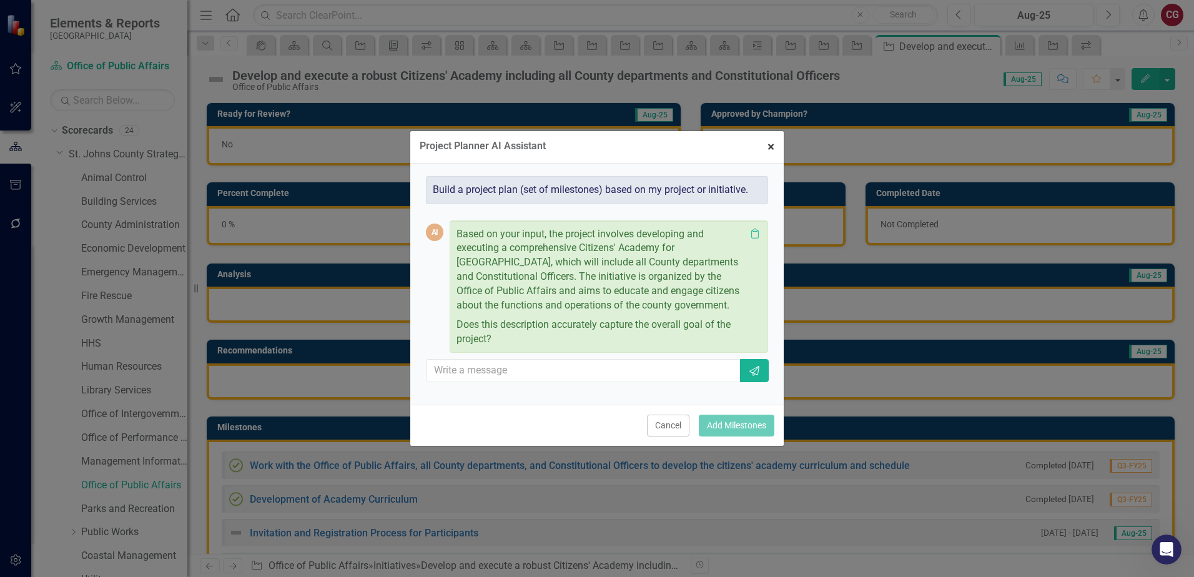
click at [770, 153] on span "×" at bounding box center [771, 146] width 7 height 15
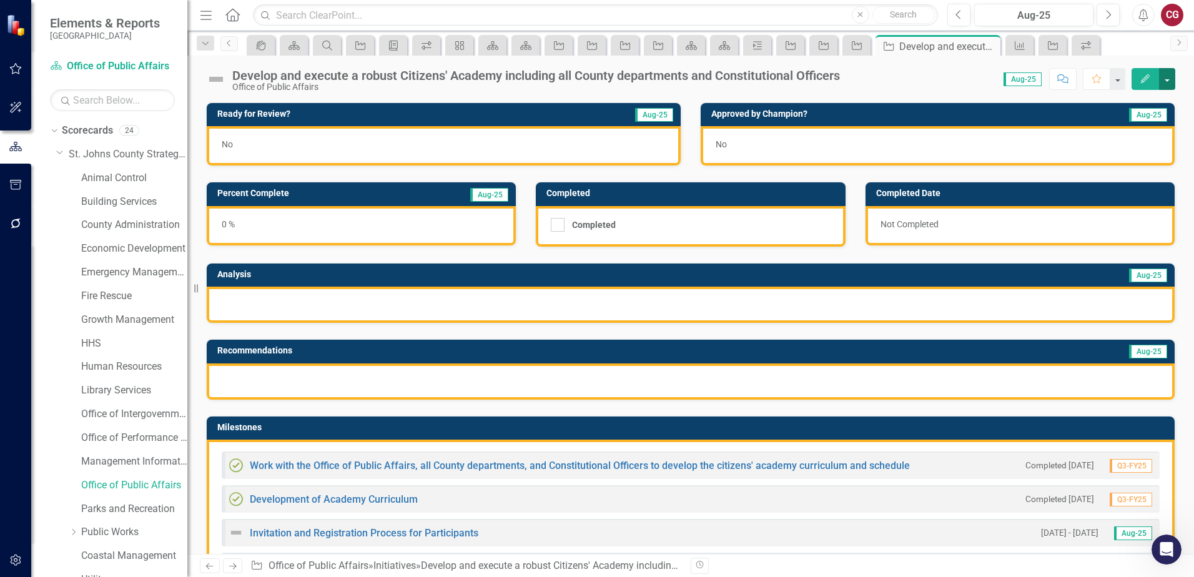
click at [1164, 80] on button "button" at bounding box center [1167, 79] width 16 height 22
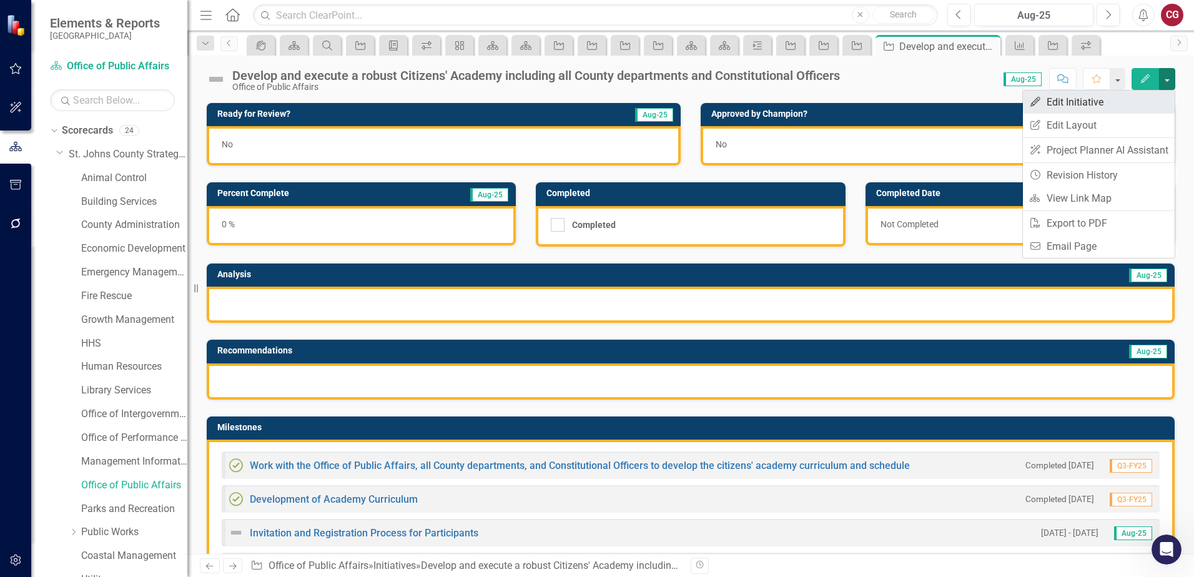
click at [1079, 99] on link "Edit Edit Initiative" at bounding box center [1099, 102] width 152 height 23
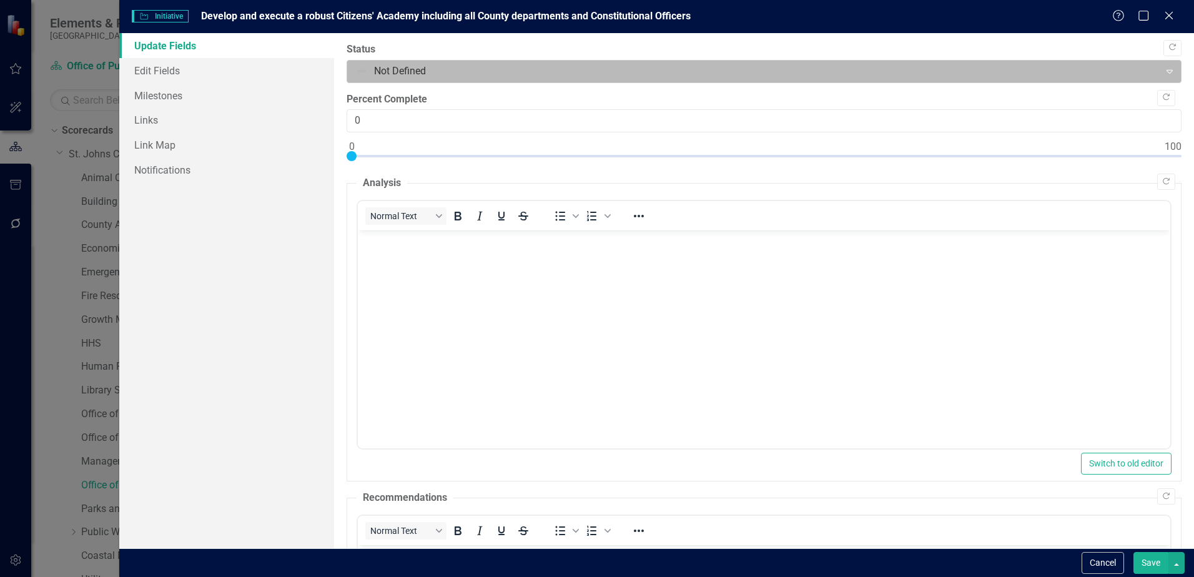
click at [437, 72] on div at bounding box center [753, 71] width 796 height 17
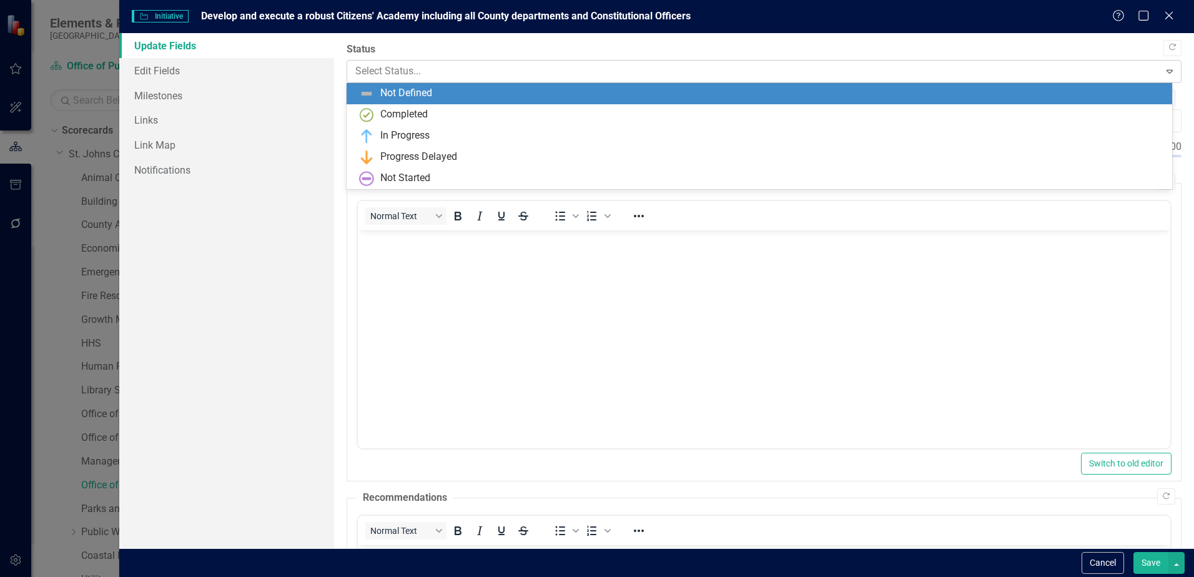
click at [437, 74] on div at bounding box center [753, 71] width 796 height 17
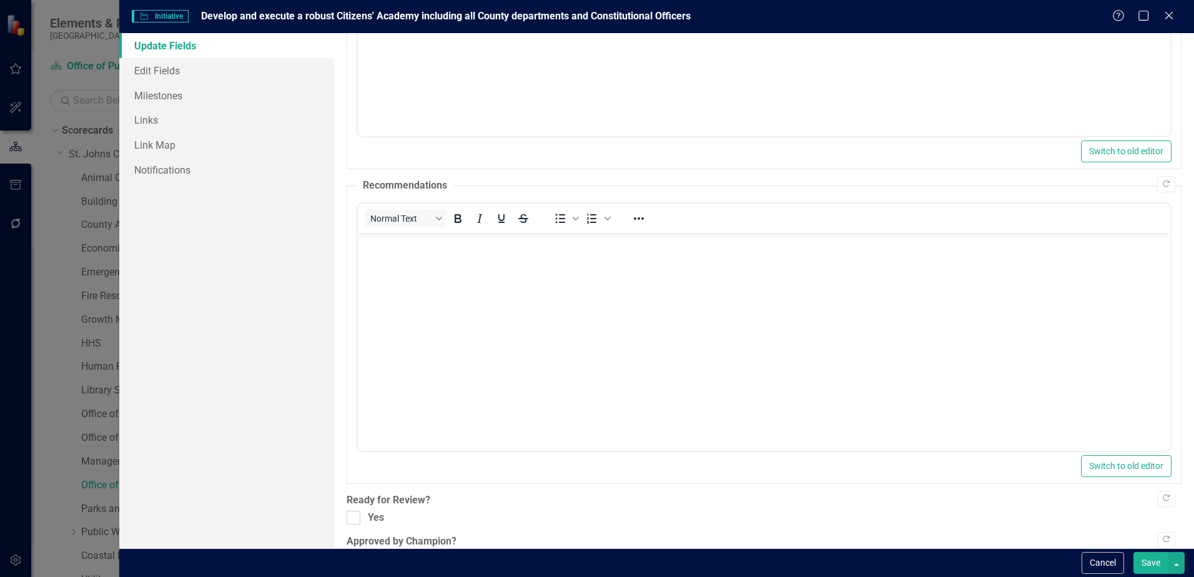
scroll to position [349, 0]
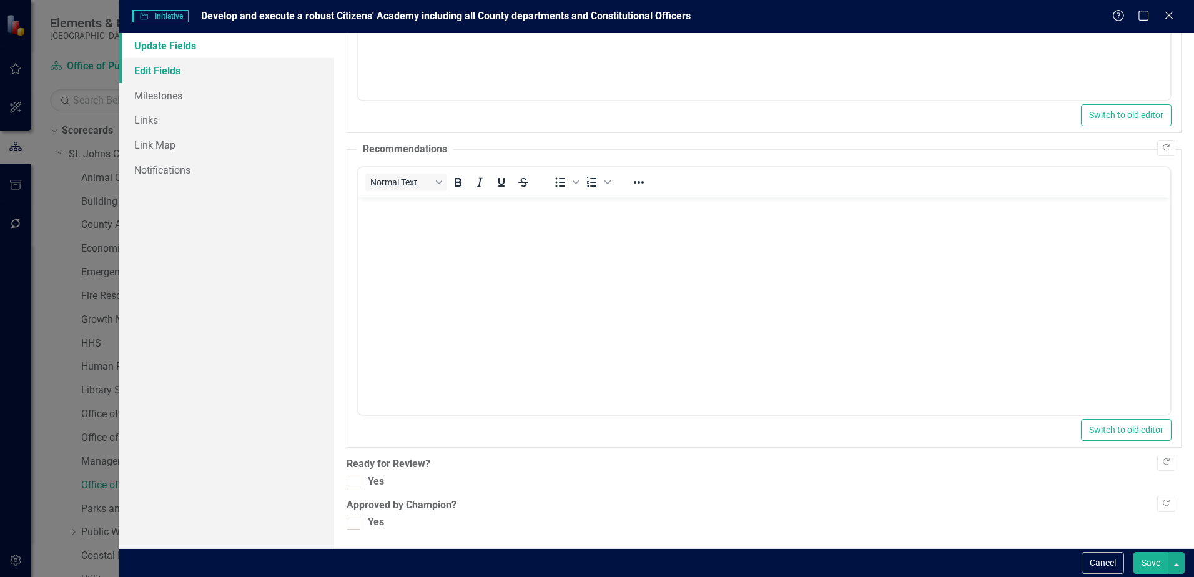
click at [167, 71] on link "Edit Fields" at bounding box center [226, 70] width 215 height 25
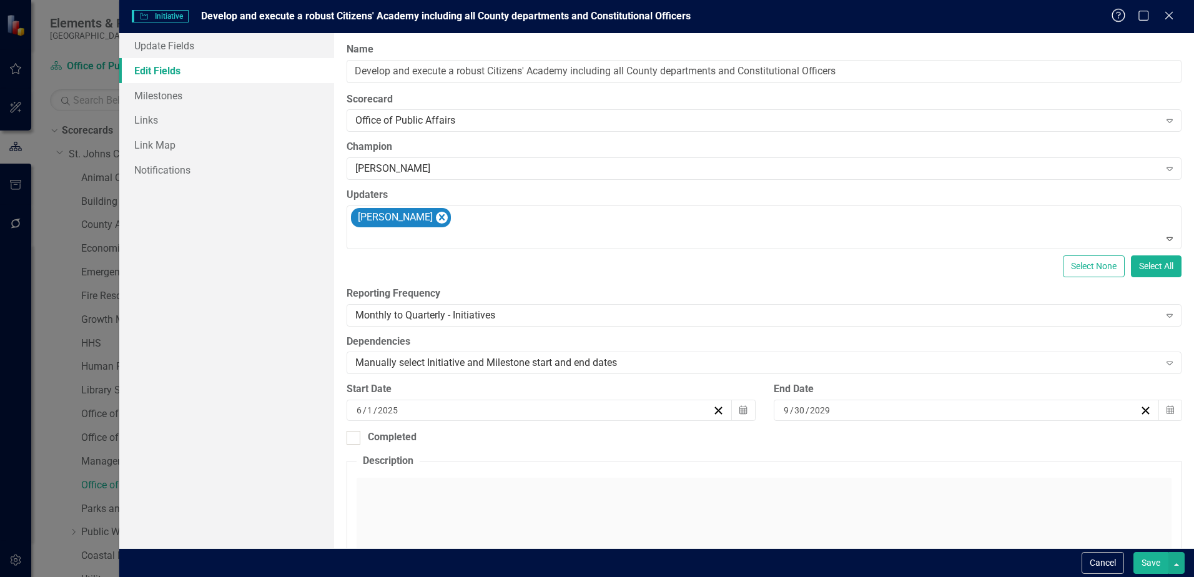
click at [1114, 13] on icon "Help" at bounding box center [1119, 15] width 16 height 12
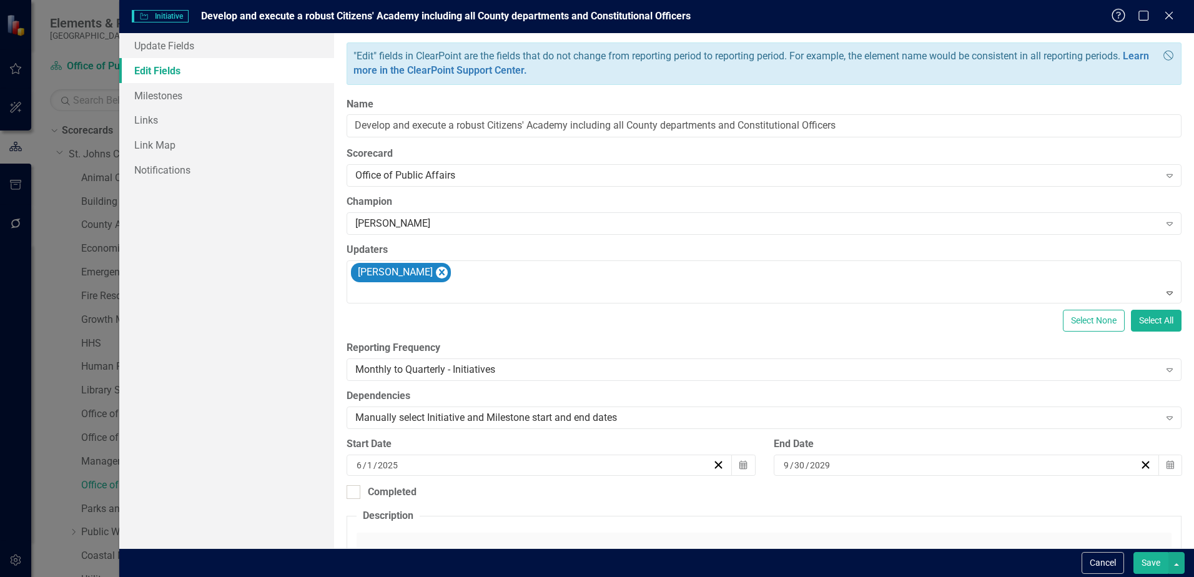
click at [1124, 16] on icon "Help" at bounding box center [1119, 15] width 16 height 12
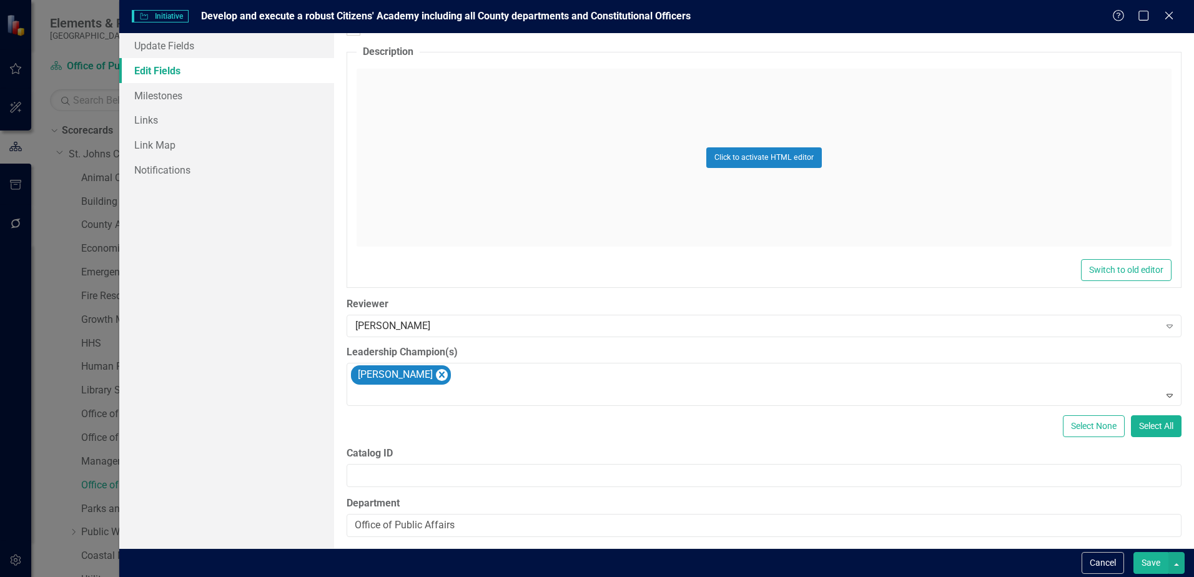
scroll to position [417, 0]
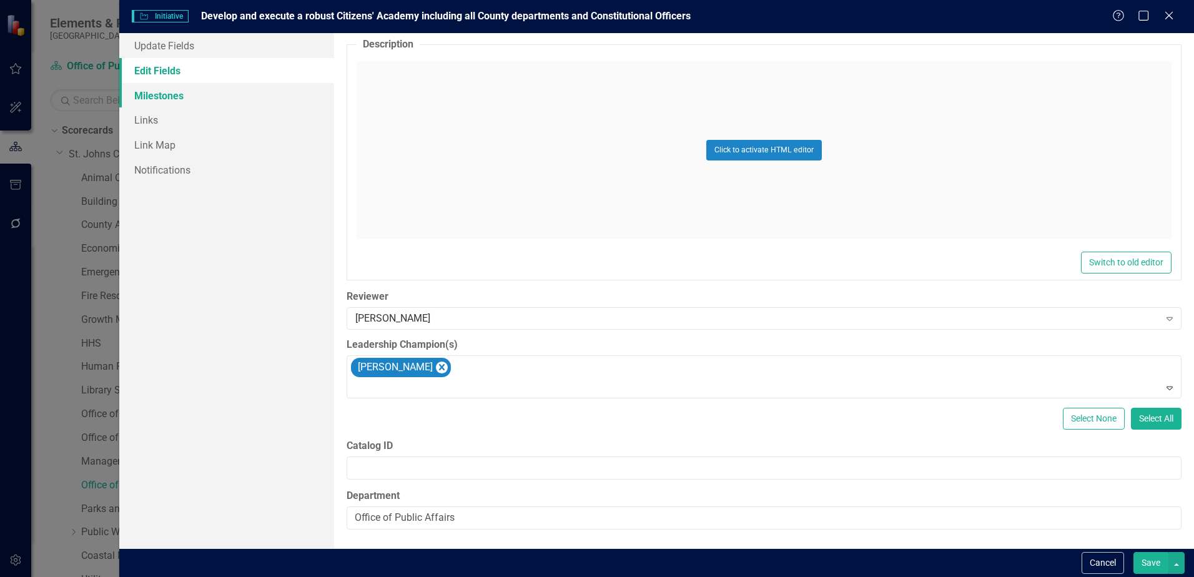
click at [166, 98] on link "Milestones" at bounding box center [226, 95] width 215 height 25
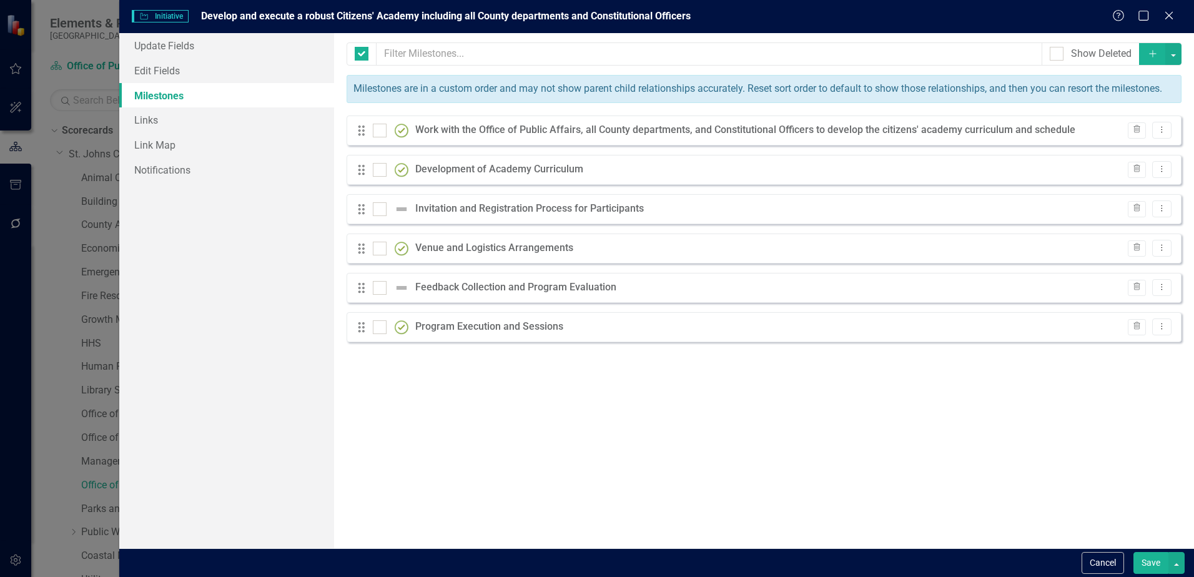
checkbox input "false"
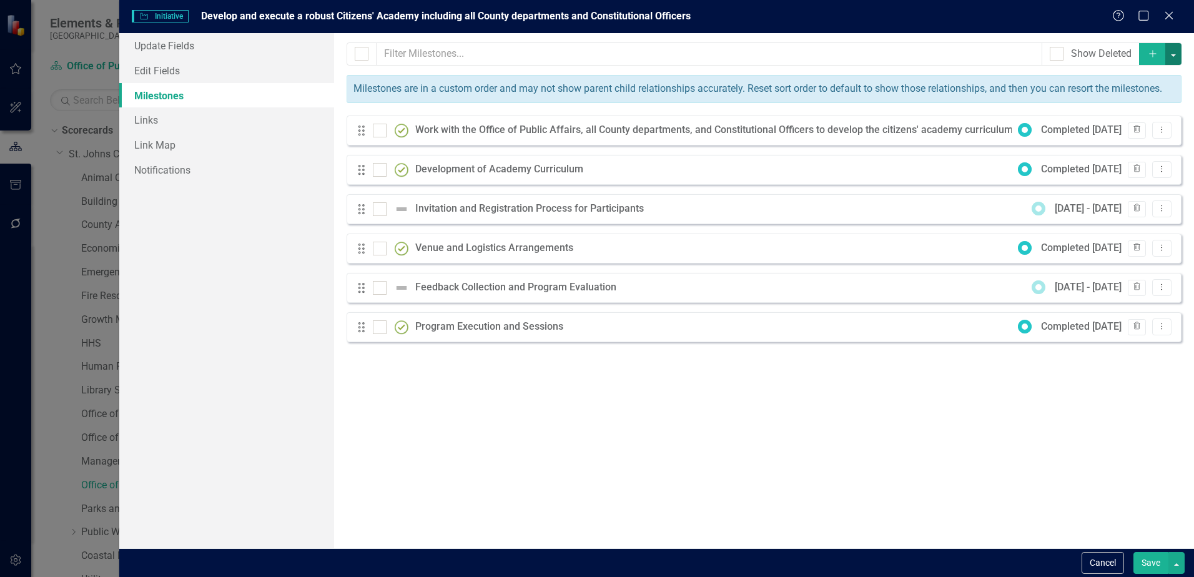
click at [1172, 52] on button "button" at bounding box center [1174, 54] width 16 height 22
click at [186, 112] on link "Links" at bounding box center [226, 119] width 215 height 25
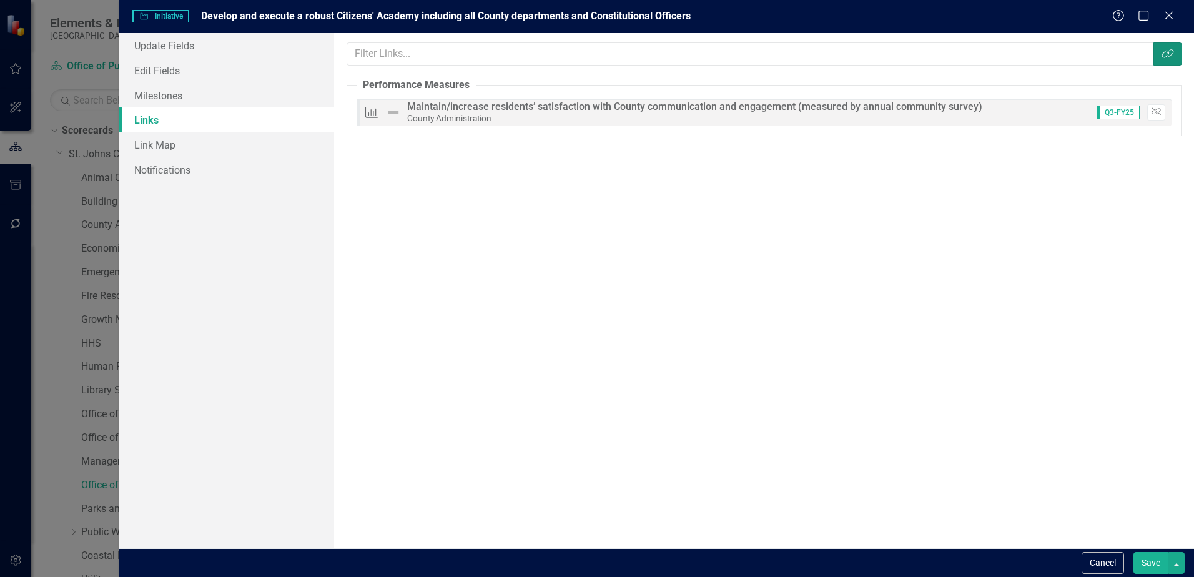
click at [1167, 52] on icon "Link Tag" at bounding box center [1168, 54] width 12 height 10
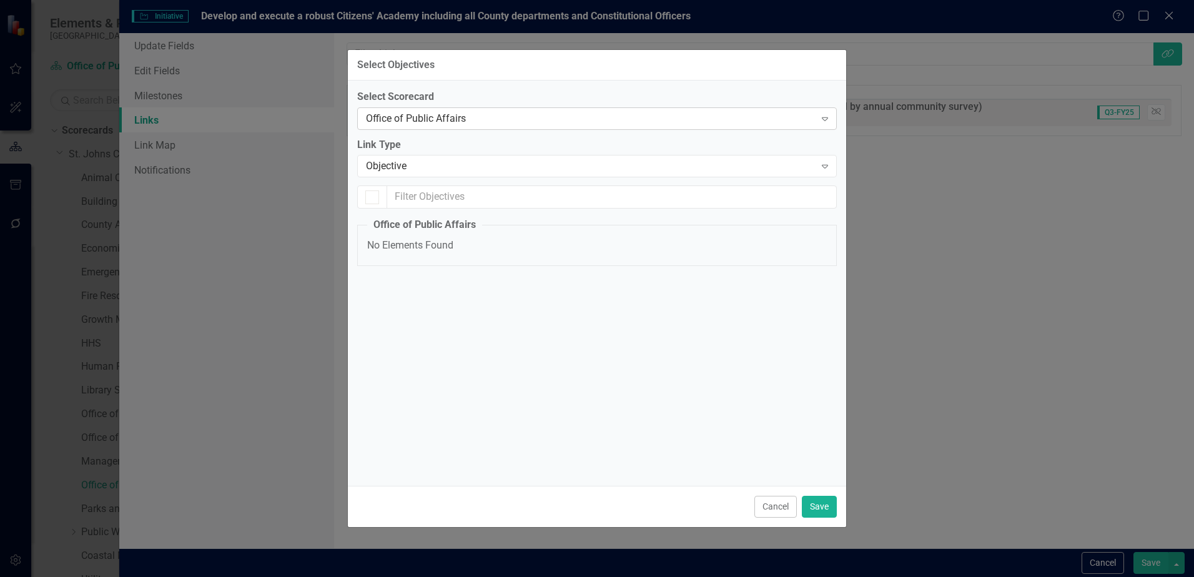
click at [550, 117] on div "Office of Public Affairs" at bounding box center [590, 118] width 449 height 14
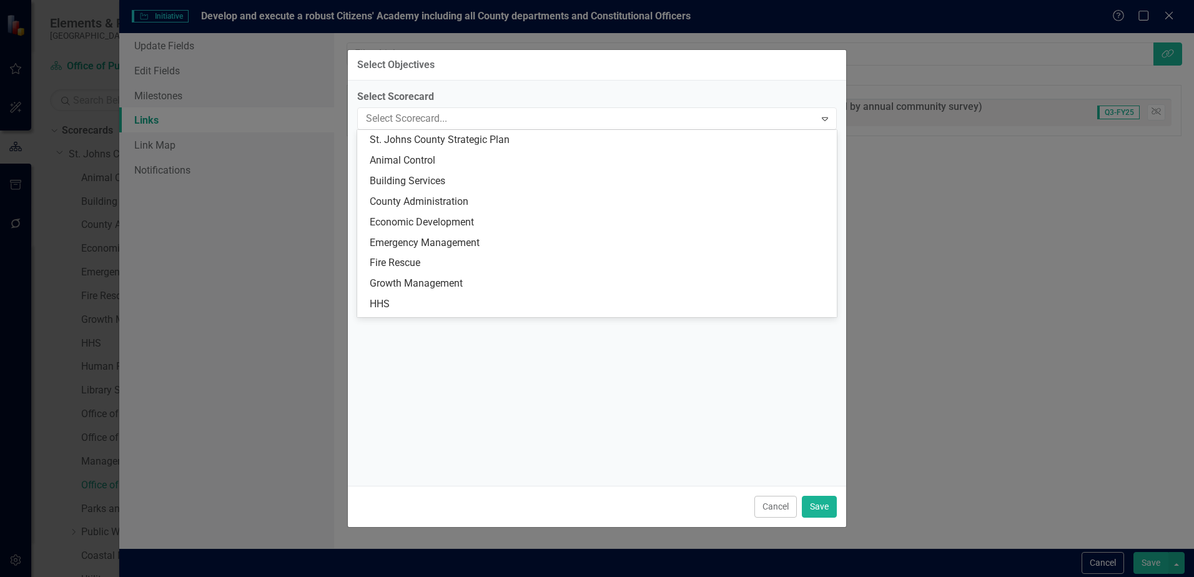
scroll to position [287, 0]
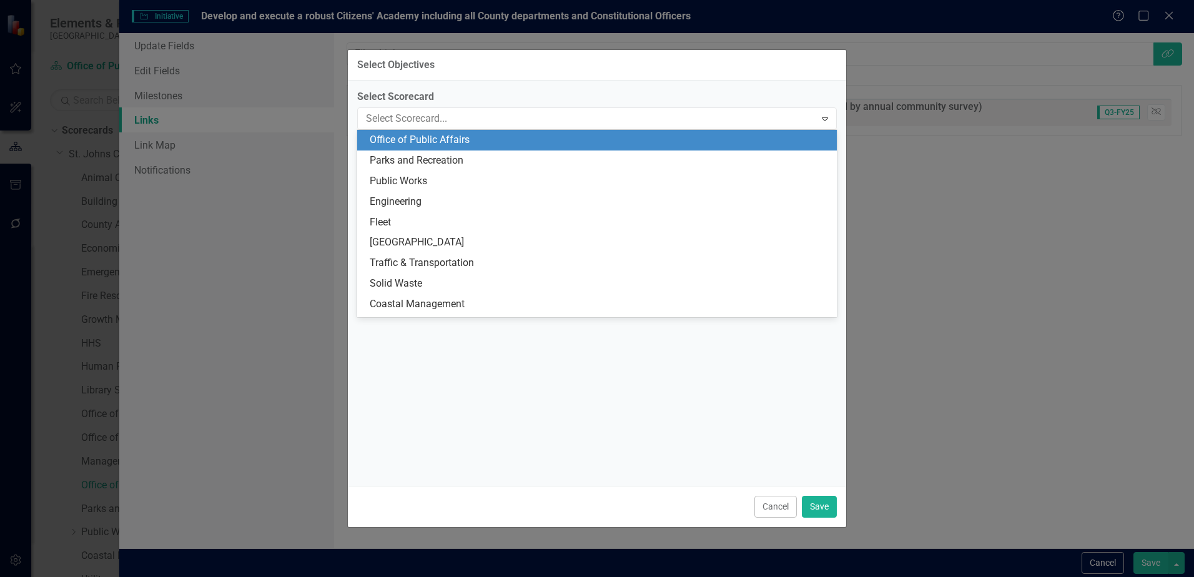
click at [550, 147] on div "Office of Public Affairs" at bounding box center [600, 140] width 460 height 14
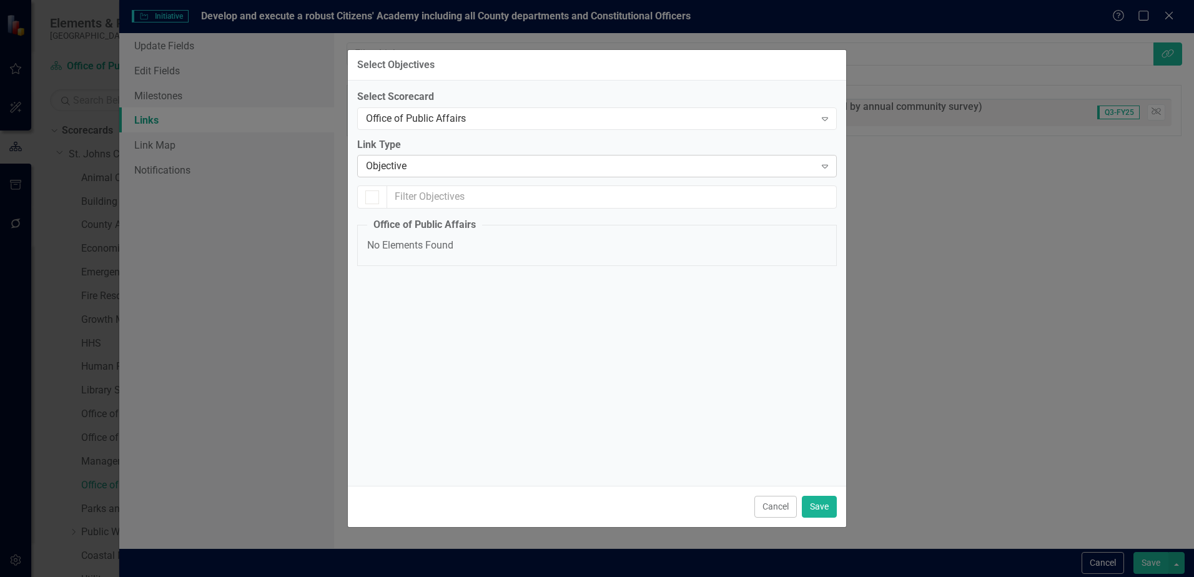
click at [467, 176] on div "Objective Expand" at bounding box center [597, 166] width 480 height 22
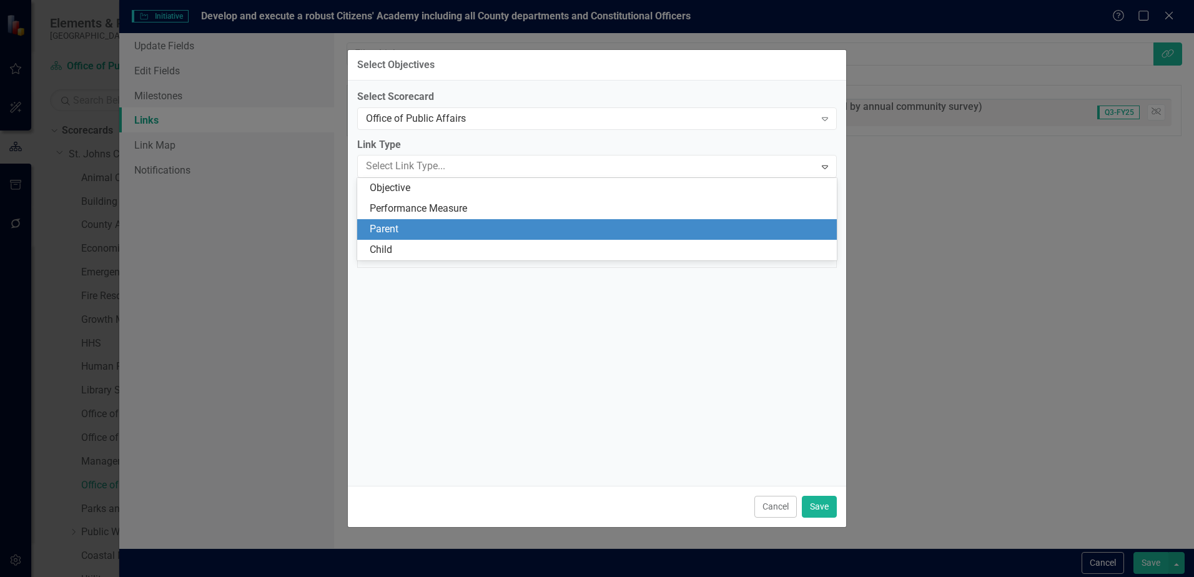
click at [423, 229] on div "Parent" at bounding box center [600, 229] width 460 height 14
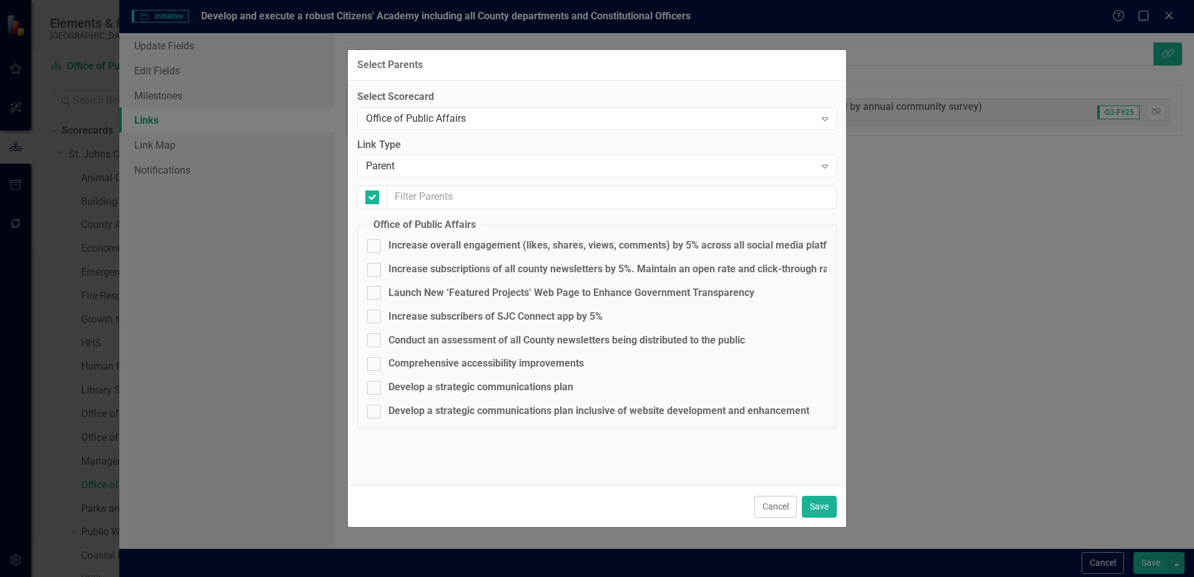
checkbox input "false"
click at [402, 169] on div "Parent" at bounding box center [590, 166] width 449 height 14
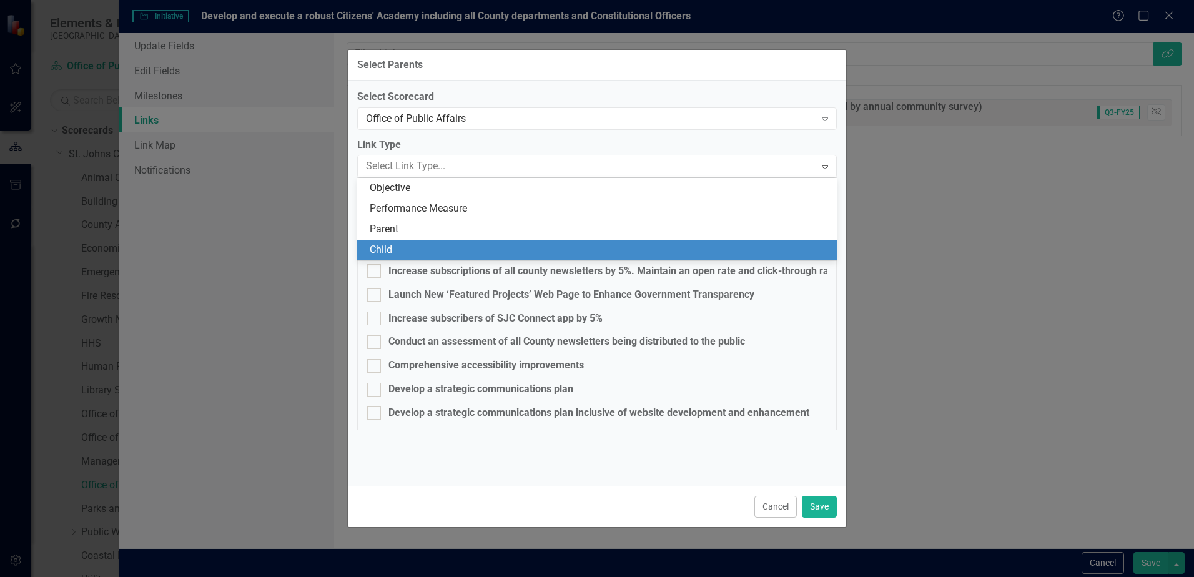
click at [404, 244] on div "Child" at bounding box center [600, 250] width 460 height 14
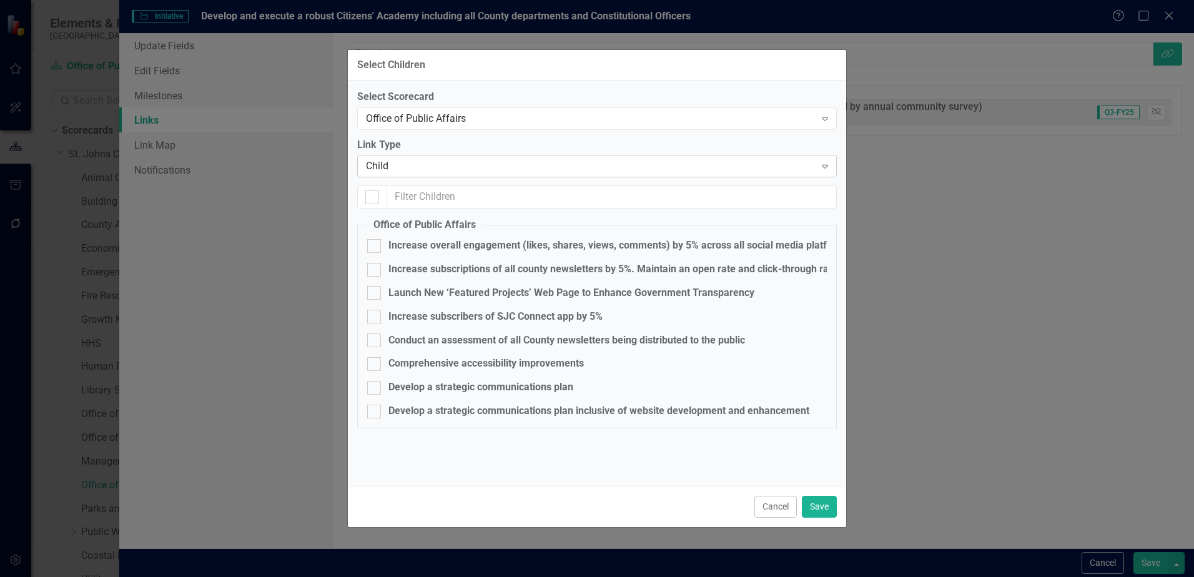
click at [438, 174] on div "Child Expand" at bounding box center [597, 166] width 480 height 22
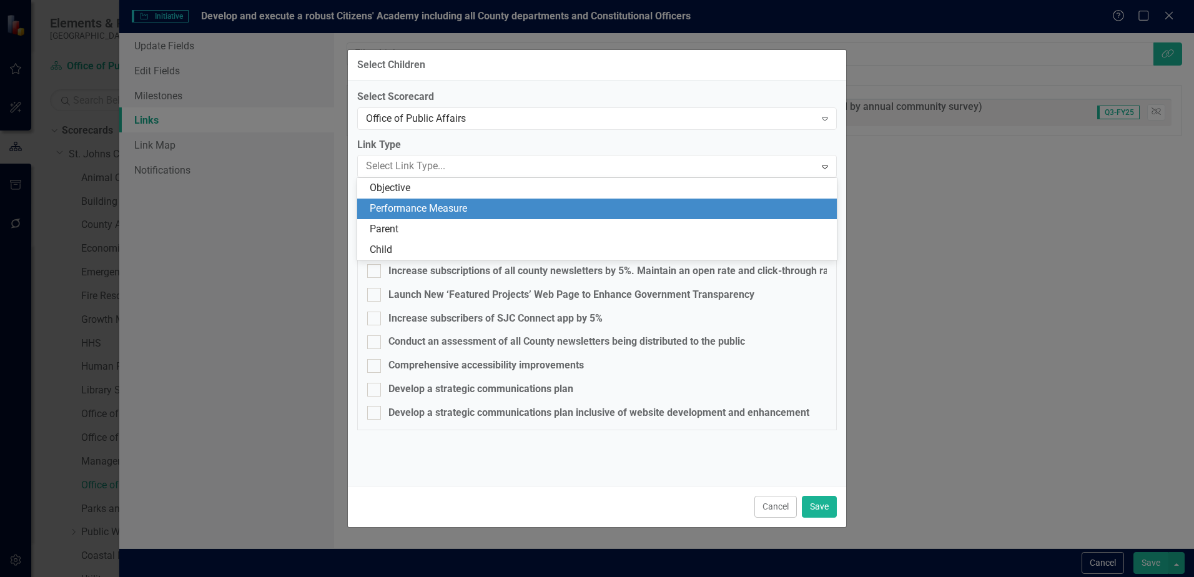
click at [412, 213] on div "Performance Measure" at bounding box center [600, 209] width 460 height 14
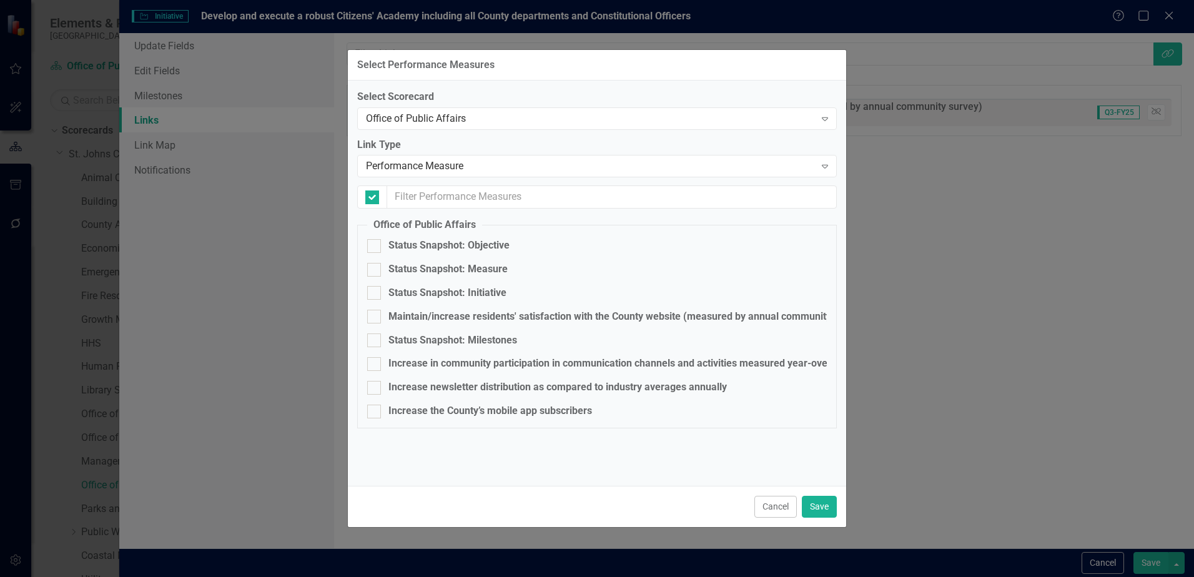
checkbox input "false"
click at [493, 120] on div "Office of Public Affairs" at bounding box center [590, 118] width 449 height 14
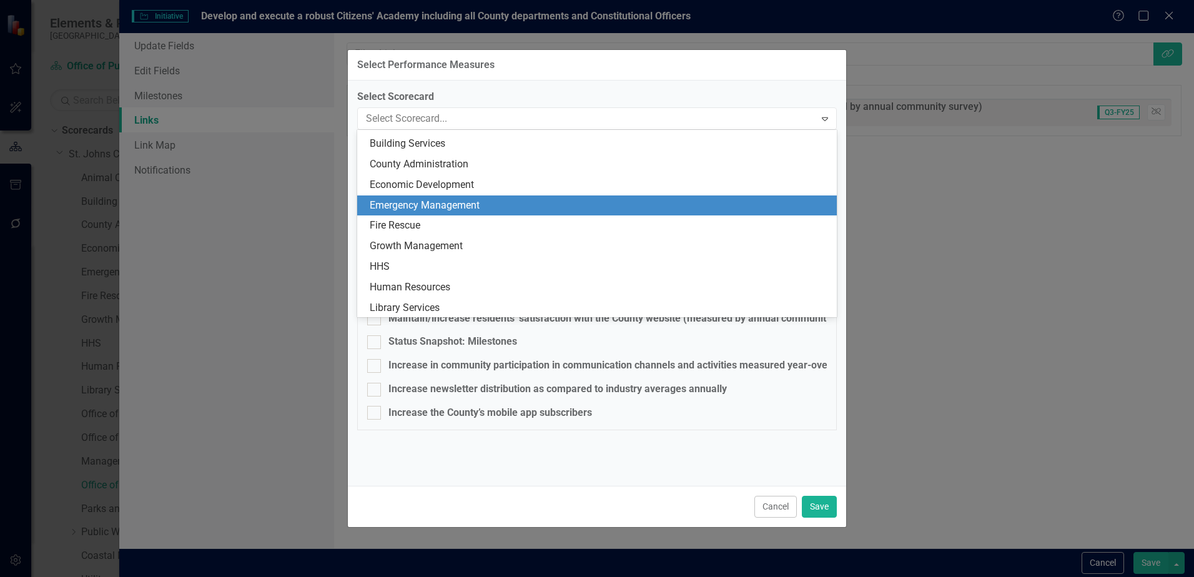
scroll to position [0, 0]
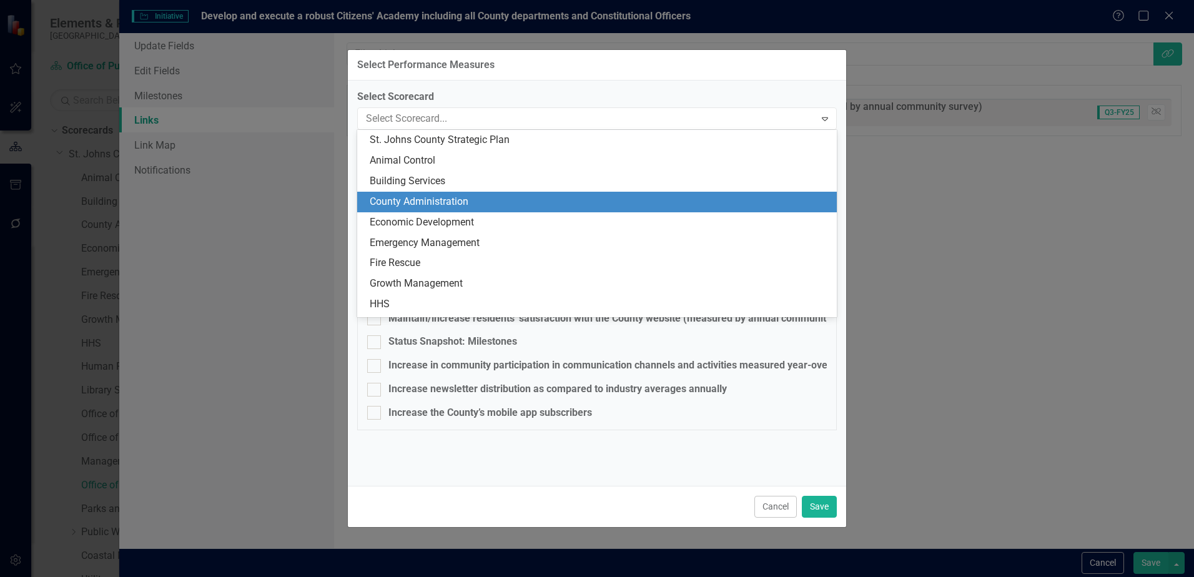
click at [442, 202] on div "County Administration" at bounding box center [600, 202] width 460 height 14
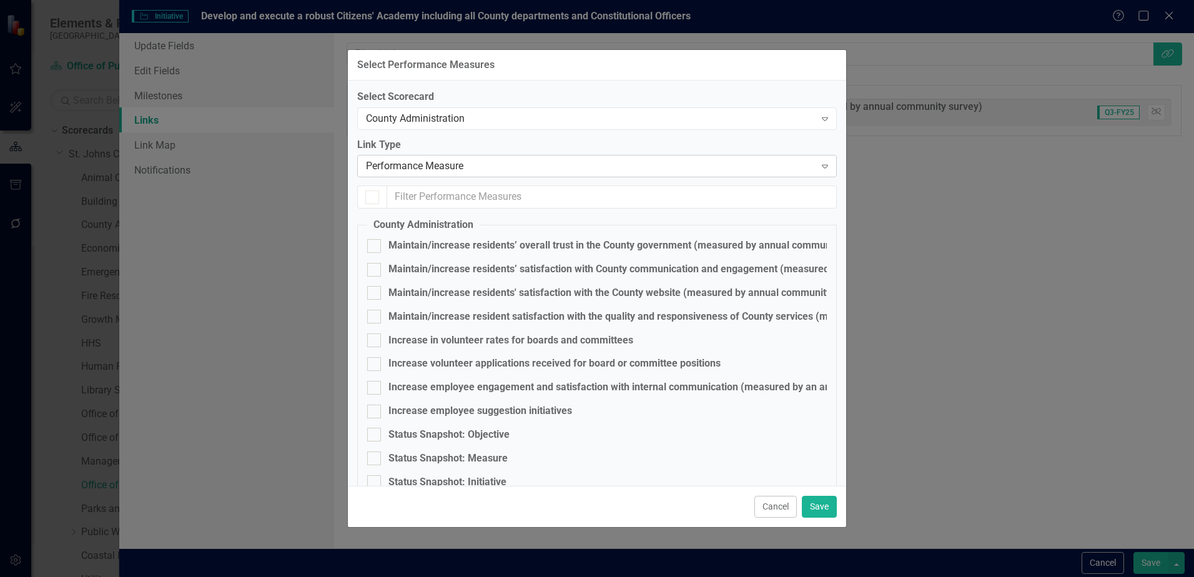
checkbox input "true"
checkbox input "false"
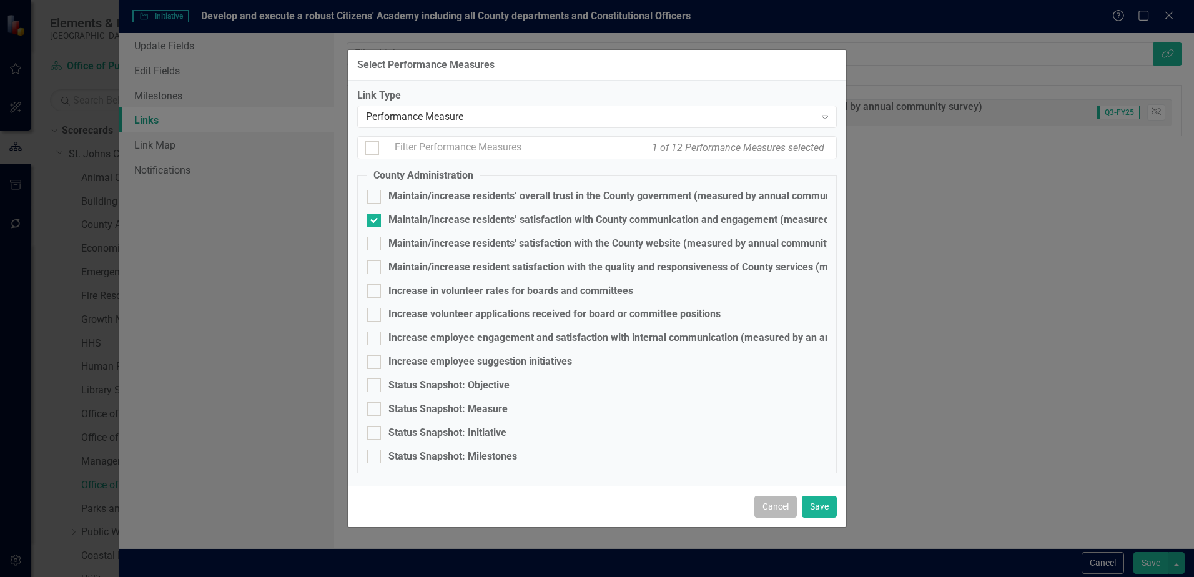
click at [782, 508] on button "Cancel" at bounding box center [776, 507] width 42 height 22
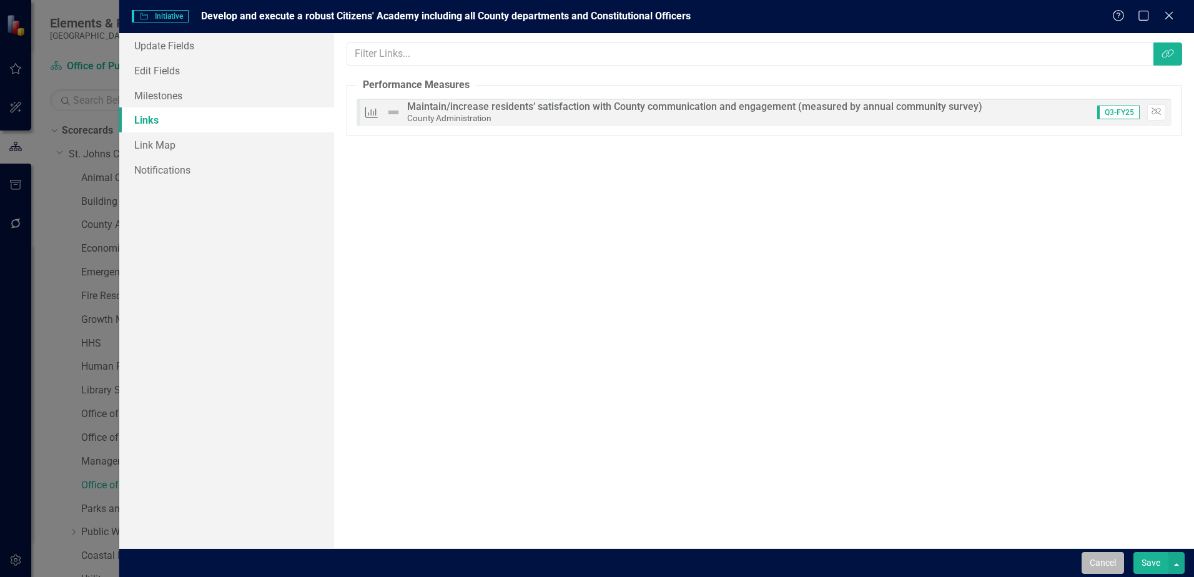
click at [1104, 567] on button "Cancel" at bounding box center [1103, 563] width 42 height 22
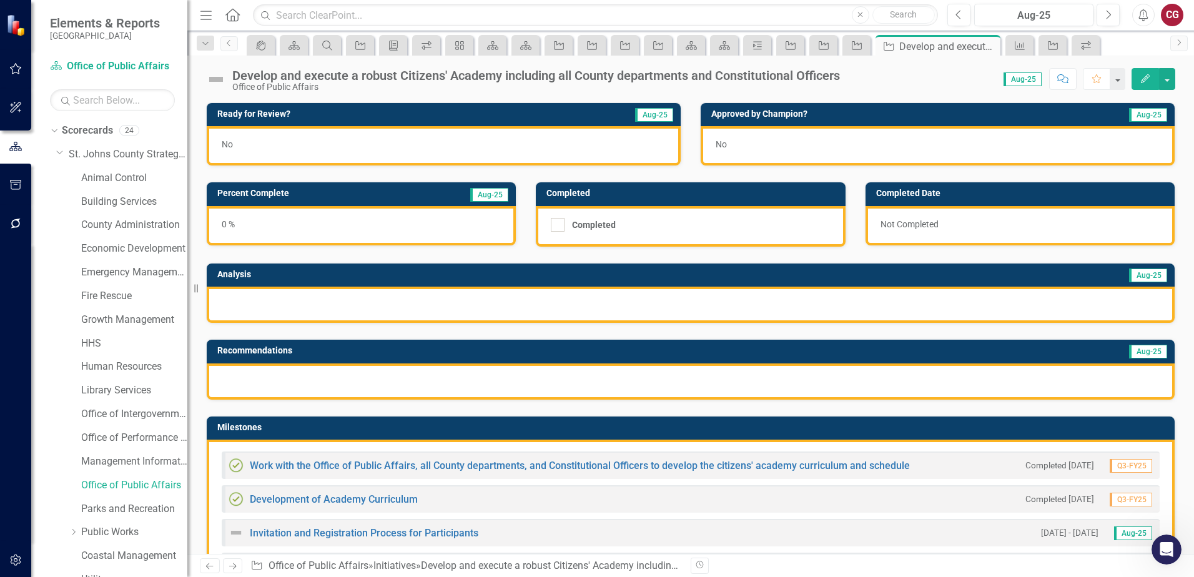
drag, startPoint x: 661, startPoint y: 322, endPoint x: 696, endPoint y: 415, distance: 99.6
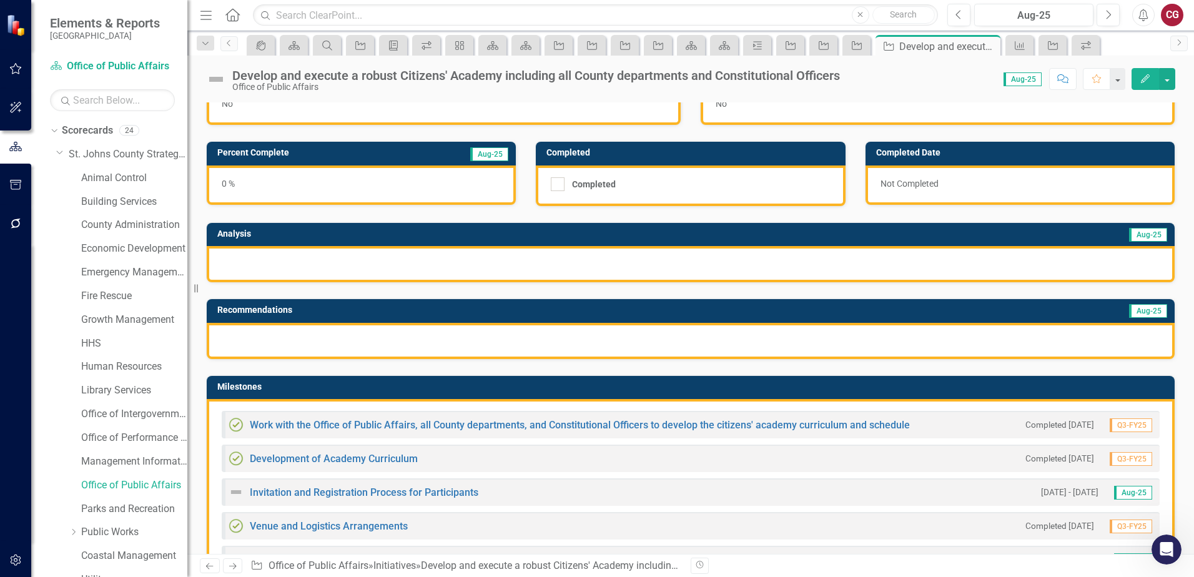
scroll to position [62, 0]
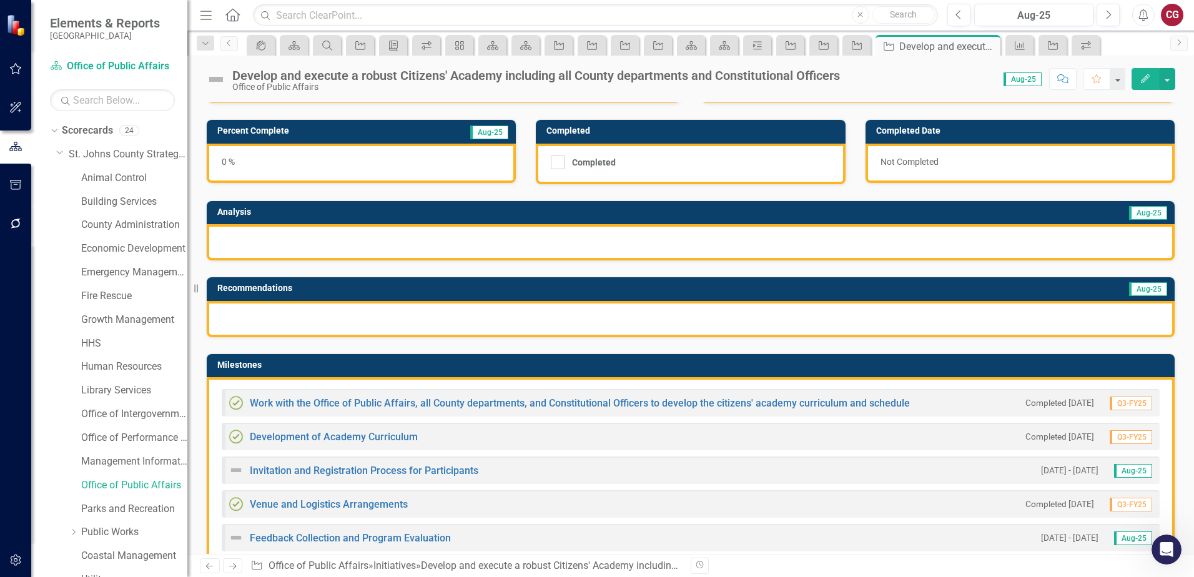
click at [593, 362] on h3 "Milestones" at bounding box center [692, 364] width 951 height 9
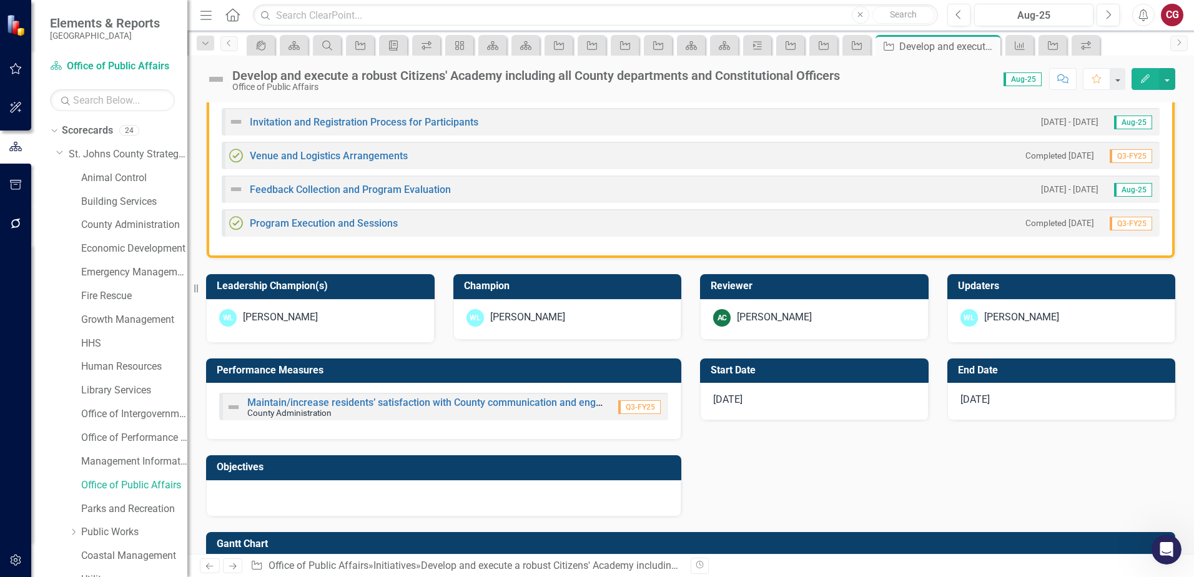
scroll to position [500, 0]
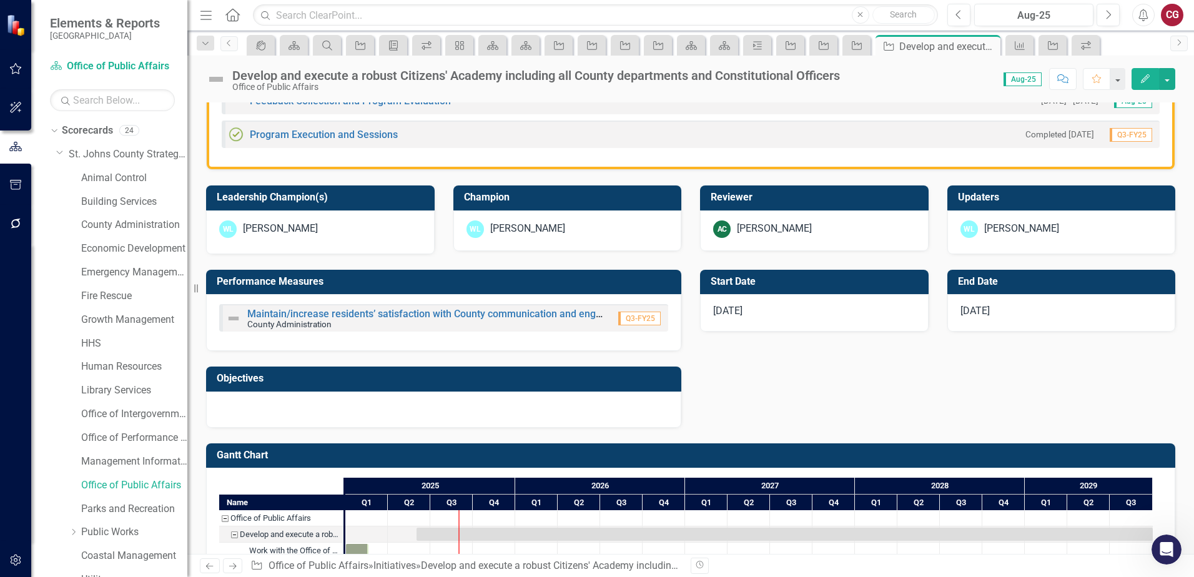
click at [337, 412] on div at bounding box center [443, 410] width 475 height 36
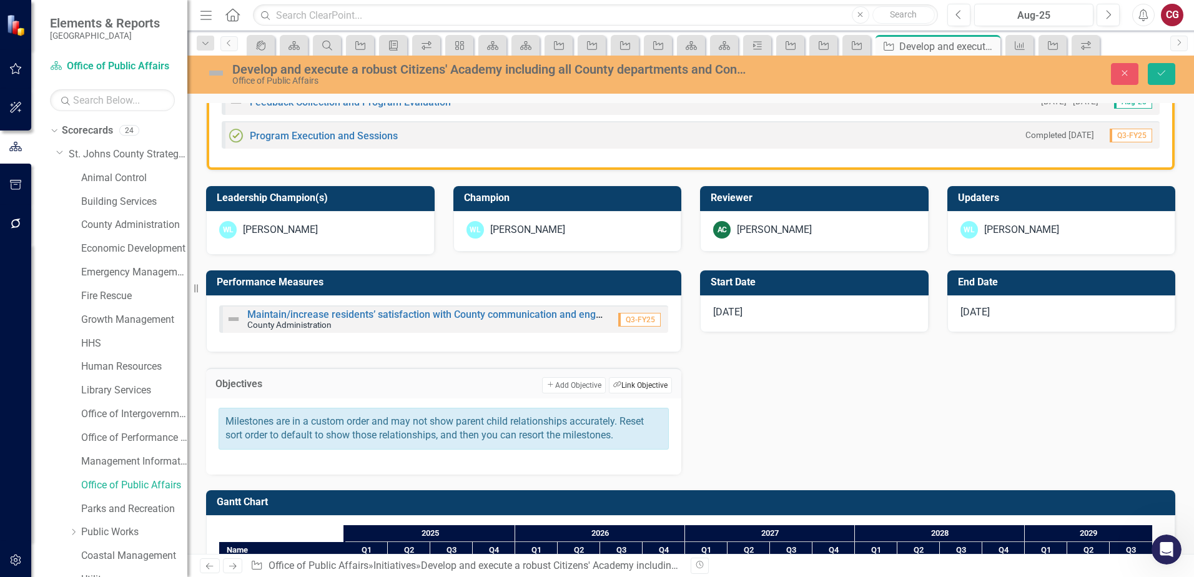
click at [641, 390] on button "Link Tag Link Objective" at bounding box center [640, 385] width 63 height 16
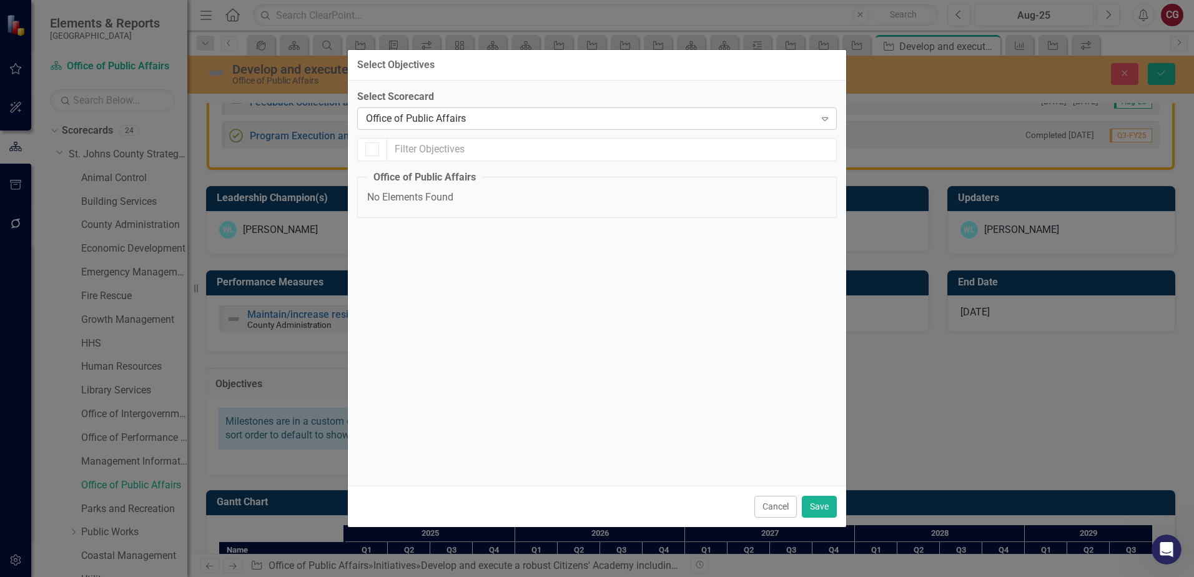
click at [481, 126] on div "Office of Public Affairs Expand" at bounding box center [597, 118] width 480 height 22
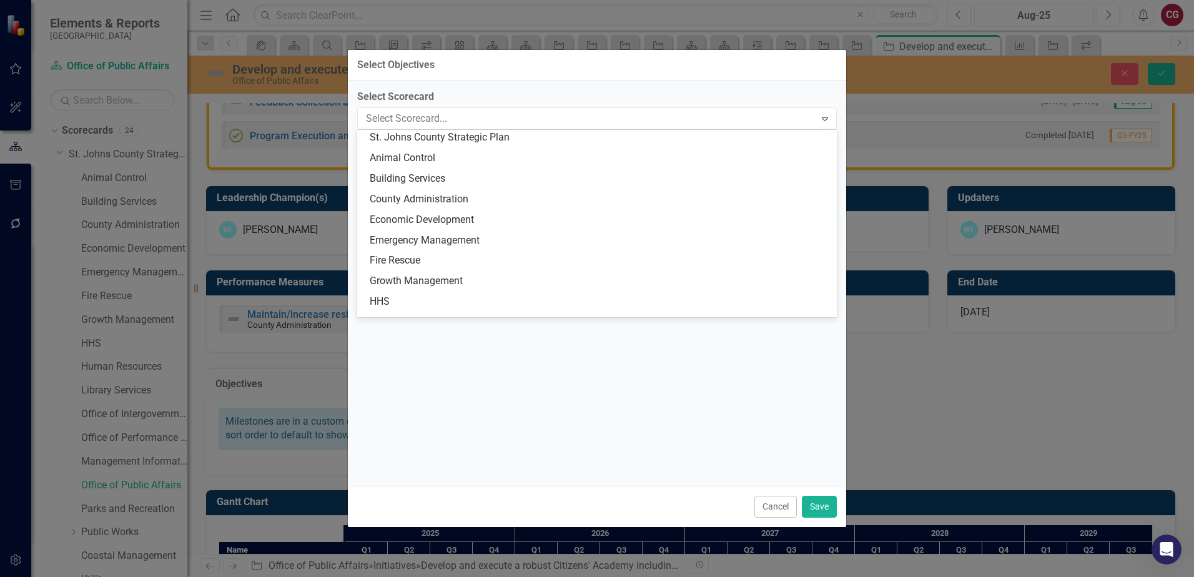
scroll to position [0, 0]
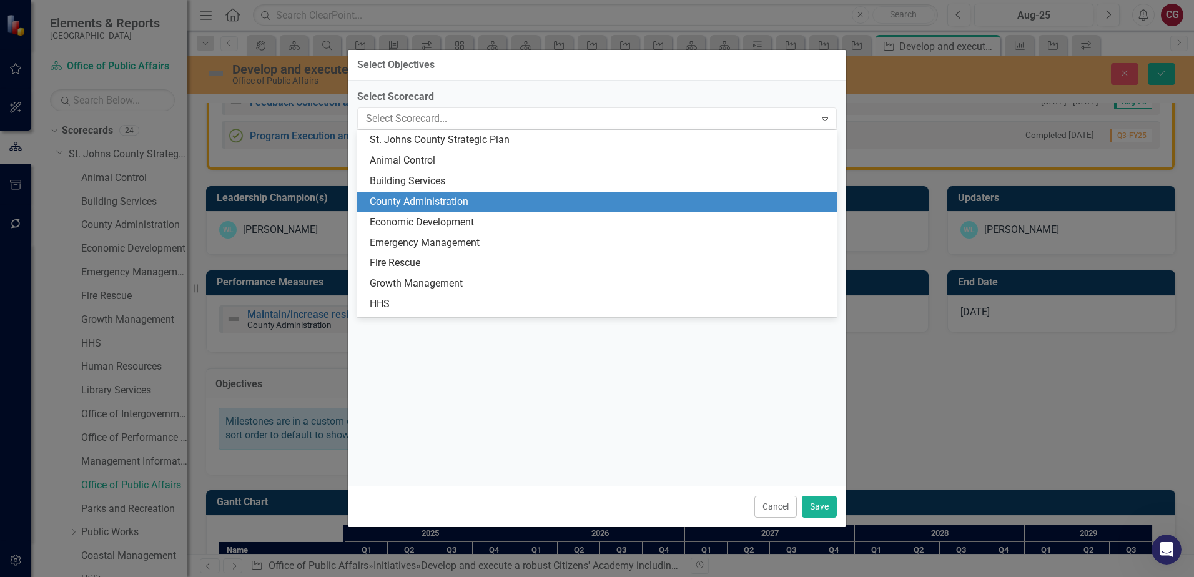
click at [475, 201] on div "County Administration" at bounding box center [600, 202] width 460 height 14
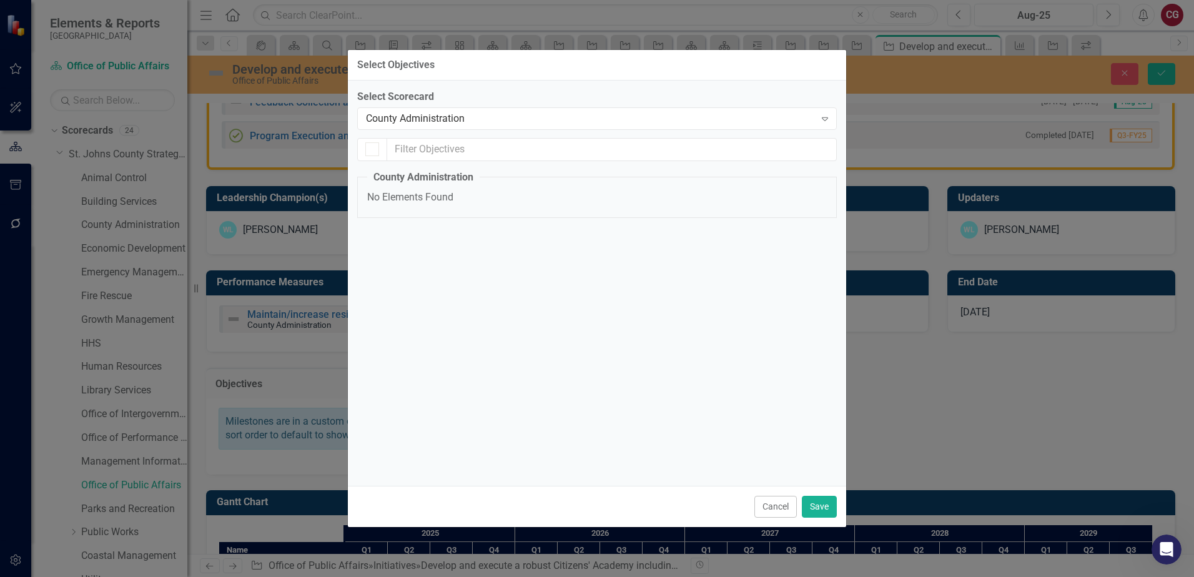
click at [447, 250] on div "Select Scorecard County Administration Expand County Administration No Elements…" at bounding box center [597, 283] width 480 height 387
click at [414, 161] on input "text" at bounding box center [612, 149] width 450 height 23
click at [415, 156] on input "text" at bounding box center [612, 149] width 450 height 23
click at [423, 203] on span "No Elements Found" at bounding box center [410, 197] width 86 height 12
click at [501, 120] on div "County Administration" at bounding box center [590, 118] width 449 height 14
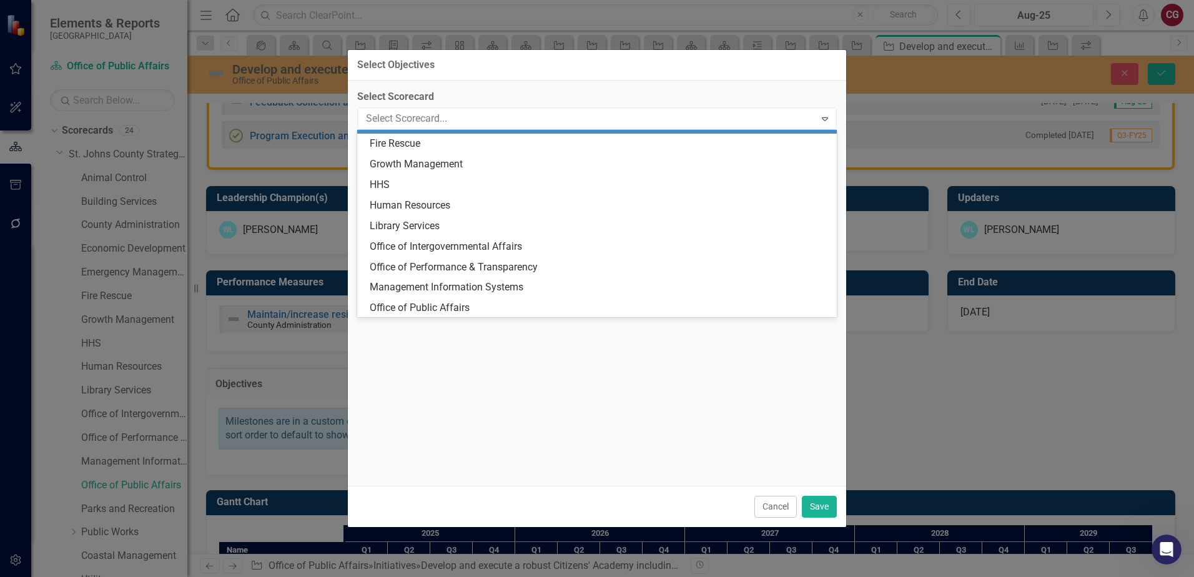
scroll to position [250, 0]
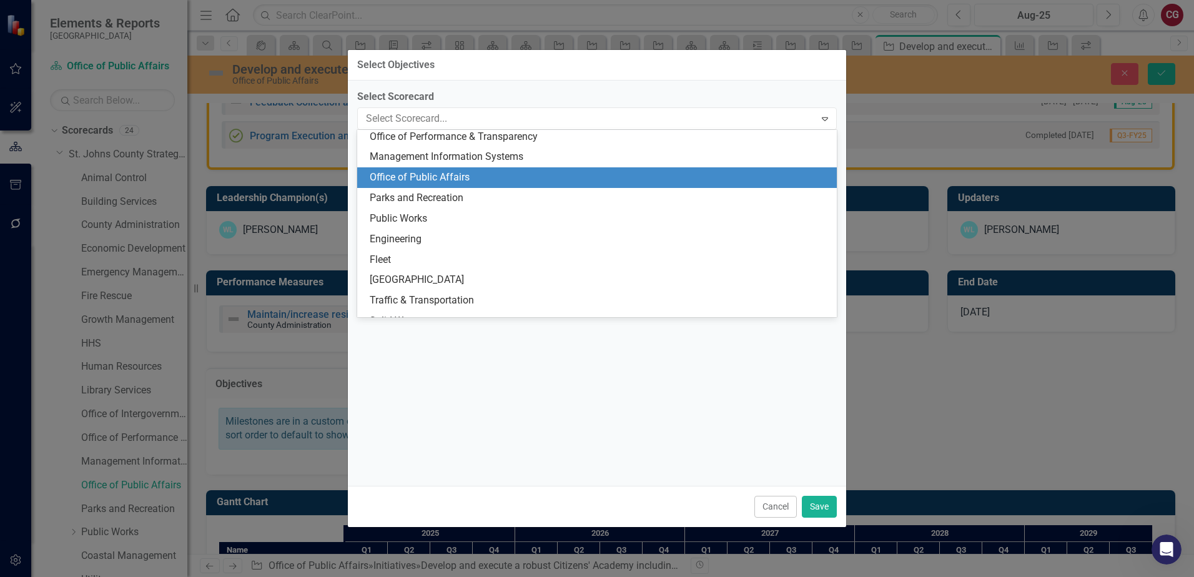
click at [445, 175] on div "Office of Public Affairs" at bounding box center [600, 178] width 460 height 14
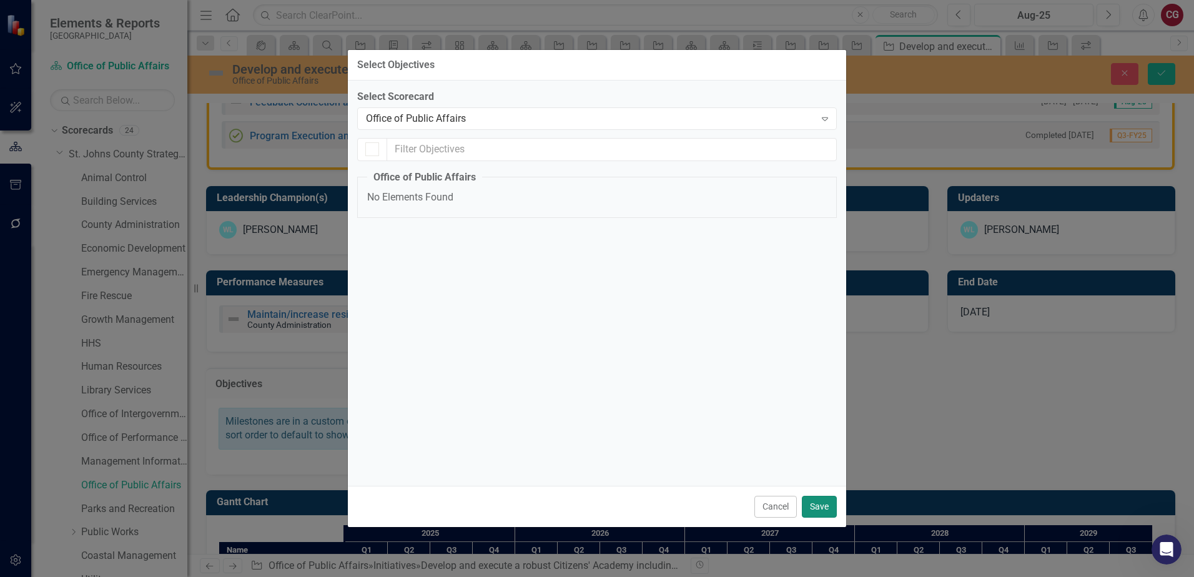
click at [811, 500] on button "Save" at bounding box center [819, 507] width 35 height 22
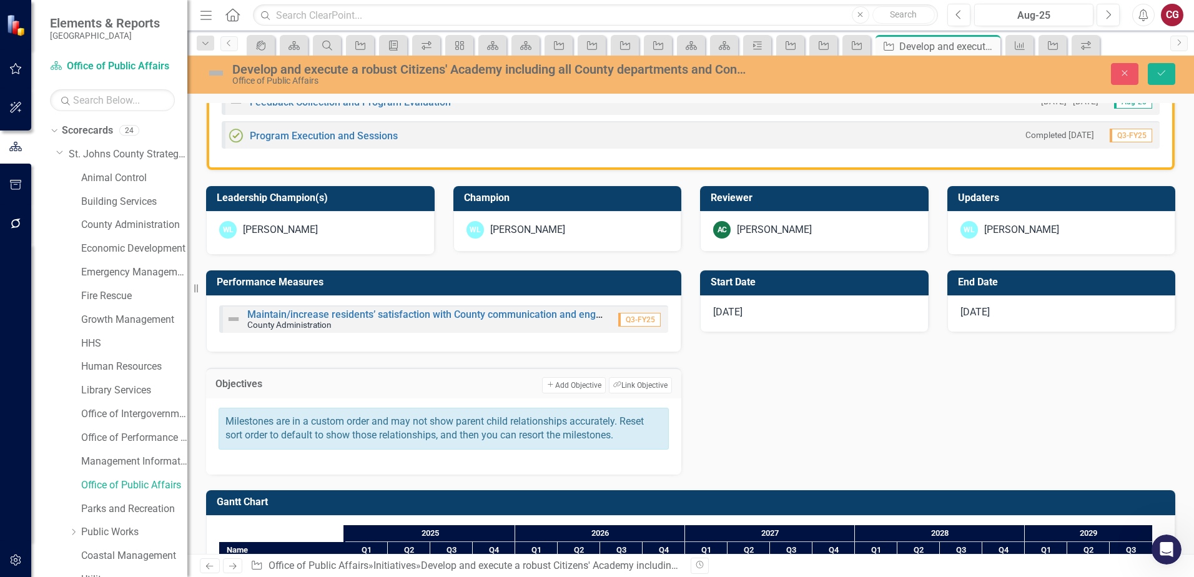
click at [745, 430] on div "Performance Measures Maintain/increase residents’ satisfaction with County comm…" at bounding box center [691, 365] width 988 height 220
click at [1166, 87] on div "Develop and execute a robust Citizens' Academy including all County departments…" at bounding box center [690, 75] width 1007 height 38
click at [1163, 79] on button "Save" at bounding box center [1161, 74] width 27 height 22
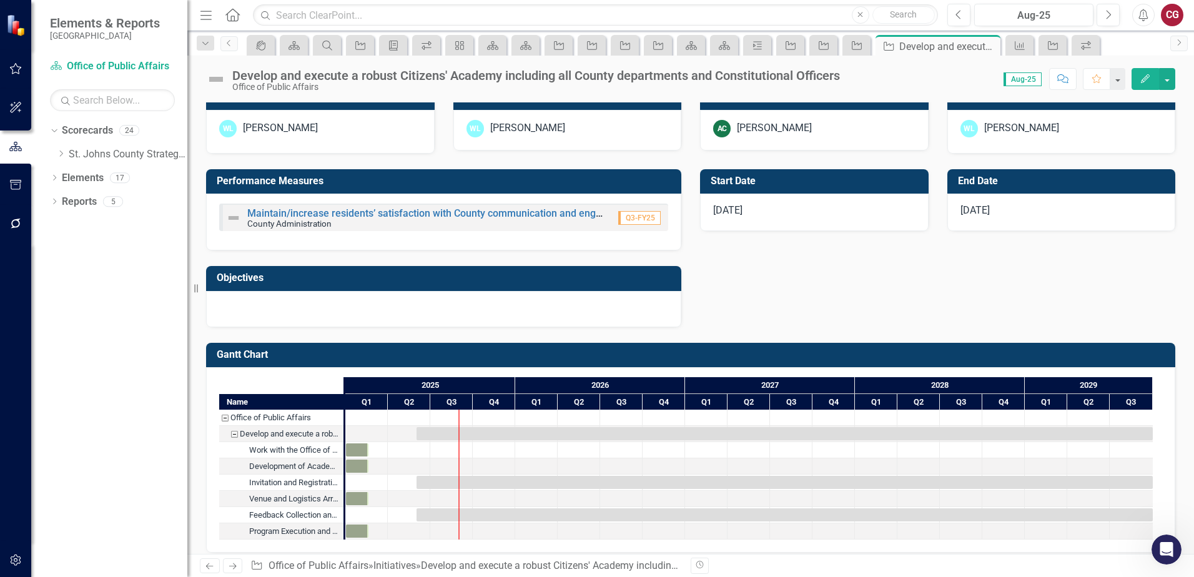
scroll to position [612, 0]
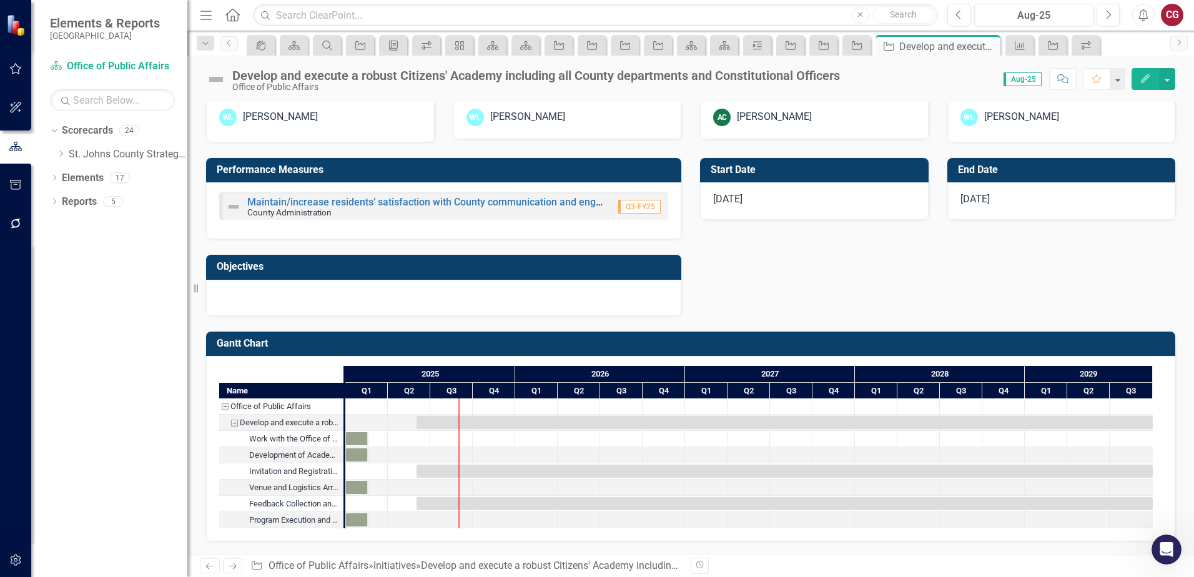
click at [404, 267] on h3 "Objectives" at bounding box center [446, 266] width 458 height 11
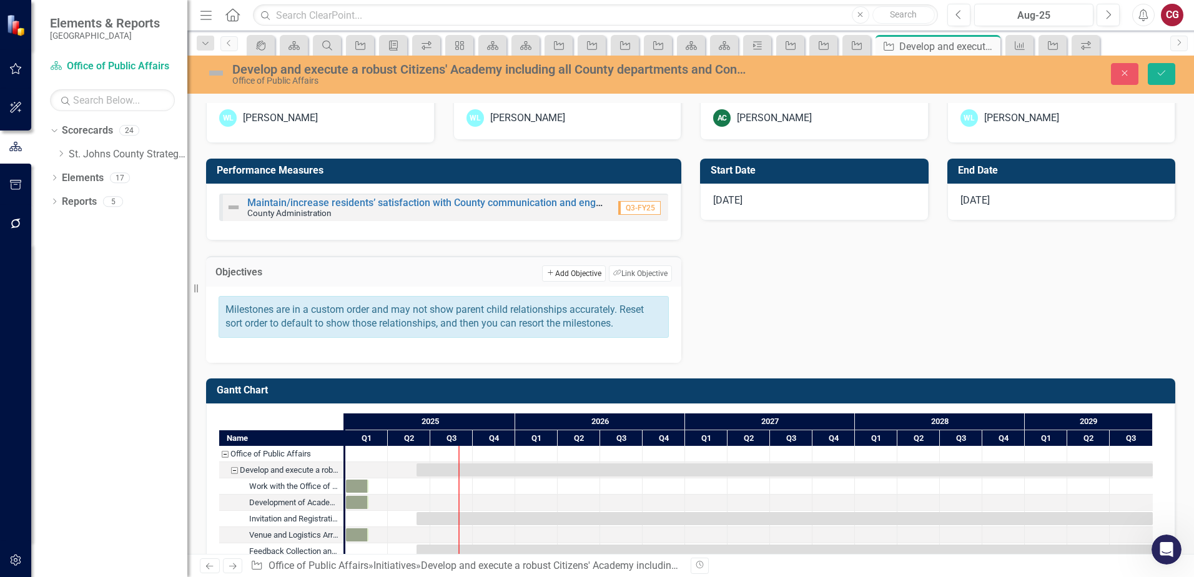
click at [568, 275] on button "Add Add Objective" at bounding box center [573, 273] width 63 height 16
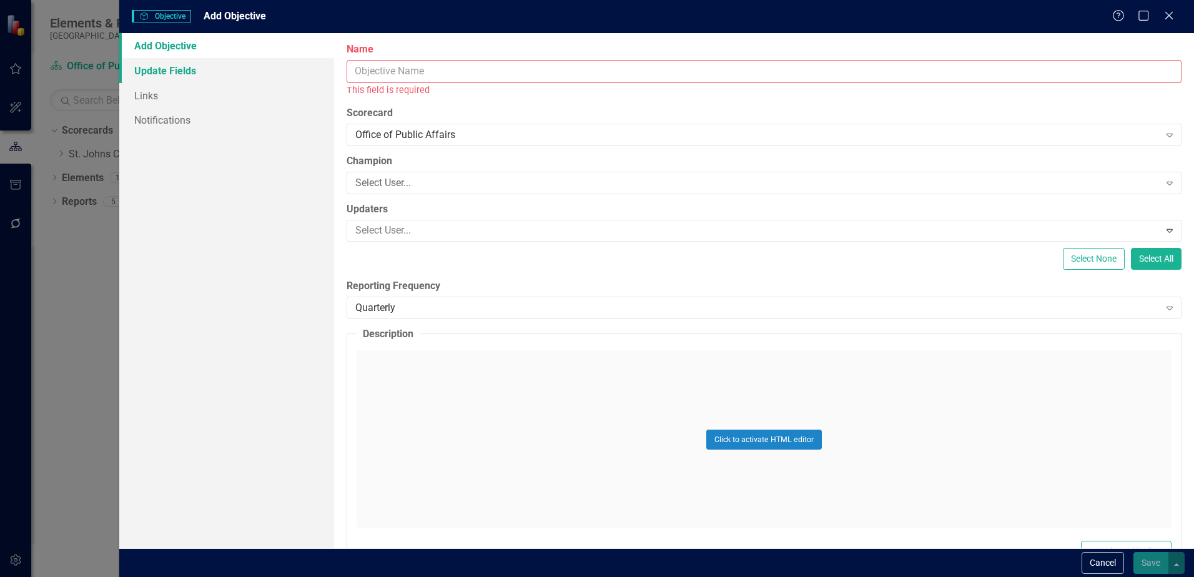
click at [193, 74] on link "Update Fields" at bounding box center [226, 70] width 215 height 25
click at [1106, 560] on button "Cancel" at bounding box center [1103, 563] width 42 height 22
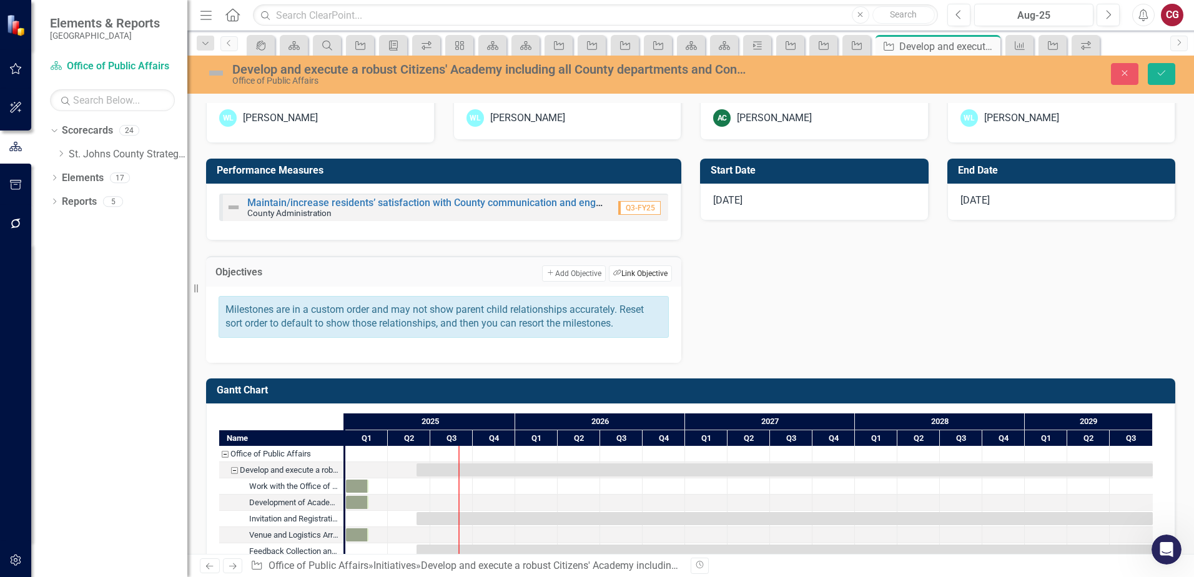
click at [645, 270] on button "Link Tag Link Objective" at bounding box center [640, 273] width 63 height 16
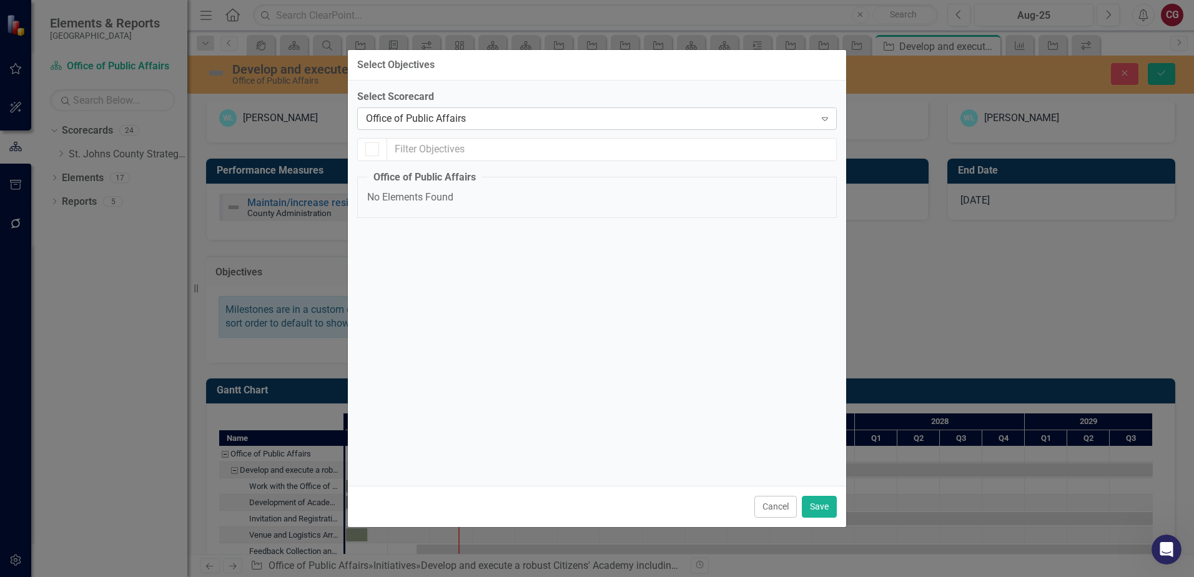
click at [479, 124] on div "Office of Public Affairs" at bounding box center [590, 118] width 449 height 14
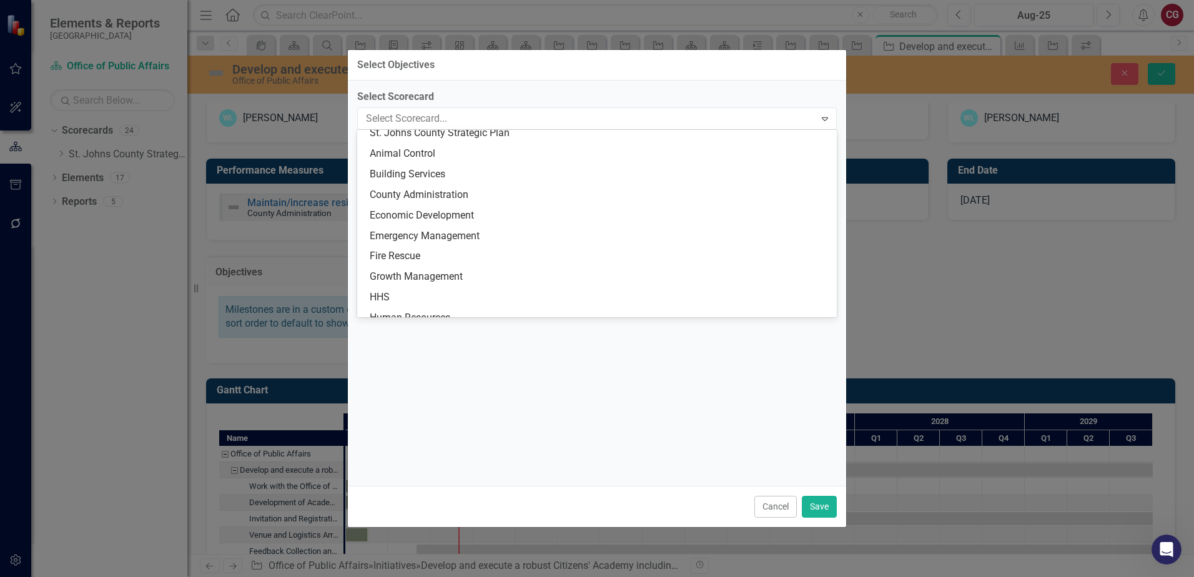
scroll to position [0, 0]
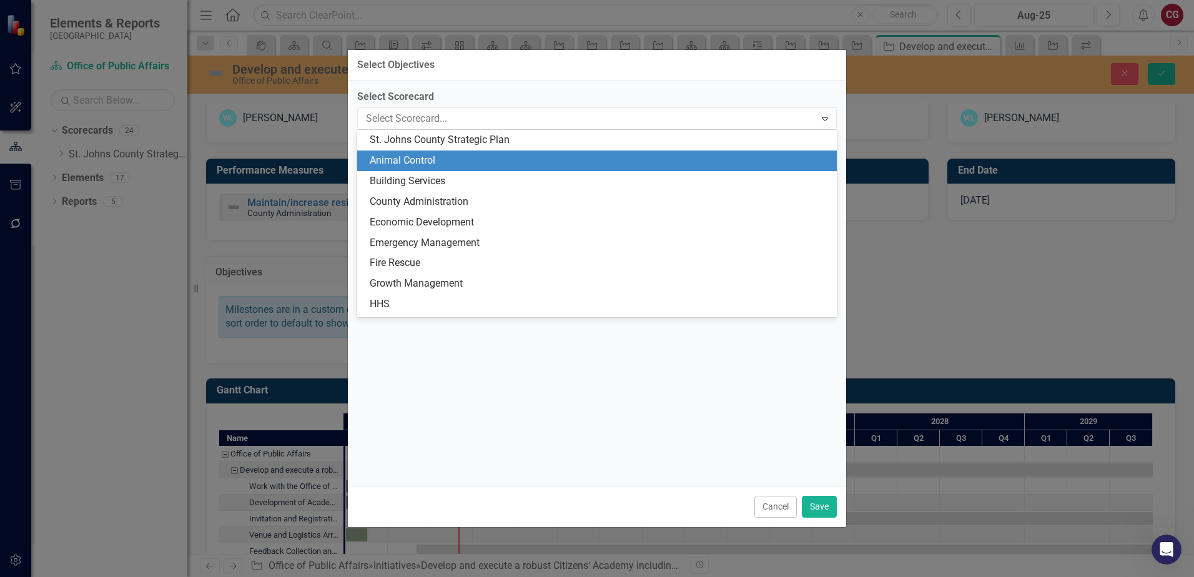
click at [467, 140] on div "St. Johns County Strategic Plan" at bounding box center [600, 140] width 460 height 14
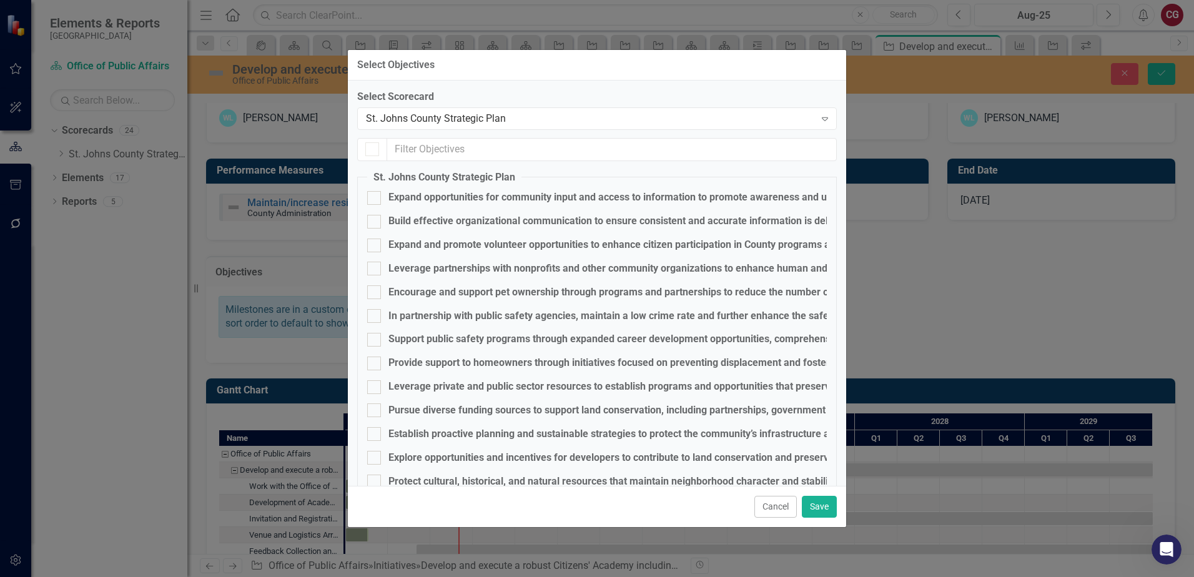
checkbox input "false"
click at [414, 122] on div "St. Johns County Strategic Plan" at bounding box center [590, 118] width 449 height 14
click at [422, 144] on input "text" at bounding box center [612, 149] width 450 height 23
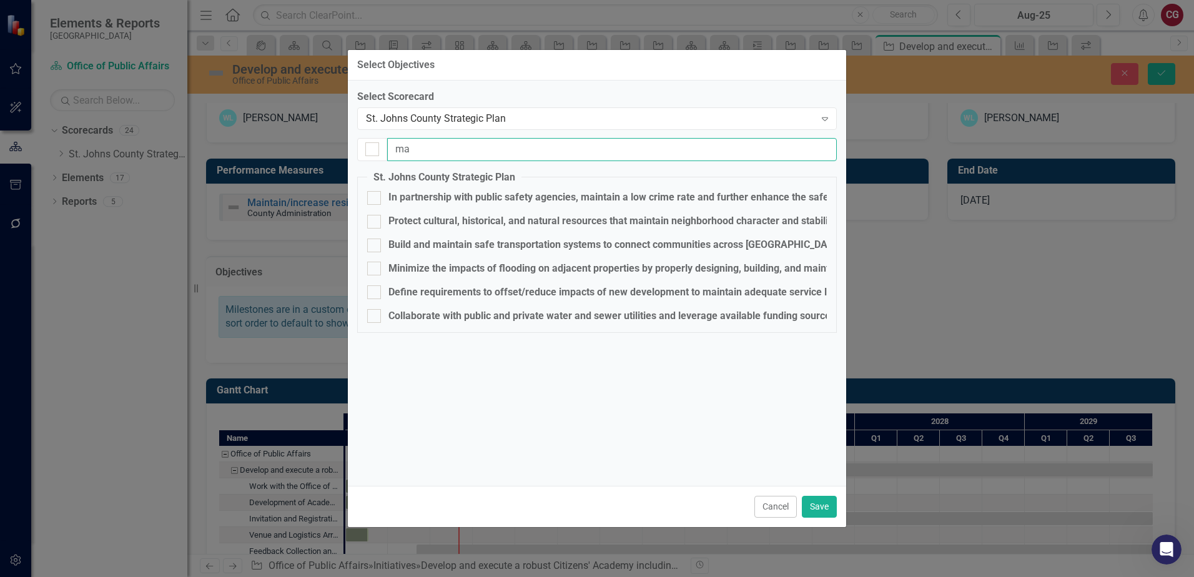
type input "m"
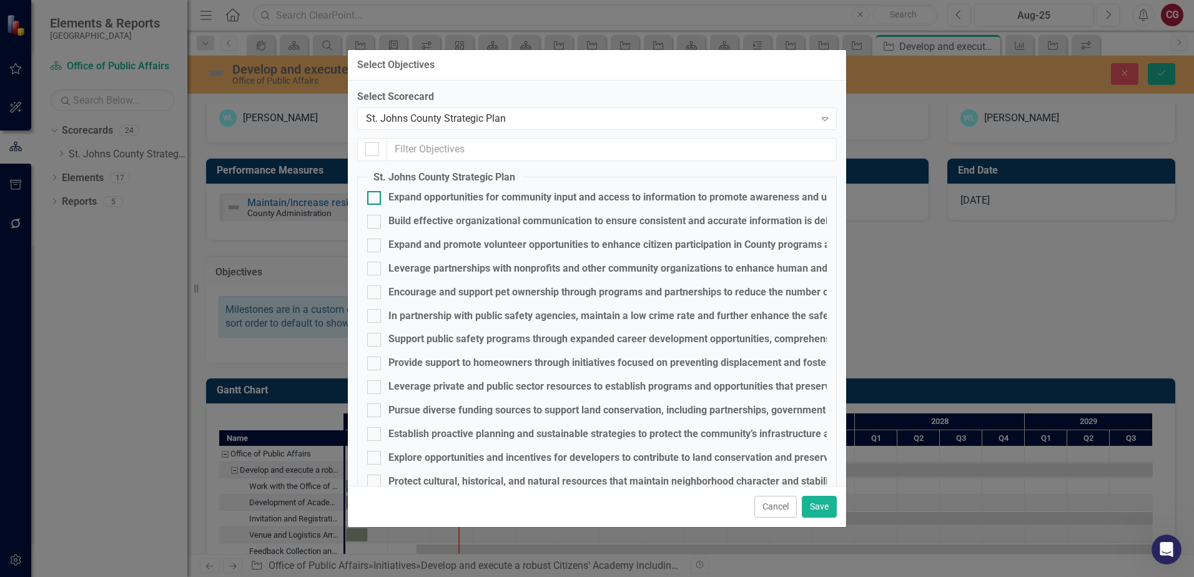
click at [444, 194] on div "Expand opportunities for community input and access to information to promote a…" at bounding box center [746, 198] width 714 height 14
click at [375, 194] on input "Expand opportunities for community input and access to information to promote a…" at bounding box center [371, 195] width 8 height 8
checkbox input "true"
click at [820, 507] on button "Save" at bounding box center [819, 507] width 35 height 22
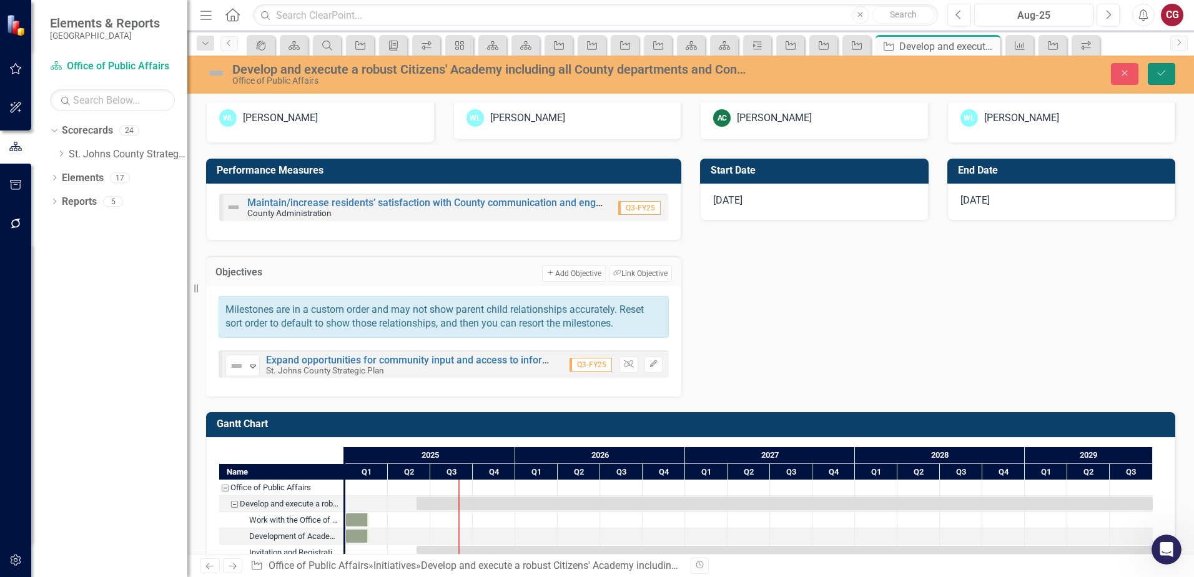
click at [1166, 77] on icon "Save" at bounding box center [1161, 73] width 11 height 9
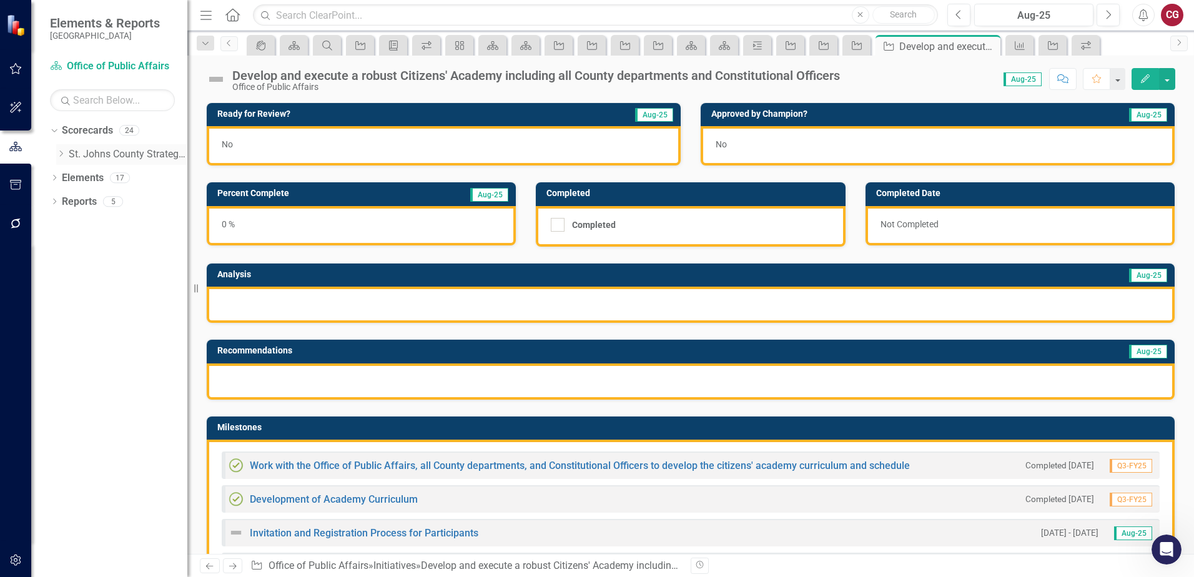
click at [62, 152] on icon "Dropdown" at bounding box center [60, 153] width 9 height 7
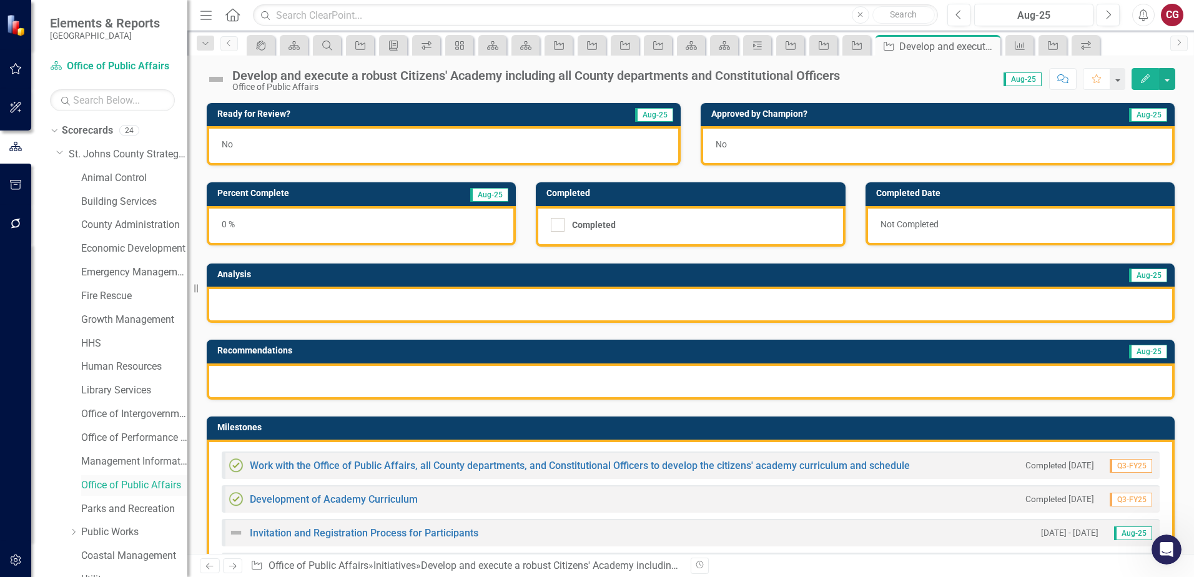
click at [124, 483] on link "Office of Public Affairs" at bounding box center [134, 485] width 106 height 14
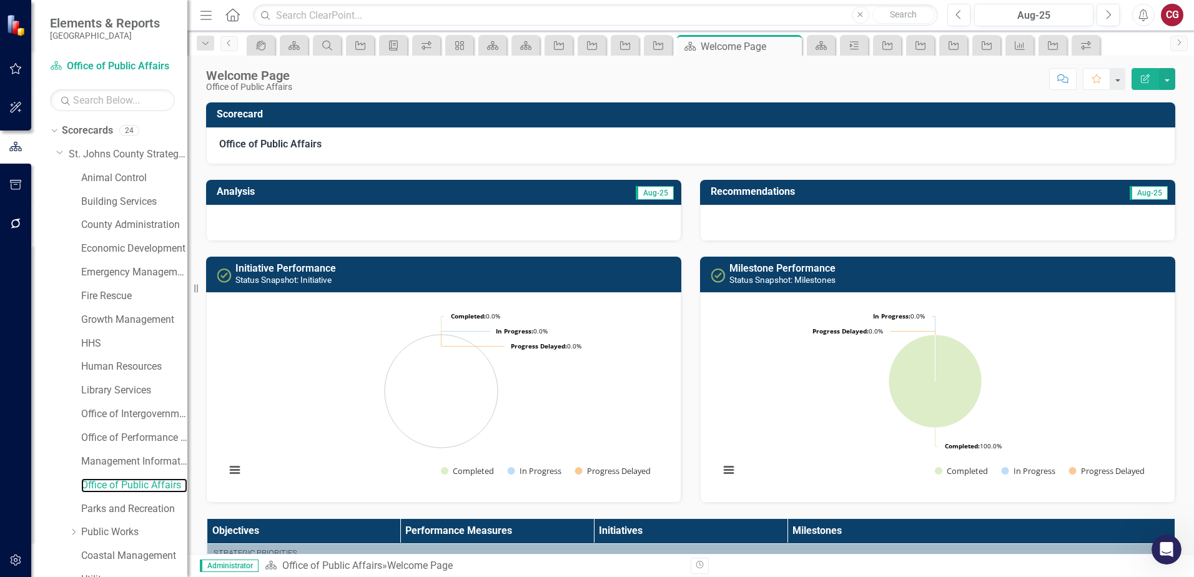
checkbox input "false"
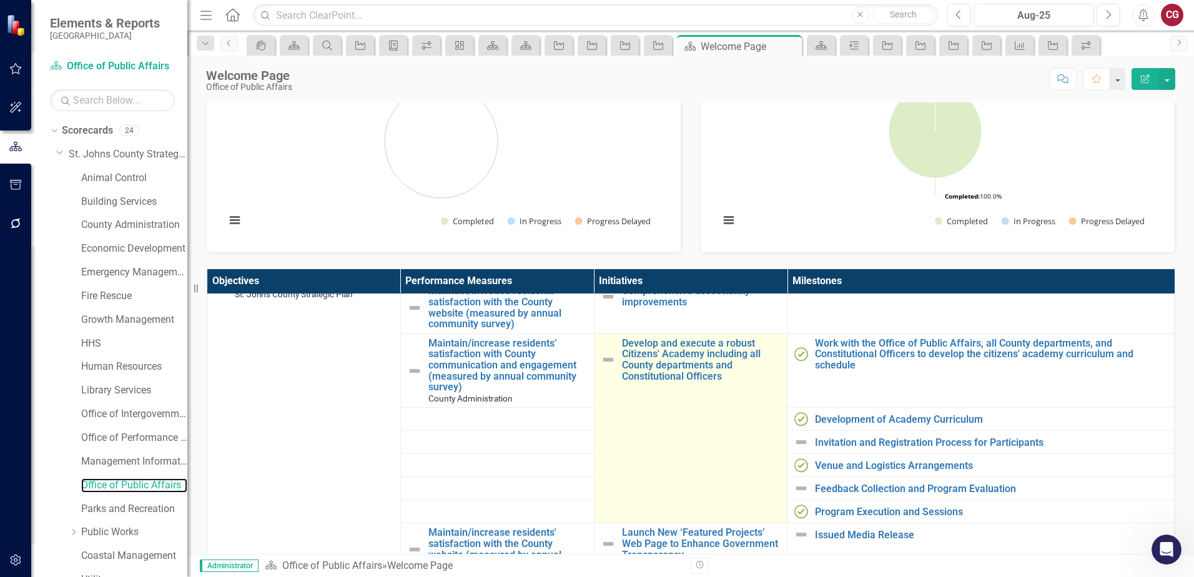
scroll to position [62, 0]
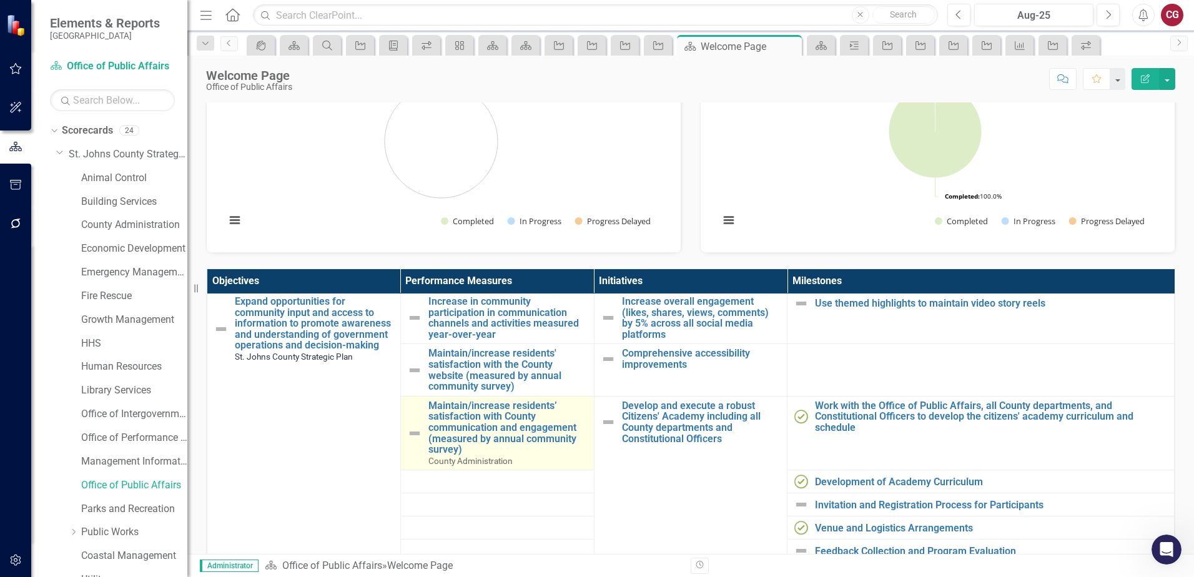
click at [468, 458] on span "County Administration" at bounding box center [471, 461] width 84 height 10
click at [475, 434] on link "Maintain/increase residents’ satisfaction with County communication and engagem…" at bounding box center [508, 427] width 159 height 55
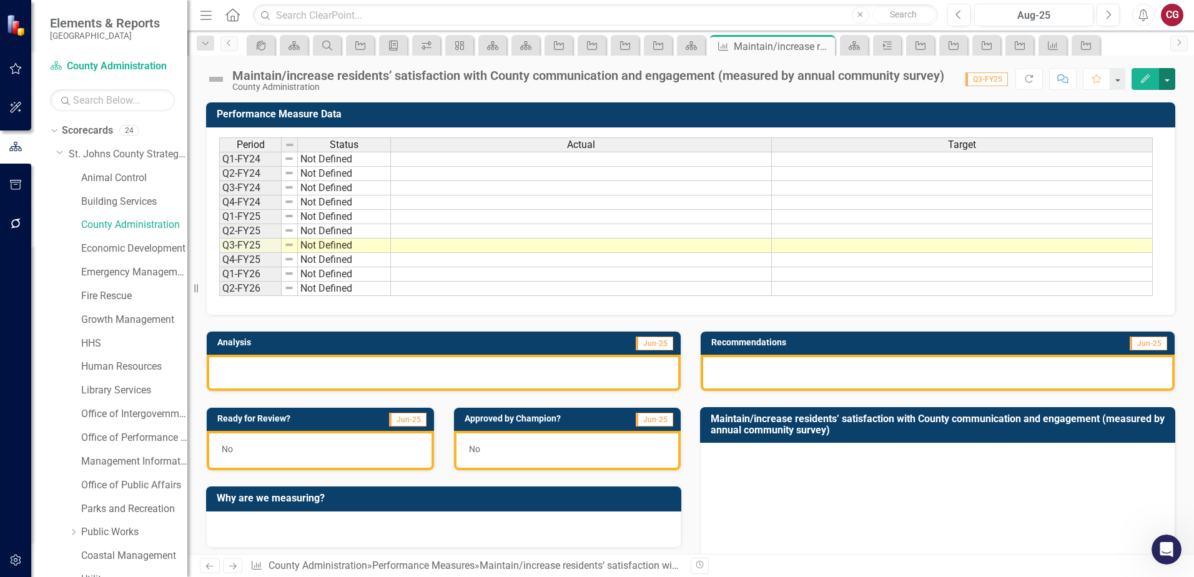
click at [1169, 74] on button "button" at bounding box center [1167, 79] width 16 height 22
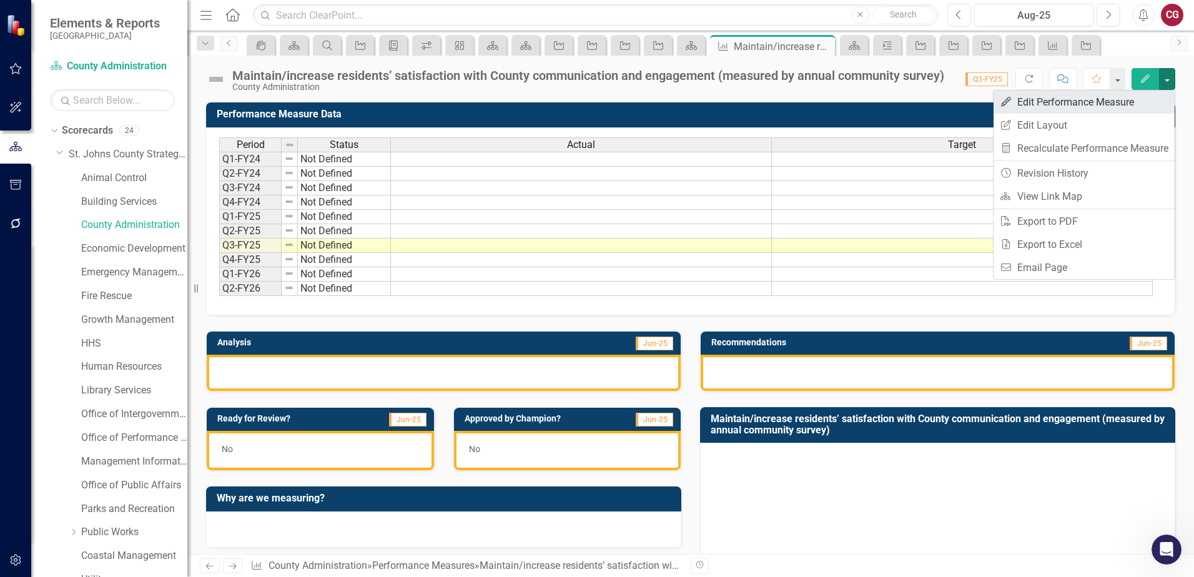
click at [1089, 104] on link "Edit Edit Performance Measure" at bounding box center [1084, 102] width 181 height 23
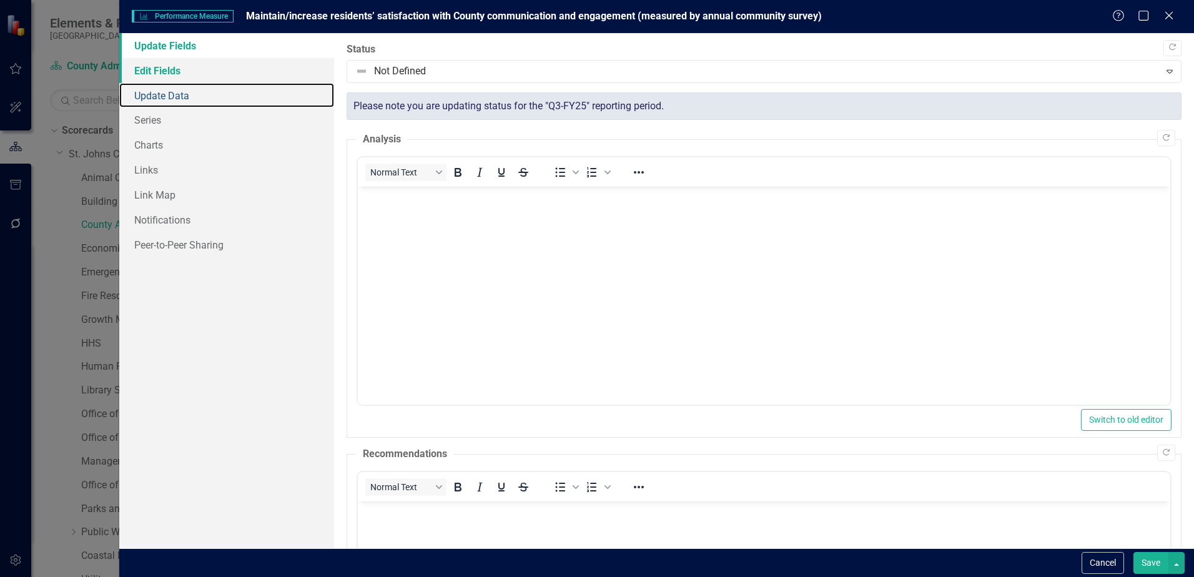
drag, startPoint x: 173, startPoint y: 84, endPoint x: 170, endPoint y: 74, distance: 11.1
click at [173, 84] on link "Update Data" at bounding box center [226, 95] width 215 height 25
click at [170, 74] on link "Edit Fields" at bounding box center [226, 70] width 215 height 25
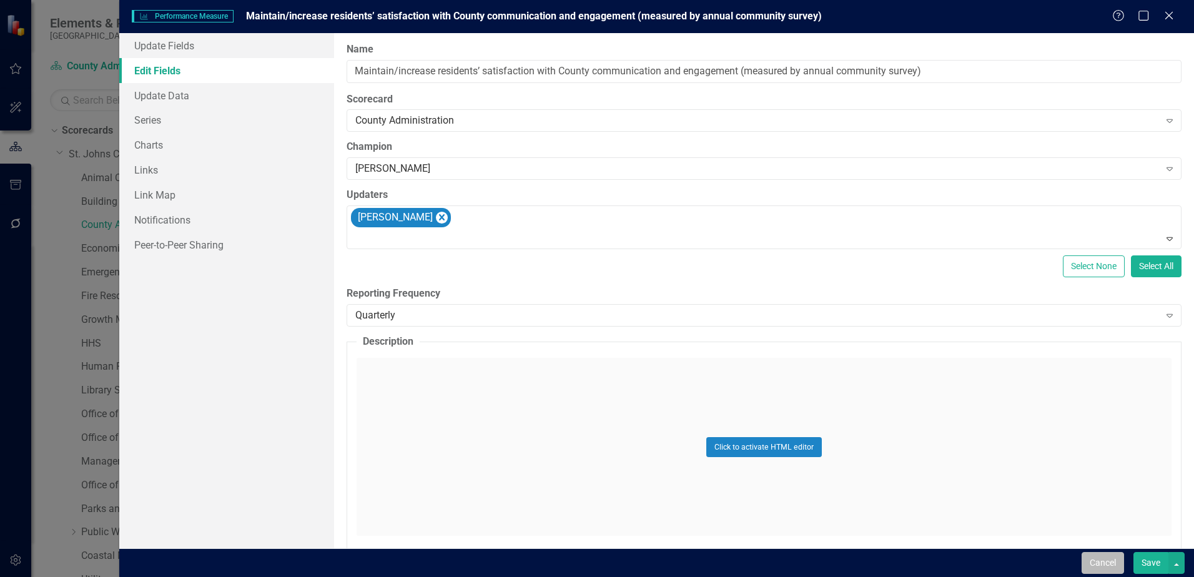
click at [1106, 565] on button "Cancel" at bounding box center [1103, 563] width 42 height 22
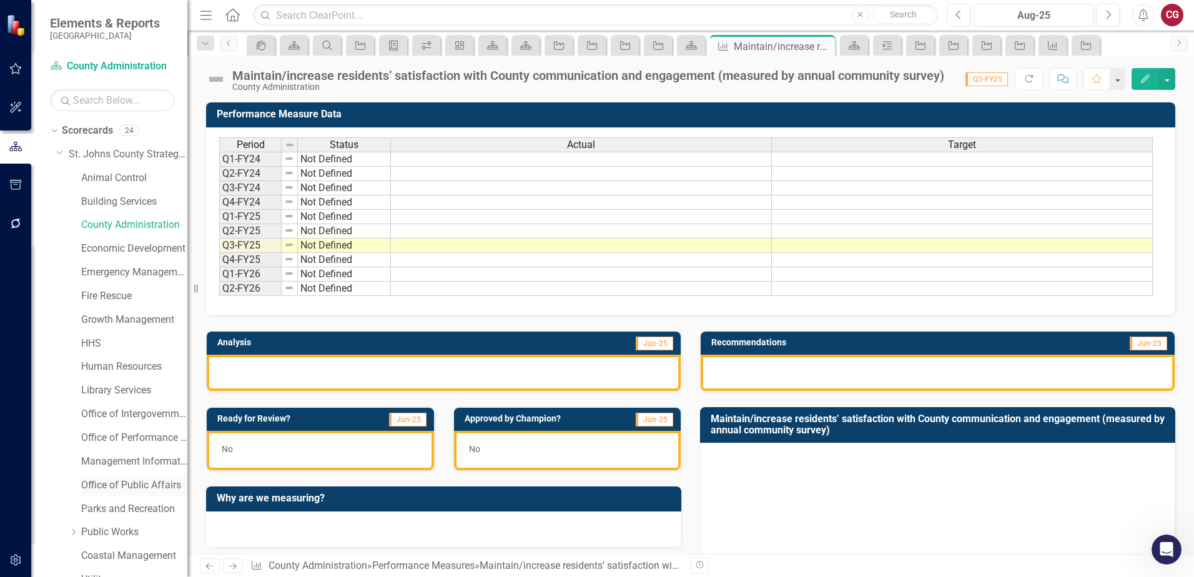
click at [126, 483] on link "Office of Public Affairs" at bounding box center [134, 485] width 106 height 14
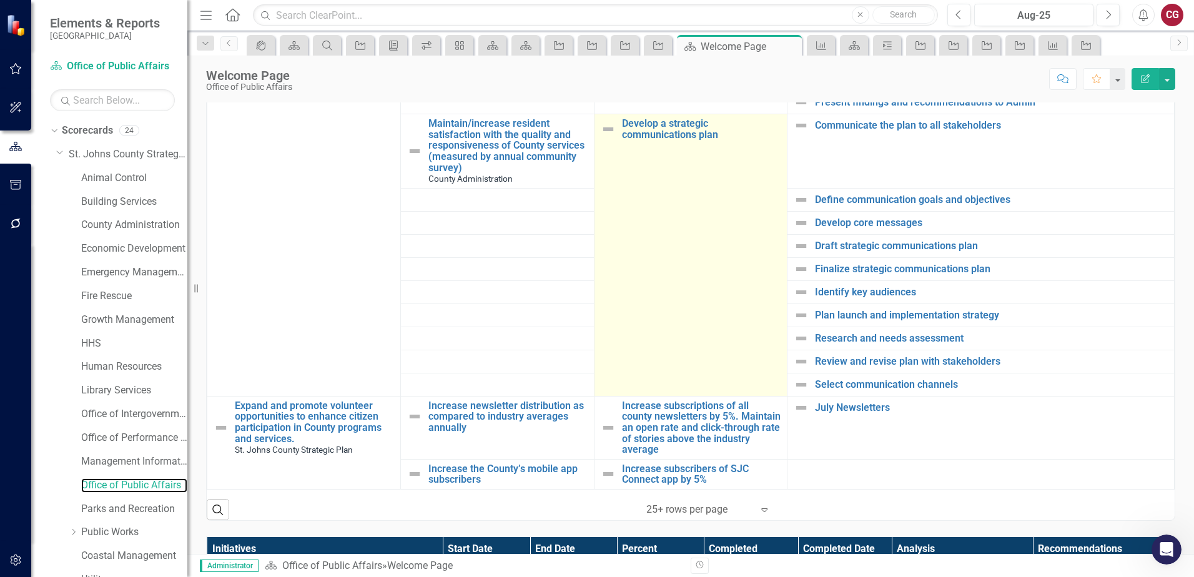
scroll to position [312, 0]
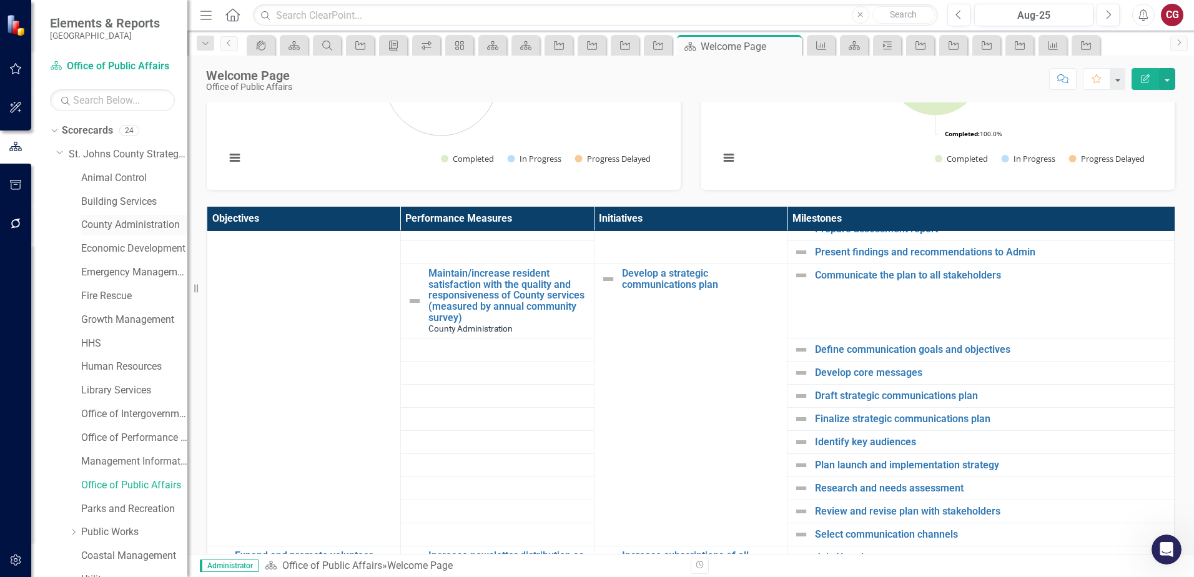
click at [101, 225] on link "County Administration" at bounding box center [134, 225] width 106 height 14
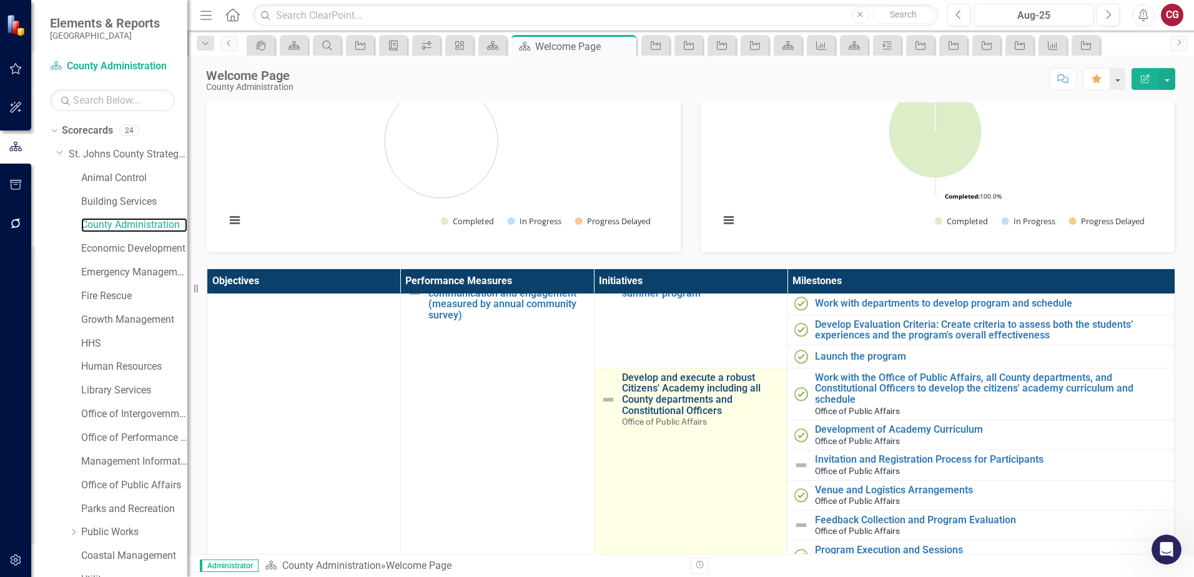
scroll to position [250, 0]
